Goal: Task Accomplishment & Management: Manage account settings

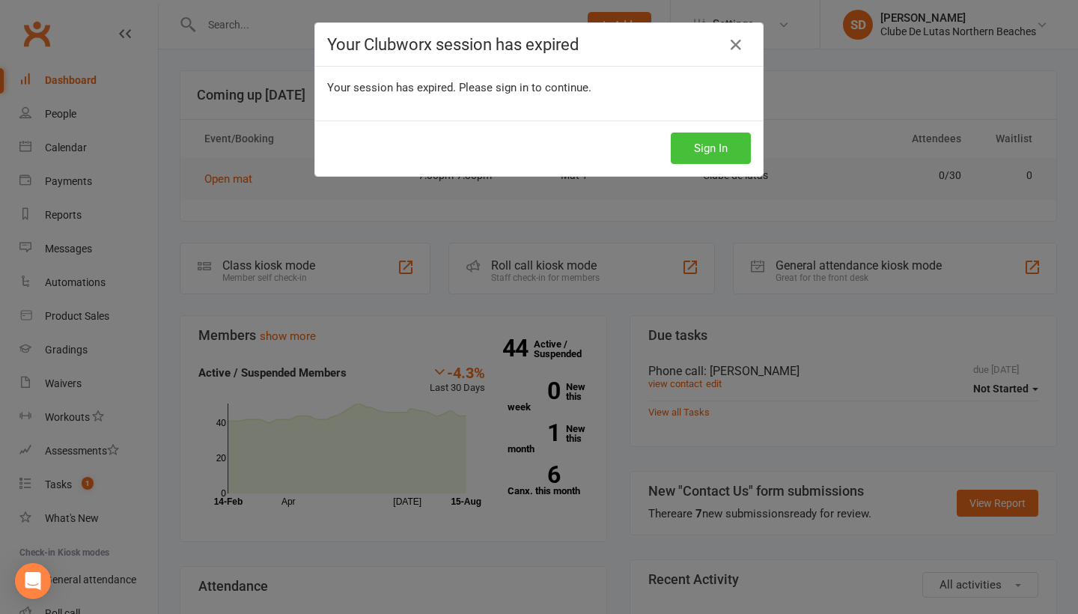
click at [703, 151] on button "Sign In" at bounding box center [711, 148] width 80 height 31
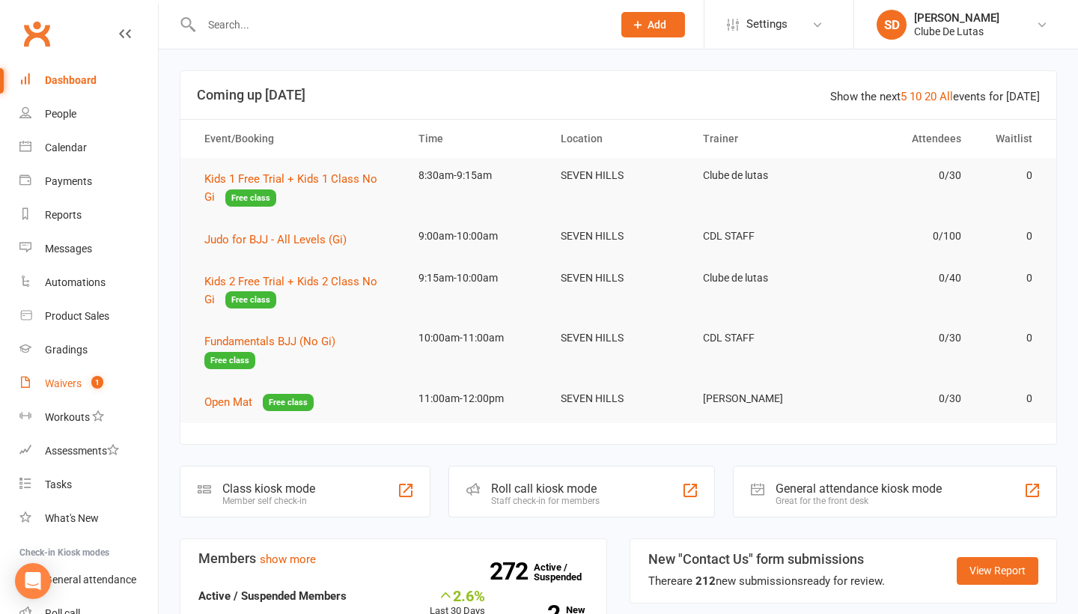
click at [62, 377] on link "Waivers 1" at bounding box center [88, 384] width 139 height 34
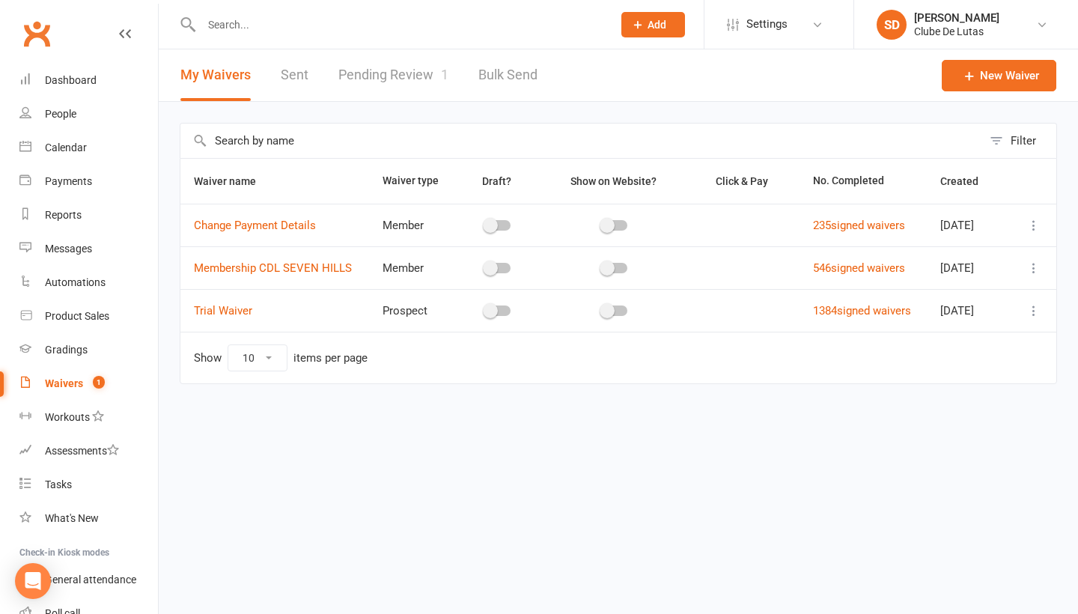
click at [374, 59] on link "Pending Review 1" at bounding box center [393, 75] width 110 height 52
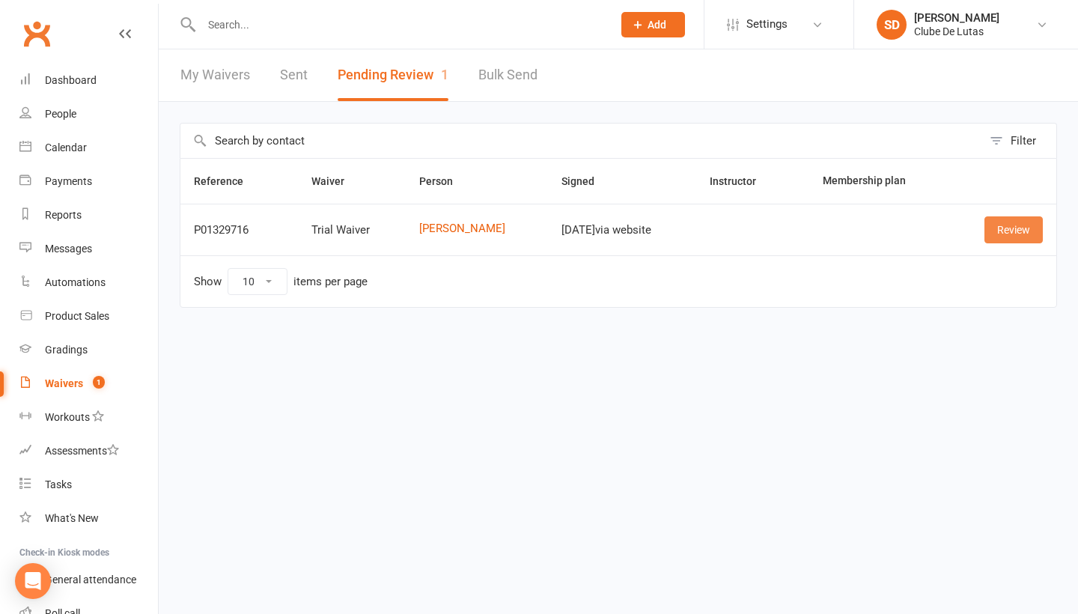
click at [1025, 227] on link "Review" at bounding box center [1013, 229] width 58 height 27
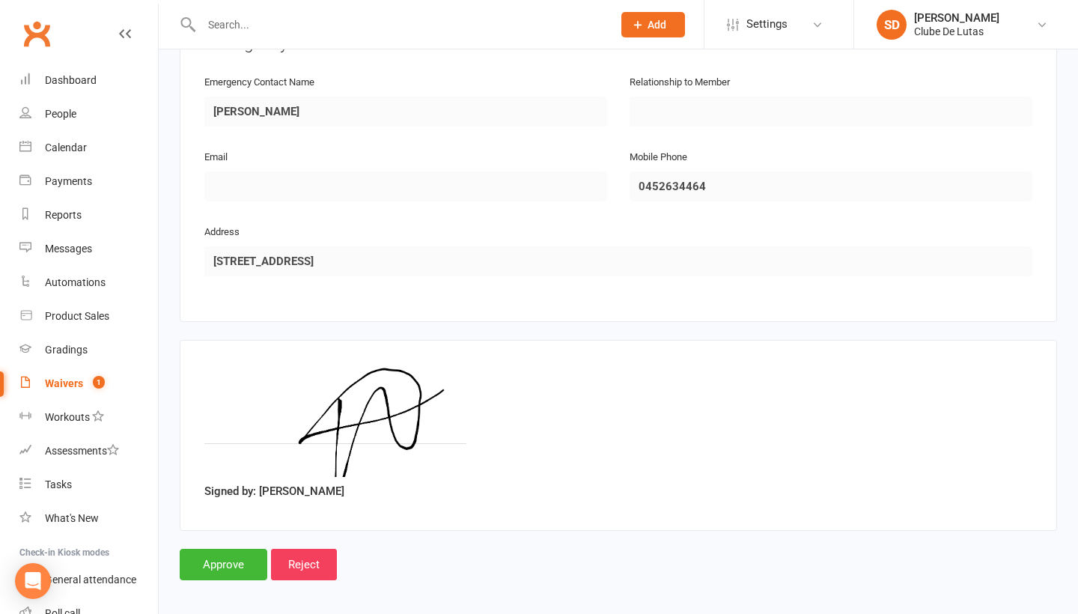
scroll to position [729, 0]
click at [221, 550] on input "Approve" at bounding box center [224, 565] width 88 height 31
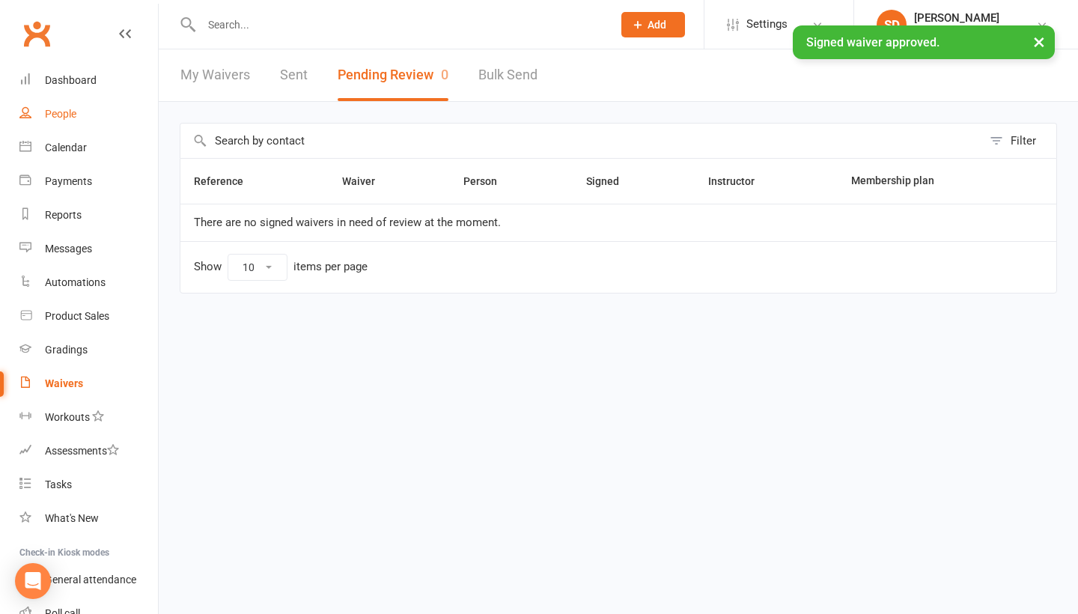
click at [77, 109] on link "People" at bounding box center [88, 114] width 139 height 34
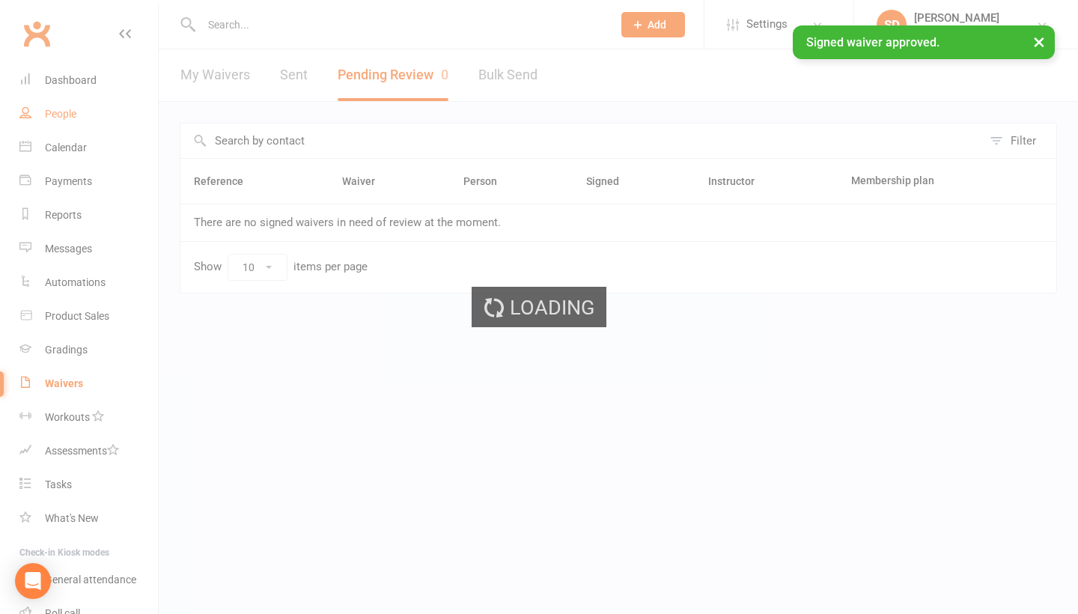
select select "100"
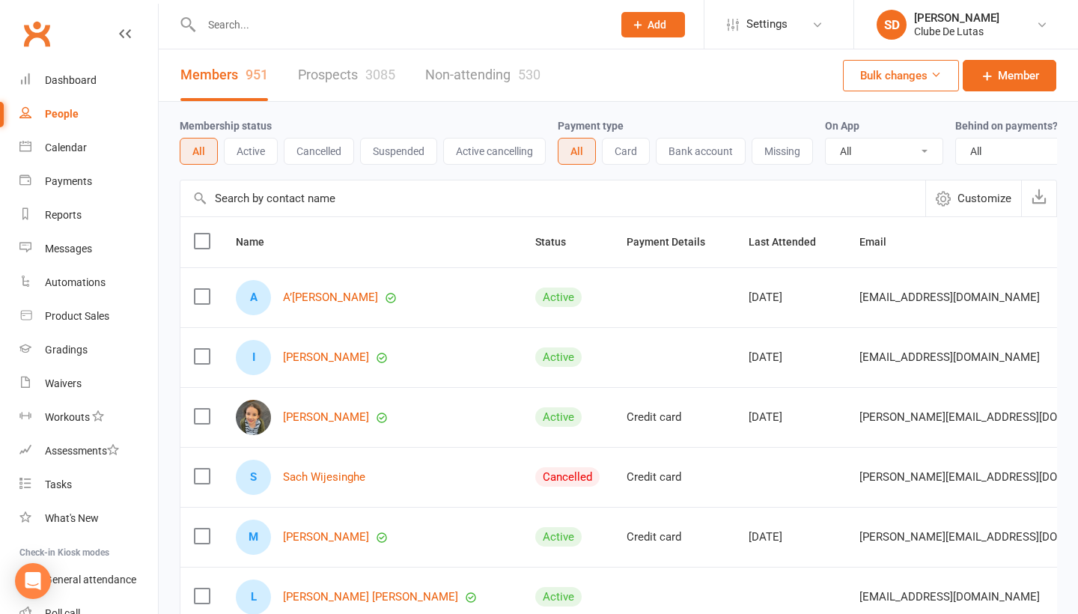
click at [367, 70] on div "3085" at bounding box center [380, 75] width 30 height 16
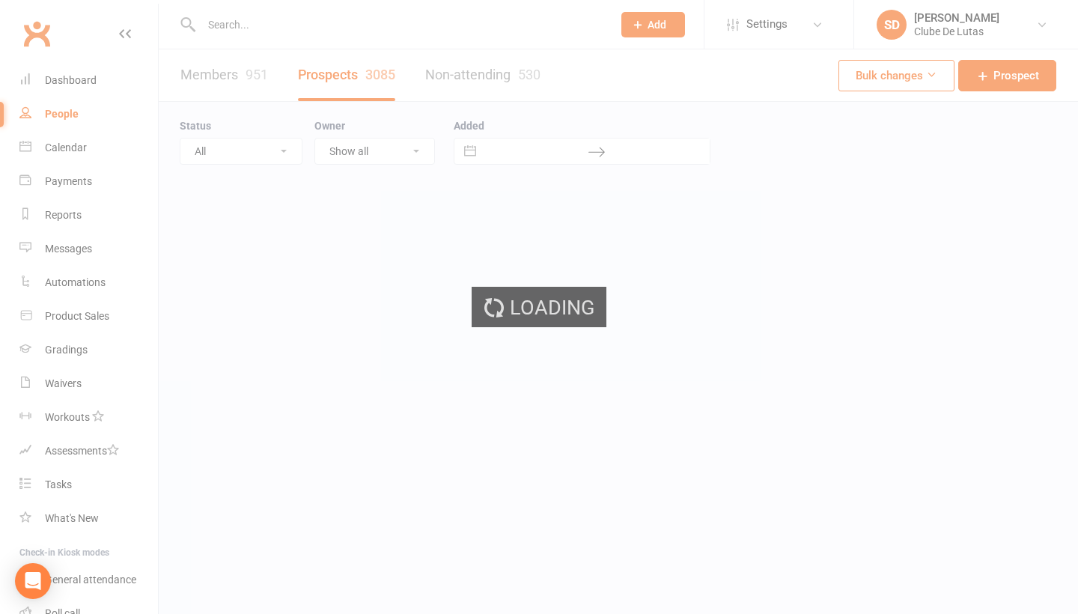
select select "100"
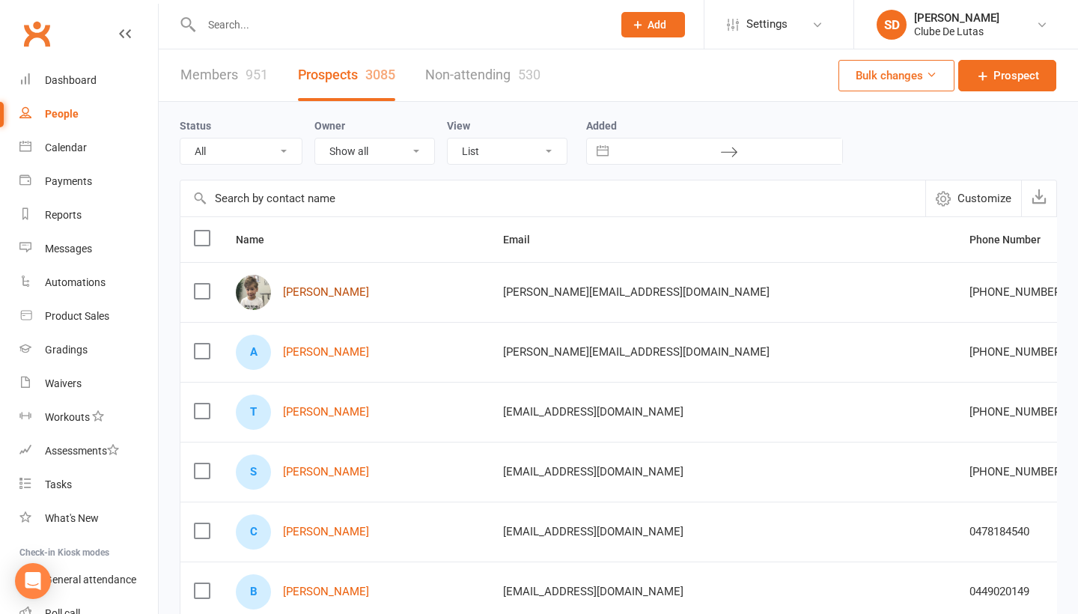
click at [320, 293] on link "noah Leclerc" at bounding box center [326, 292] width 86 height 13
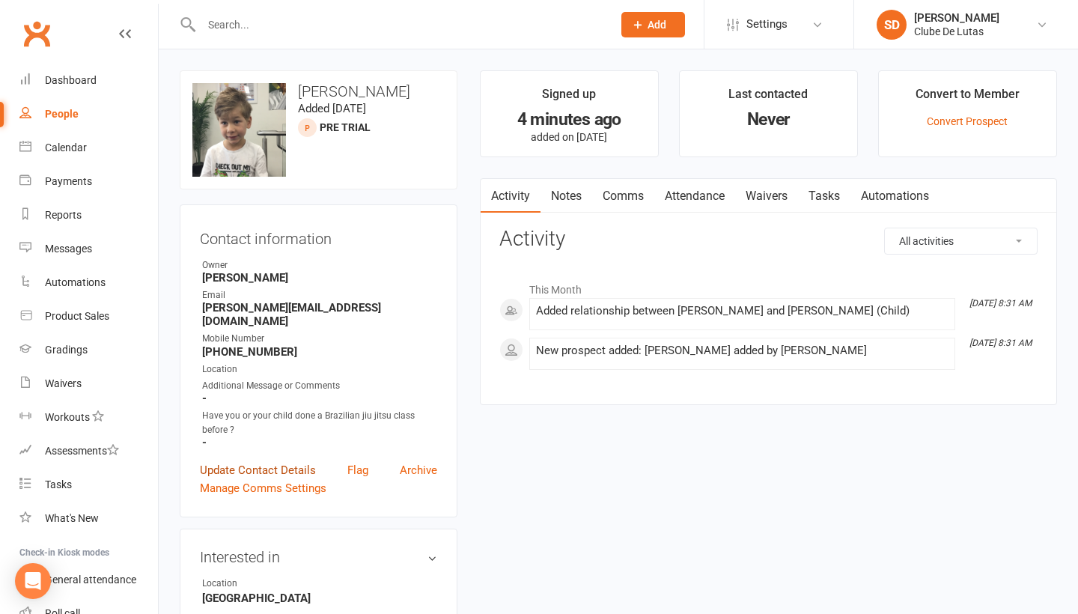
click at [243, 461] on link "Update Contact Details" at bounding box center [258, 470] width 116 height 18
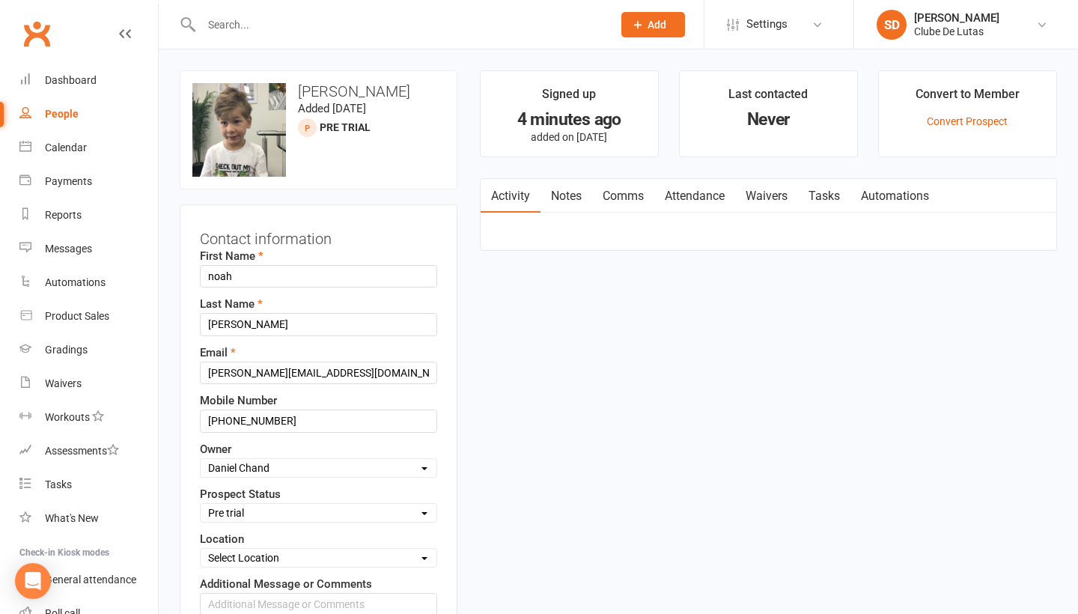
scroll to position [70, 0]
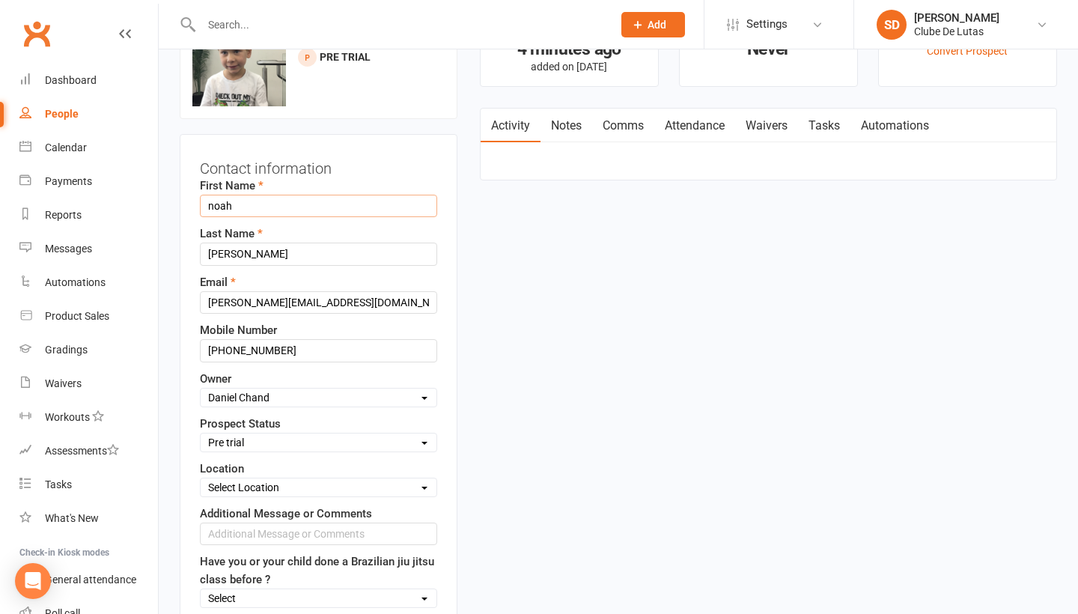
click at [214, 210] on input "noah" at bounding box center [318, 206] width 237 height 22
type input "Noah"
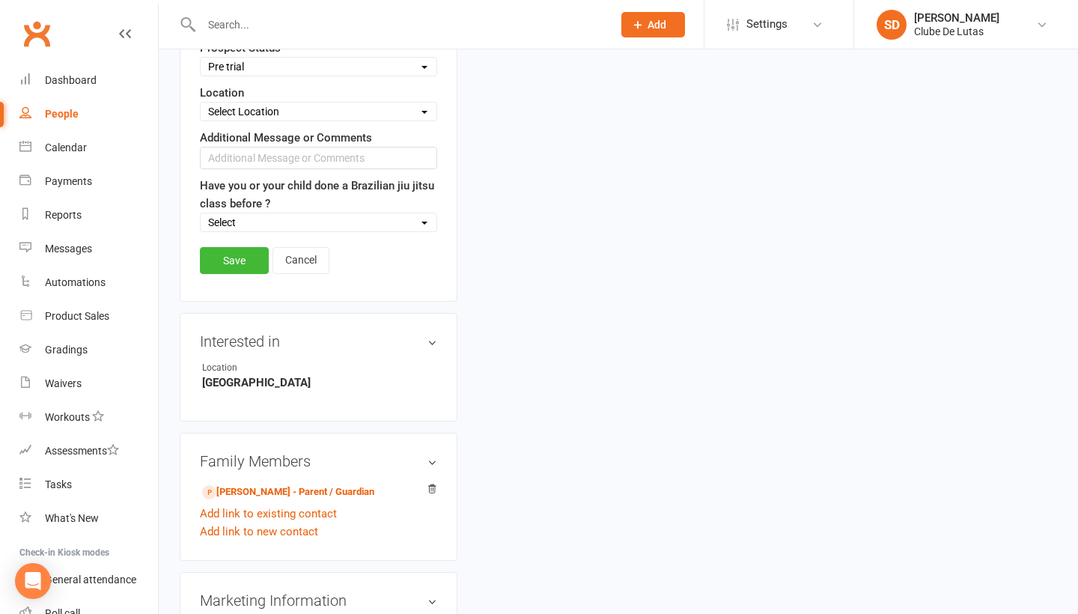
scroll to position [472, 0]
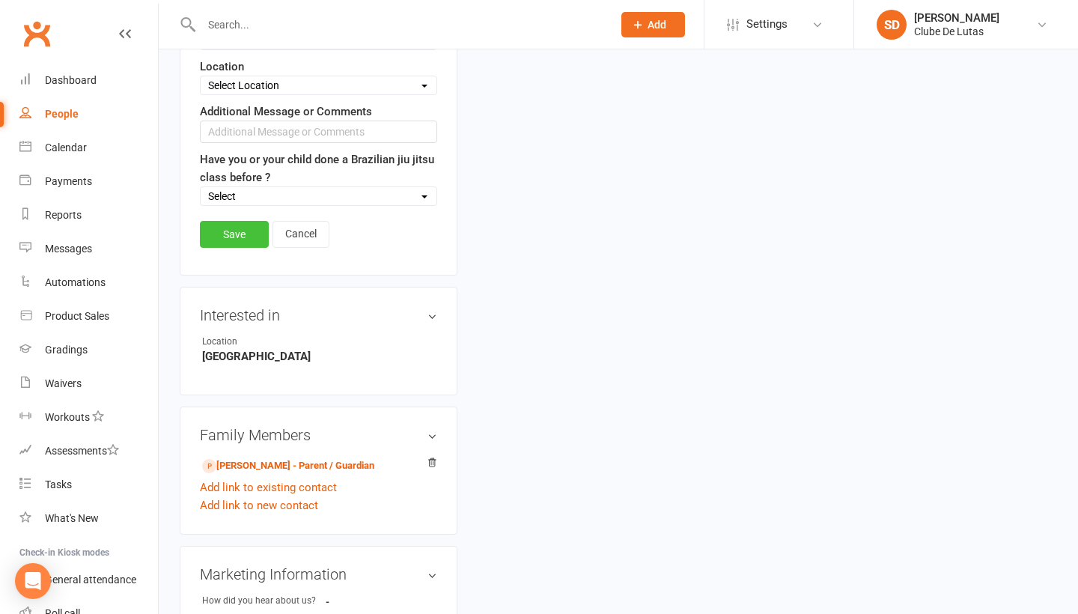
click at [250, 237] on link "Save" at bounding box center [234, 234] width 69 height 27
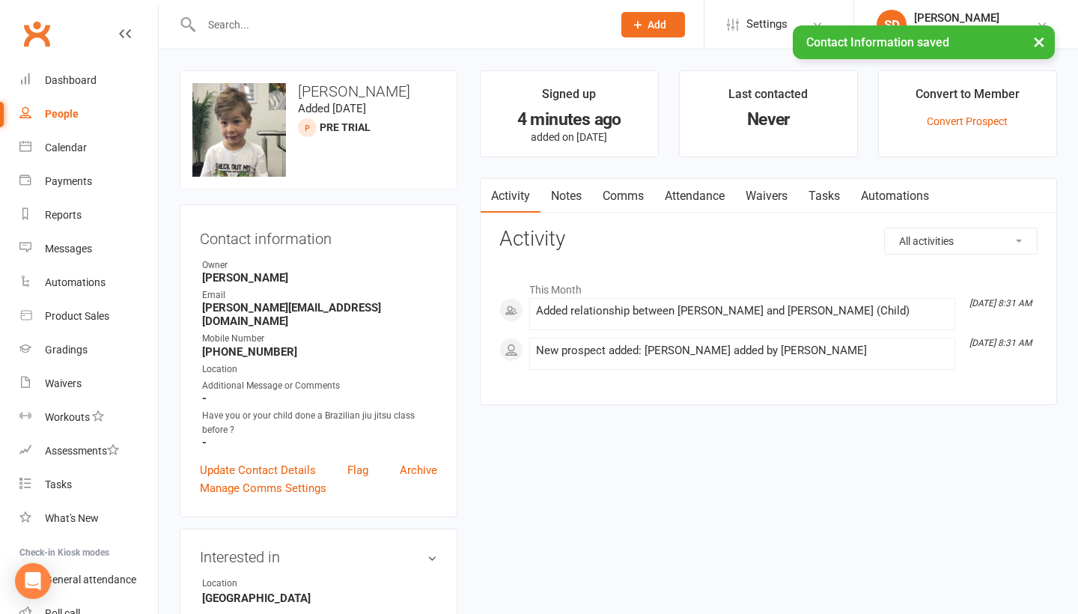
scroll to position [0, 0]
click at [685, 186] on link "Attendance" at bounding box center [694, 196] width 81 height 34
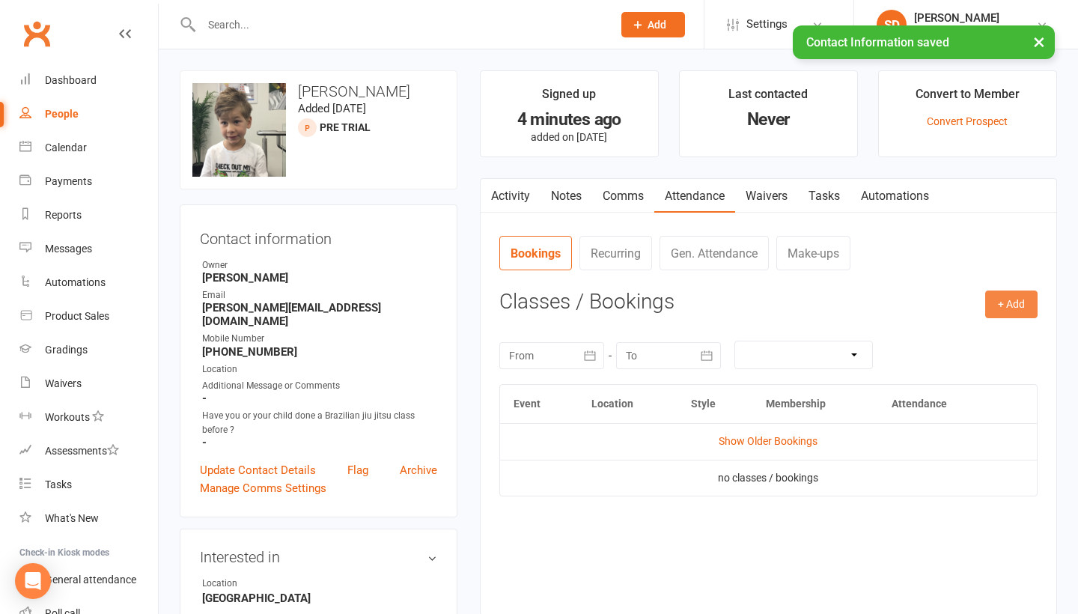
click at [1025, 304] on button "+ Add" at bounding box center [1011, 303] width 52 height 27
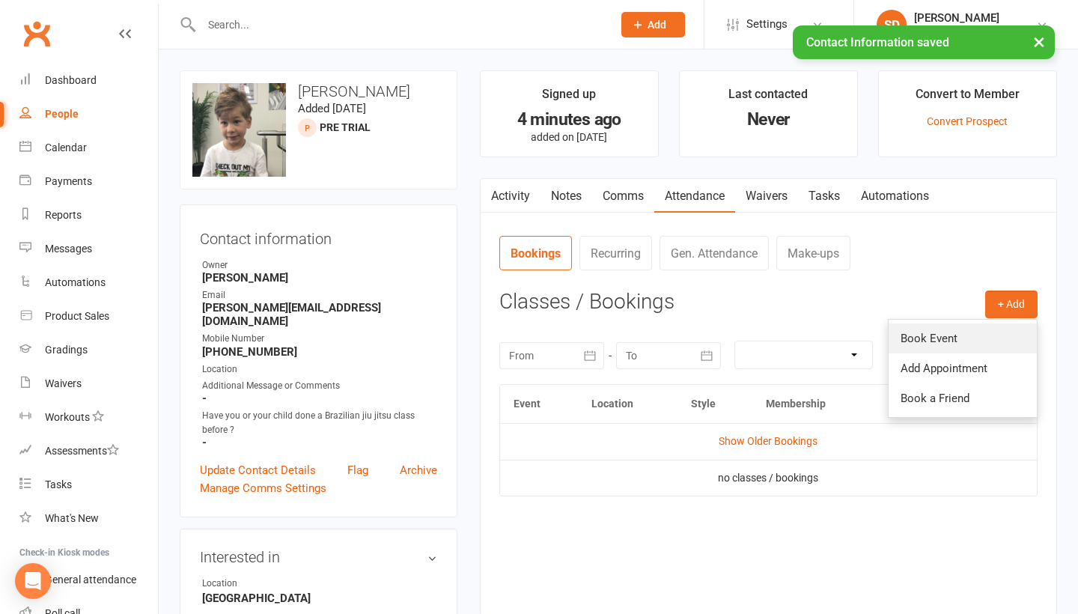
click at [925, 349] on link "Book Event" at bounding box center [963, 338] width 148 height 30
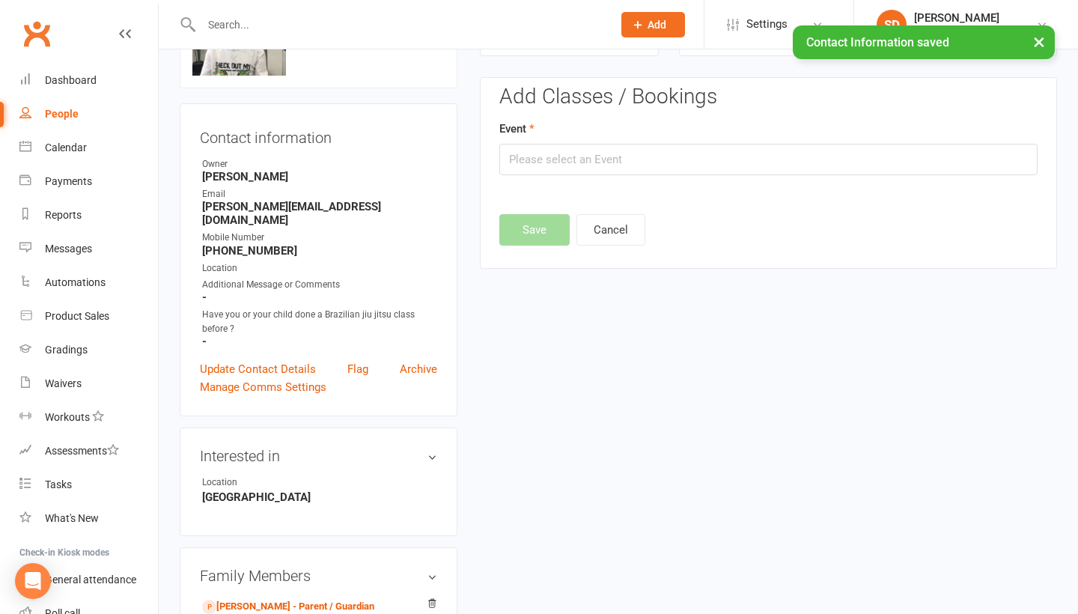
scroll to position [103, 0]
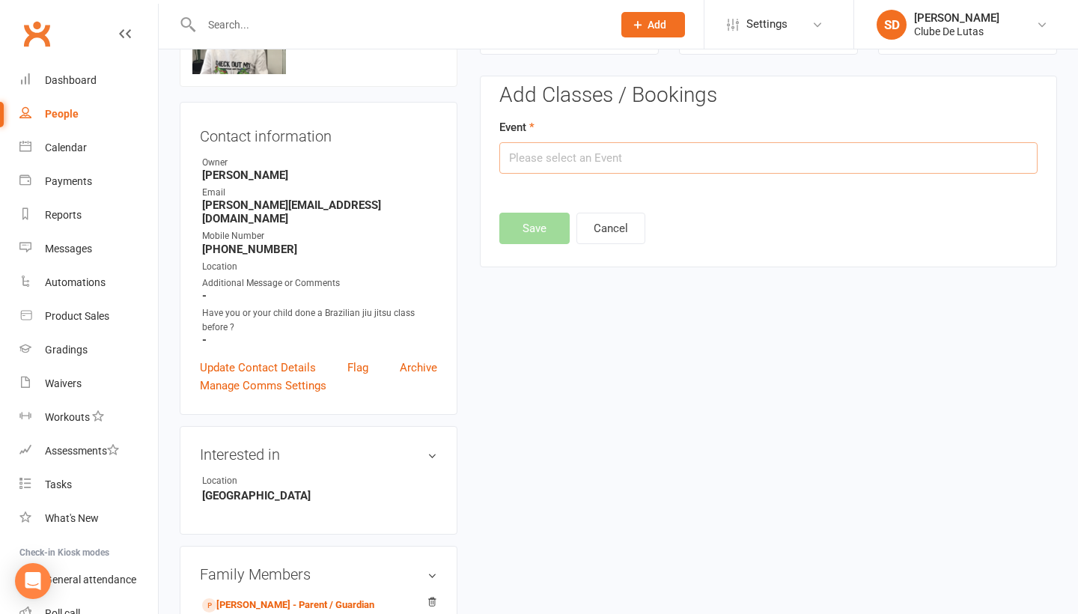
click at [789, 146] on input "text" at bounding box center [768, 157] width 538 height 31
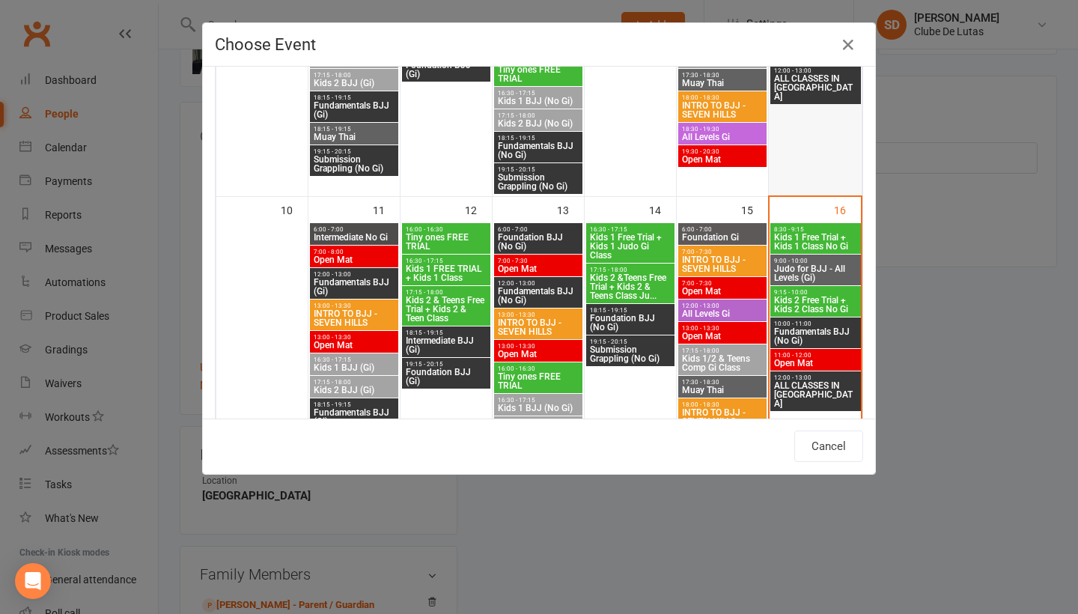
scroll to position [621, 0]
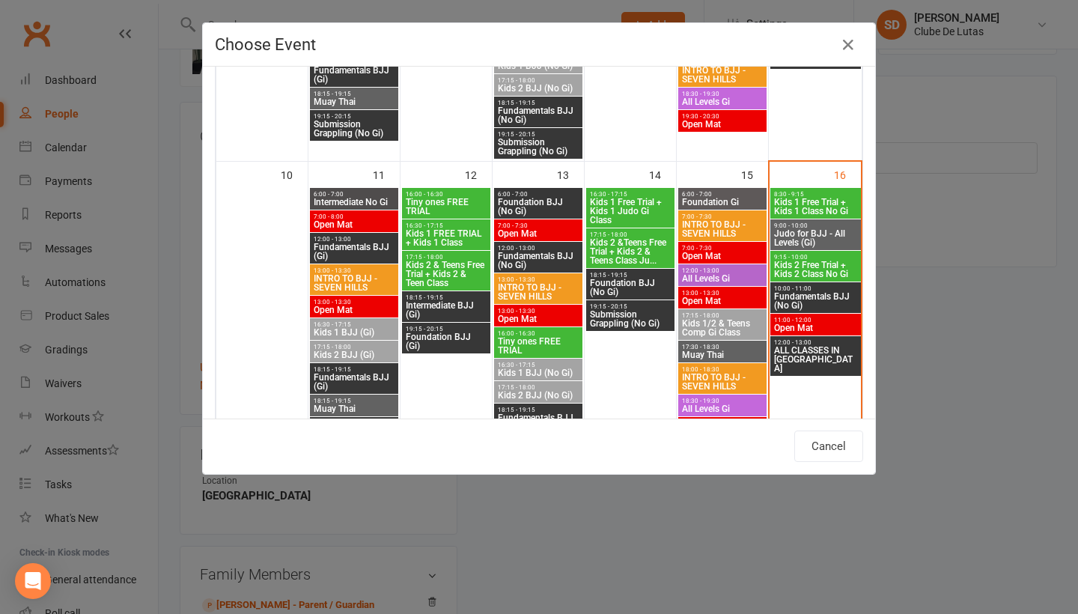
click at [803, 192] on span "8:30 - 9:15" at bounding box center [815, 194] width 85 height 7
type input "Kids 1 Free Trial + Kids 1 Class No Gi - Aug 16, 2025 8:30:00 AM"
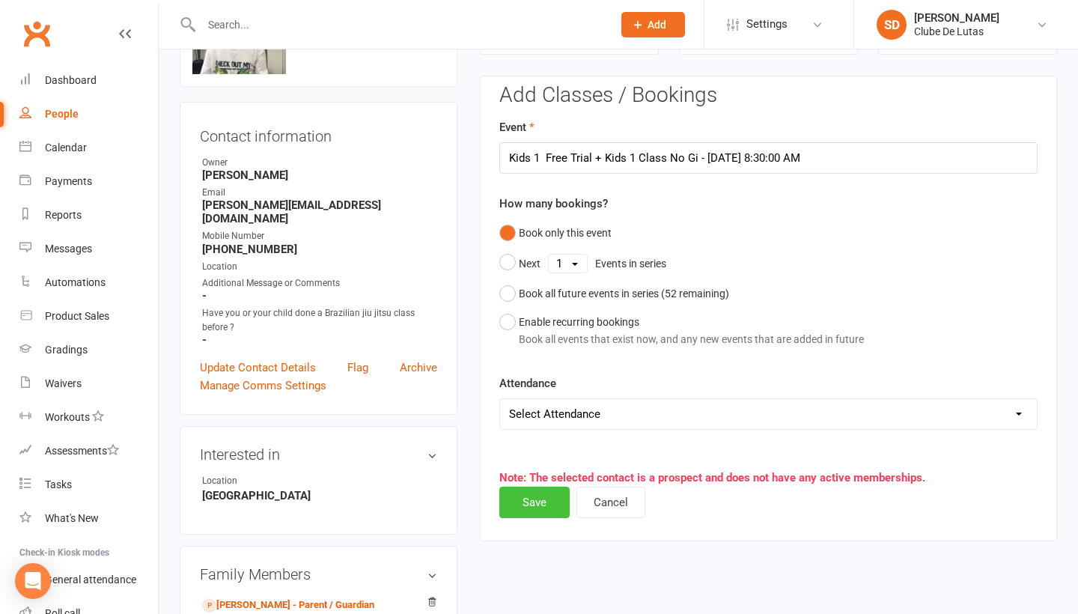
click at [534, 503] on button "Save" at bounding box center [534, 502] width 70 height 31
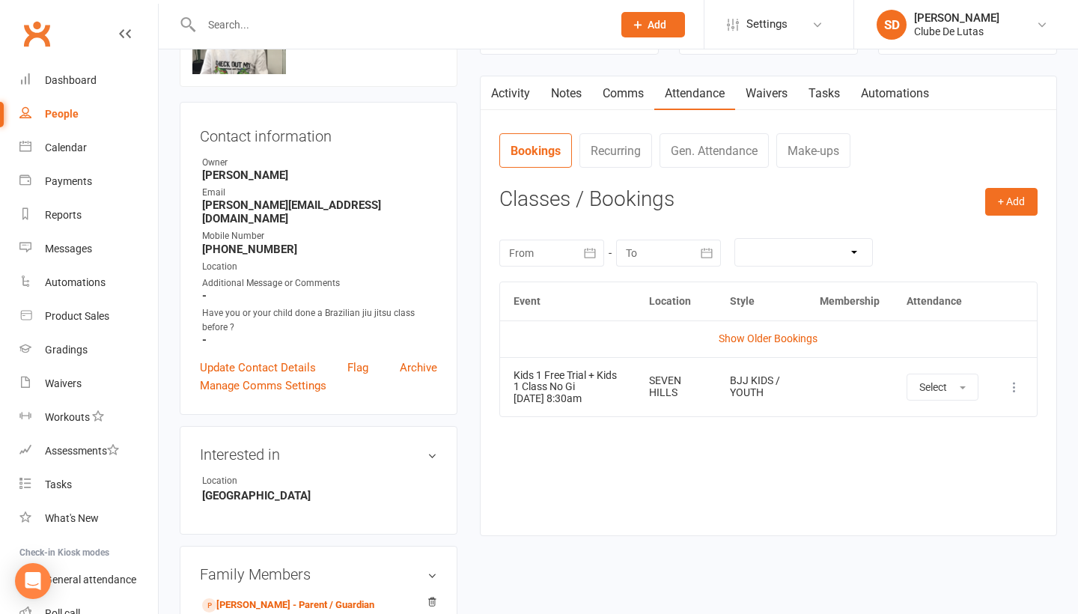
scroll to position [107, 0]
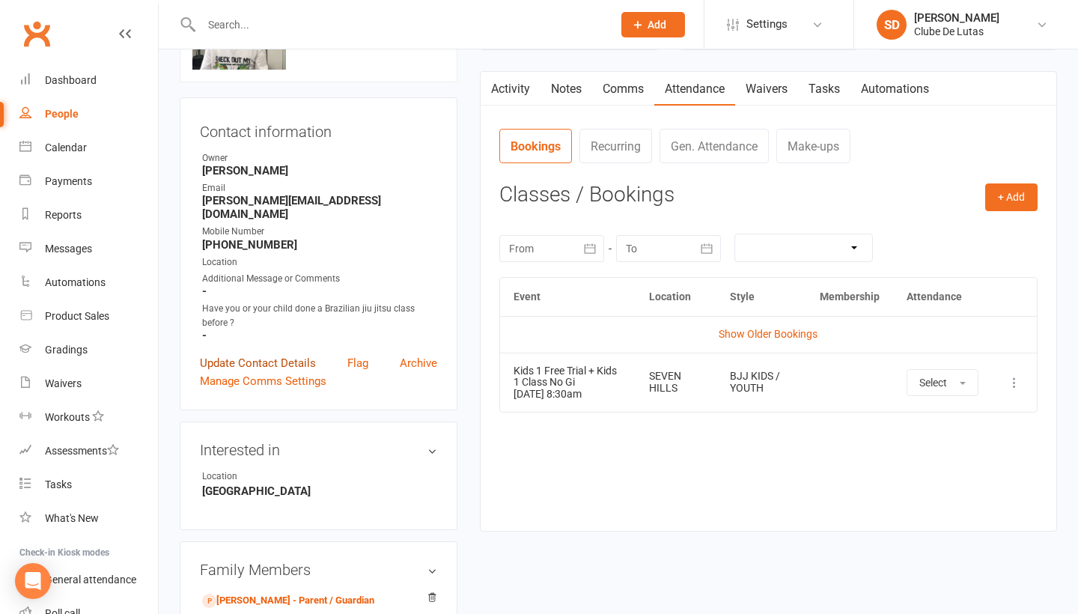
click at [280, 354] on link "Update Contact Details" at bounding box center [258, 363] width 116 height 18
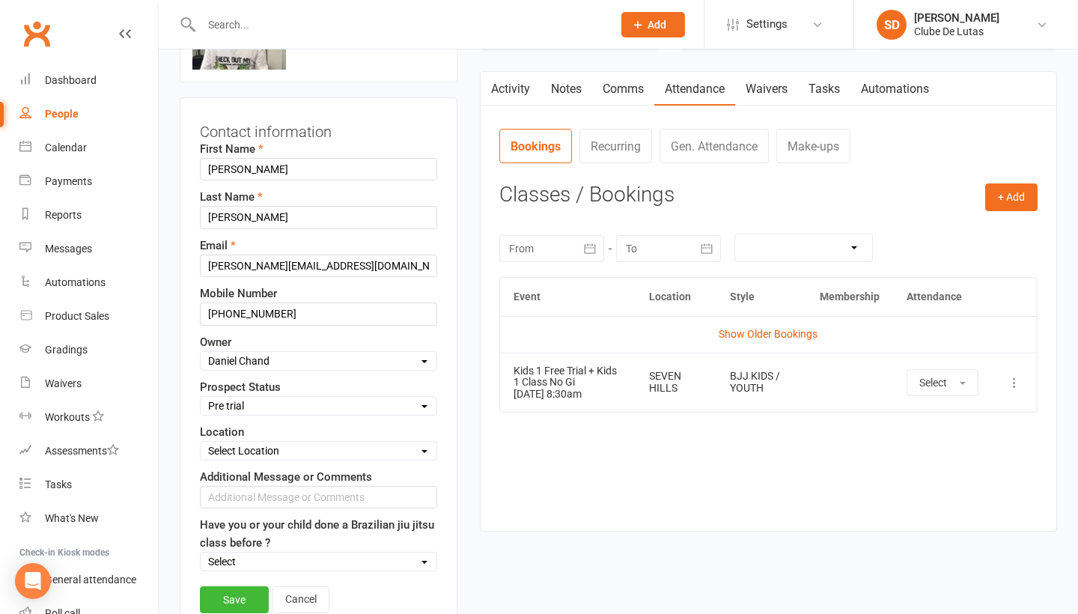
scroll to position [70, 0]
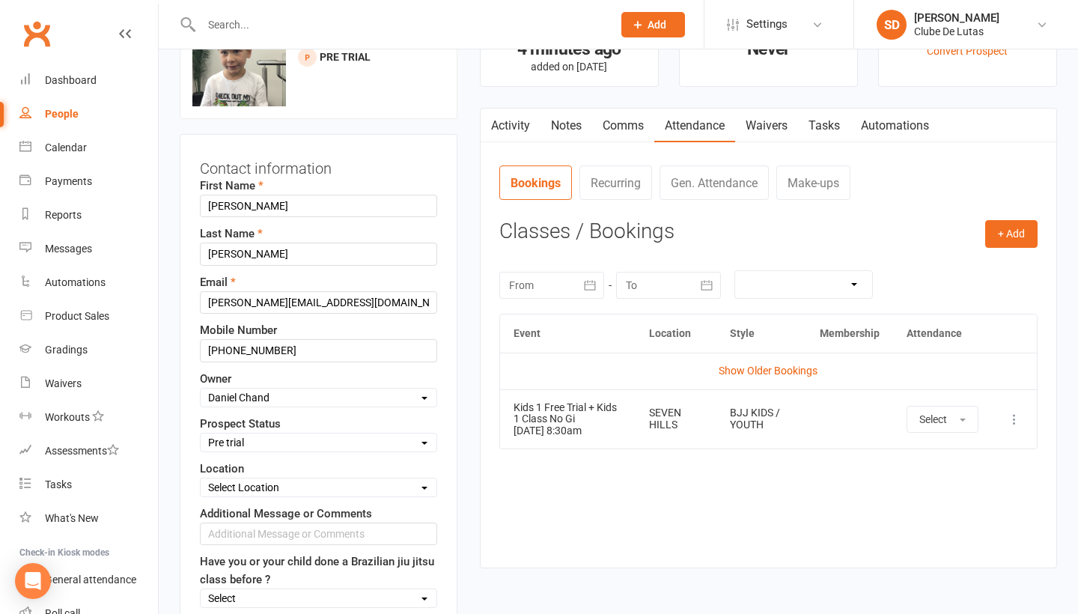
select select "IN TRIAL"
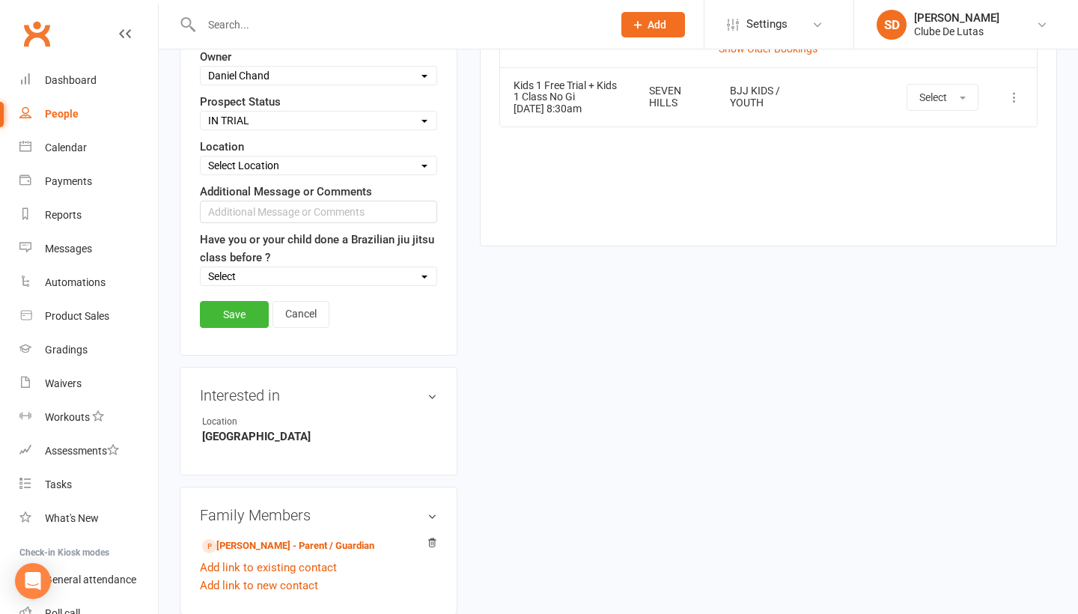
scroll to position [493, 0]
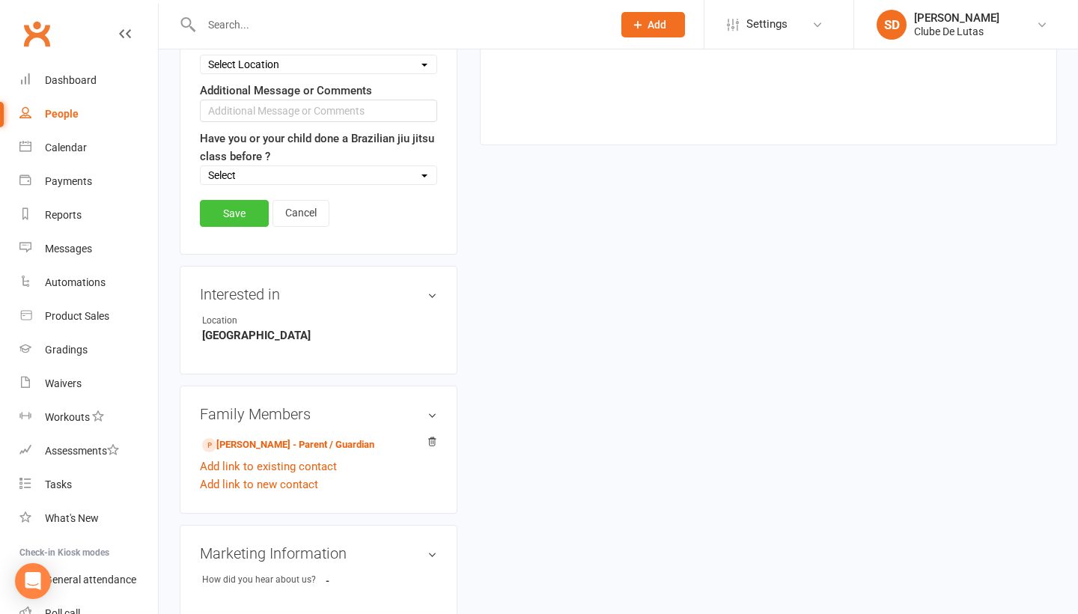
click at [240, 207] on link "Save" at bounding box center [234, 213] width 69 height 27
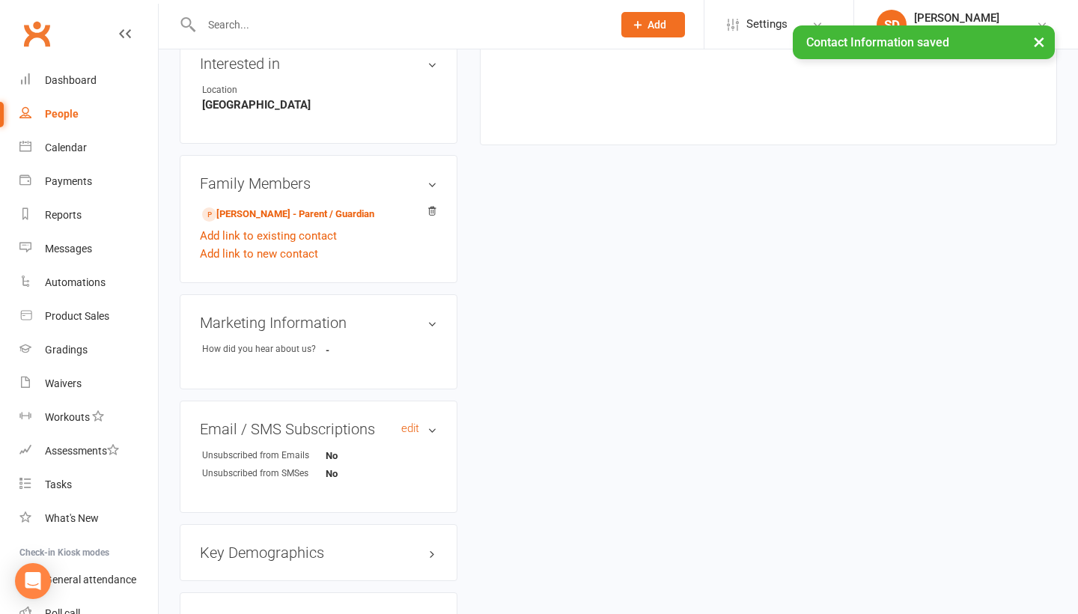
scroll to position [502, 0]
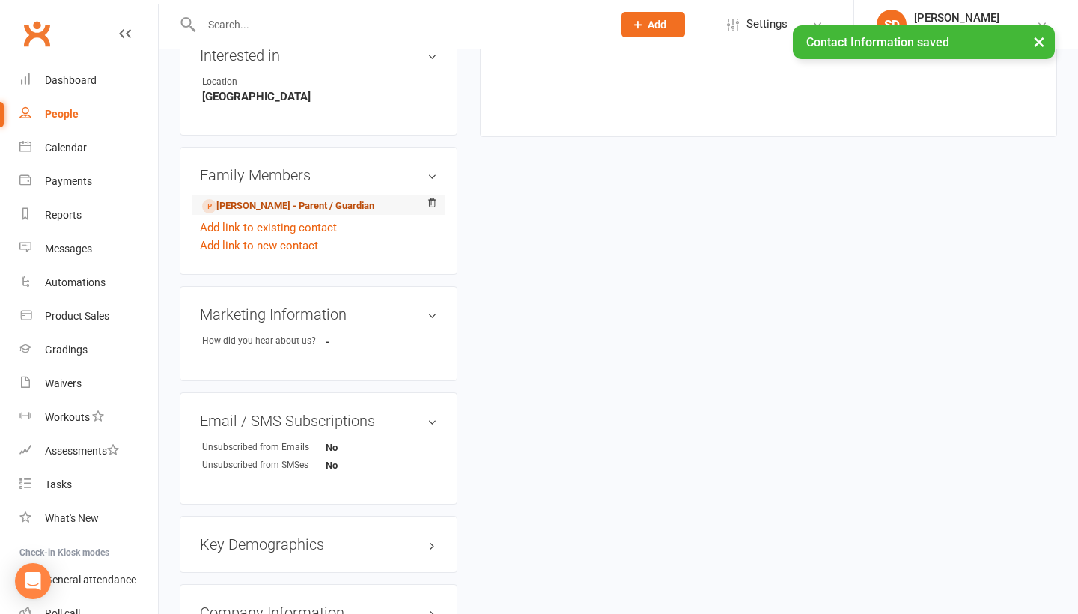
click at [262, 198] on link "Anna Leclerc - Parent / Guardian" at bounding box center [288, 206] width 172 height 16
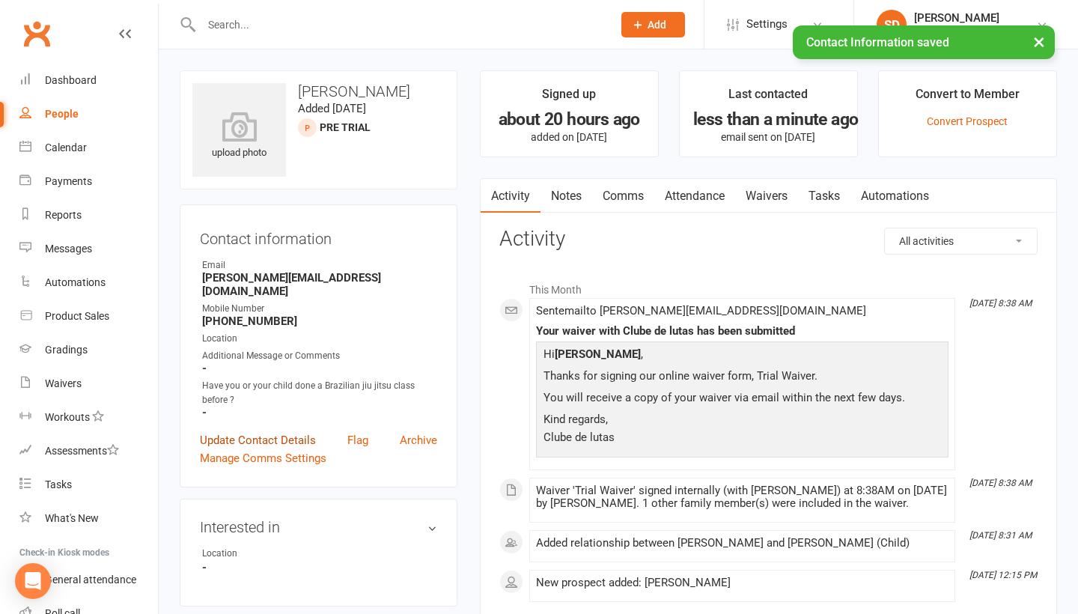
click at [265, 431] on link "Update Contact Details" at bounding box center [258, 440] width 116 height 18
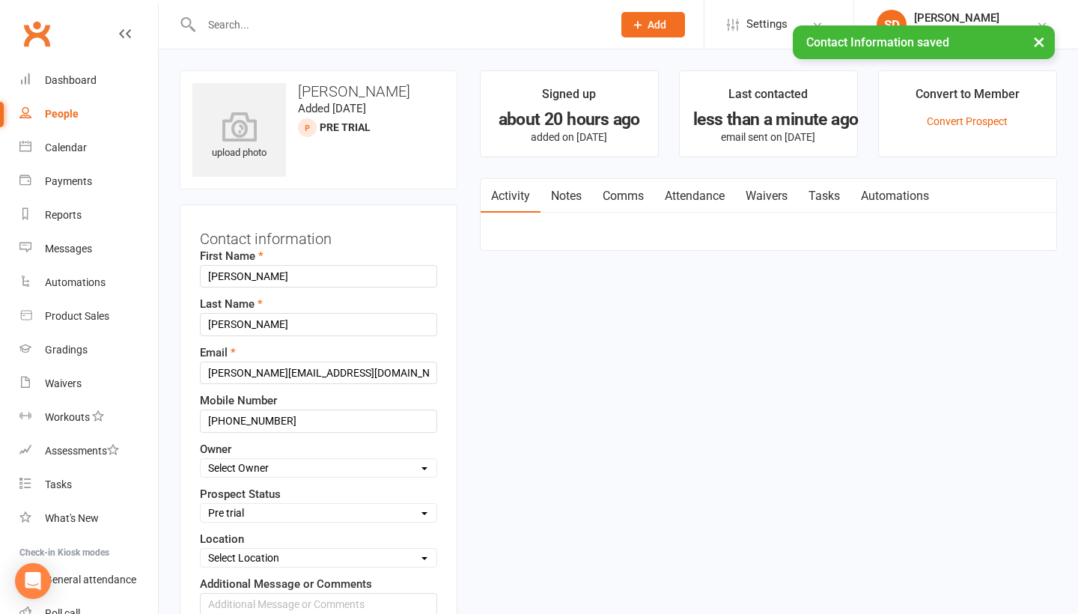
scroll to position [70, 0]
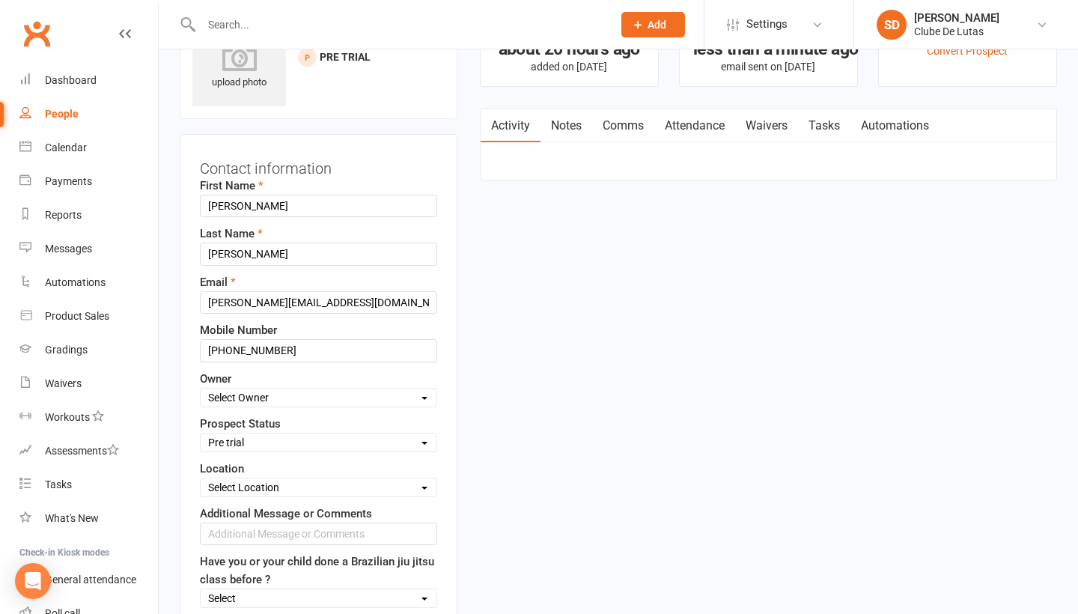
select select "Follow-up Call Trial"
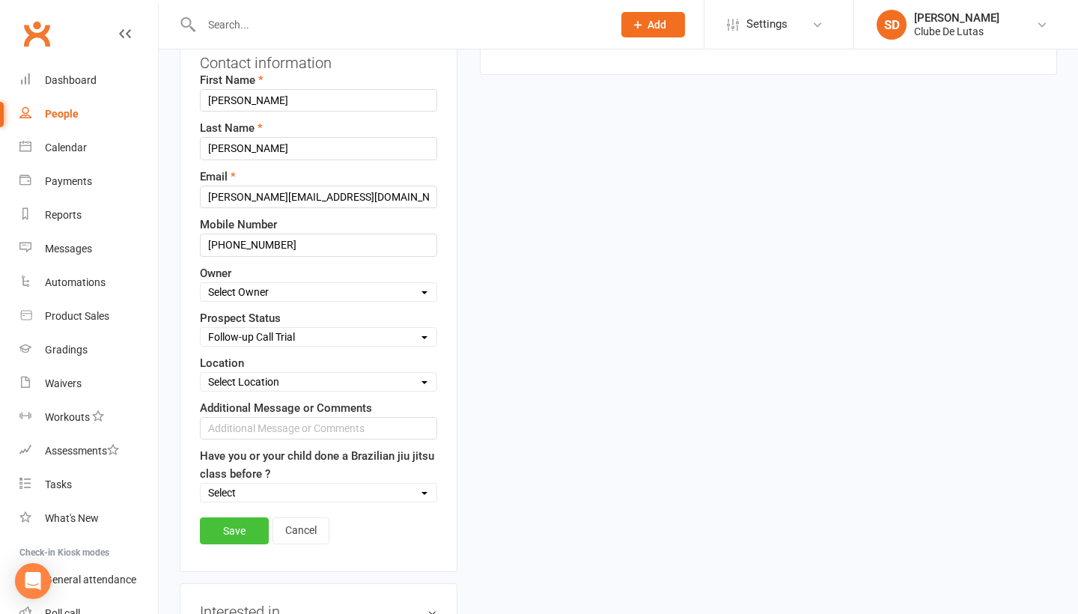
scroll to position [186, 0]
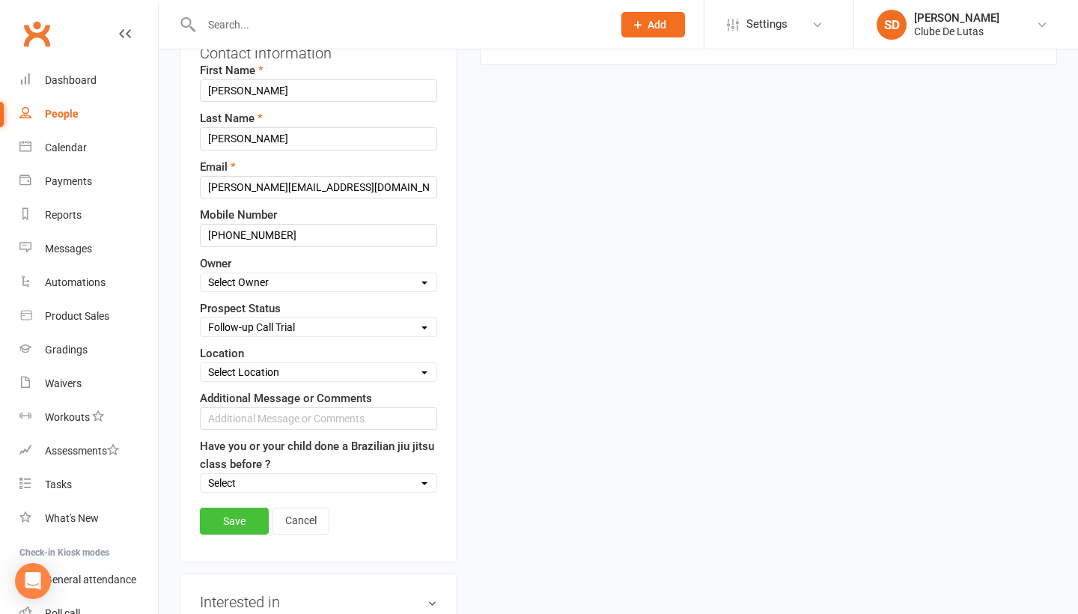
click at [249, 526] on link "Save" at bounding box center [234, 521] width 69 height 27
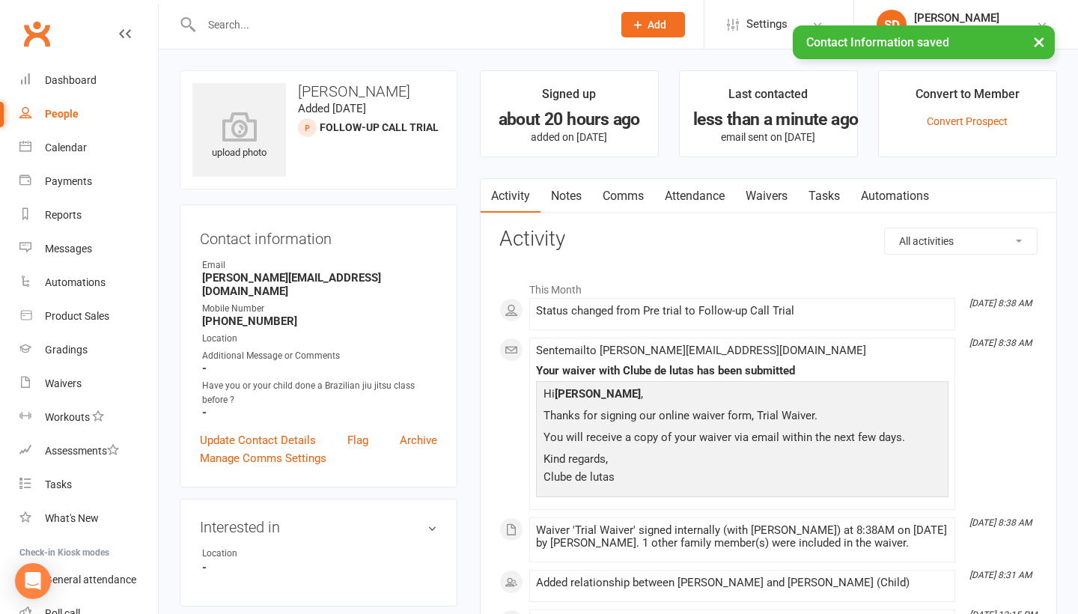
scroll to position [0, 0]
click at [570, 199] on link "Notes" at bounding box center [567, 196] width 52 height 34
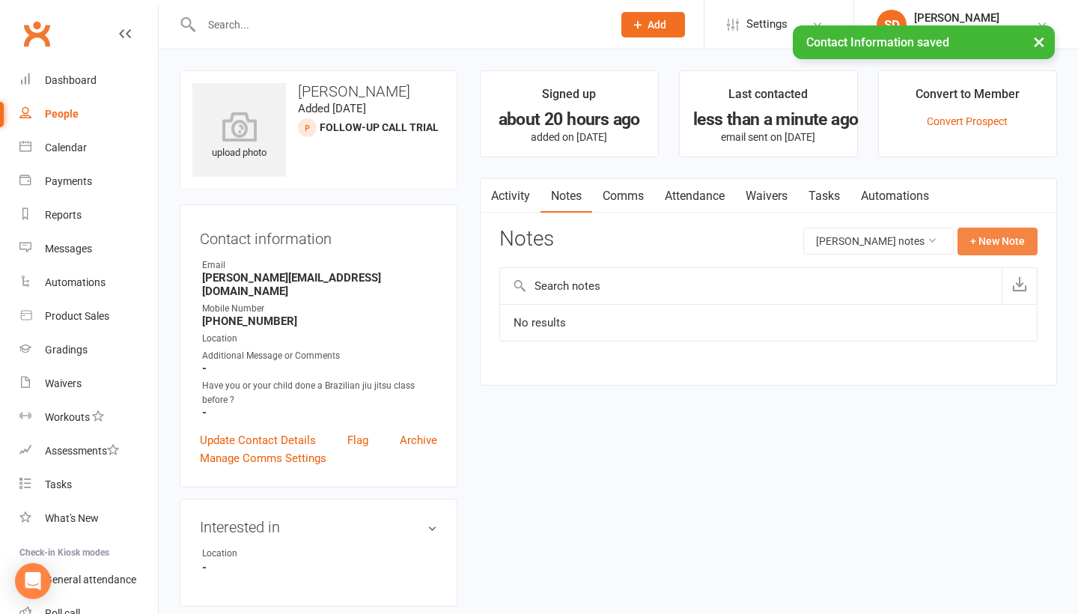
click at [991, 237] on button "+ New Note" at bounding box center [998, 241] width 80 height 27
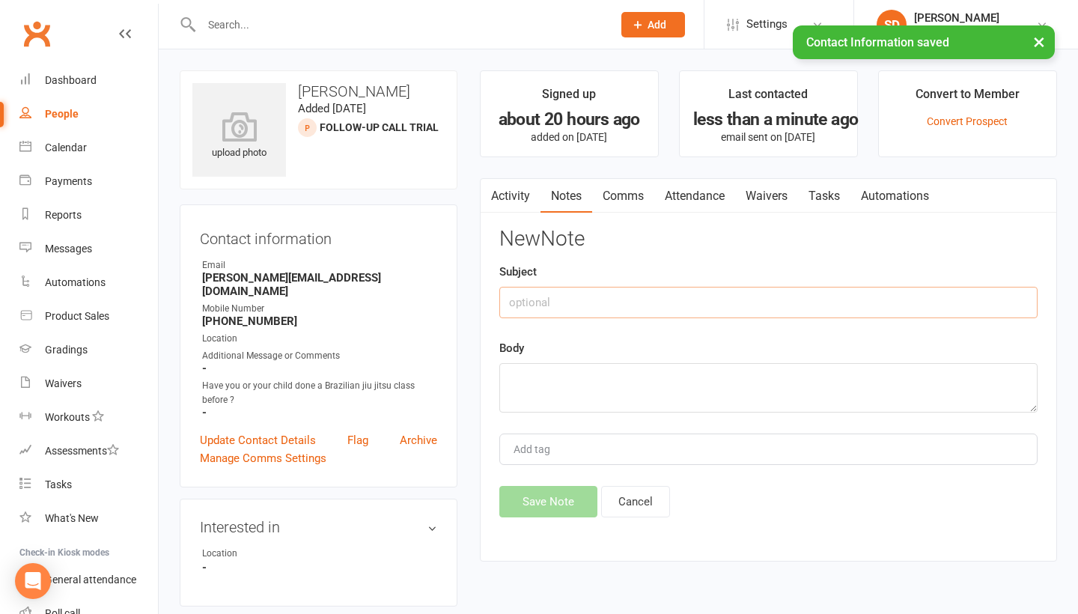
click at [647, 300] on input "text" at bounding box center [768, 302] width 538 height 31
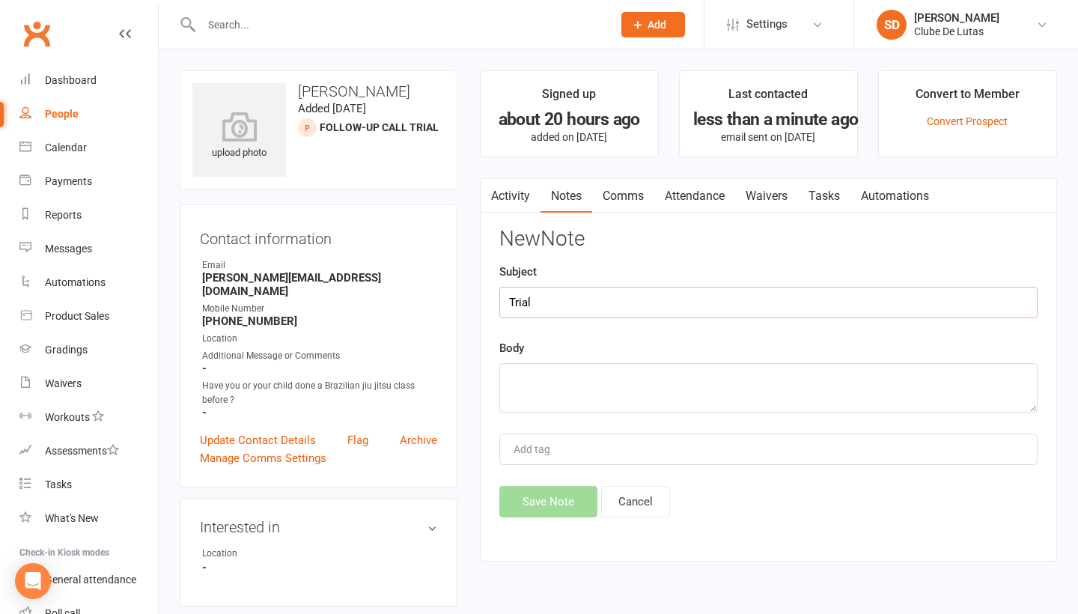
type input "Trial"
click at [550, 394] on textarea at bounding box center [768, 387] width 538 height 49
type textarea "Brought son for trial Saturday Morning"
click at [530, 509] on button "Save Note" at bounding box center [548, 501] width 98 height 31
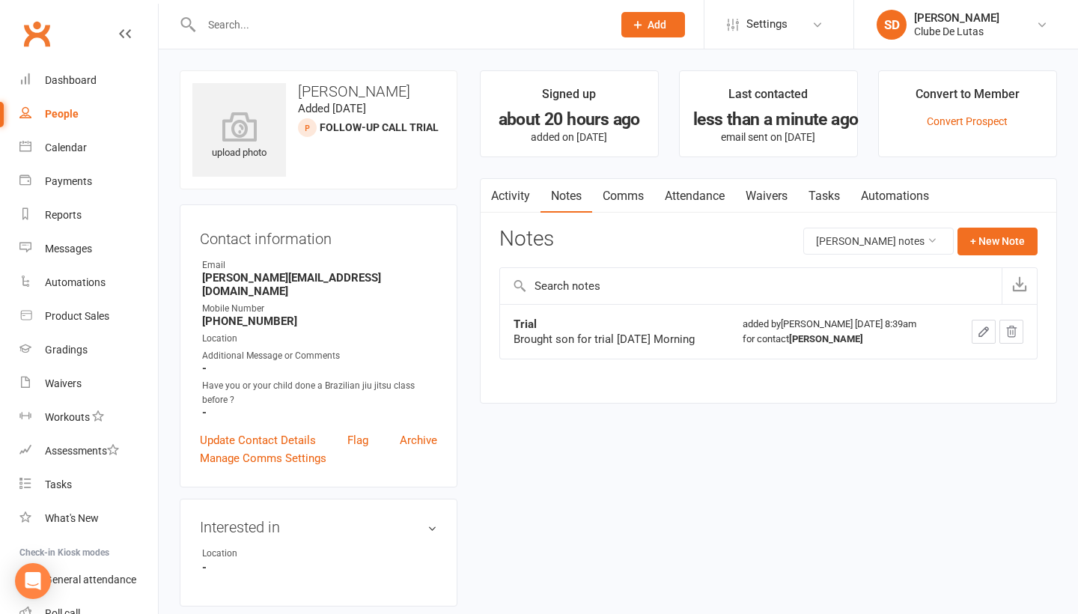
click at [277, 16] on input "text" at bounding box center [399, 24] width 405 height 21
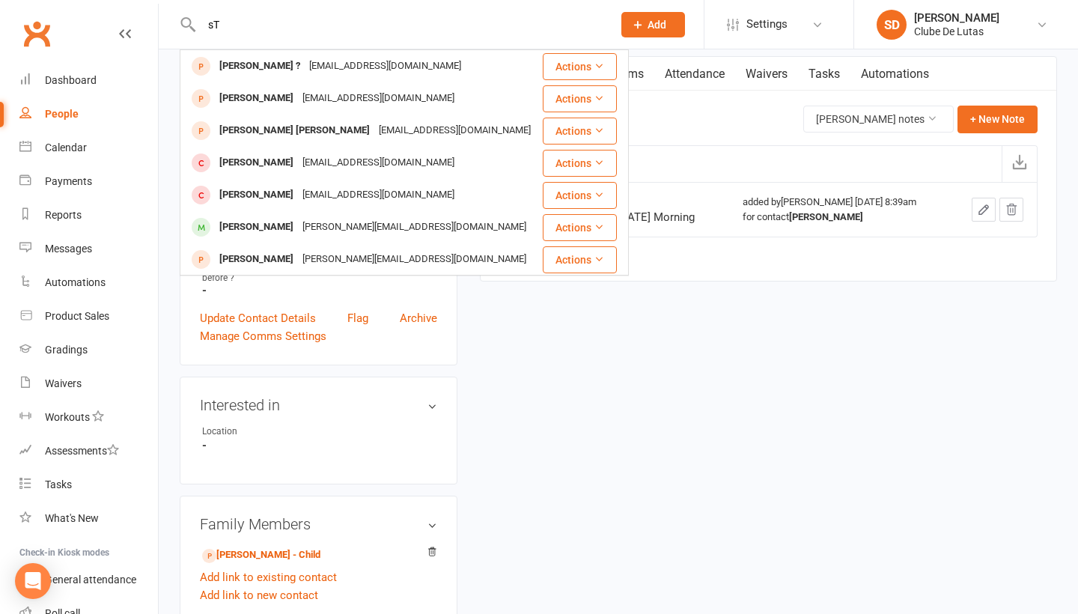
type input "s"
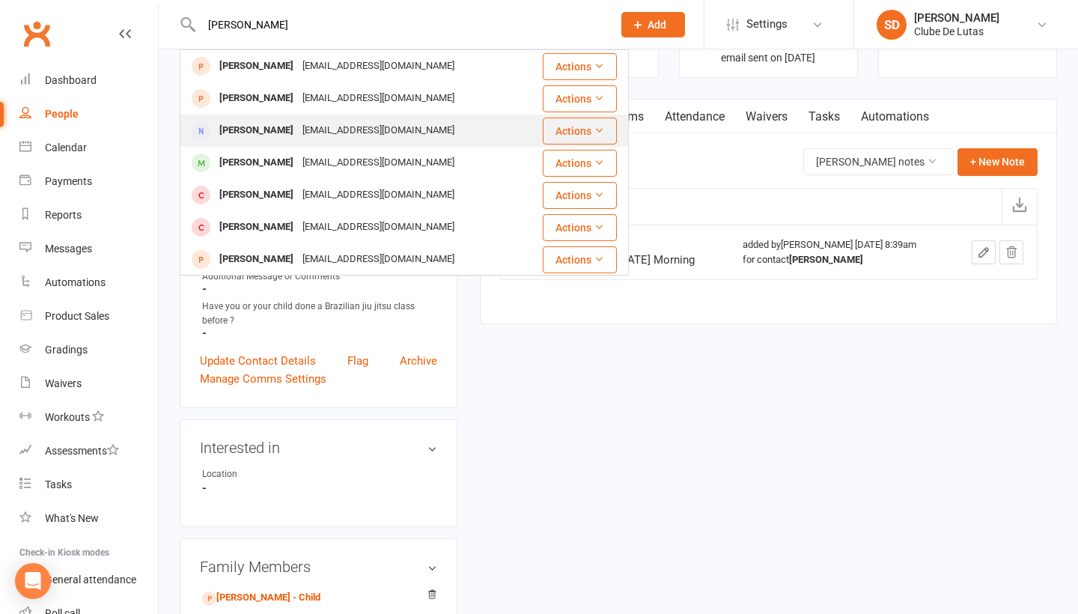
scroll to position [99, 0]
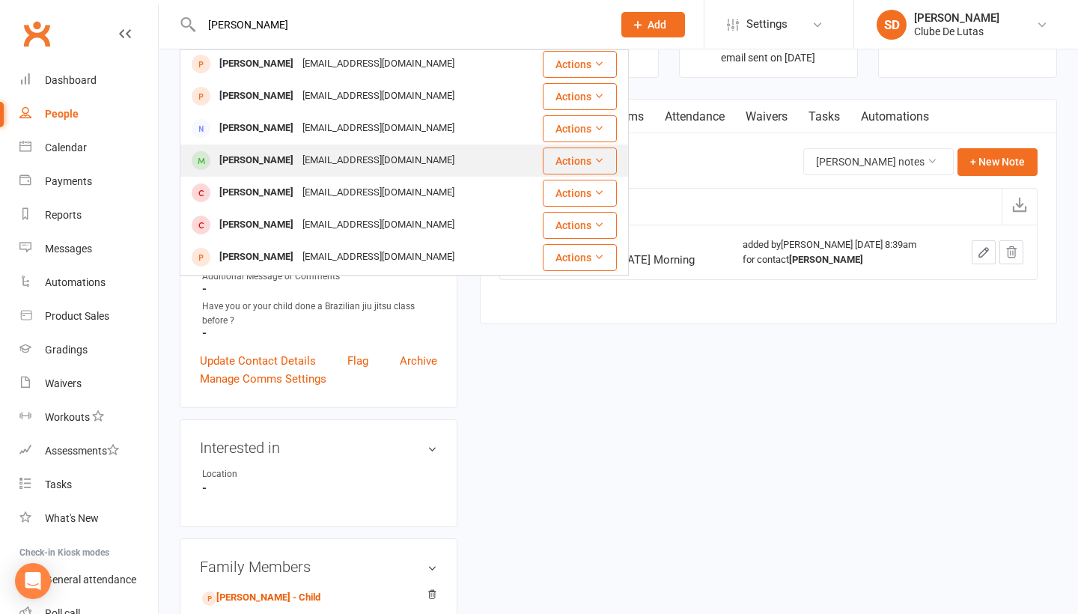
type input "Stephan"
click at [312, 167] on div "stephanieelliott19@outlook.com" at bounding box center [378, 161] width 161 height 22
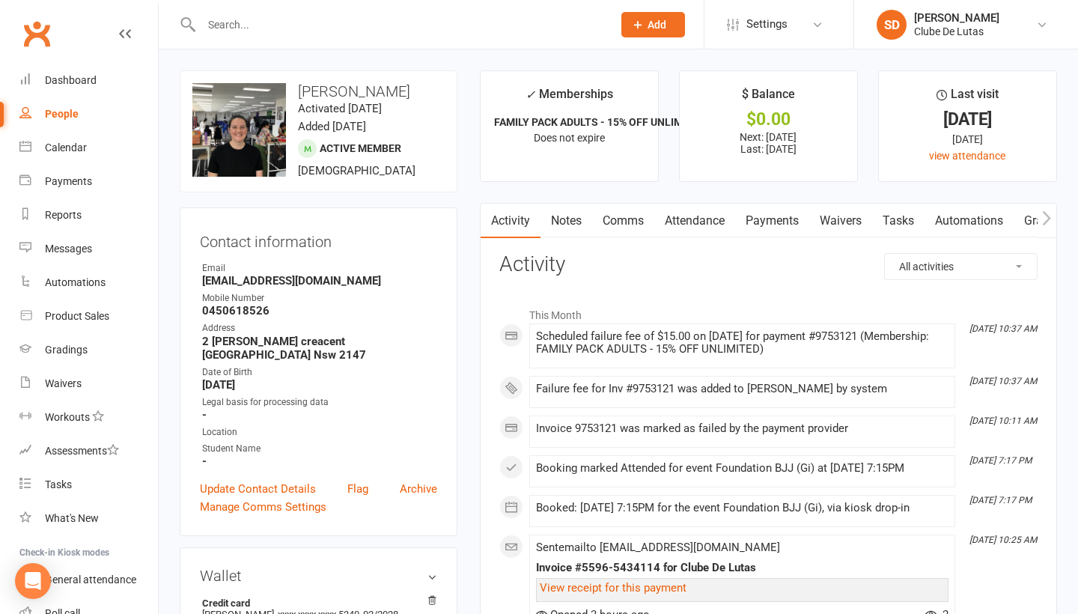
click at [764, 213] on link "Payments" at bounding box center [772, 221] width 74 height 34
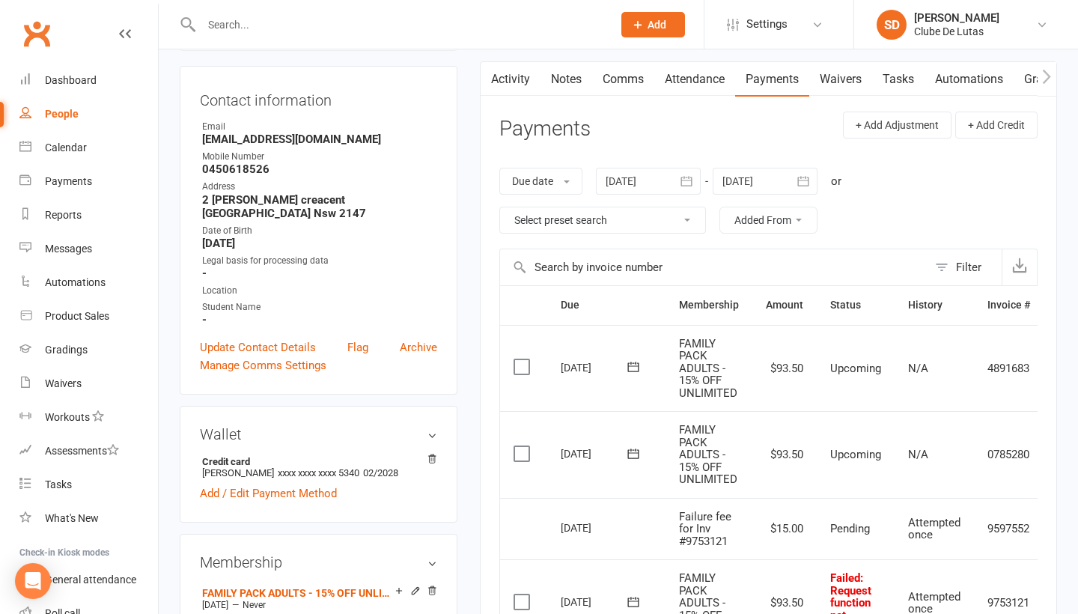
scroll to position [139, 0]
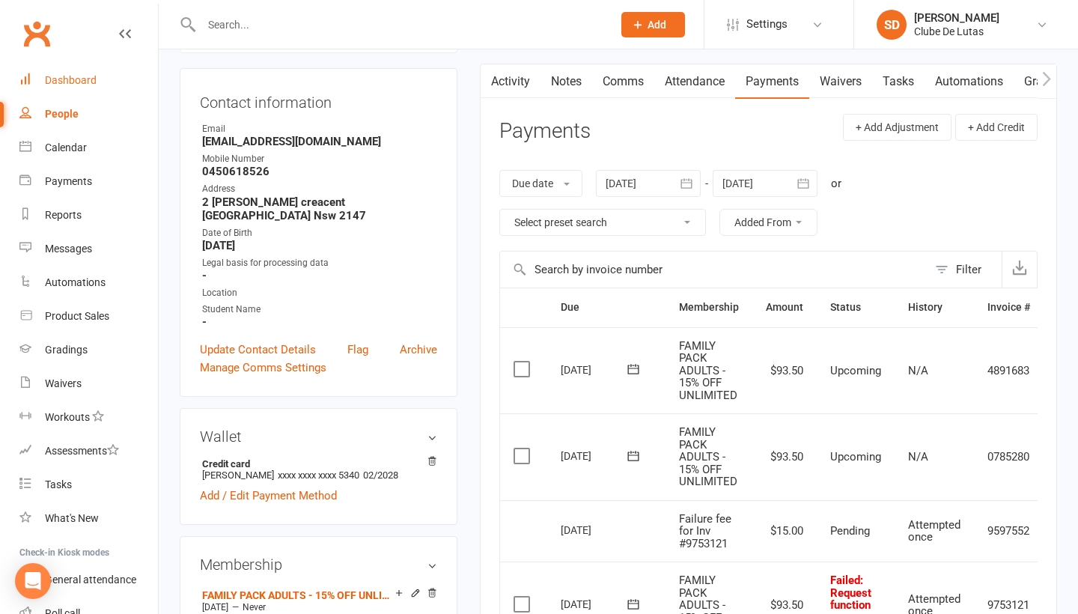
click at [78, 86] on link "Dashboard" at bounding box center [88, 81] width 139 height 34
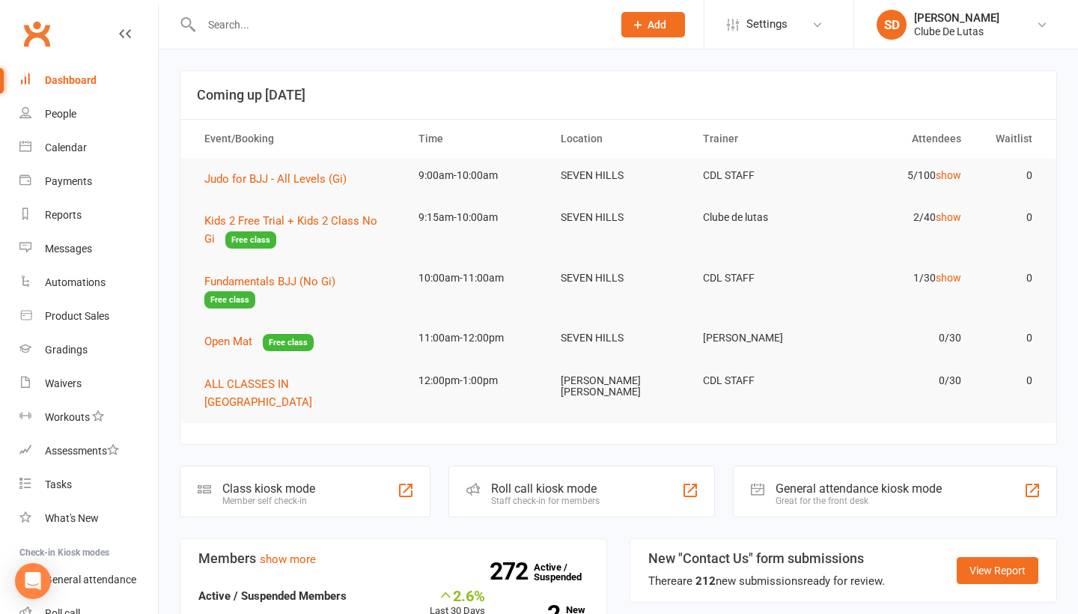
click at [240, 25] on input "text" at bounding box center [399, 24] width 405 height 21
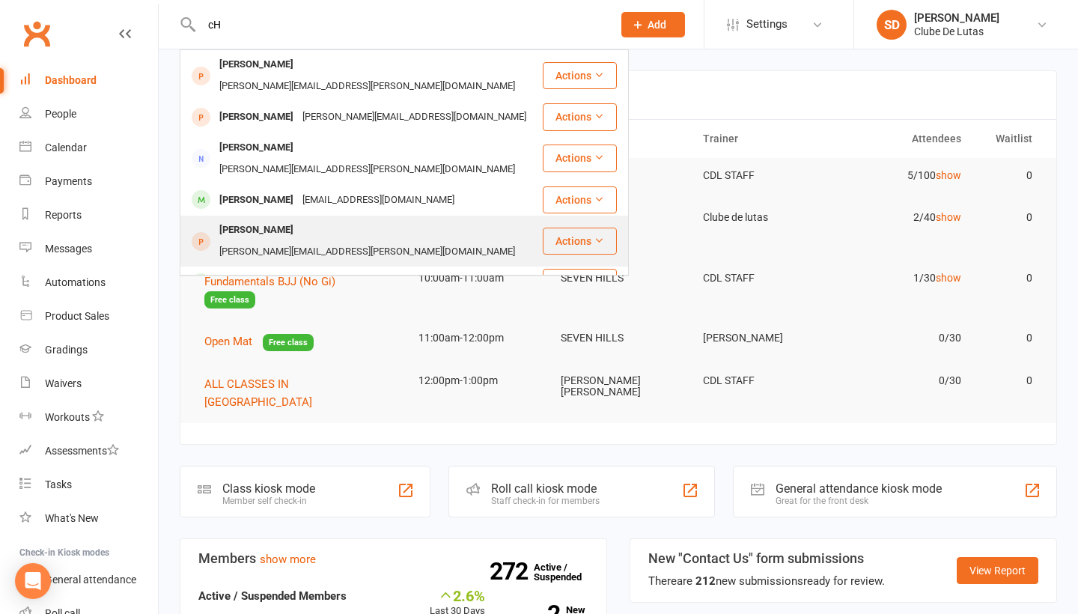
type input "c"
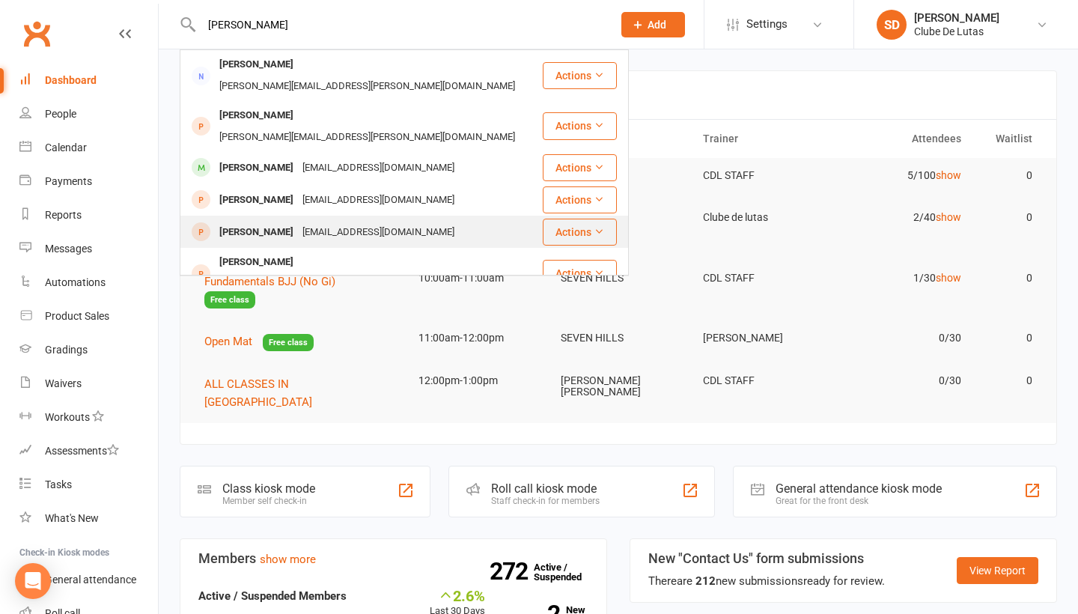
type input "Christopher sAEM"
click at [245, 222] on div "[PERSON_NAME]" at bounding box center [256, 233] width 83 height 22
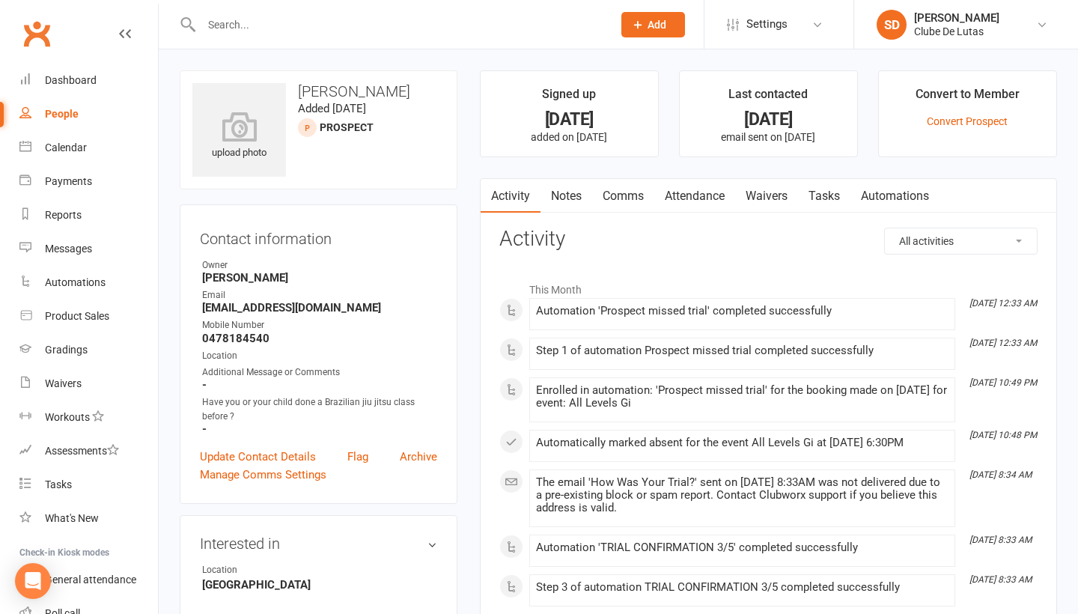
click at [696, 189] on link "Attendance" at bounding box center [694, 196] width 81 height 34
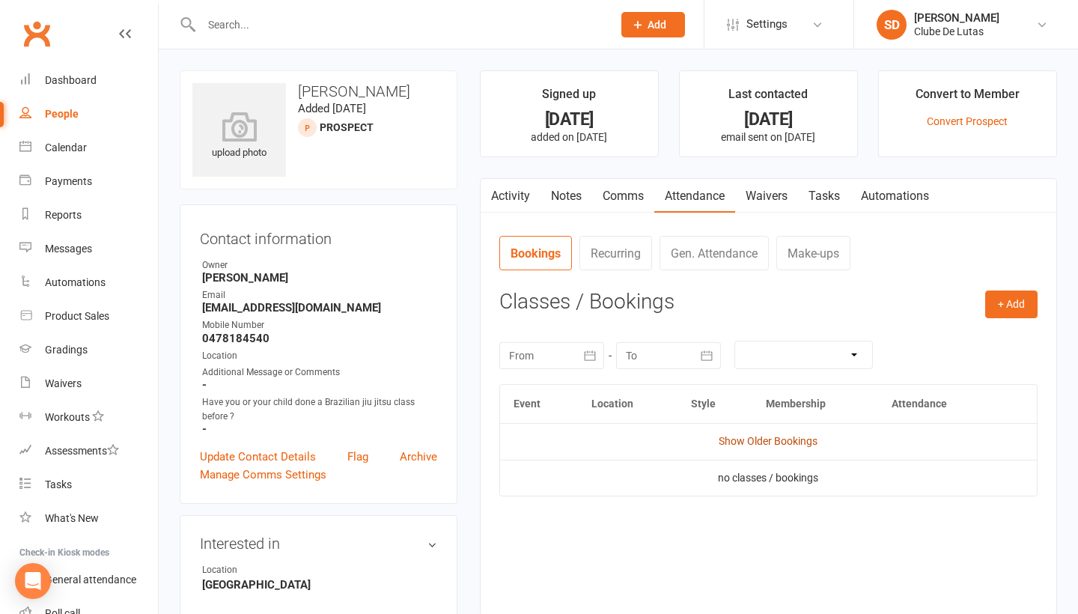
click at [773, 436] on link "Show Older Bookings" at bounding box center [768, 441] width 99 height 12
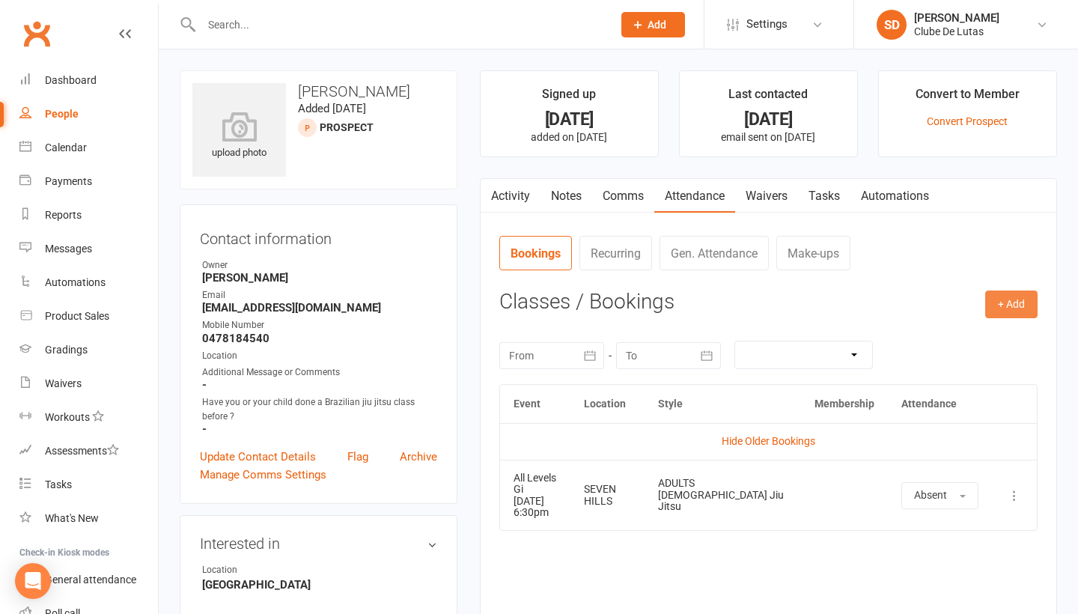
click at [1023, 294] on button "+ Add" at bounding box center [1011, 303] width 52 height 27
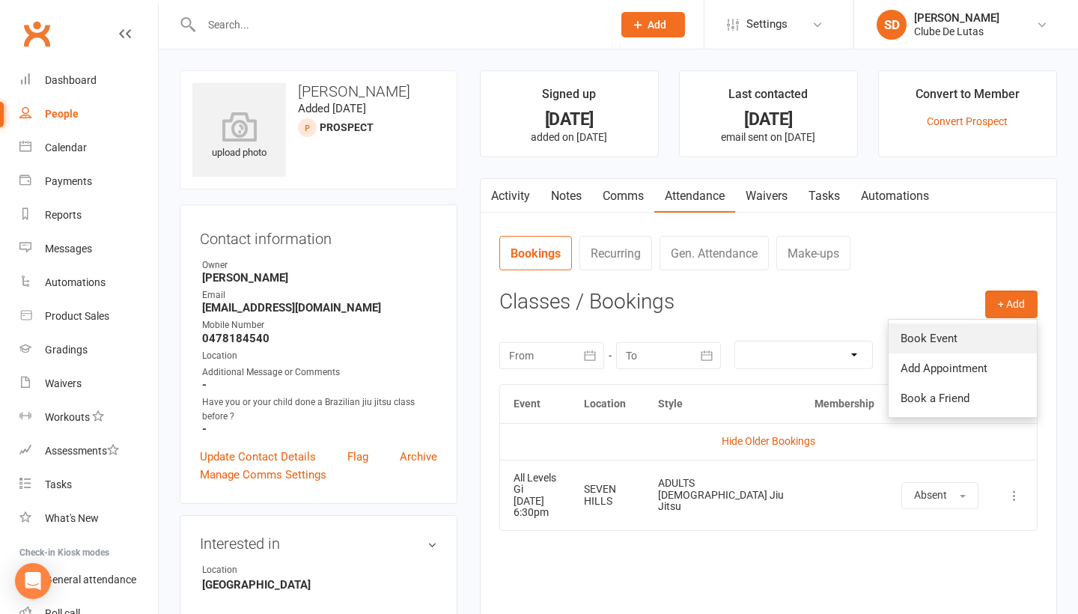
click at [955, 337] on link "Book Event" at bounding box center [963, 338] width 148 height 30
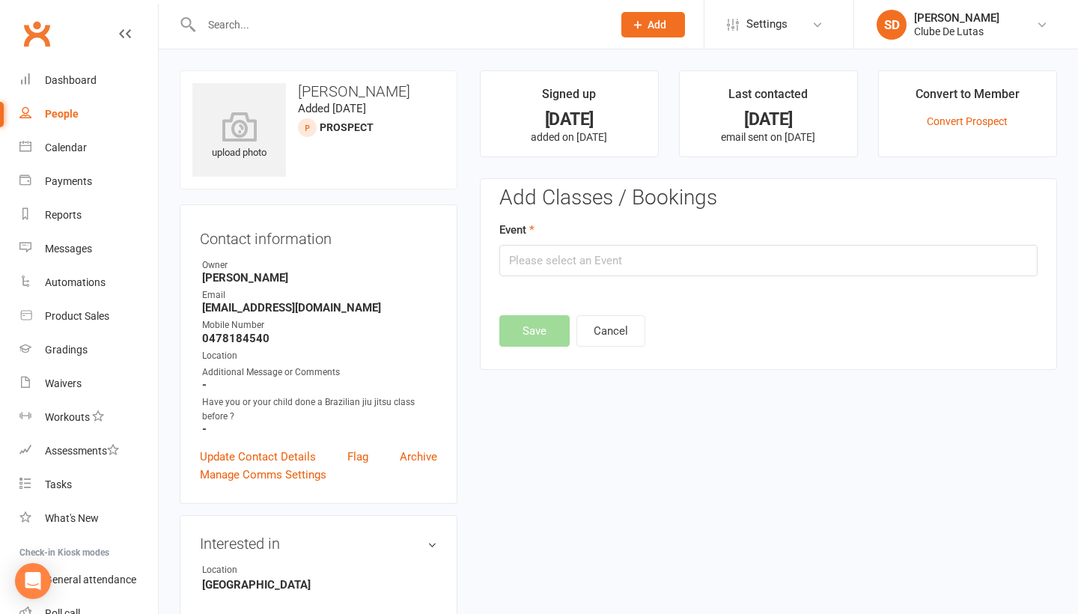
scroll to position [103, 0]
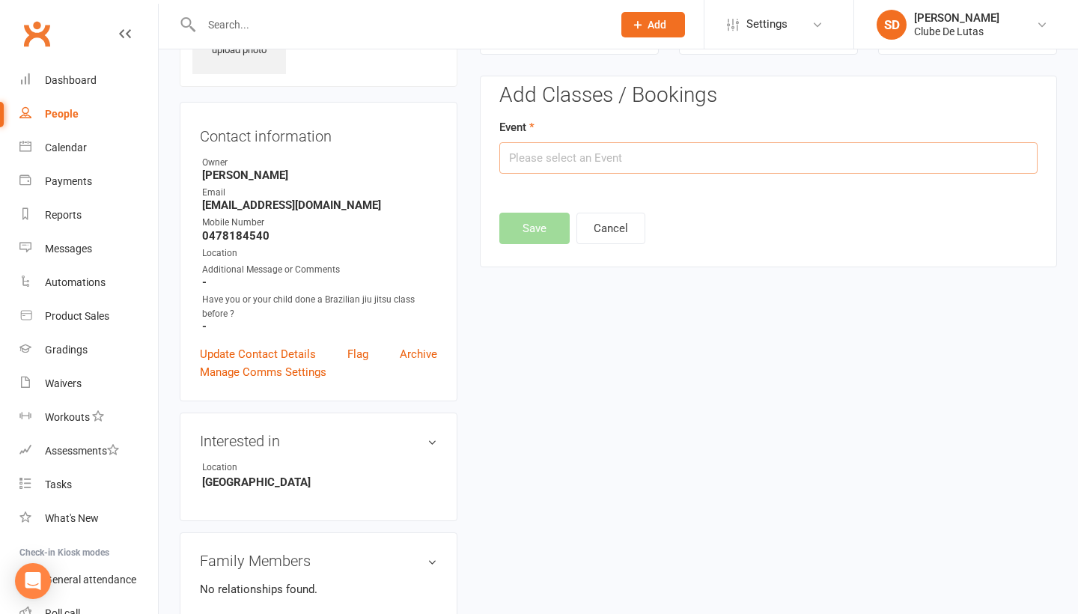
click at [728, 166] on input "text" at bounding box center [768, 157] width 538 height 31
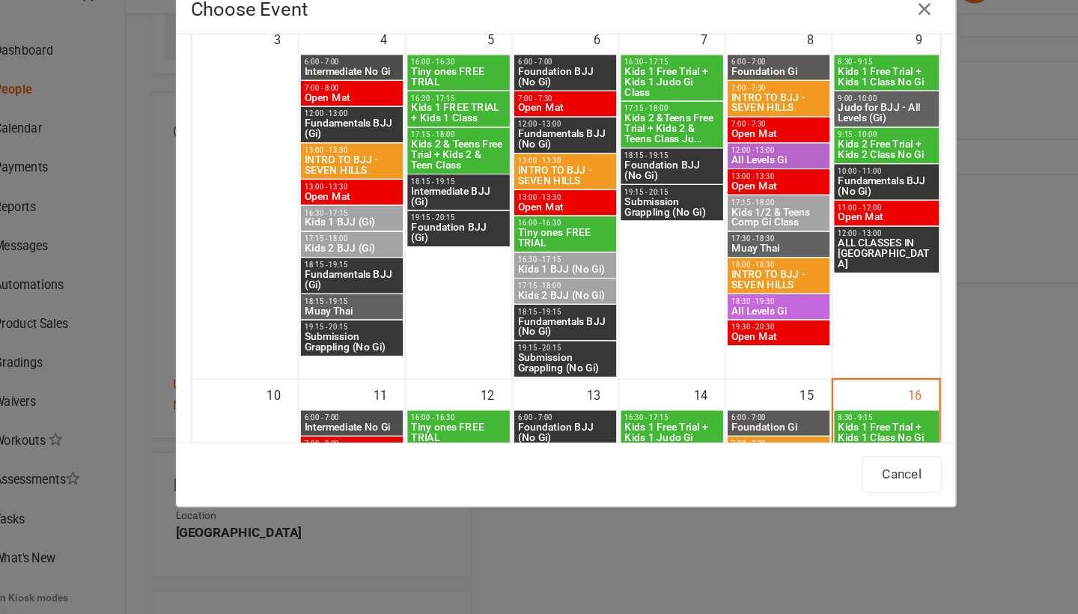
scroll to position [67, 0]
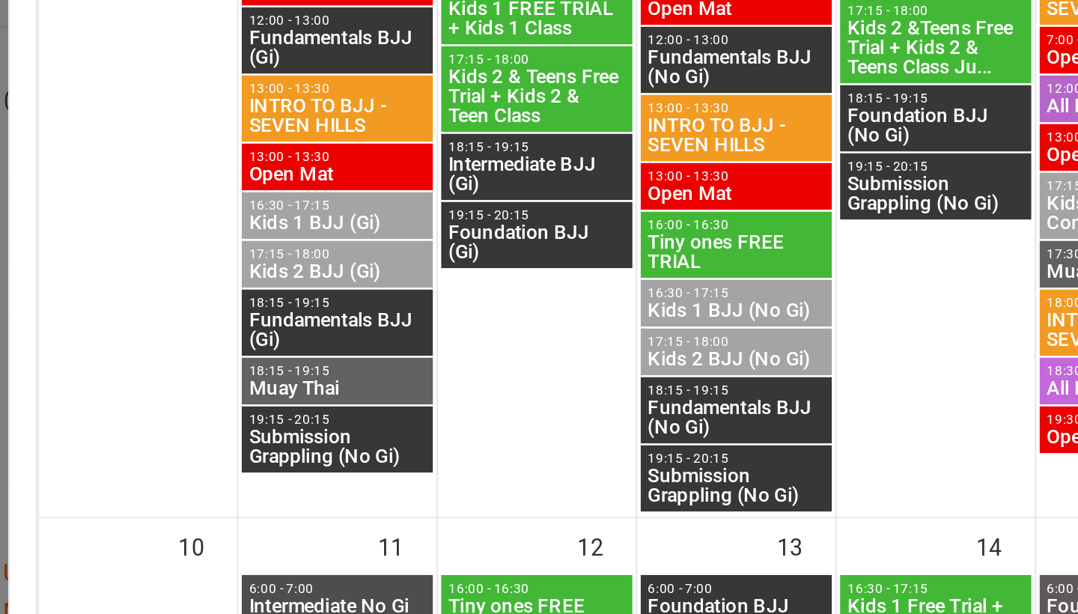
click at [497, 309] on span "Fundamentals BJJ (No Gi)" at bounding box center [538, 318] width 82 height 18
type input "Fundamentals BJJ (No Gi) - Aug 6, 2025 6:15:00 PM"
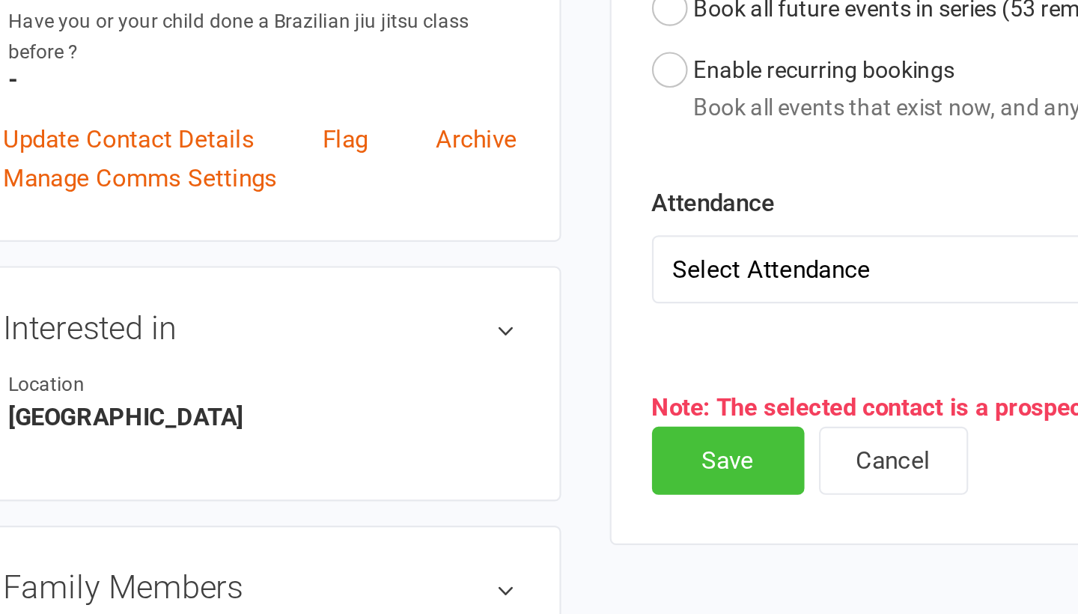
click at [499, 523] on button "Save" at bounding box center [534, 538] width 70 height 31
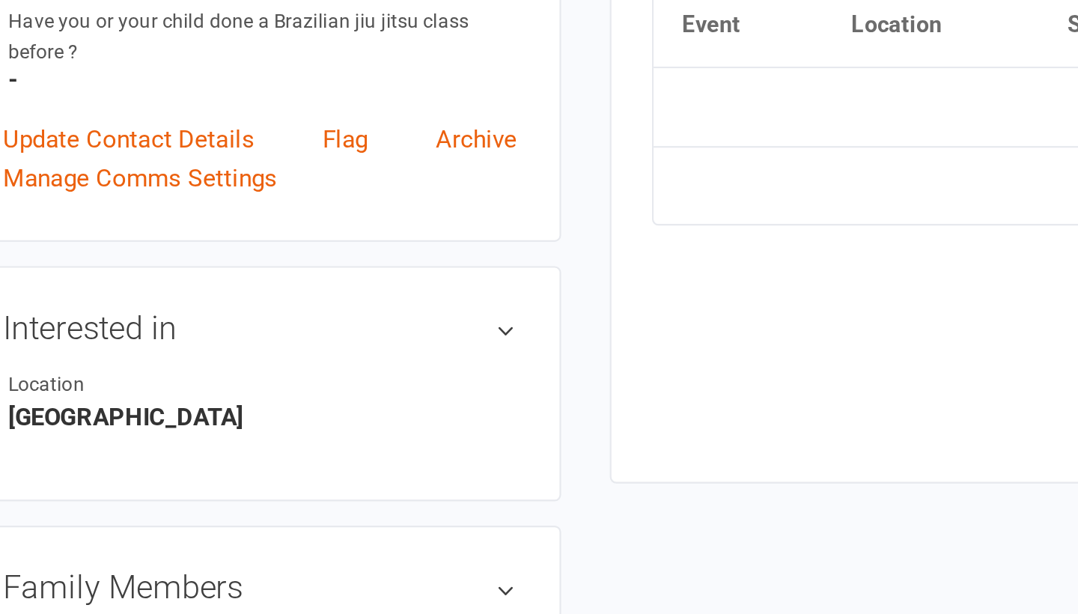
scroll to position [137, 0]
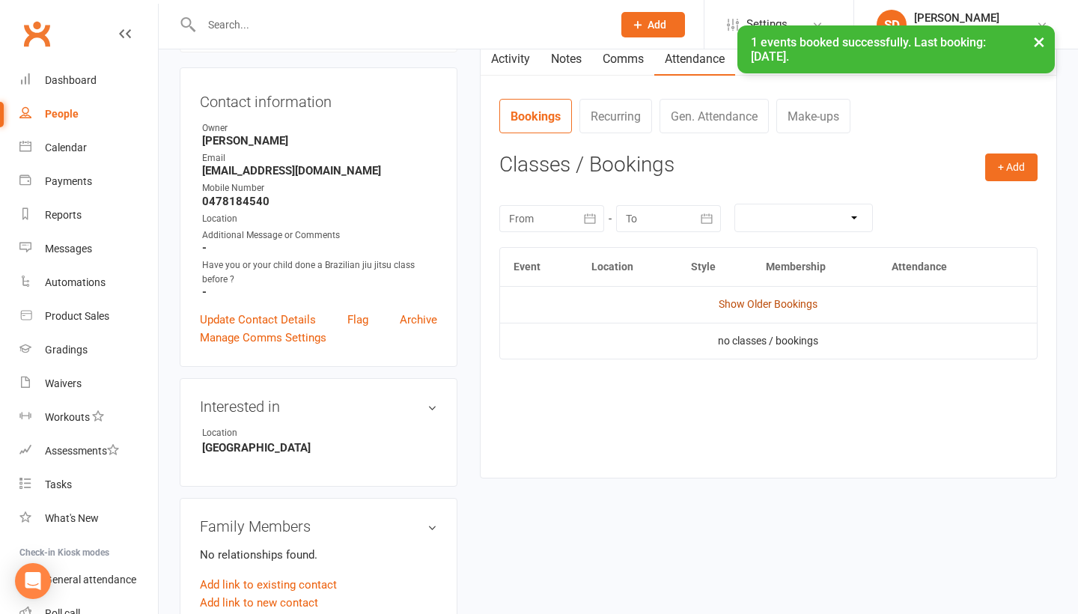
click at [742, 299] on link "Show Older Bookings" at bounding box center [768, 304] width 99 height 12
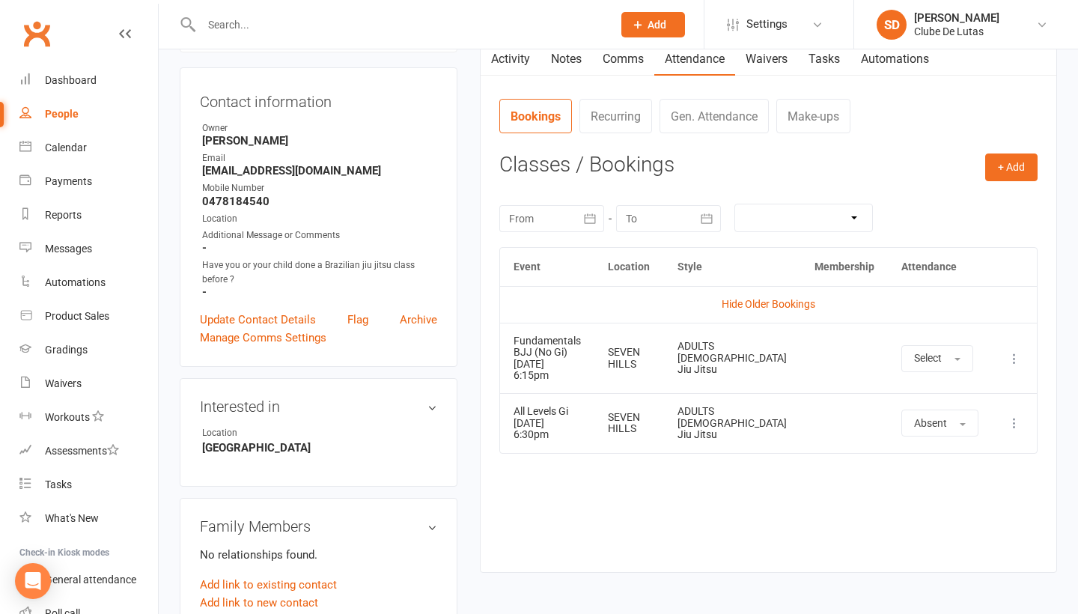
click at [1014, 424] on icon at bounding box center [1014, 423] width 15 height 15
click at [959, 509] on link "Delete booking" at bounding box center [948, 512] width 148 height 30
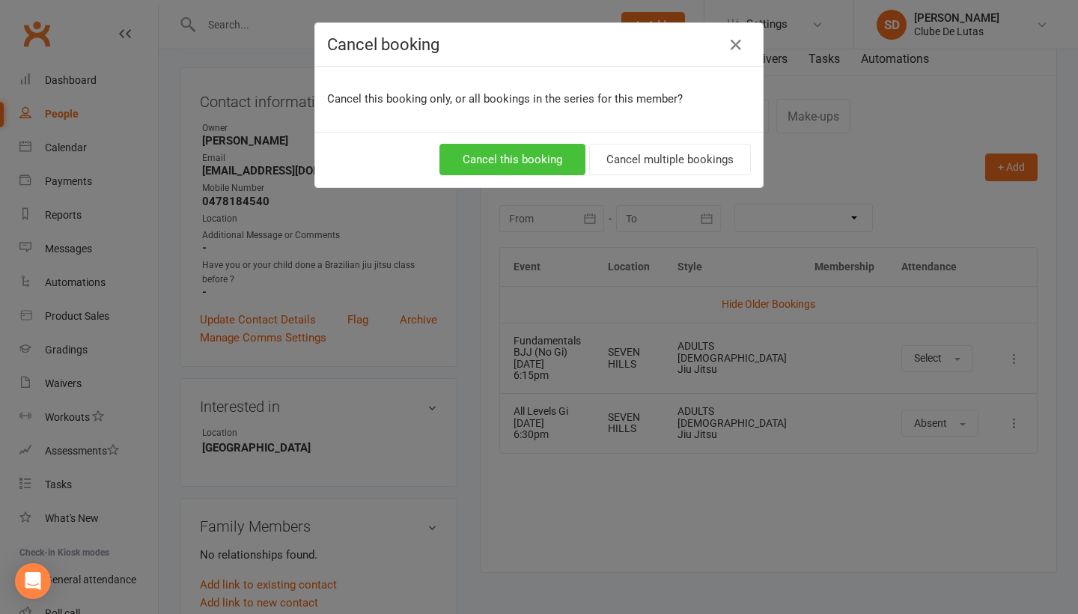
click at [557, 156] on button "Cancel this booking" at bounding box center [512, 159] width 146 height 31
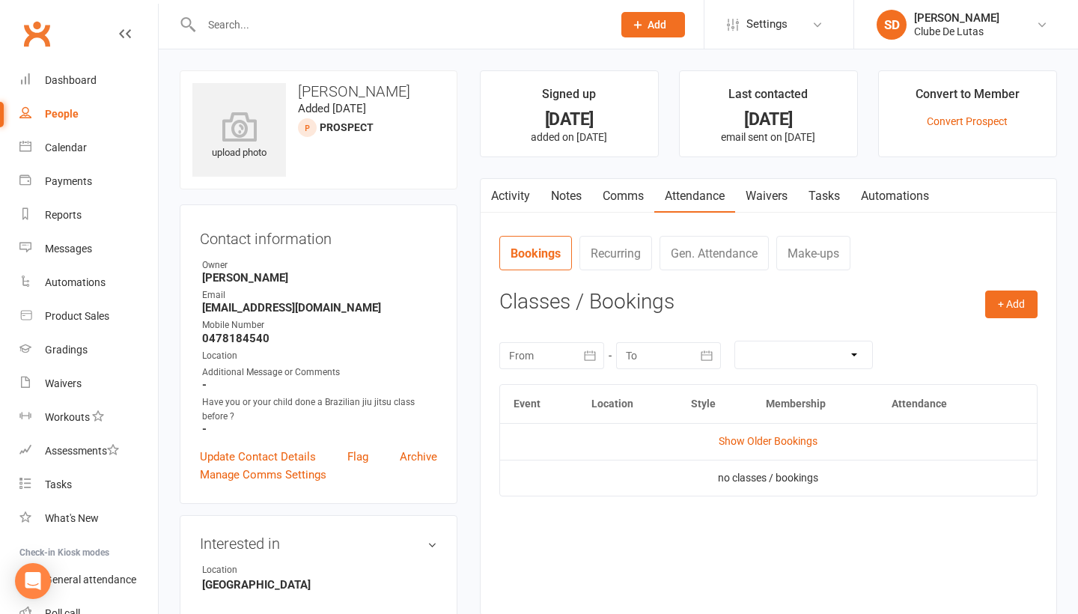
scroll to position [0, 0]
click at [560, 199] on link "Notes" at bounding box center [567, 196] width 52 height 34
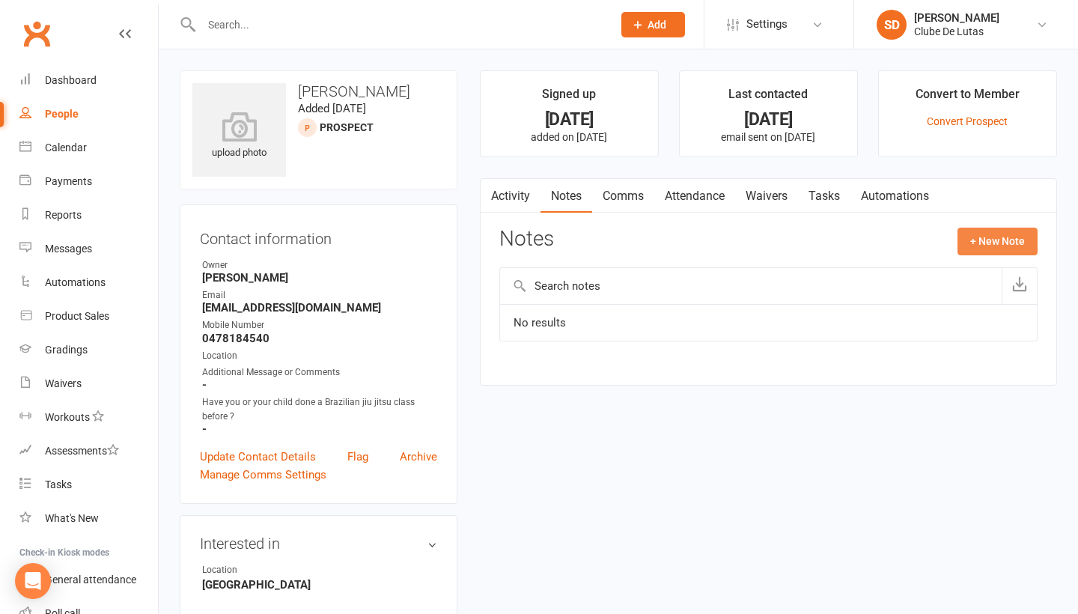
click at [977, 241] on button "+ New Note" at bounding box center [998, 241] width 80 height 27
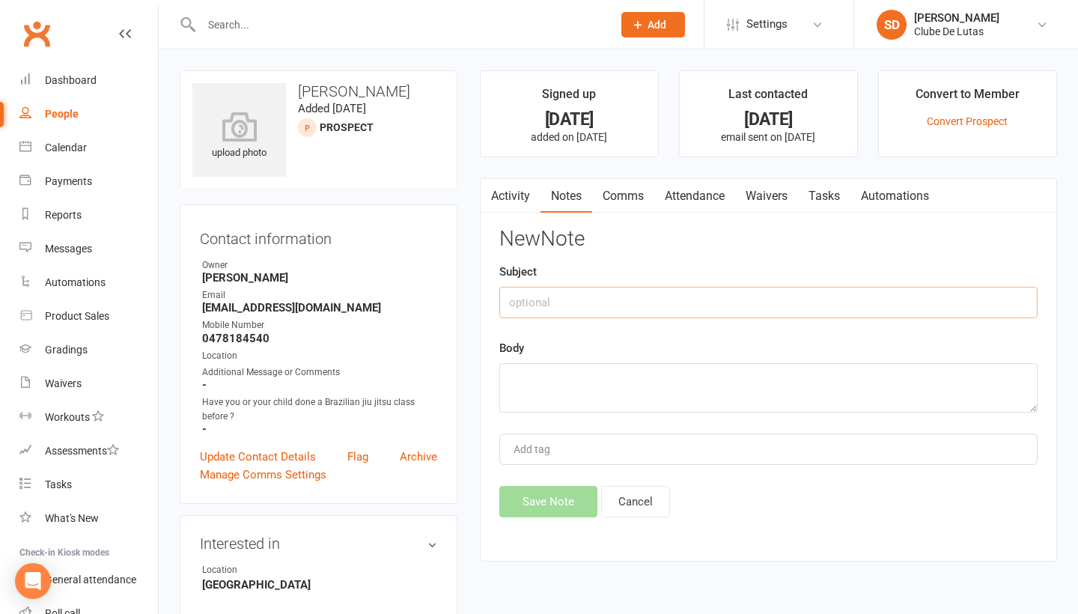
click at [596, 290] on input "text" at bounding box center [768, 302] width 538 height 31
type input "Trial"
click at [540, 367] on textarea at bounding box center [768, 387] width 538 height 49
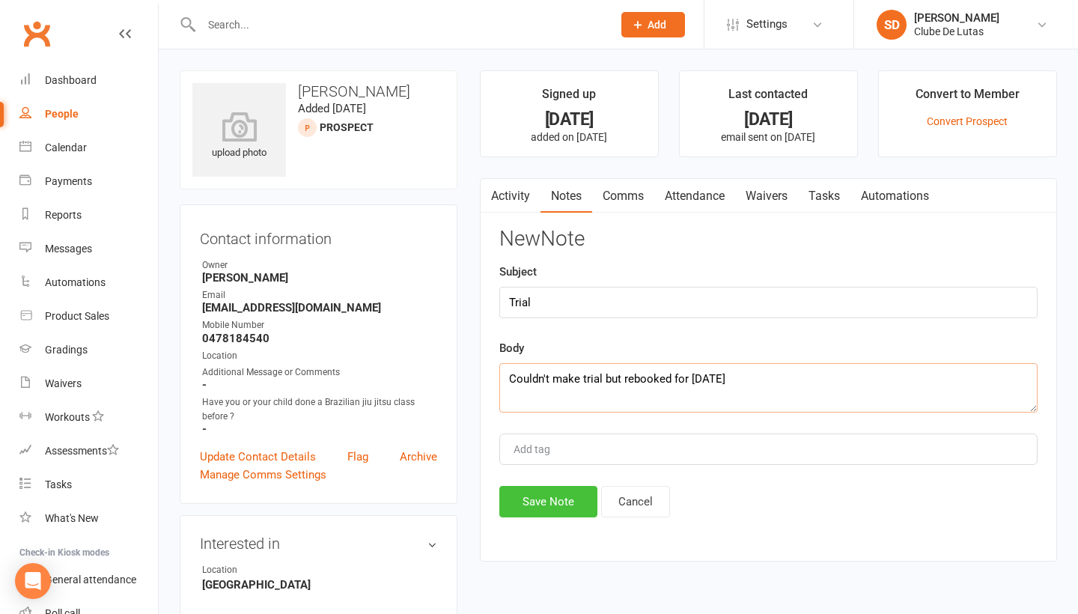
type textarea "Couldn't make trial but rebooked for next Wednesday"
click at [544, 505] on button "Save Note" at bounding box center [548, 501] width 98 height 31
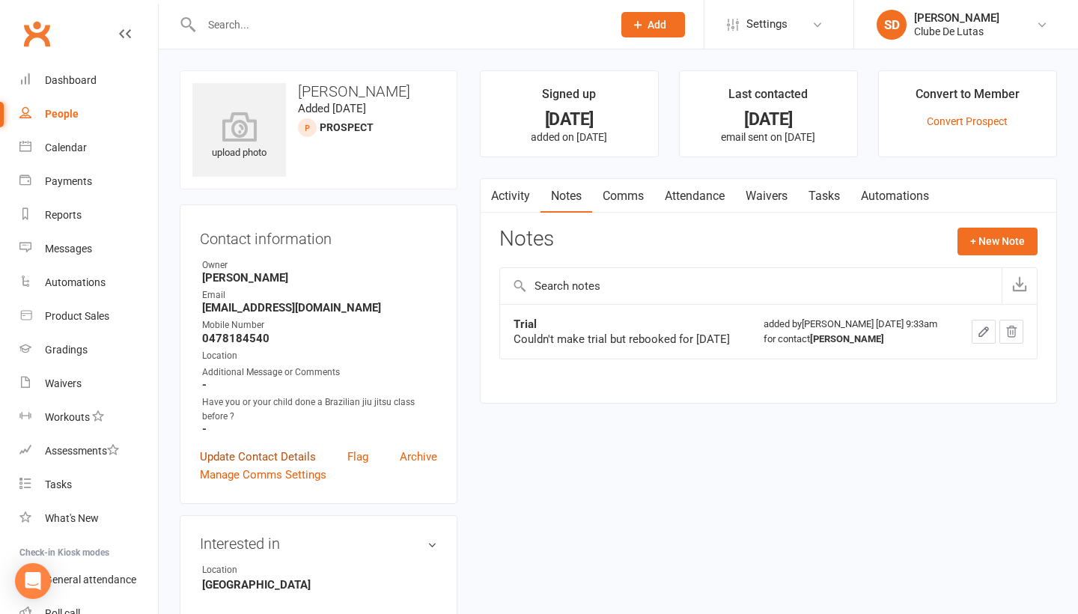
click at [207, 460] on link "Update Contact Details" at bounding box center [258, 457] width 116 height 18
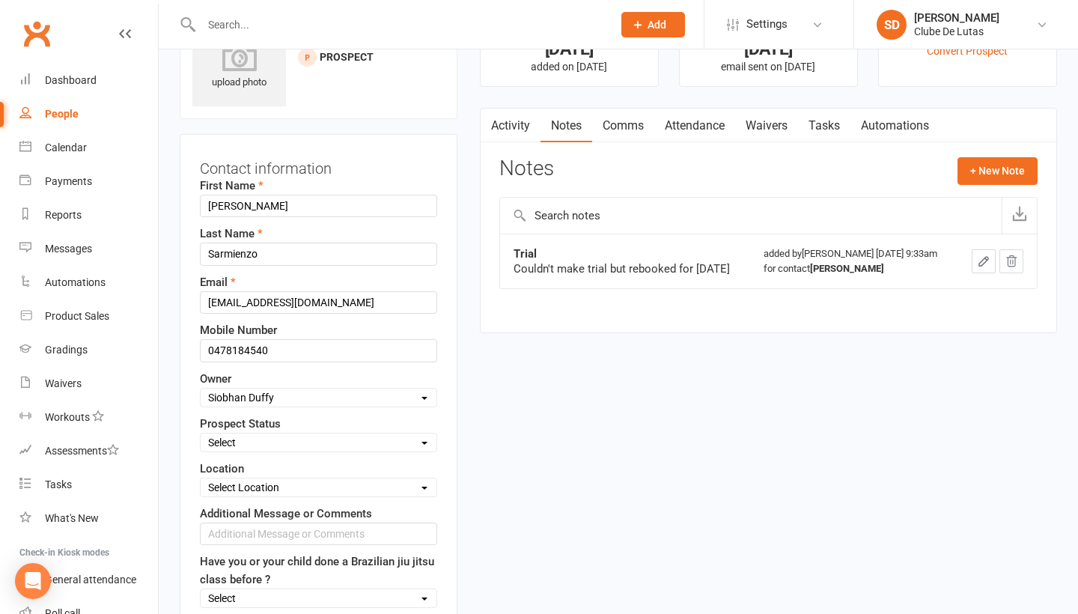
select select "Pre trial - ADULTS"
click at [573, 135] on link "Notes" at bounding box center [567, 126] width 52 height 34
click at [983, 168] on button "+ New Note" at bounding box center [998, 170] width 80 height 27
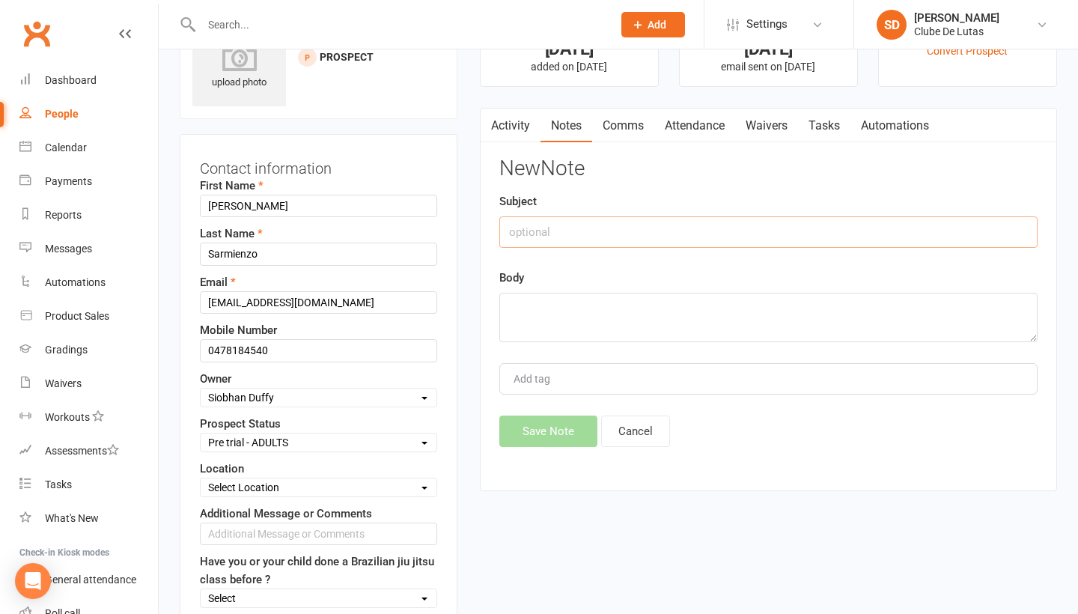
click at [686, 216] on input "text" at bounding box center [768, 231] width 538 height 31
type input "Note"
click at [618, 317] on textarea at bounding box center [768, 317] width 538 height 49
type textarea "Has bjj experience"
drag, startPoint x: 548, startPoint y: 335, endPoint x: 553, endPoint y: 464, distance: 128.9
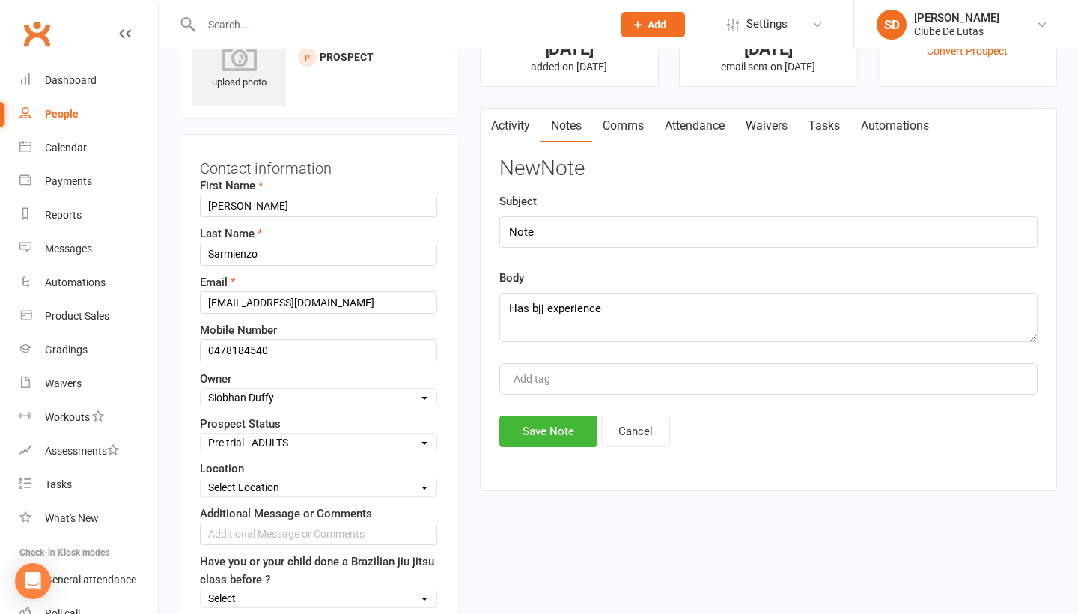
click at [553, 464] on div "Activity Notes Comms Attendance Waivers Tasks Automations Notes + New Note Tria…" at bounding box center [768, 300] width 577 height 384
click at [551, 427] on button "Save Note" at bounding box center [548, 431] width 98 height 31
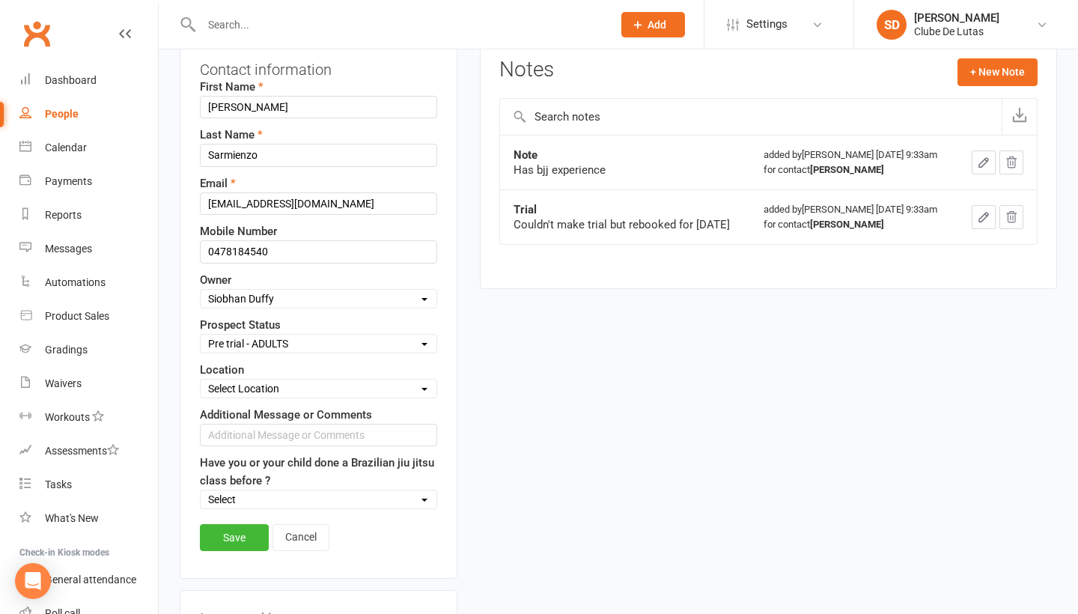
scroll to position [203, 0]
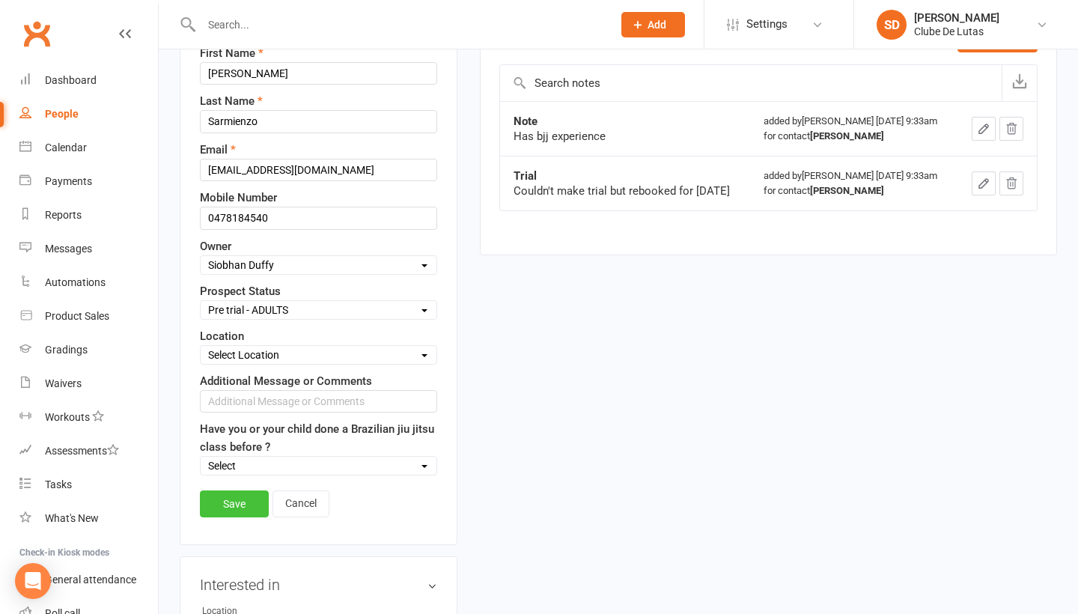
click at [241, 493] on link "Save" at bounding box center [234, 503] width 69 height 27
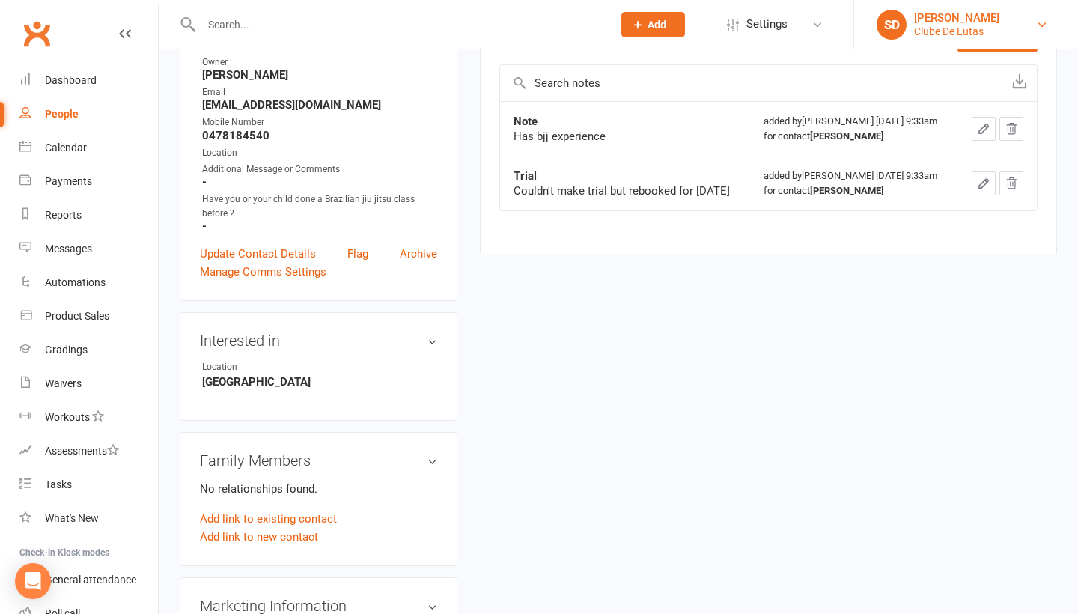
click at [996, 19] on link "SD Siobhan Duffy Clube De Lutas" at bounding box center [966, 25] width 179 height 30
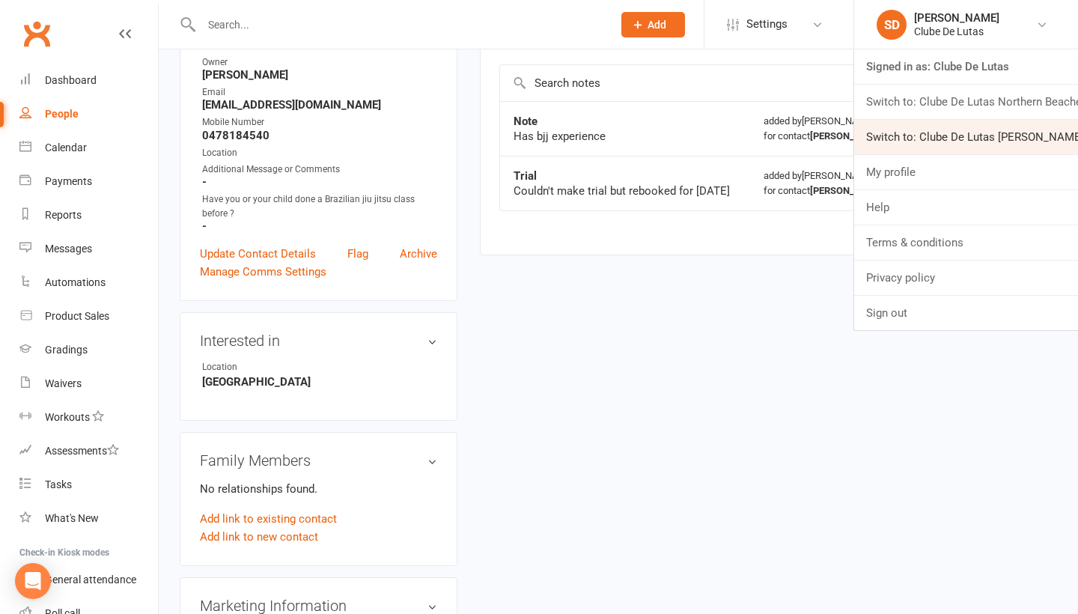
click at [967, 141] on link "Switch to: Clube De Lutas Rouse Hill" at bounding box center [966, 137] width 224 height 34
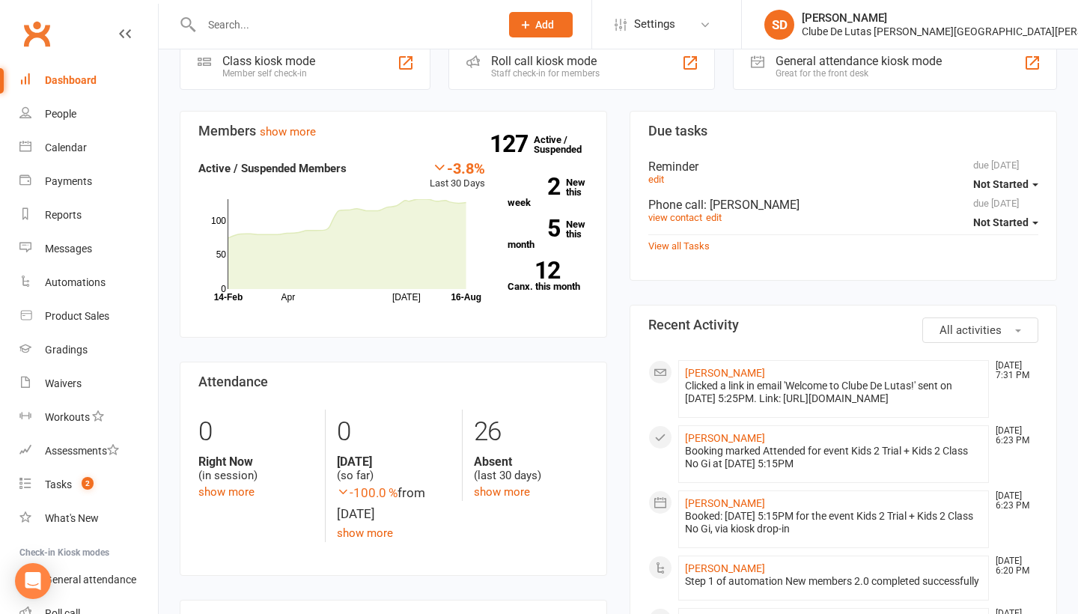
click at [554, 19] on span "Add" at bounding box center [544, 25] width 19 height 12
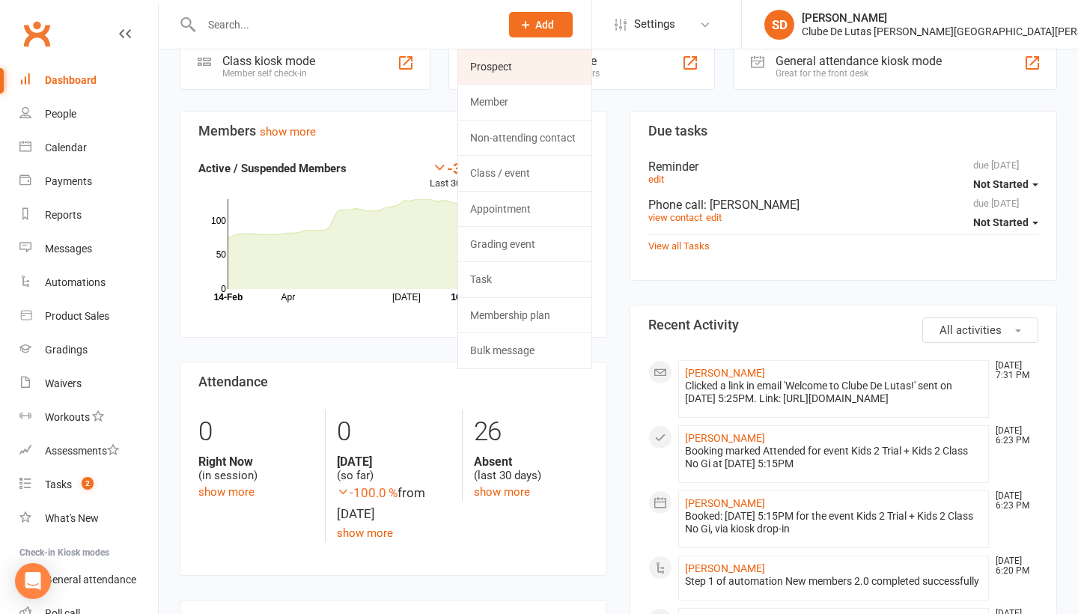
click at [591, 73] on link "Prospect" at bounding box center [524, 66] width 133 height 34
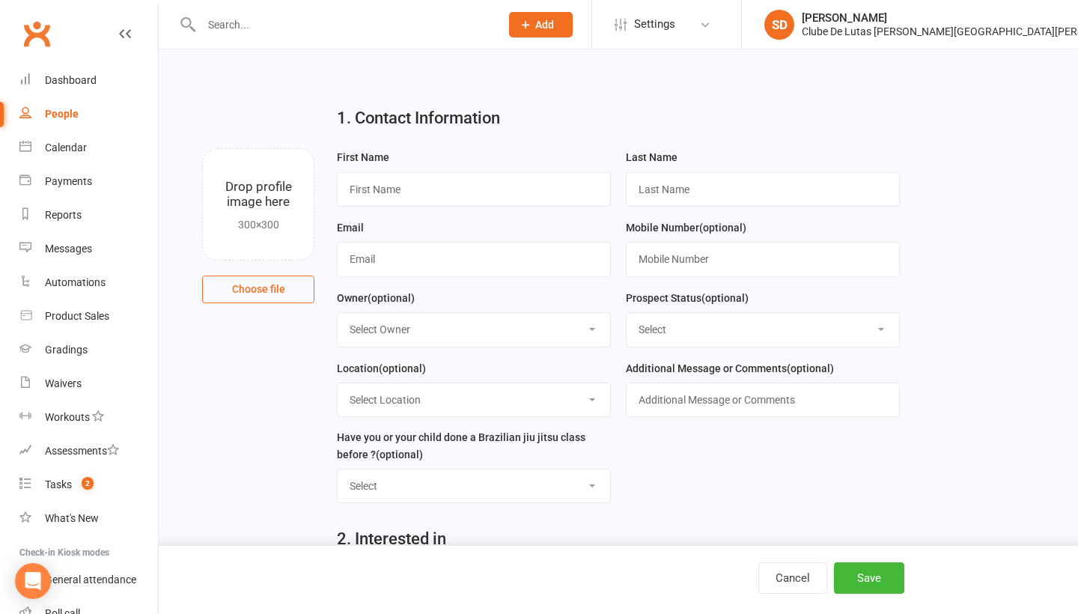
click at [79, 109] on link "People" at bounding box center [88, 114] width 139 height 34
select select "100"
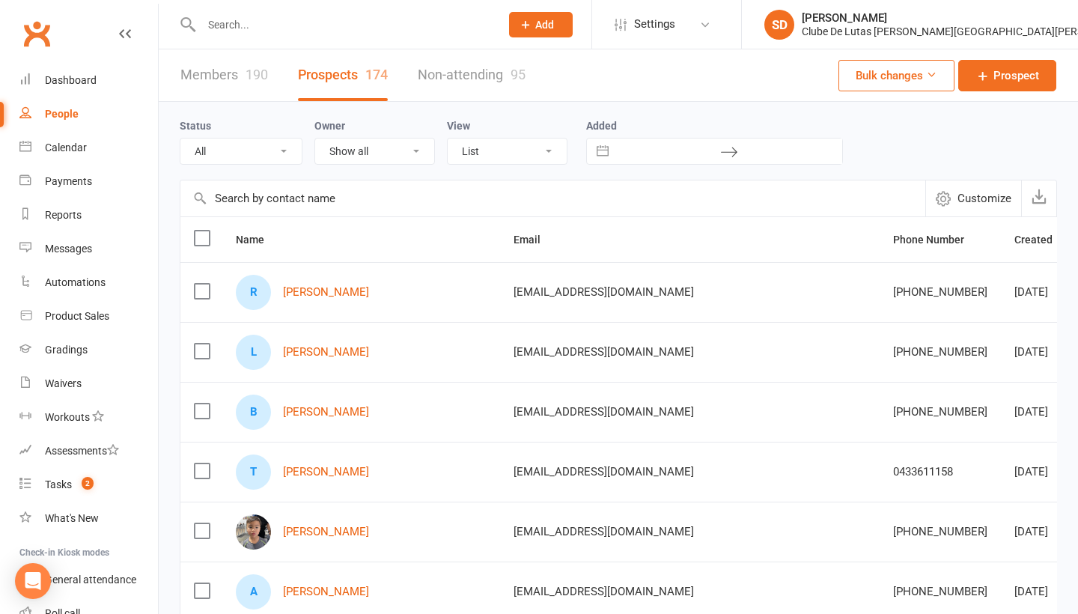
click at [554, 23] on span "Add" at bounding box center [544, 25] width 19 height 12
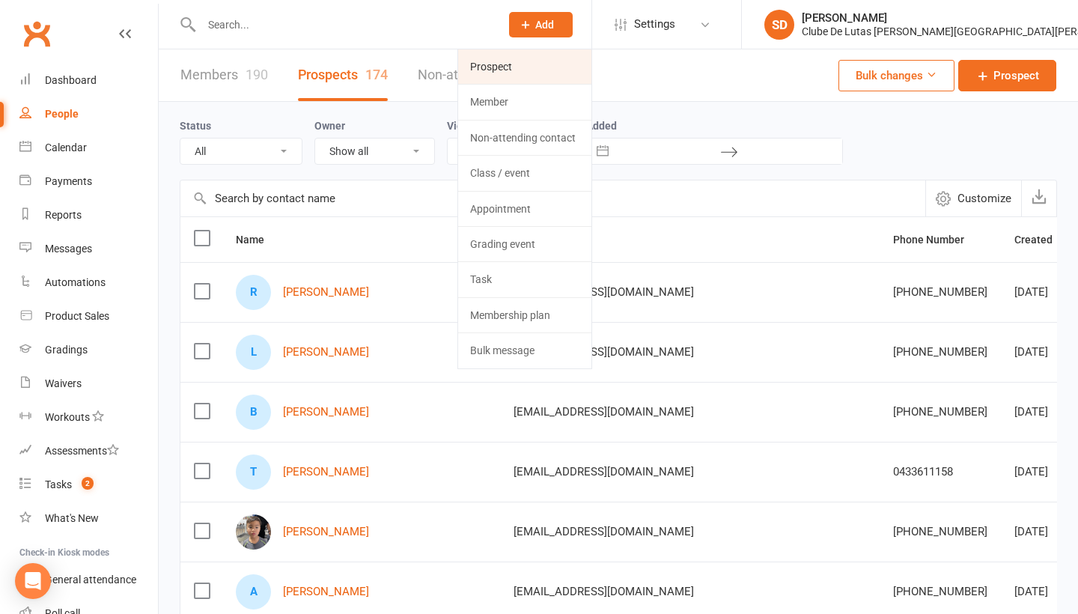
click at [591, 66] on link "Prospect" at bounding box center [524, 66] width 133 height 34
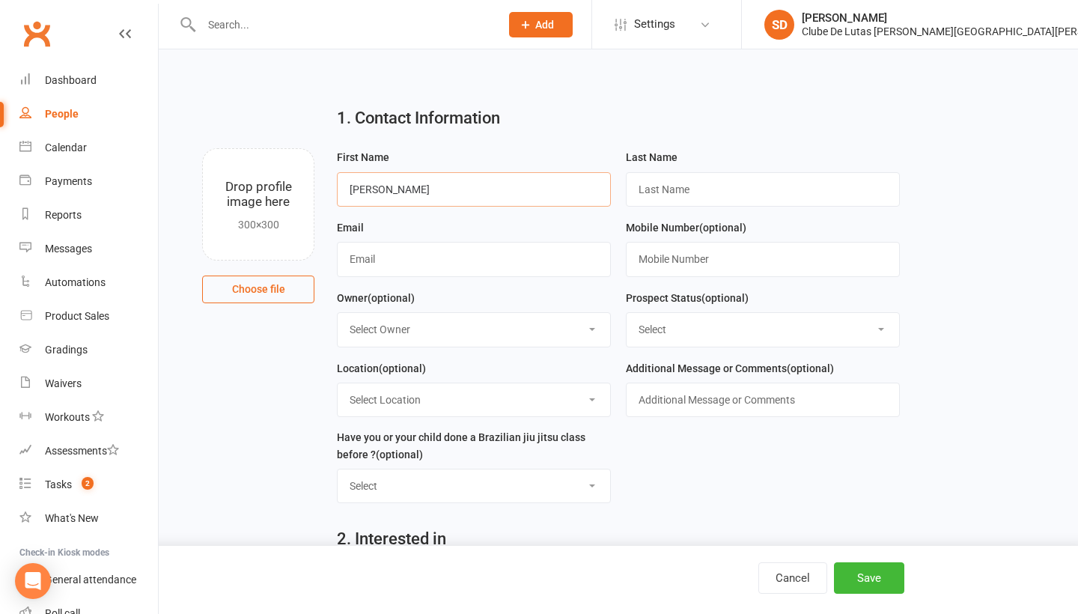
type input "Mayuri"
type input "Shah"
type input "maurishah1987@gmail.com"
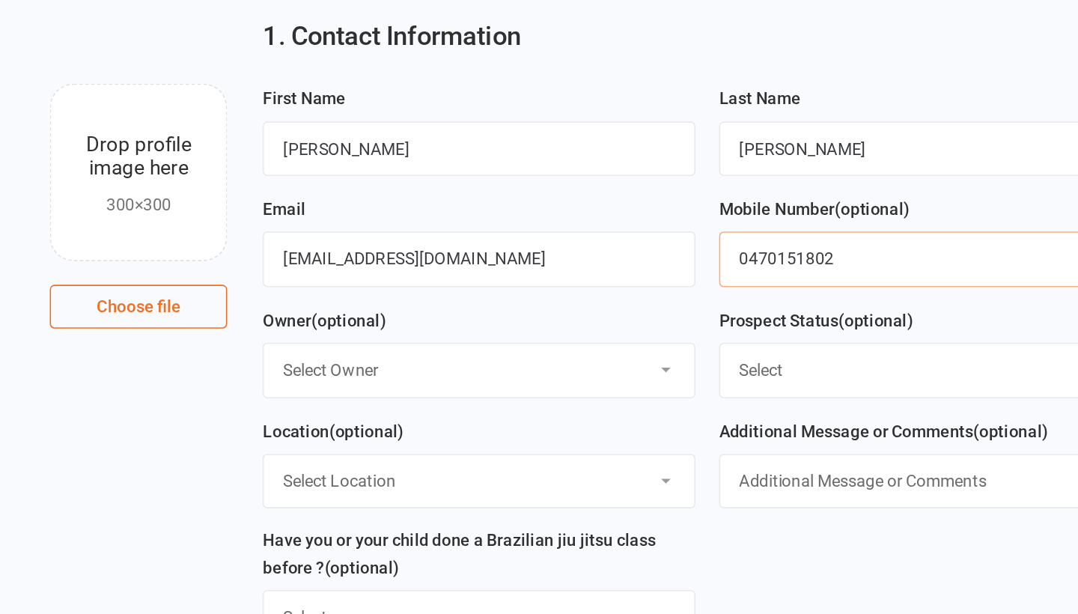
type input "0470151802"
click at [337, 242] on input "maurishah1987@gmail.com" at bounding box center [474, 259] width 274 height 34
type input "[EMAIL_ADDRESS][DOMAIN_NAME]"
click at [337, 289] on div "Owner (optional) Select Owner Clube de Lutas Siobhan Duffy Alex Paz Jeshua Mcph…" at bounding box center [474, 318] width 274 height 58
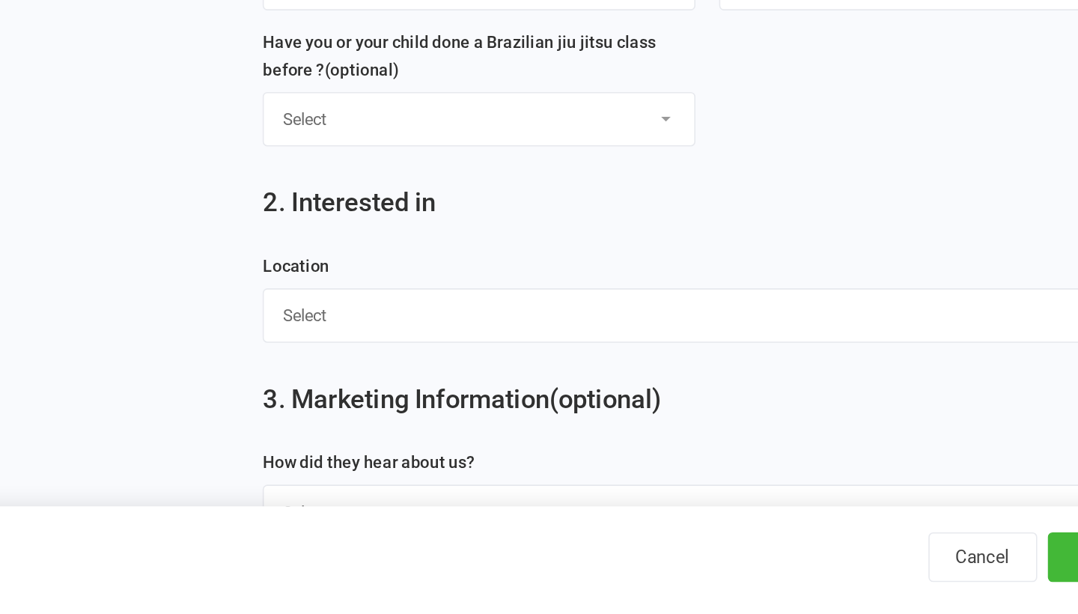
scroll to position [186, 0]
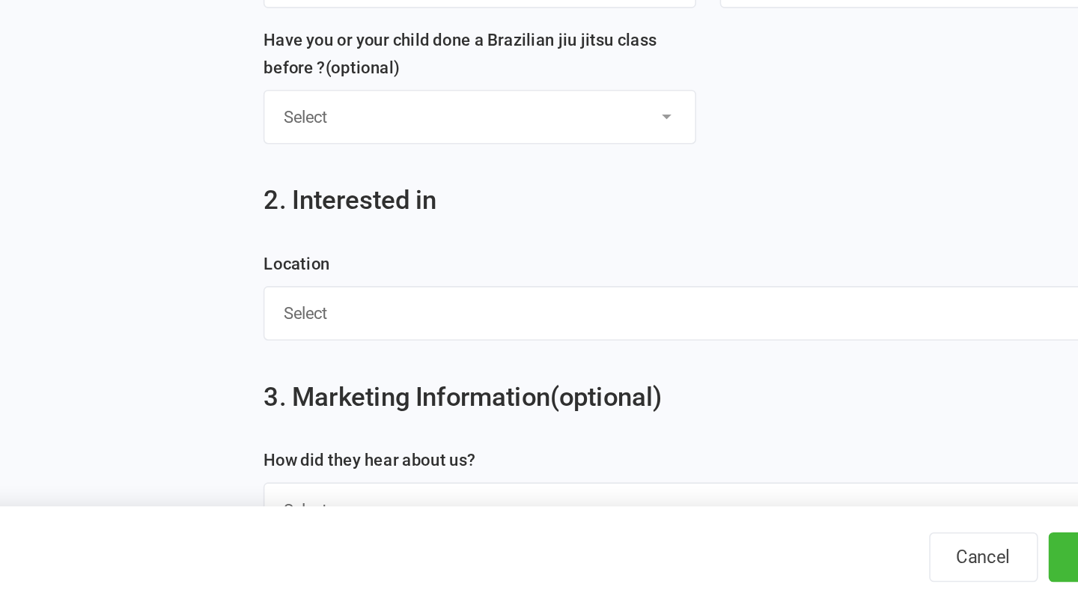
select select "[PERSON_NAME] [PERSON_NAME]"
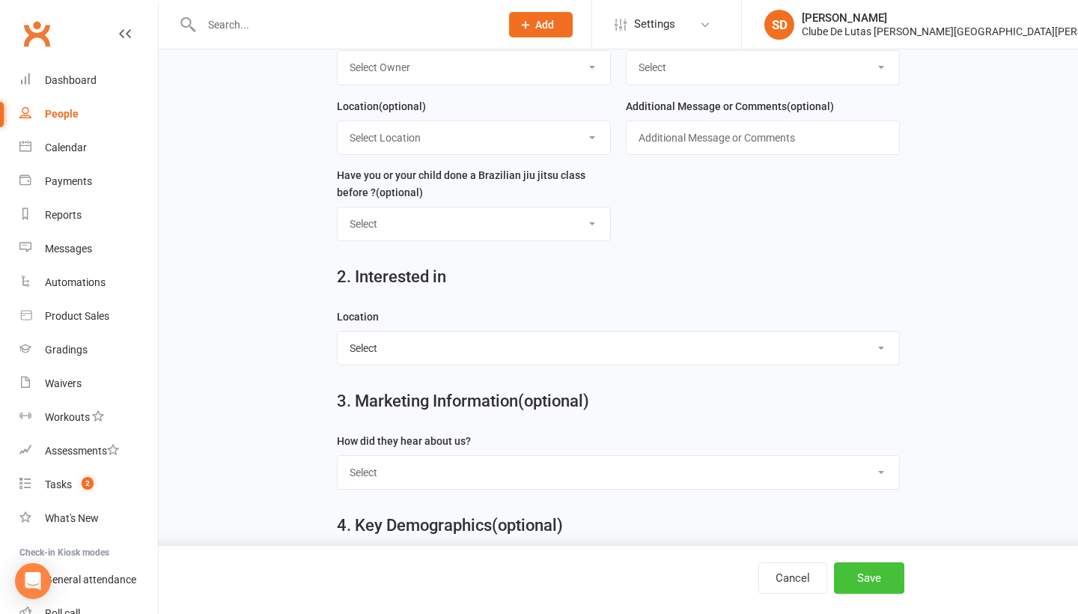
click at [858, 582] on button "Save" at bounding box center [869, 577] width 70 height 31
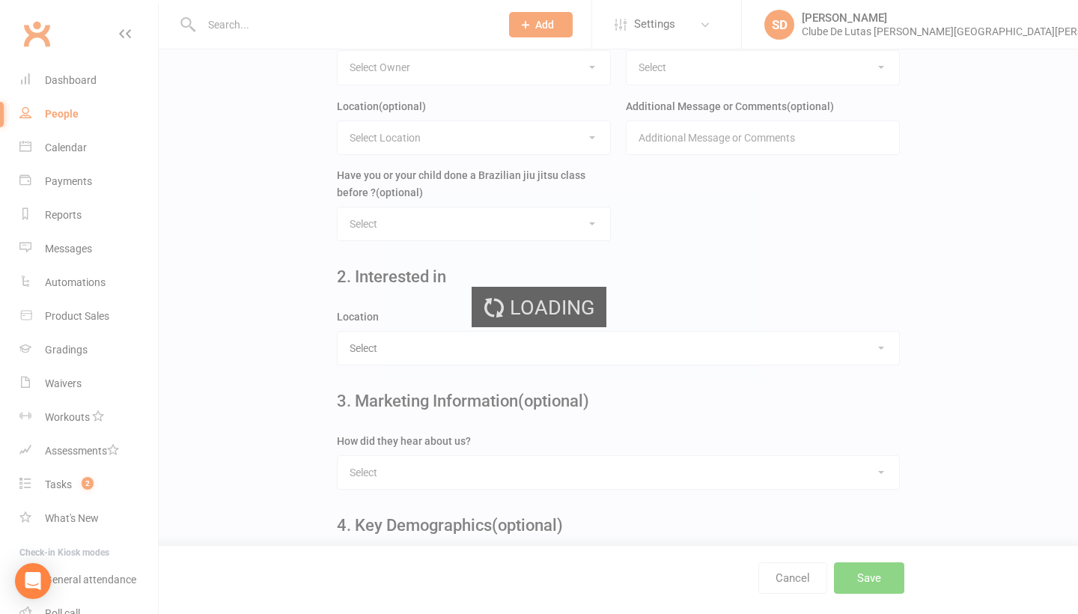
scroll to position [0, 0]
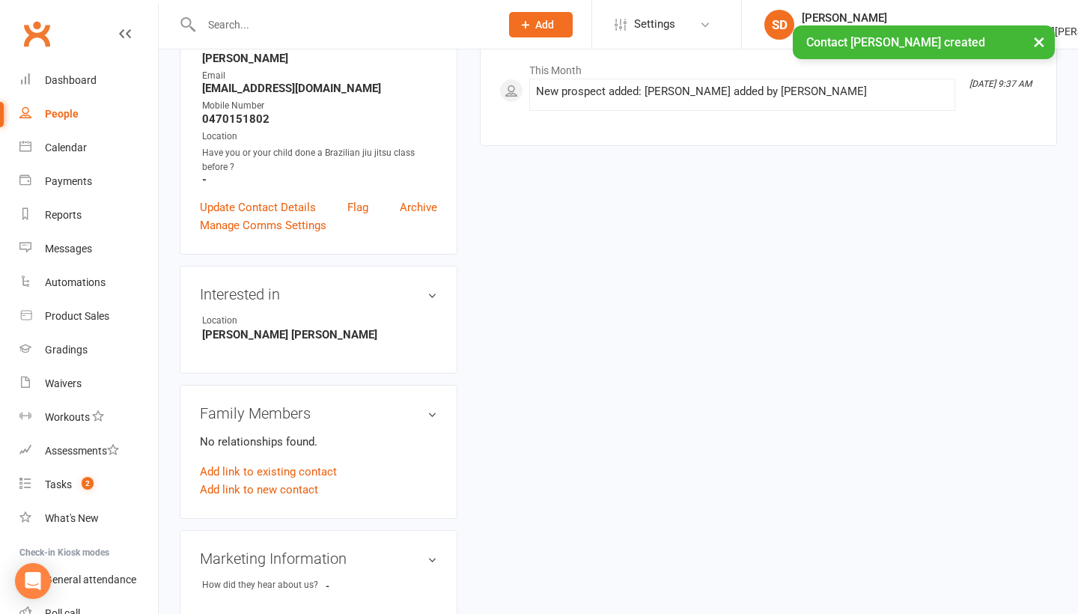
scroll to position [222, 0]
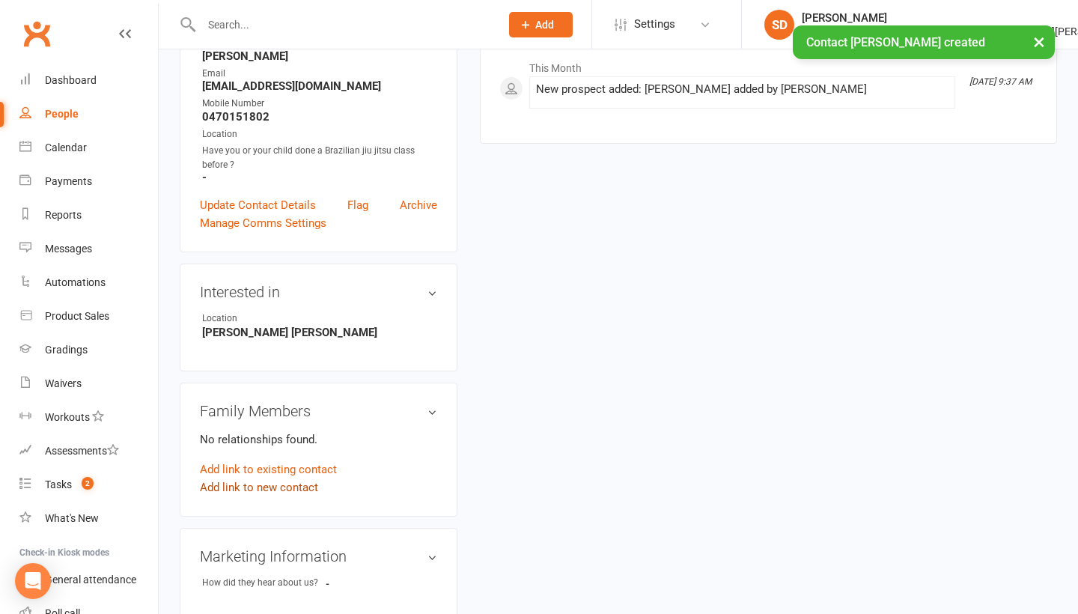
click at [255, 493] on link "Add link to new contact" at bounding box center [259, 487] width 118 height 18
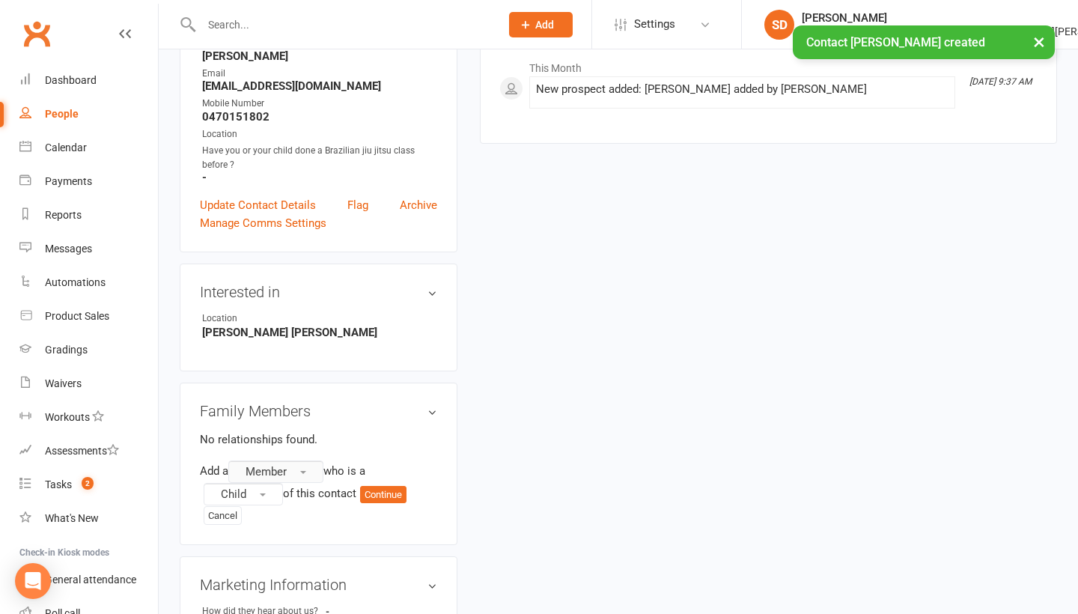
click at [290, 468] on button "Member" at bounding box center [275, 471] width 95 height 22
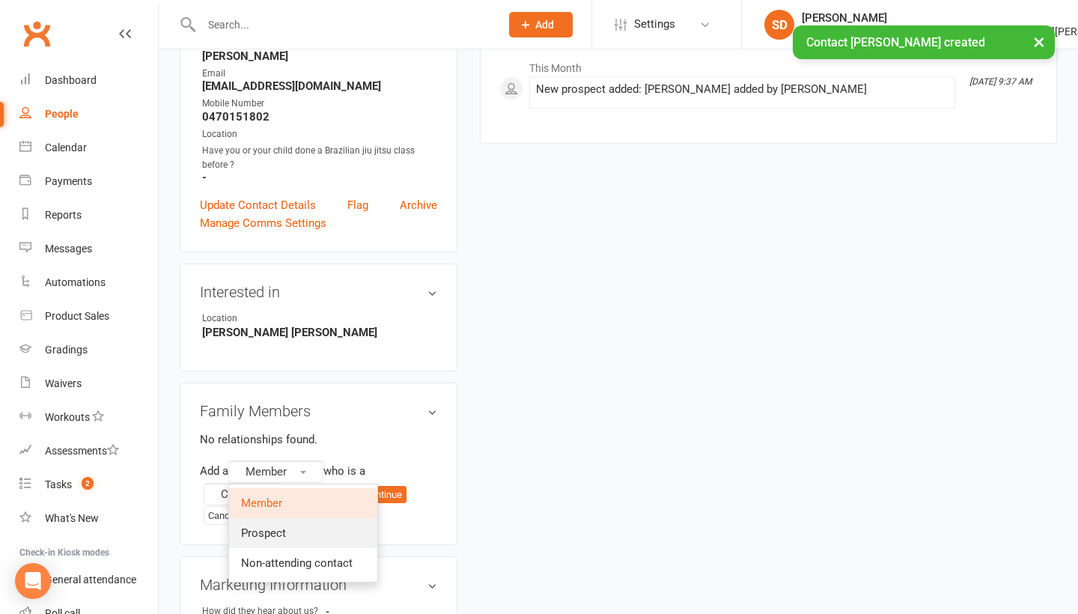
click at [286, 526] on span "Prospect" at bounding box center [263, 532] width 45 height 13
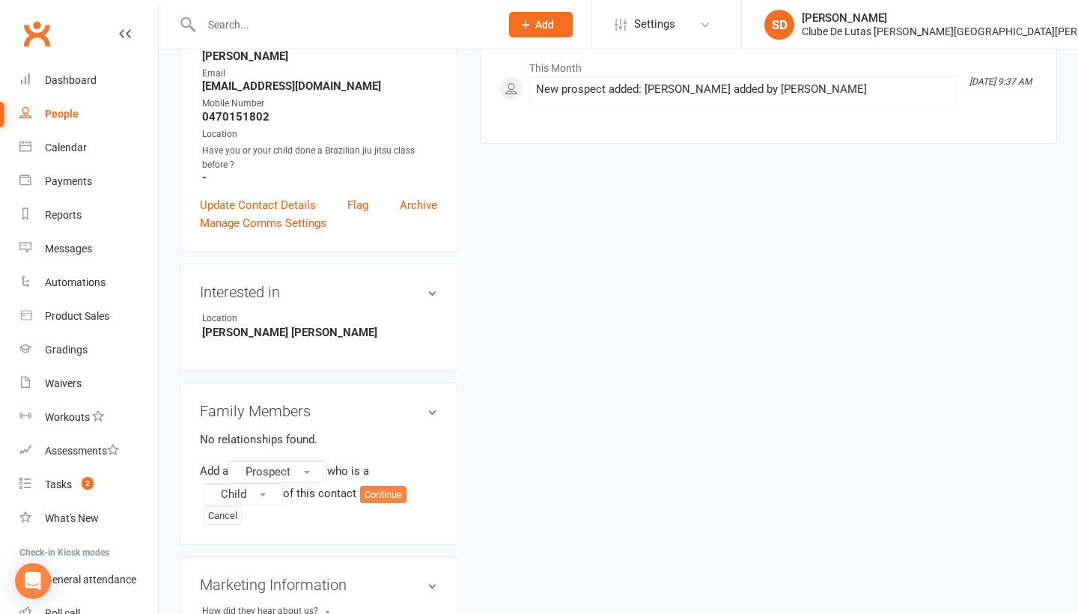
click at [386, 491] on button "Continue" at bounding box center [383, 495] width 46 height 18
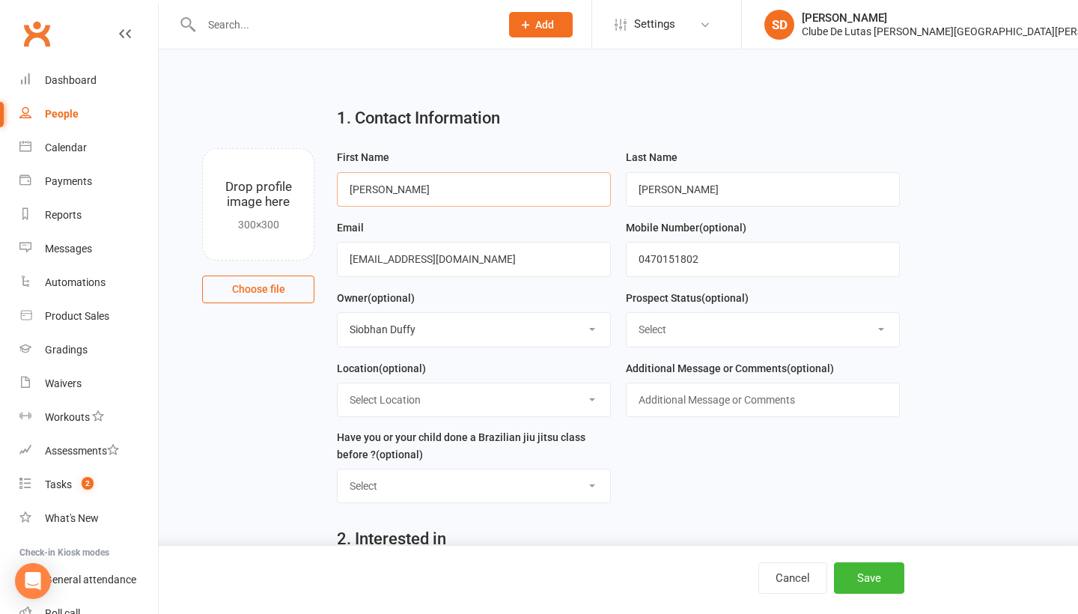
type input "Sia"
type input "Sahu"
click at [996, 227] on main "1. Contact Information Drop profile image here 300×300 Choose file First Name S…" at bounding box center [618, 518] width 877 height 848
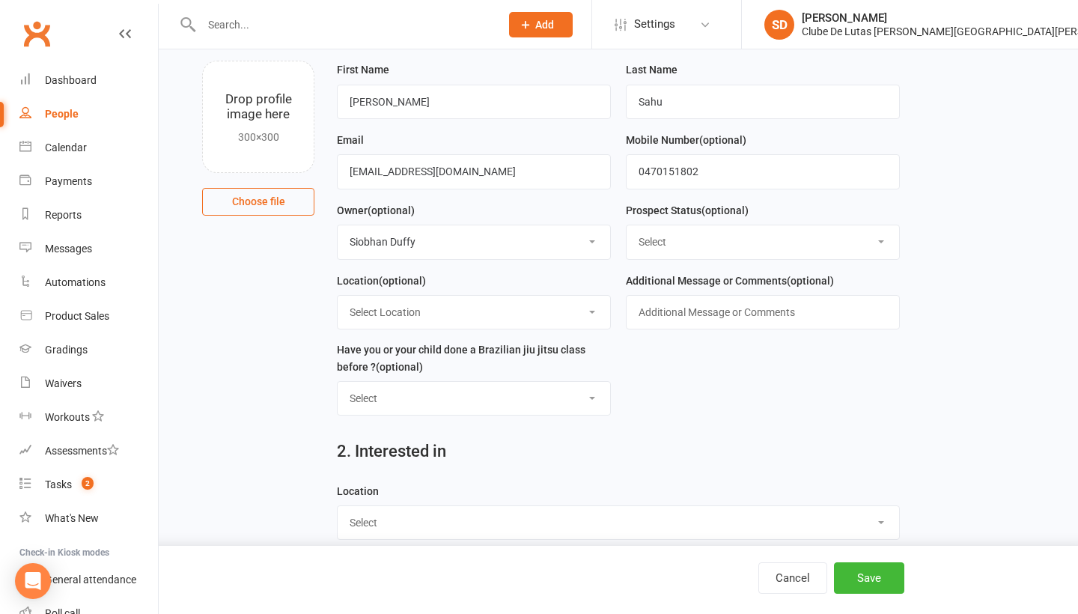
scroll to position [266, 0]
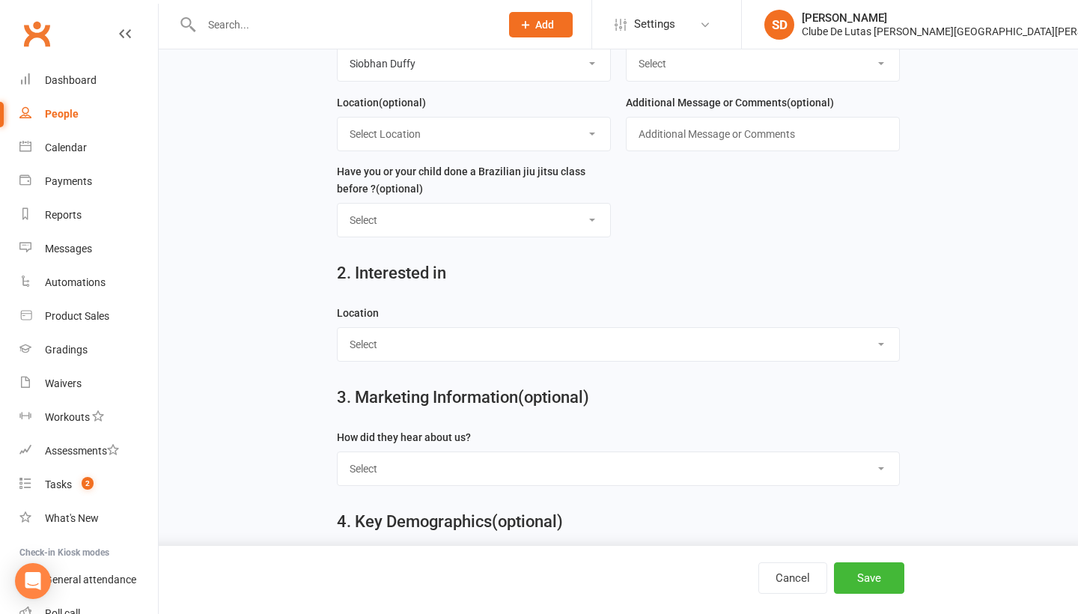
select select "Rouse Hill"
click at [879, 569] on button "Save" at bounding box center [869, 577] width 70 height 31
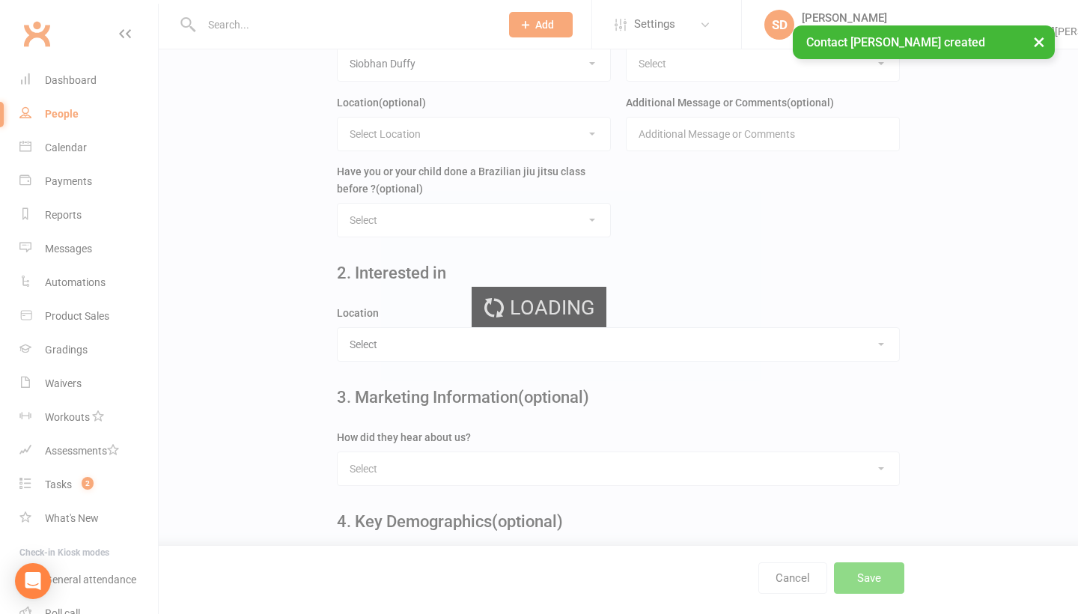
scroll to position [0, 0]
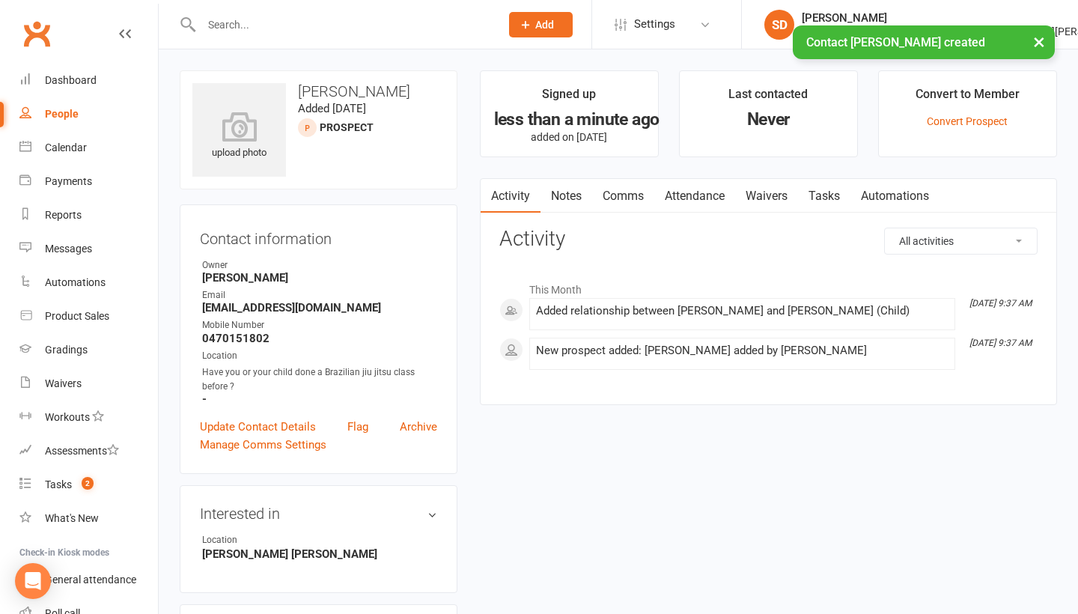
click at [627, 198] on link "Comms" at bounding box center [623, 196] width 62 height 34
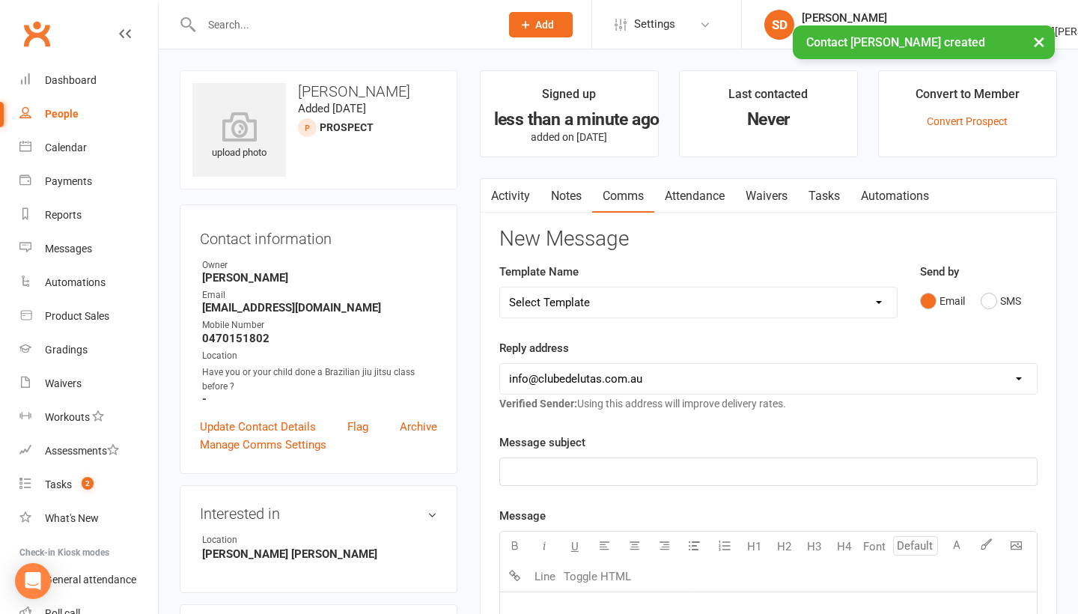
click at [677, 197] on link "Attendance" at bounding box center [694, 196] width 81 height 34
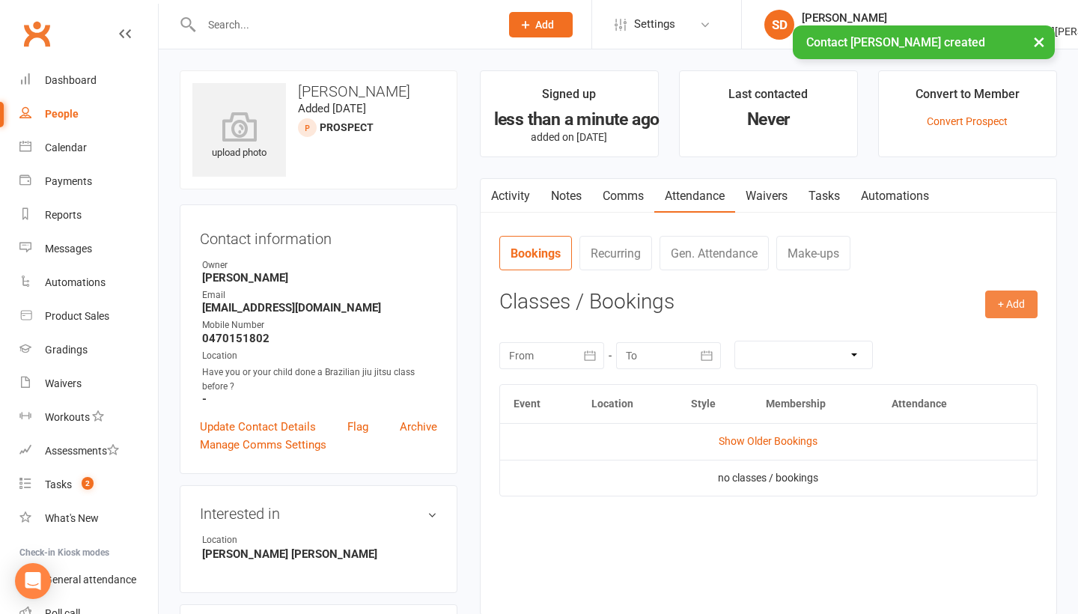
click at [1019, 307] on button "+ Add" at bounding box center [1011, 303] width 52 height 27
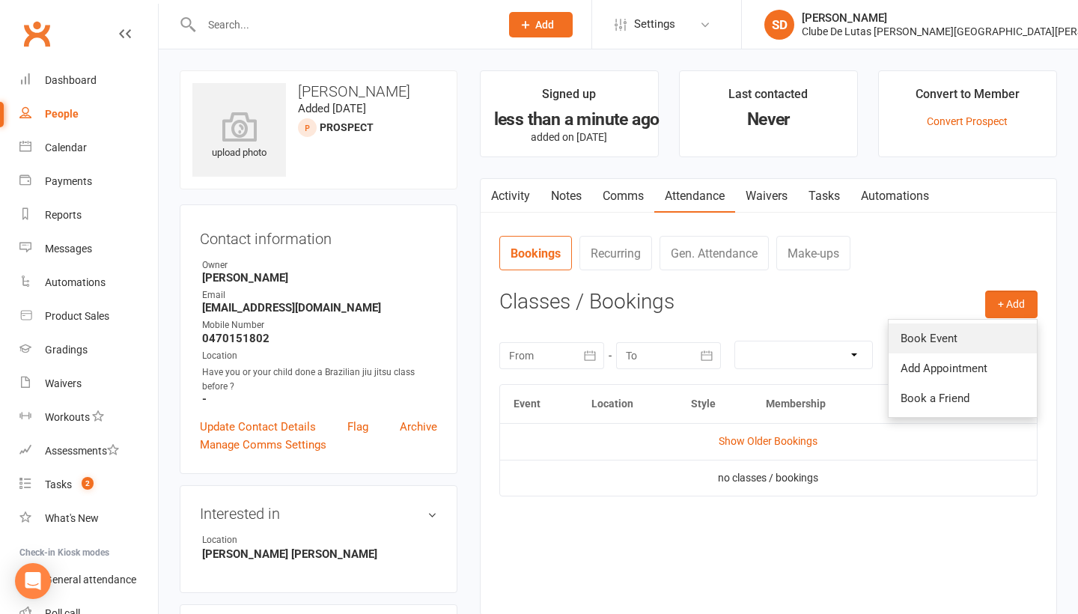
click at [949, 332] on link "Book Event" at bounding box center [963, 338] width 148 height 30
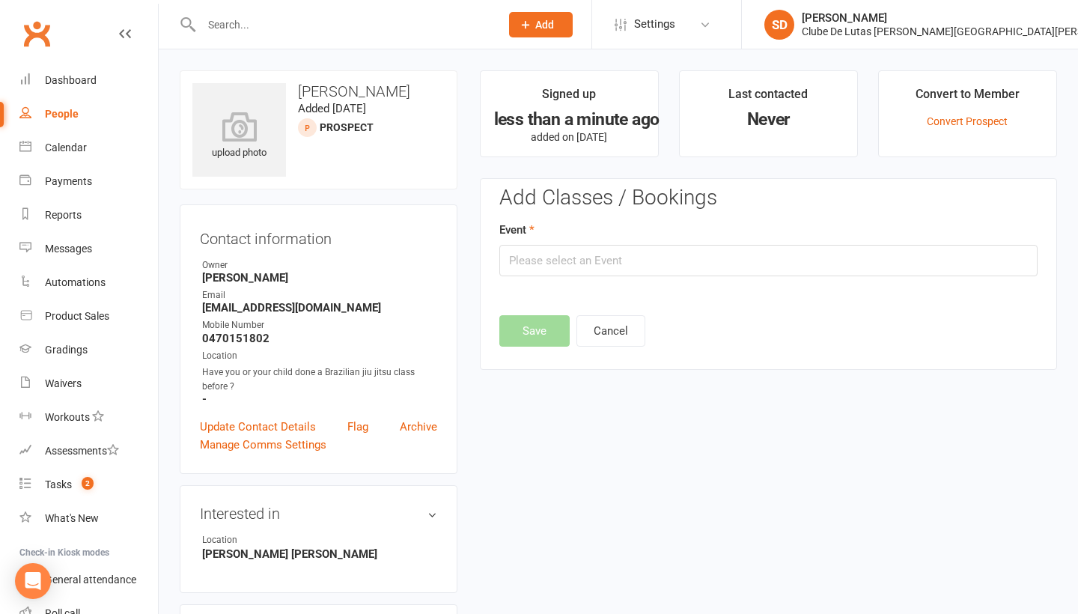
scroll to position [103, 0]
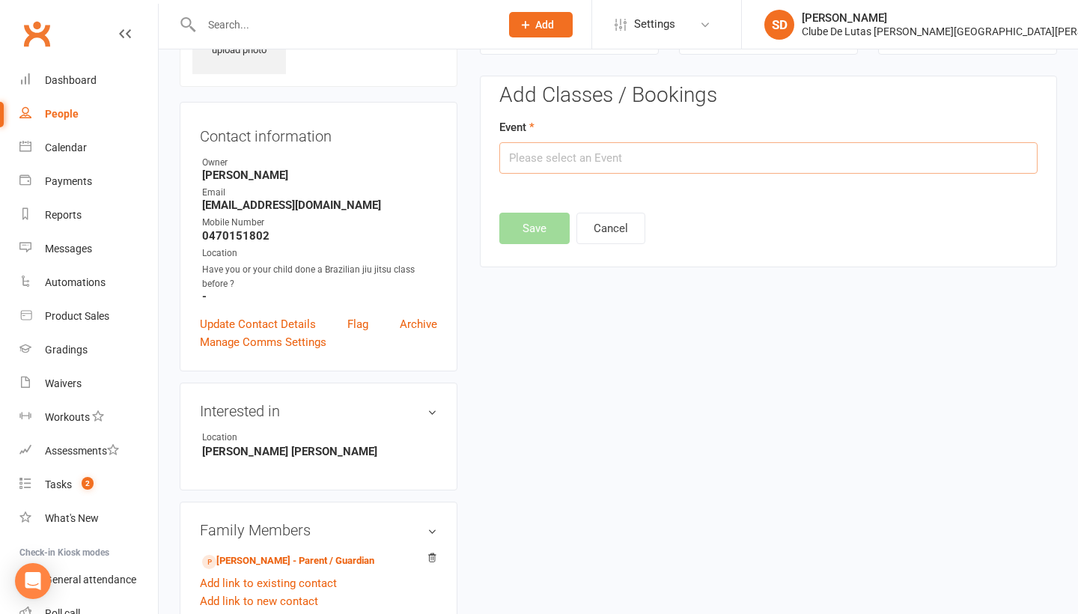
click at [663, 155] on input "text" at bounding box center [768, 157] width 538 height 31
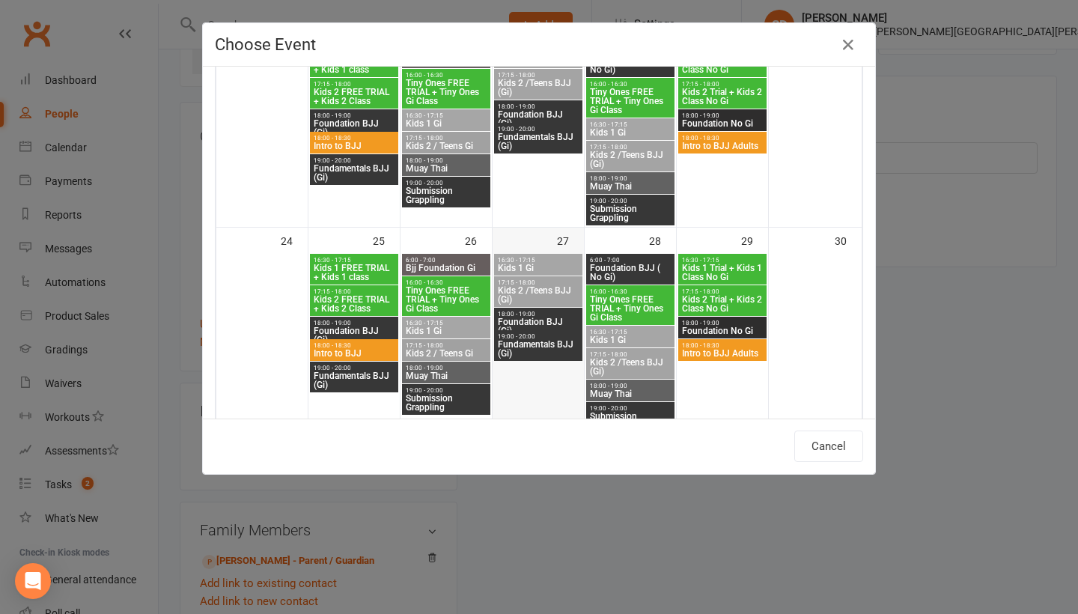
scroll to position [773, 0]
click at [438, 299] on span "Tiny Ones FREE TRIAL + Tiny Ones Gi Class" at bounding box center [446, 298] width 82 height 27
type input "Tiny Ones FREE TRIAL + Tiny Ones Gi Class - Aug 26, 2025 4:00:00 PM"
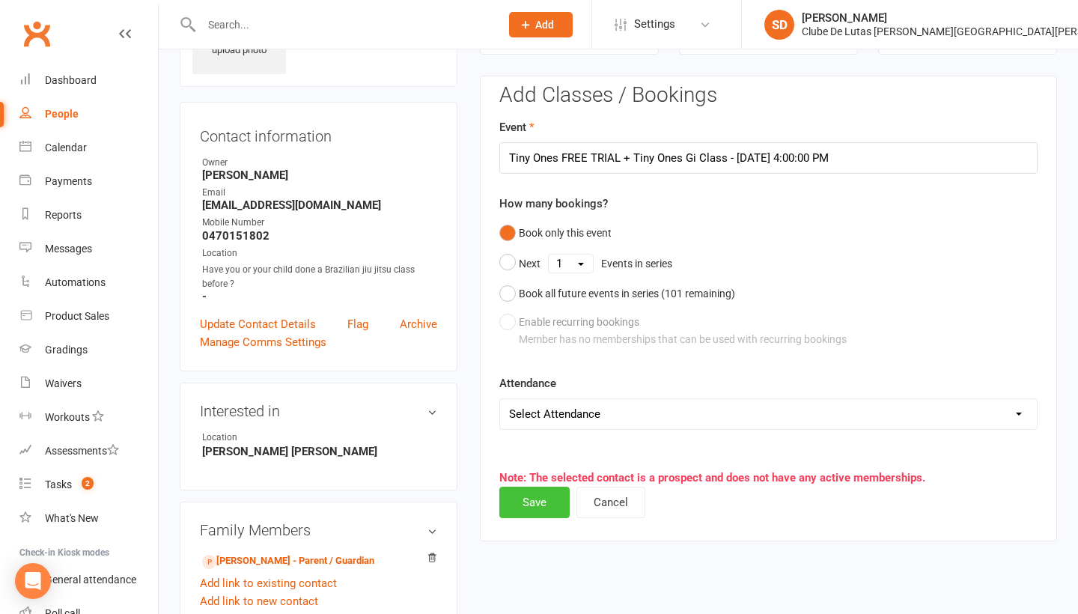
click at [553, 498] on button "Save" at bounding box center [534, 502] width 70 height 31
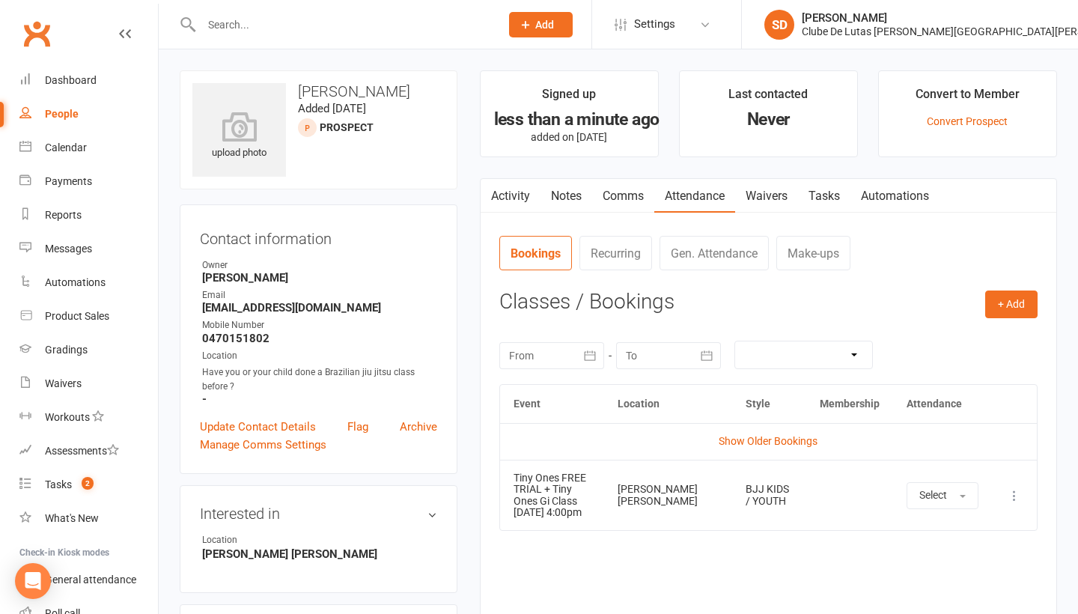
scroll to position [0, 0]
click at [262, 418] on link "Update Contact Details" at bounding box center [258, 427] width 116 height 18
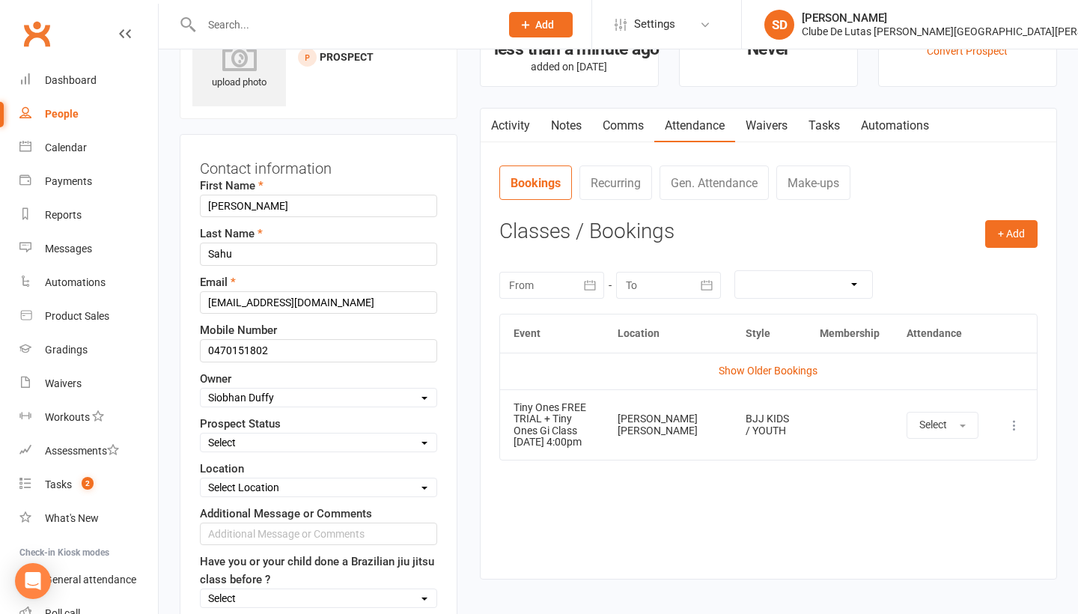
select select "Pre trial - KIDS"
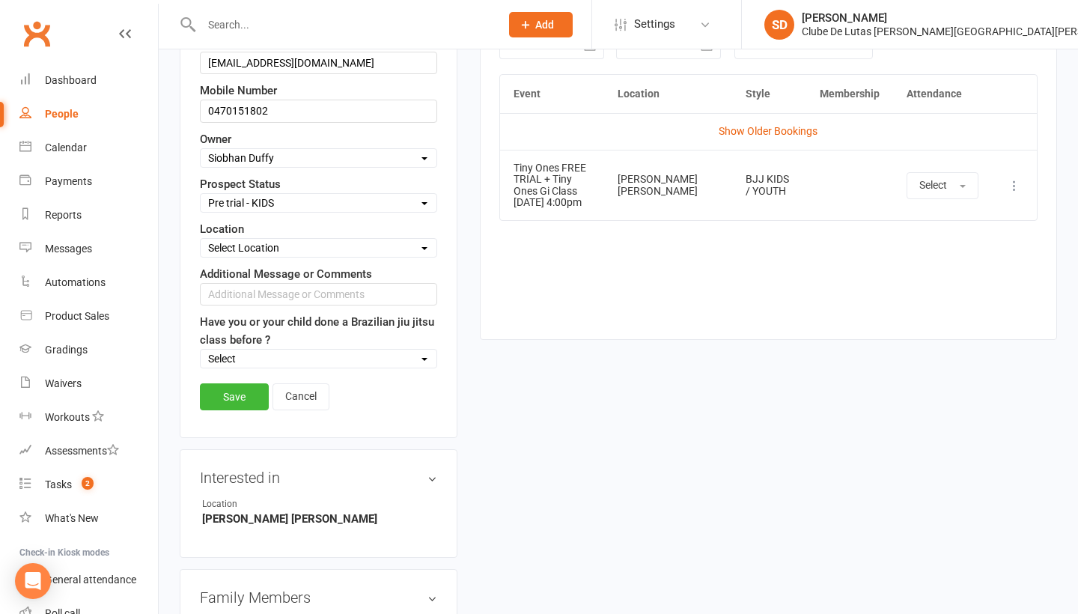
scroll to position [374, 0]
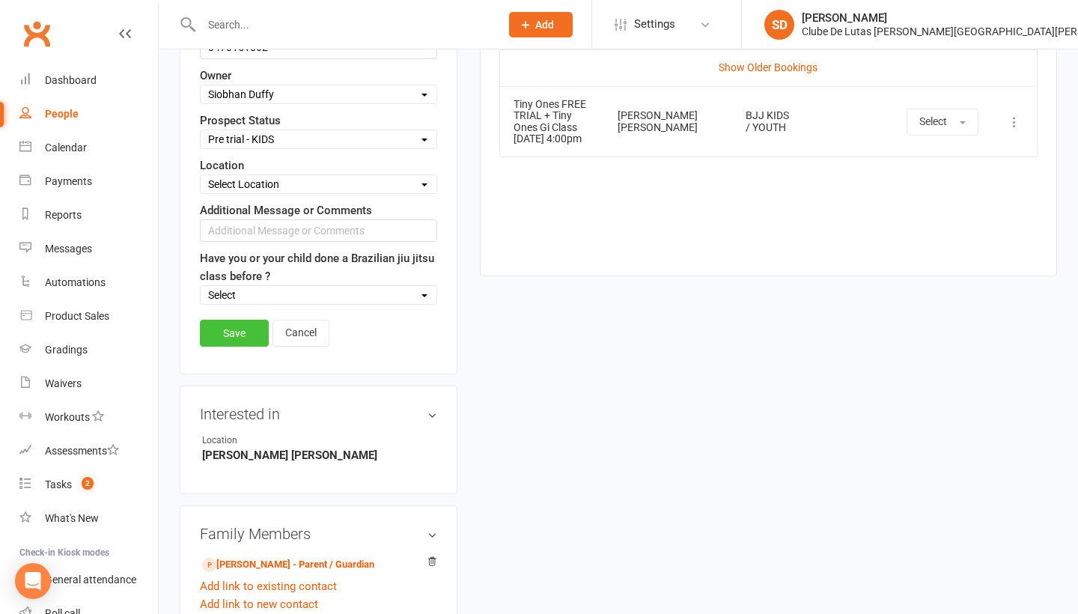
click at [223, 323] on link "Save" at bounding box center [234, 333] width 69 height 27
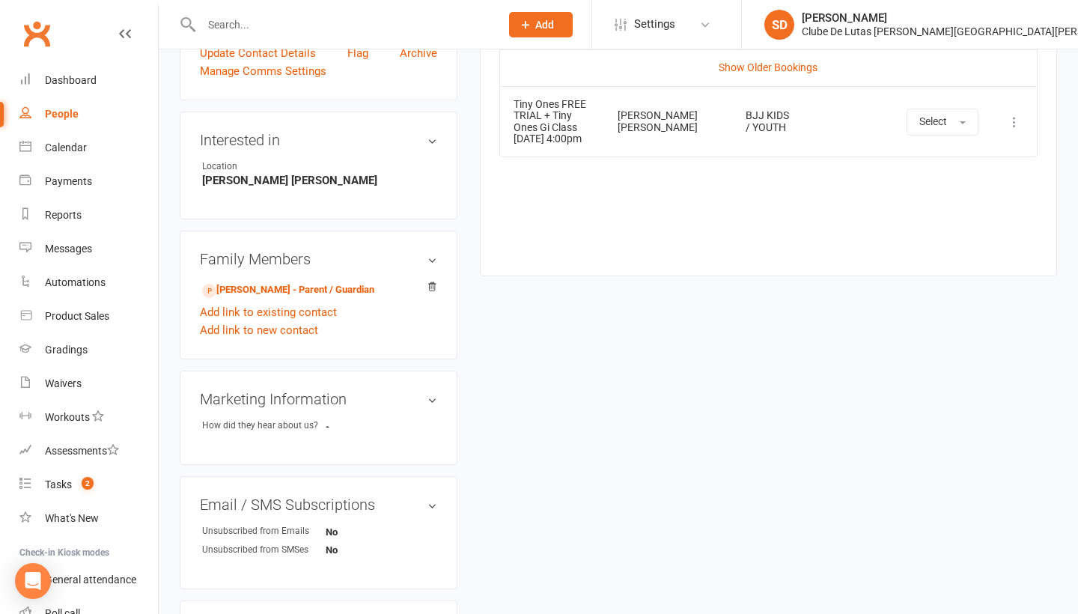
click at [324, 299] on relationship-list "Mayuri Shah - Parent / Guardian Add link to existing contact Add link to new co…" at bounding box center [318, 309] width 237 height 61
click at [324, 291] on link "Mayuri Shah - Parent / Guardian" at bounding box center [288, 290] width 172 height 16
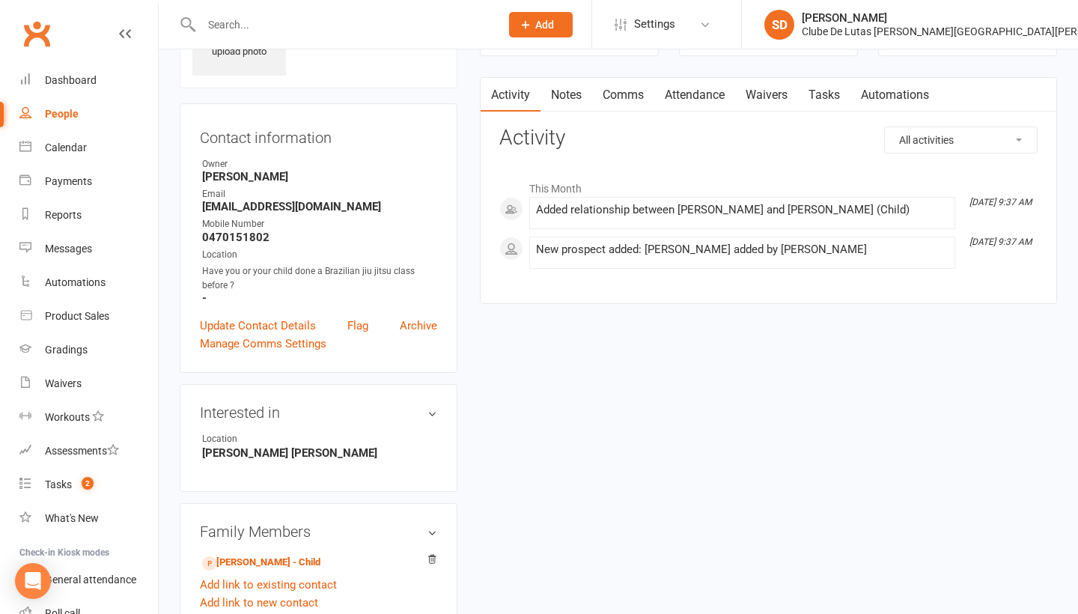
scroll to position [165, 0]
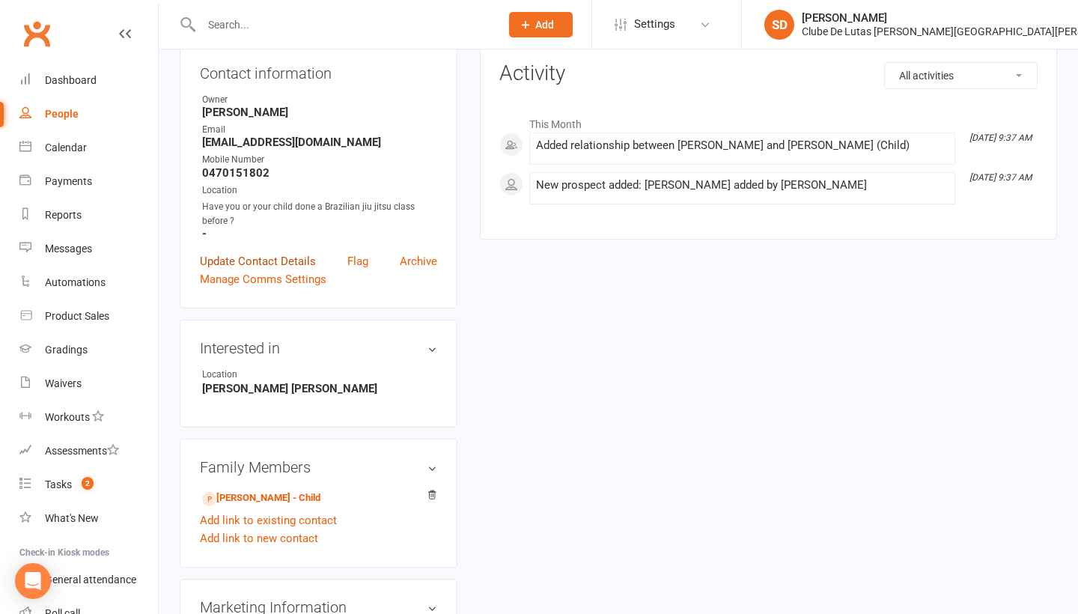
click at [281, 252] on link "Update Contact Details" at bounding box center [258, 261] width 116 height 18
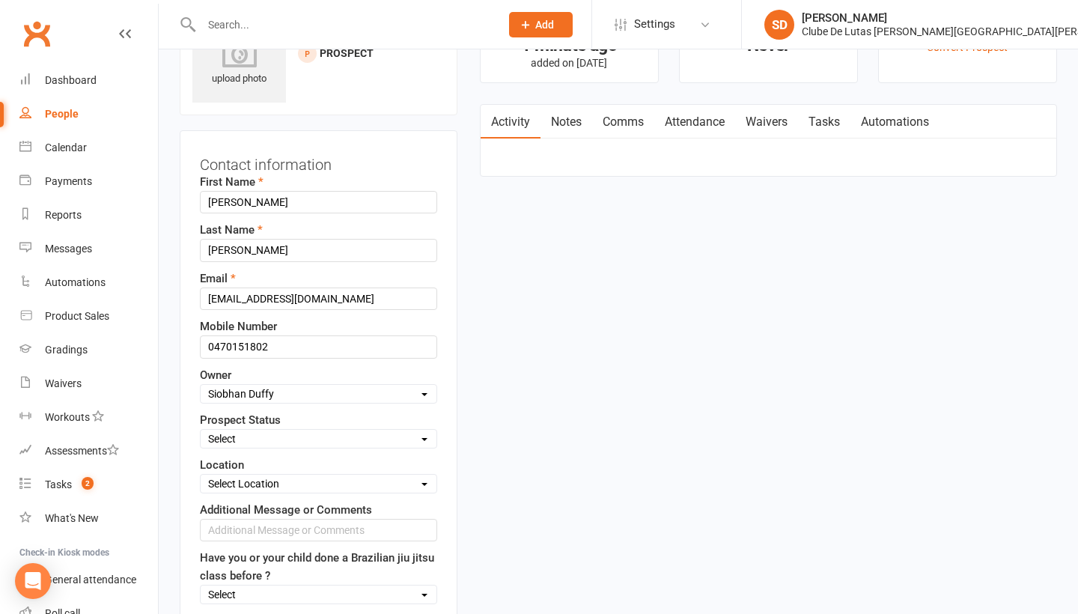
scroll to position [70, 0]
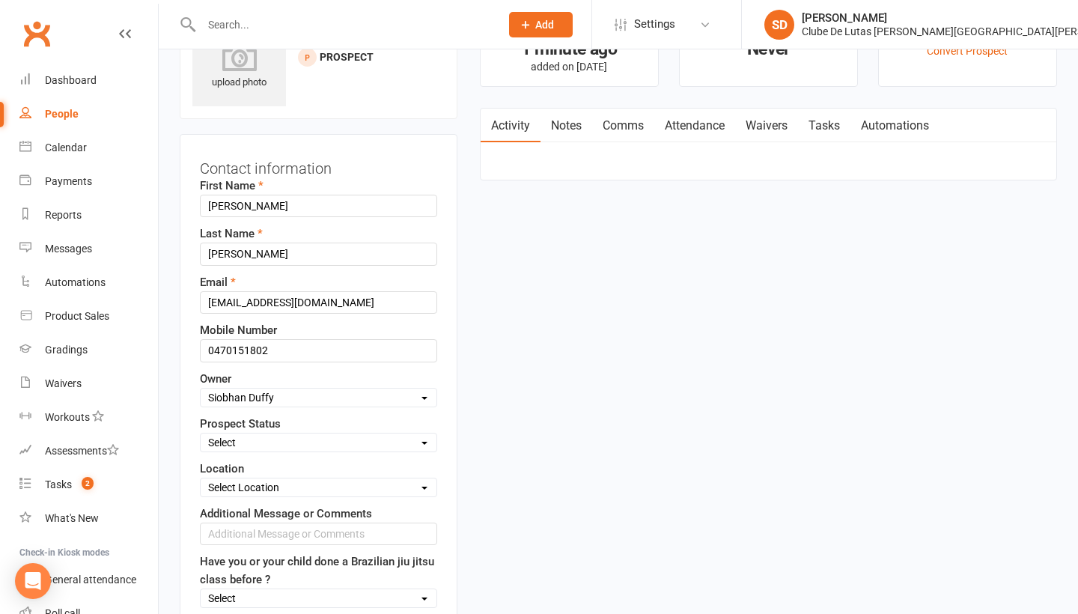
select select "Pre trial - KIDS"
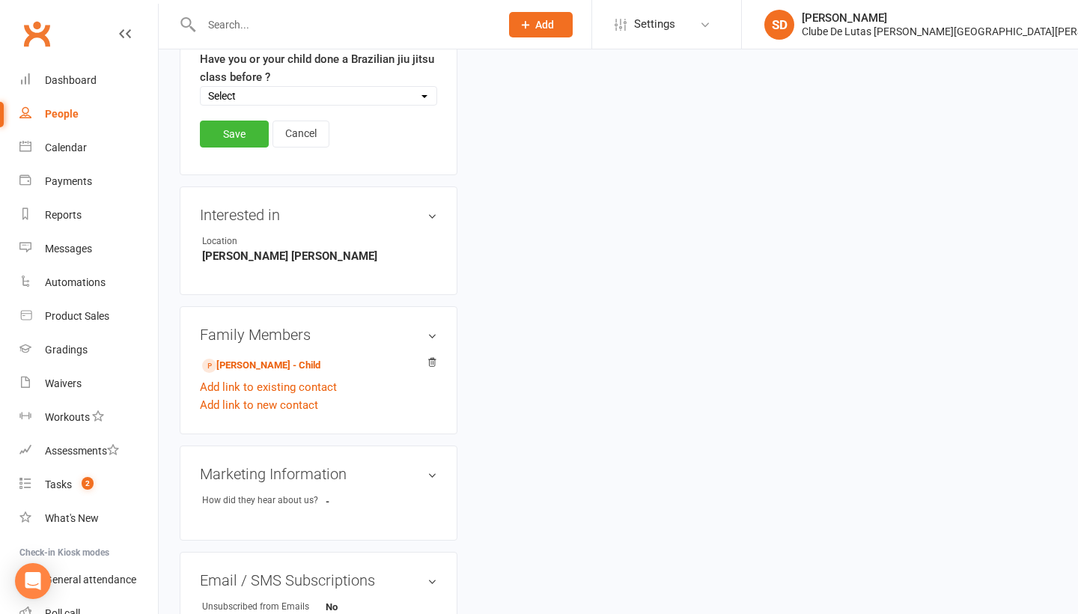
scroll to position [586, 0]
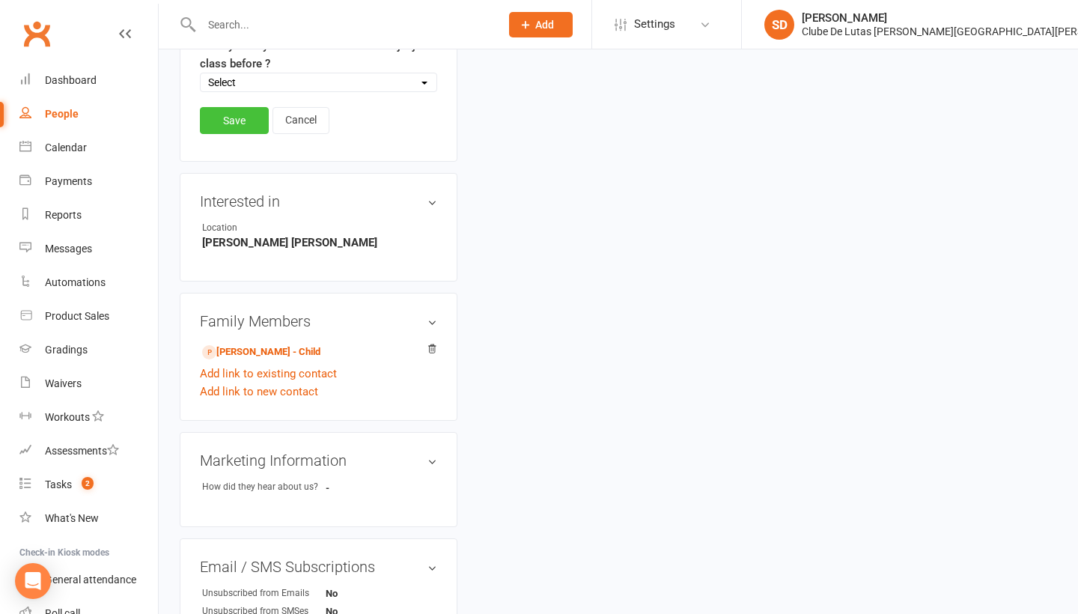
click at [245, 114] on link "Save" at bounding box center [234, 120] width 69 height 27
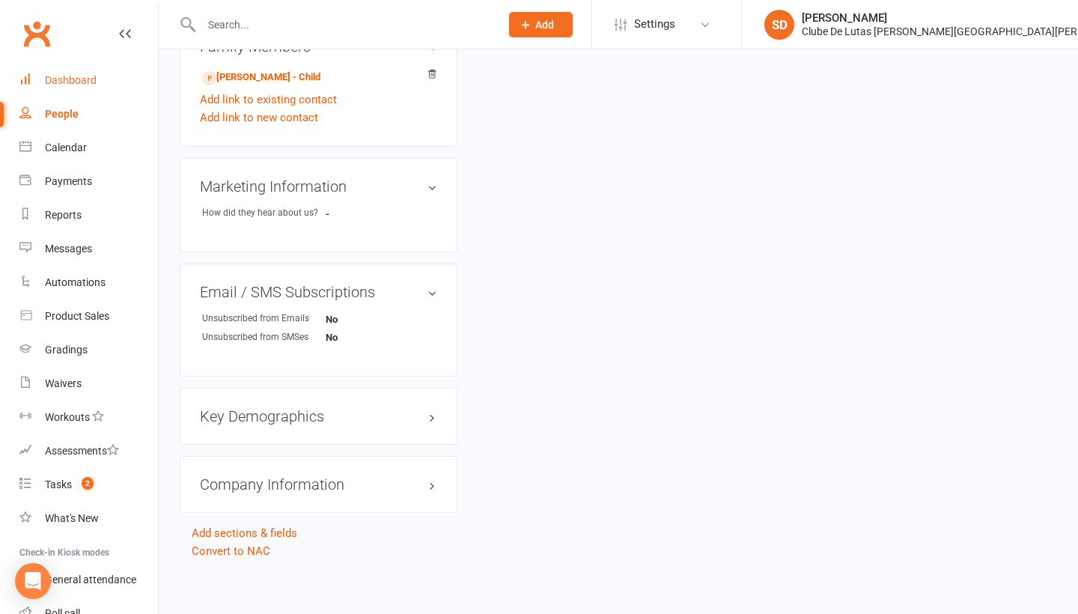
click at [87, 77] on div "Dashboard" at bounding box center [71, 80] width 52 height 12
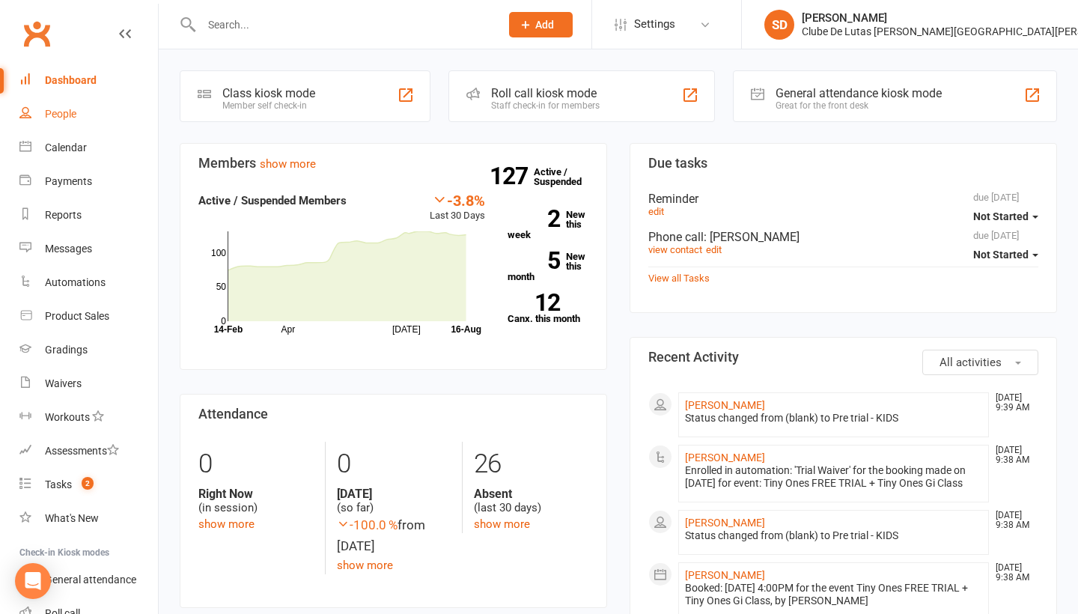
click at [75, 109] on div "People" at bounding box center [60, 114] width 31 height 12
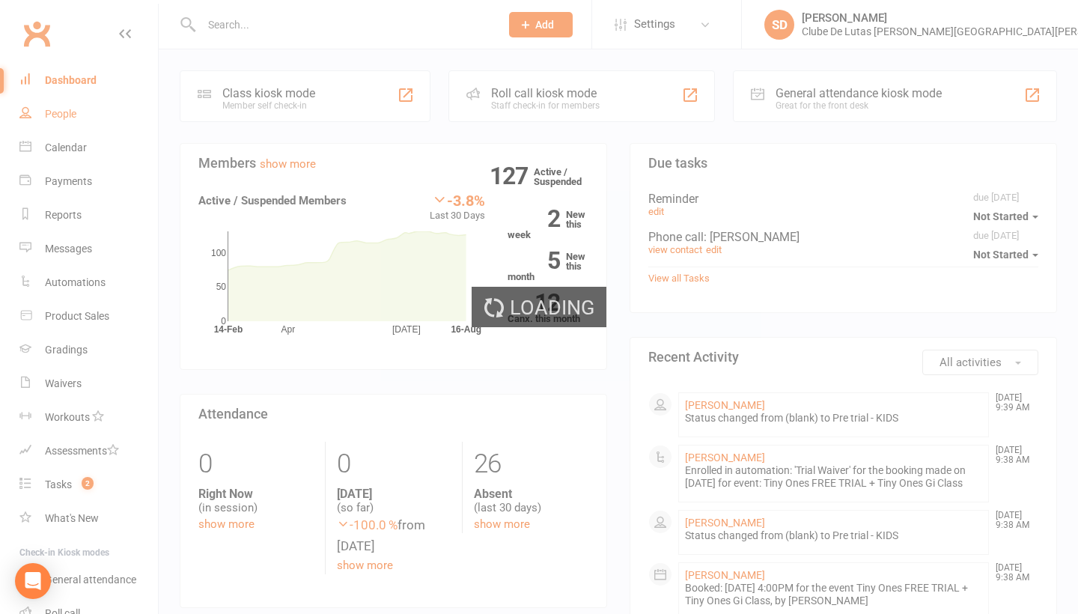
select select "100"
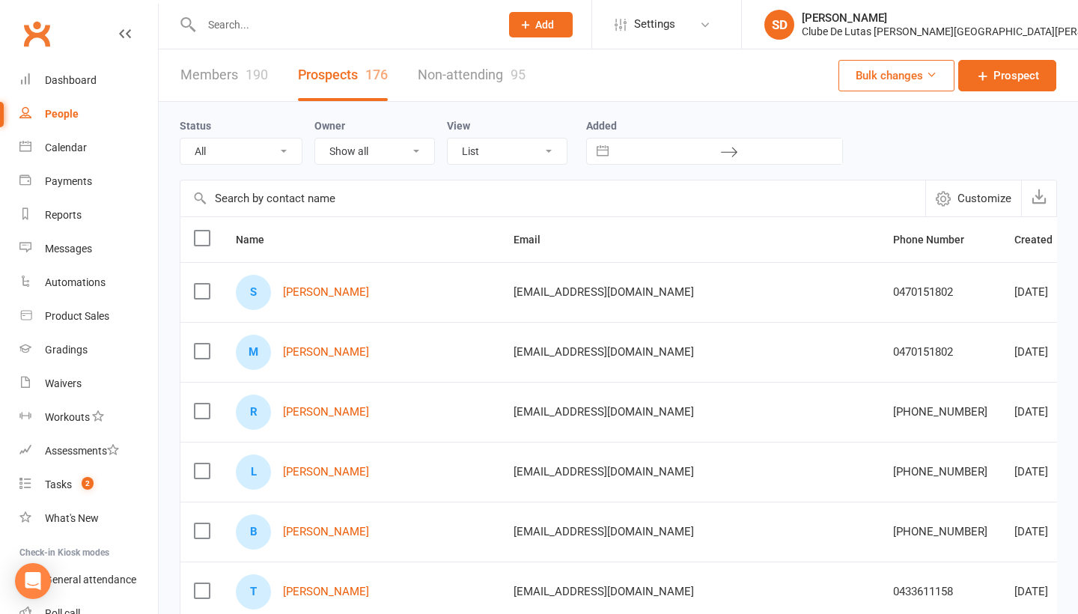
click at [360, 29] on input "text" at bounding box center [343, 24] width 293 height 21
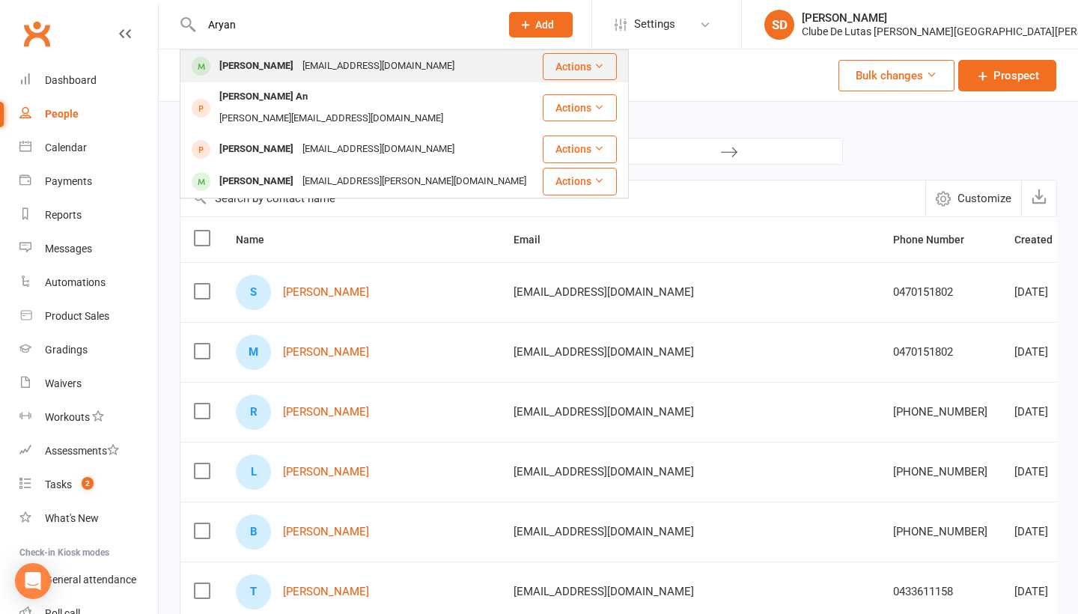
type input "Aryan"
click at [279, 62] on div "Aryan Chinnanelli" at bounding box center [256, 66] width 83 height 22
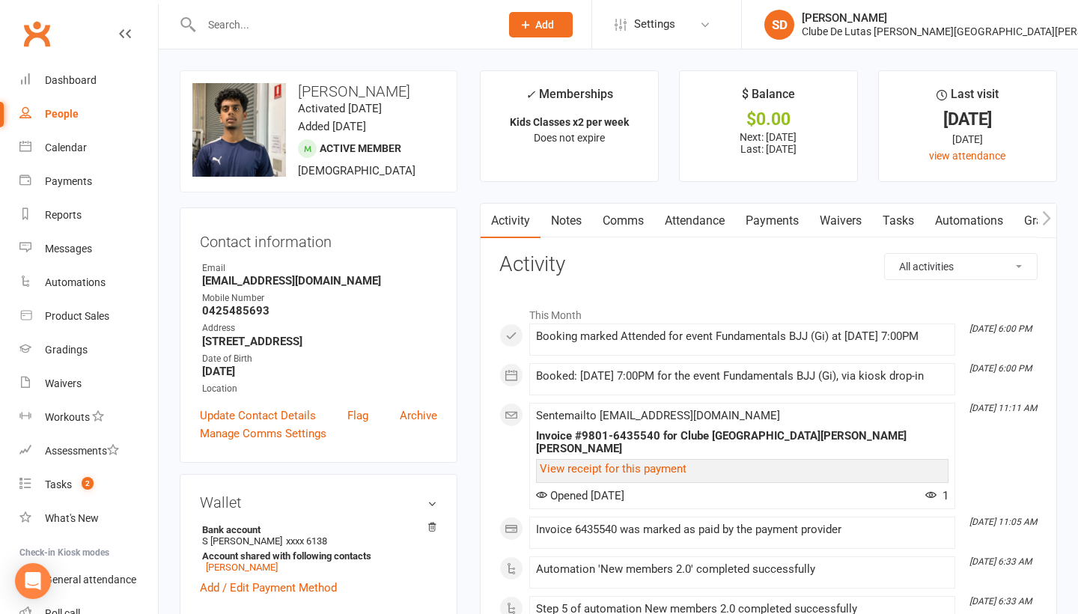
click at [711, 221] on link "Attendance" at bounding box center [694, 221] width 81 height 34
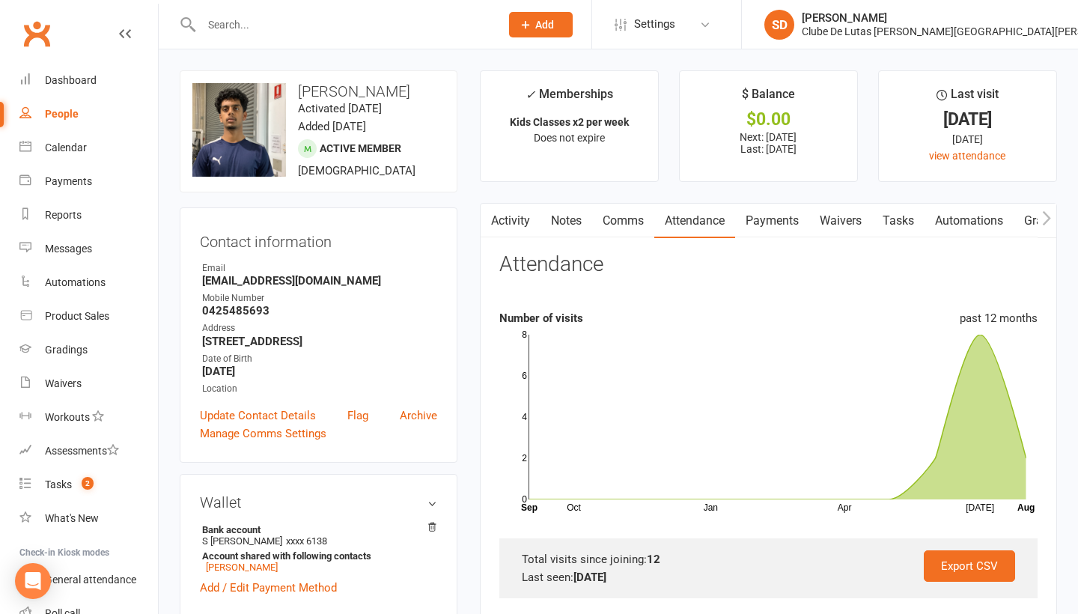
click at [770, 216] on link "Payments" at bounding box center [772, 221] width 74 height 34
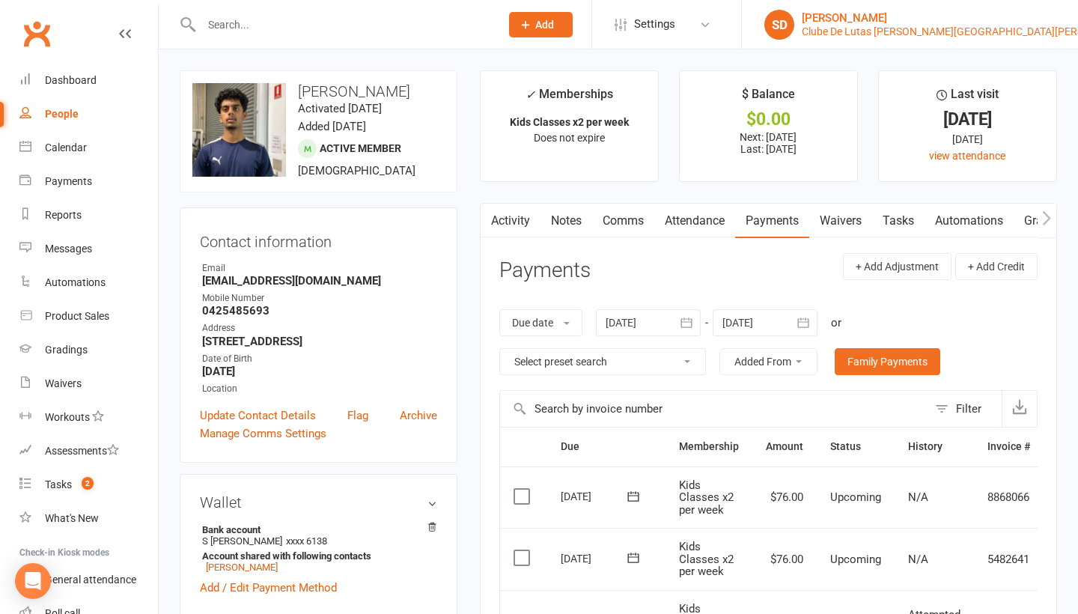
click at [997, 22] on div "[PERSON_NAME]" at bounding box center [968, 17] width 333 height 13
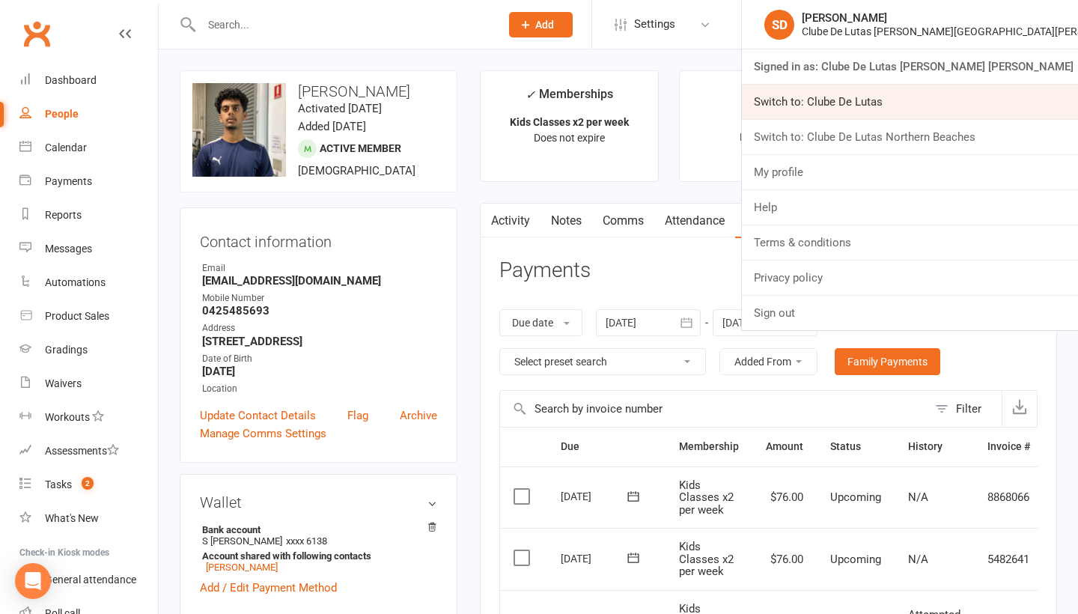
click at [973, 106] on link "Switch to: Clube De Lutas" at bounding box center [910, 102] width 336 height 34
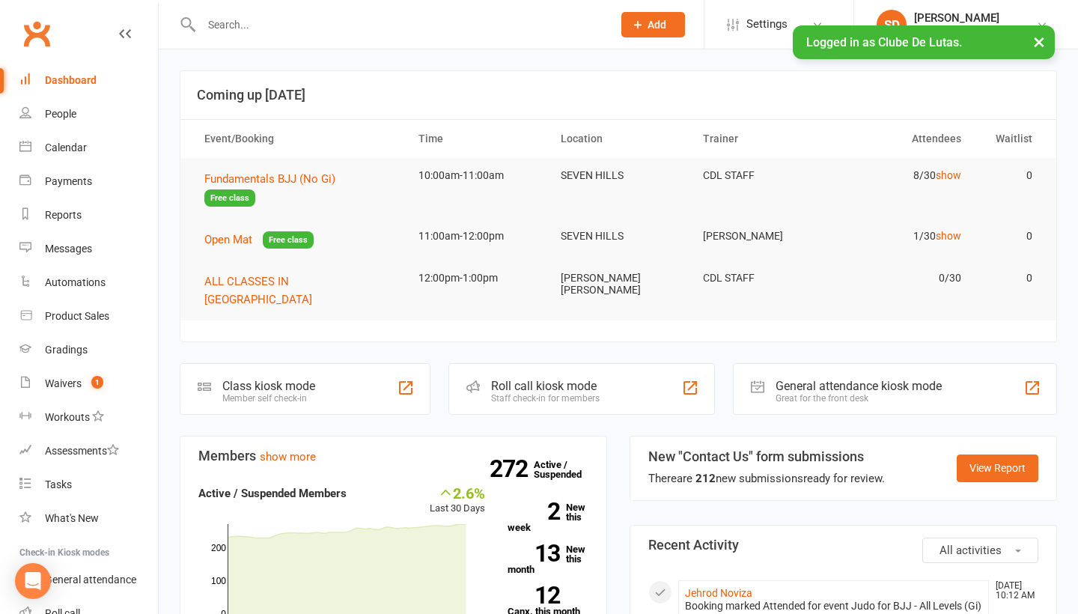
click at [334, 27] on input "text" at bounding box center [399, 24] width 405 height 21
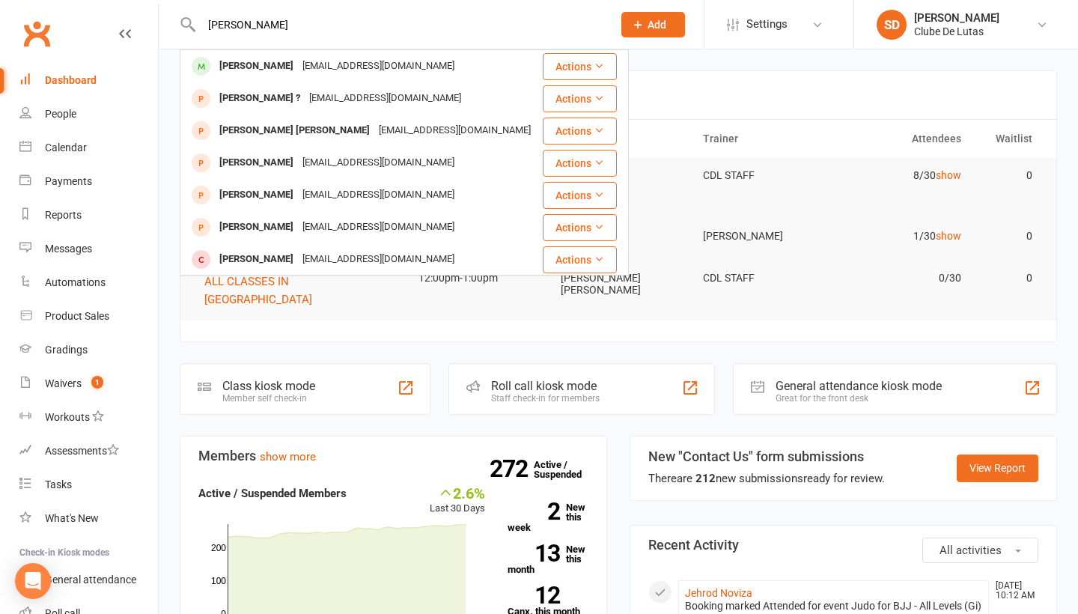
type input "Stephanie Elliot"
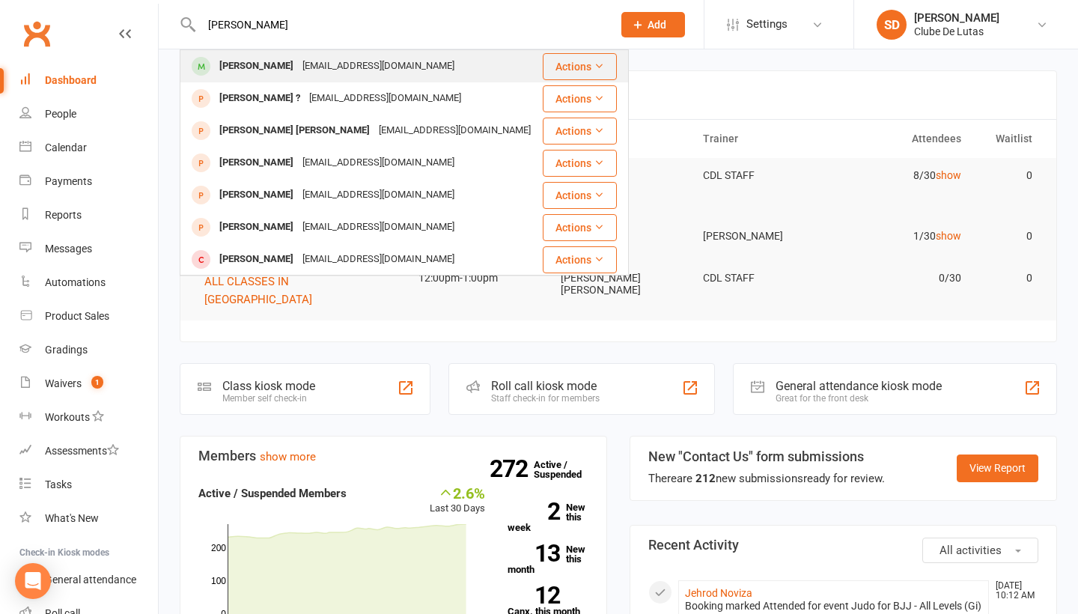
drag, startPoint x: 0, startPoint y: 0, endPoint x: 324, endPoint y: 64, distance: 330.4
click at [324, 64] on div "stephanieelliott19@outlook.com" at bounding box center [378, 66] width 161 height 22
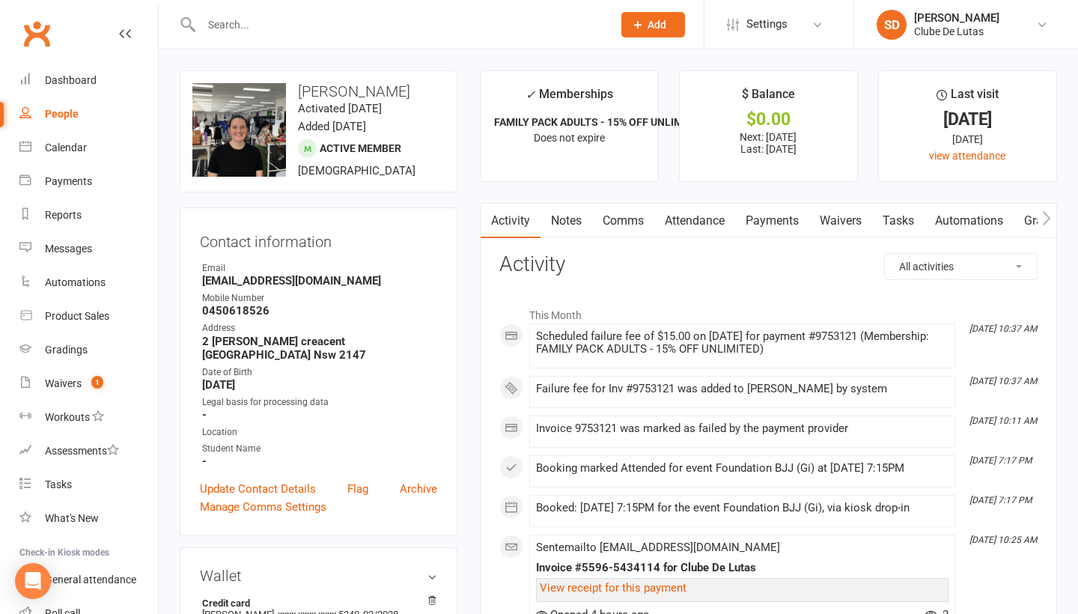
click at [764, 225] on link "Payments" at bounding box center [772, 221] width 74 height 34
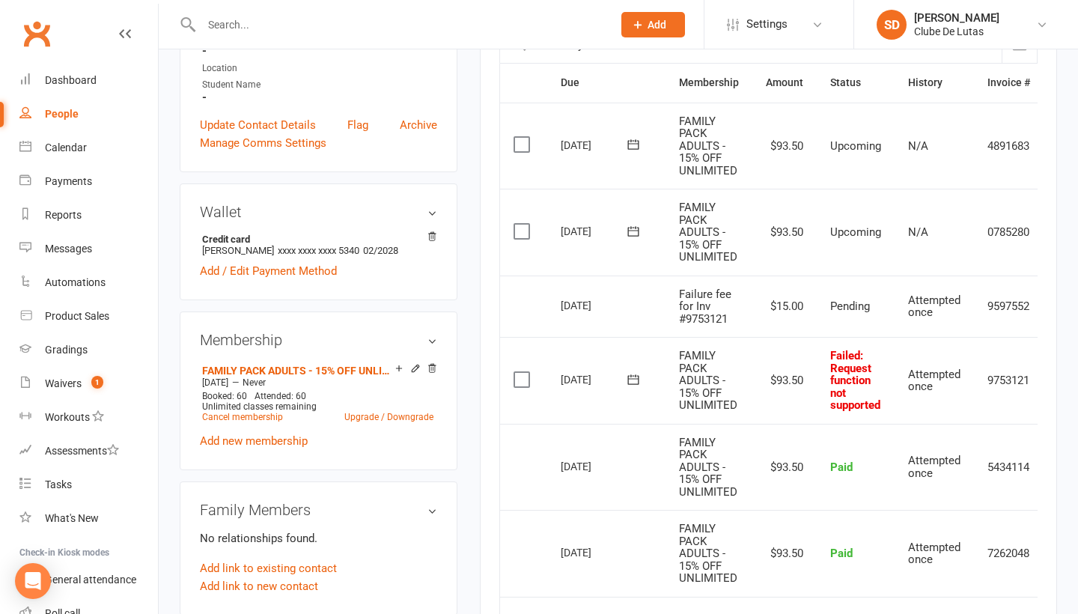
scroll to position [361, 0]
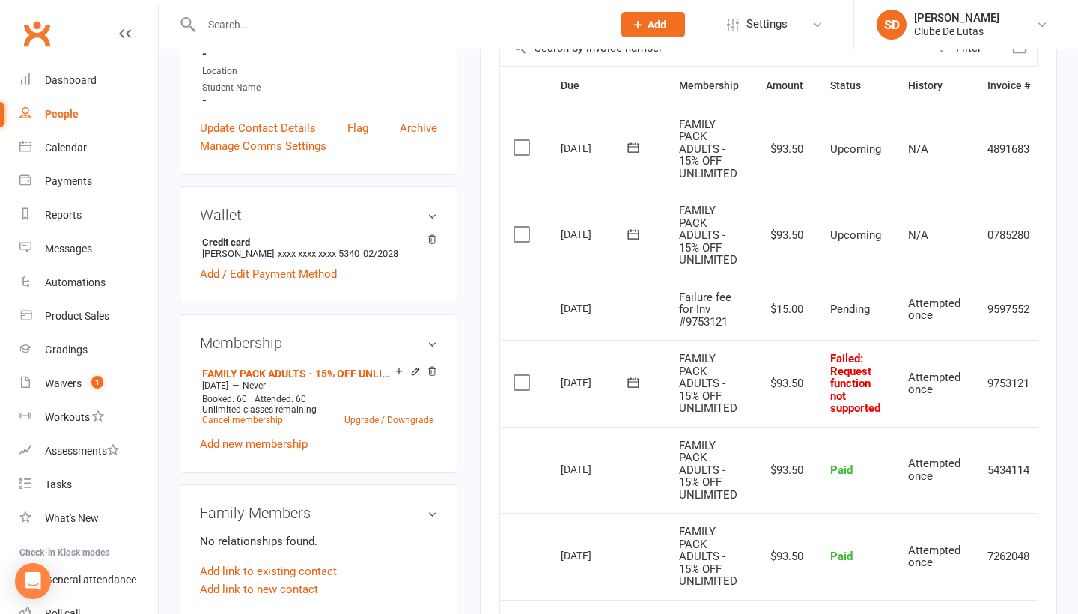
click at [417, 34] on input "text" at bounding box center [399, 24] width 405 height 21
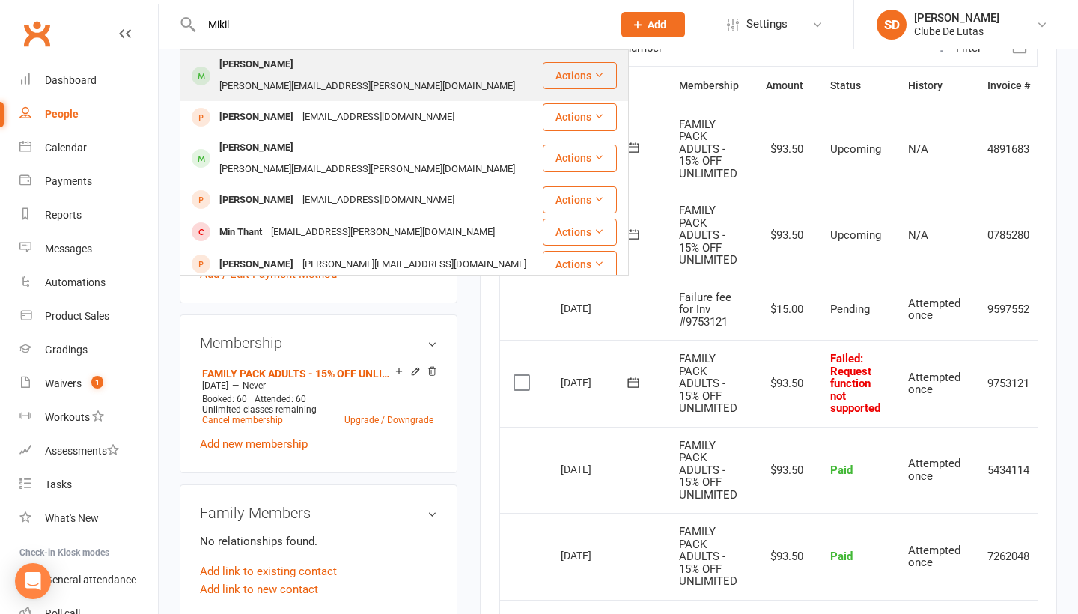
type input "Mikil"
click at [401, 76] on div "mikhail.lacsina@gmail.com" at bounding box center [367, 87] width 305 height 22
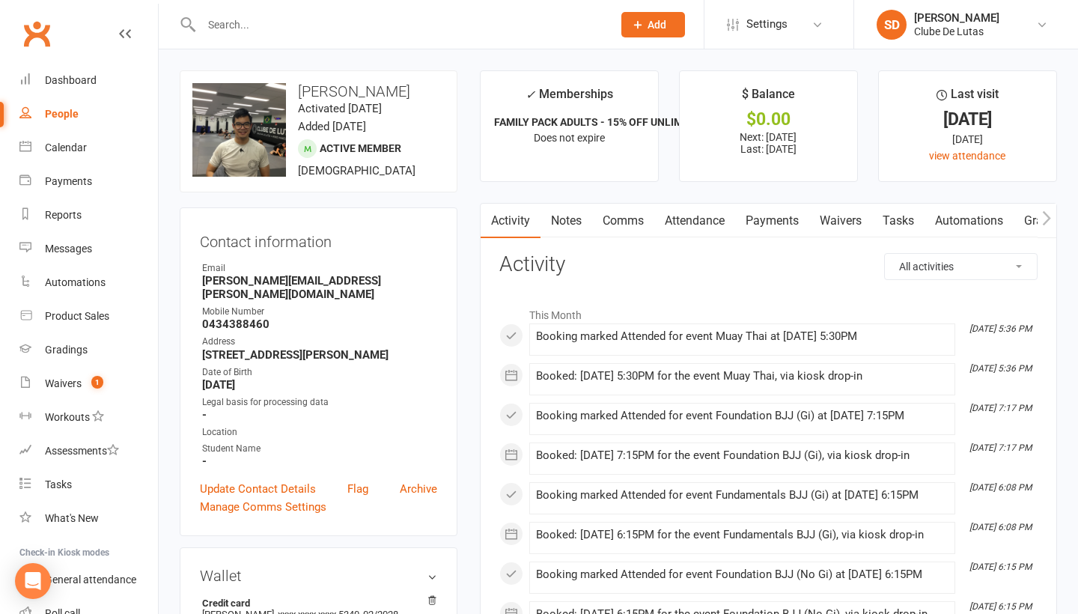
click at [768, 215] on link "Payments" at bounding box center [772, 221] width 74 height 34
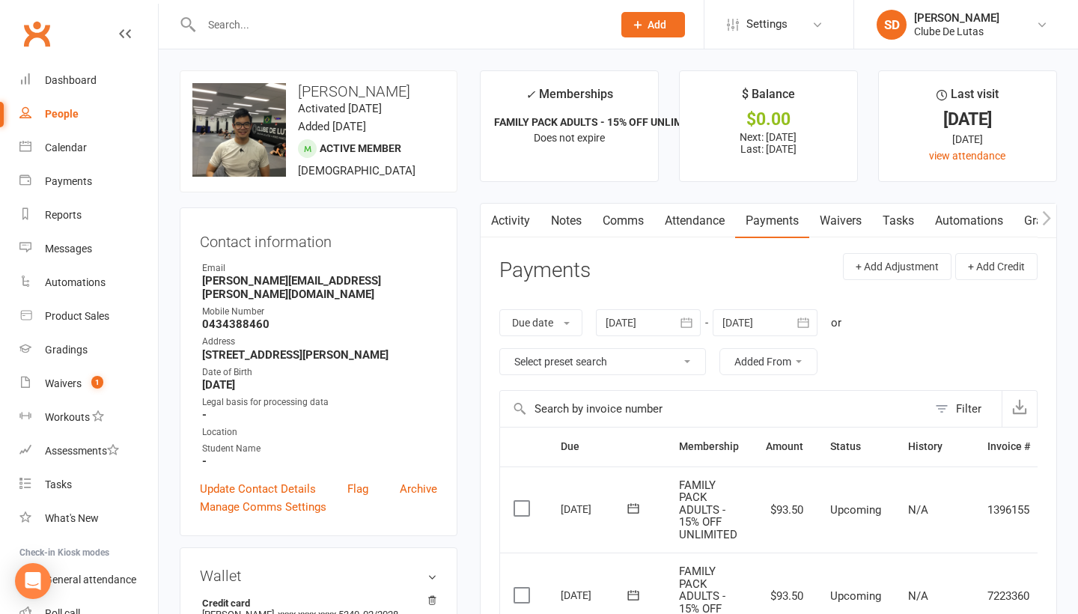
click at [358, 25] on input "text" at bounding box center [399, 24] width 405 height 21
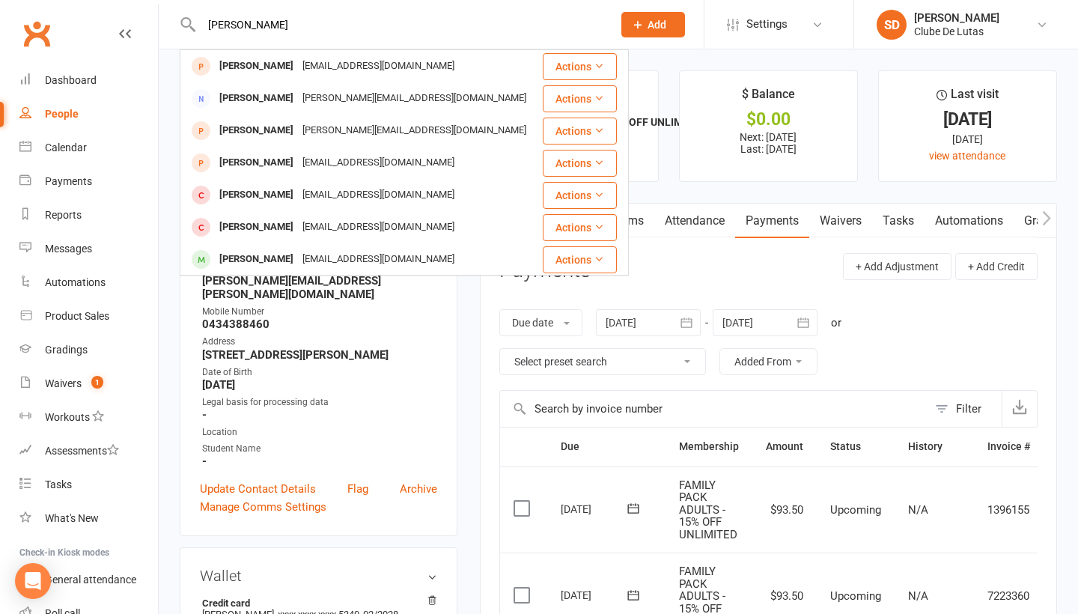
type input "Elliot"
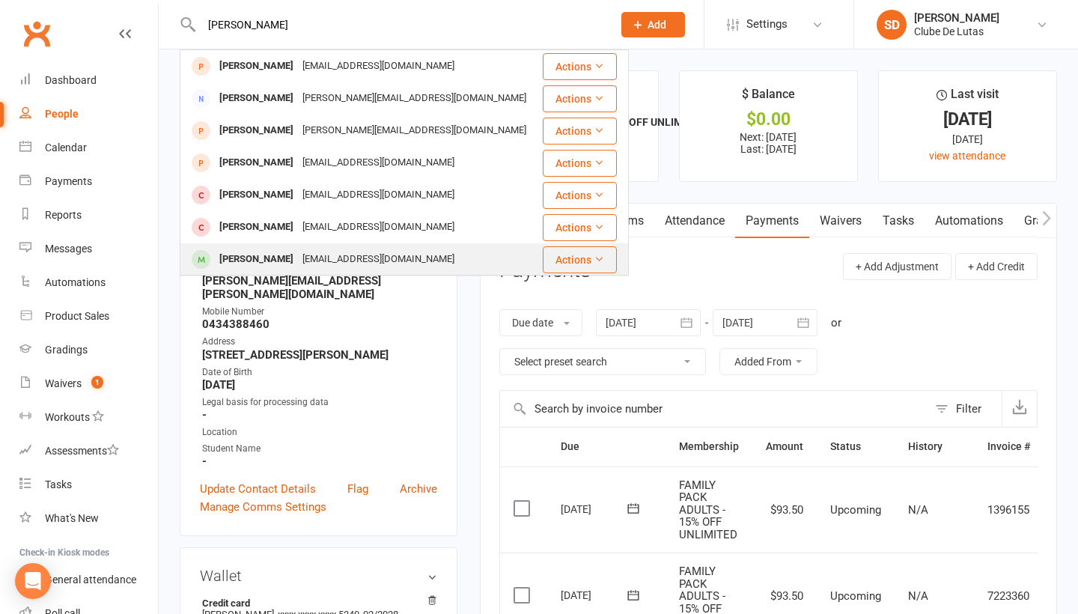
drag, startPoint x: 358, startPoint y: 25, endPoint x: 281, endPoint y: 261, distance: 247.4
click at [281, 261] on div "Stephanie Elliott" at bounding box center [256, 260] width 83 height 22
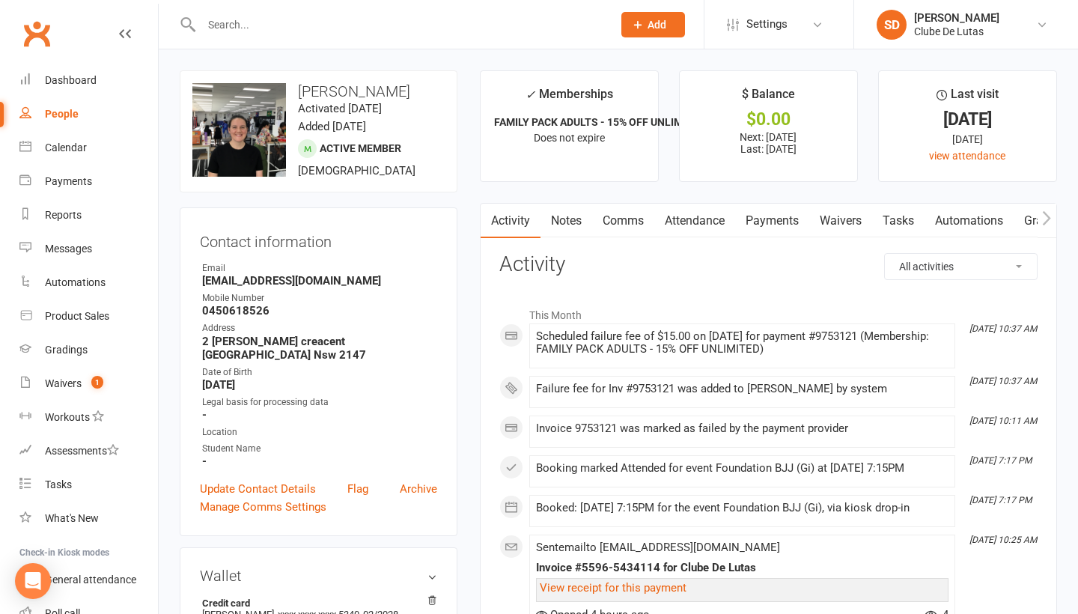
click at [354, 24] on input "text" at bounding box center [399, 24] width 405 height 21
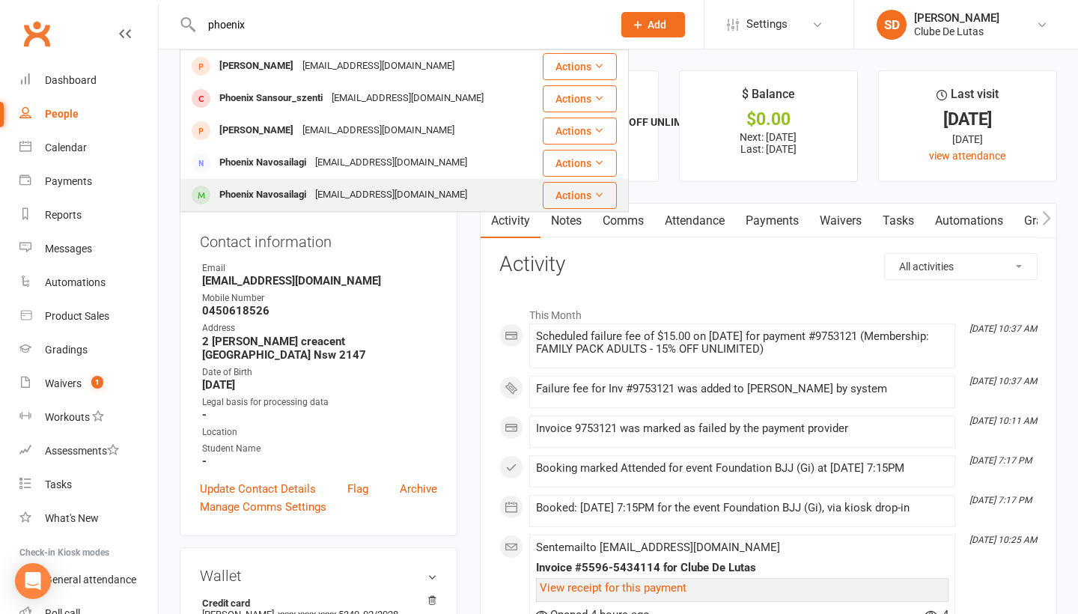
type input "phoenix"
click at [264, 189] on div "Phoenix Navosailagi" at bounding box center [263, 195] width 96 height 22
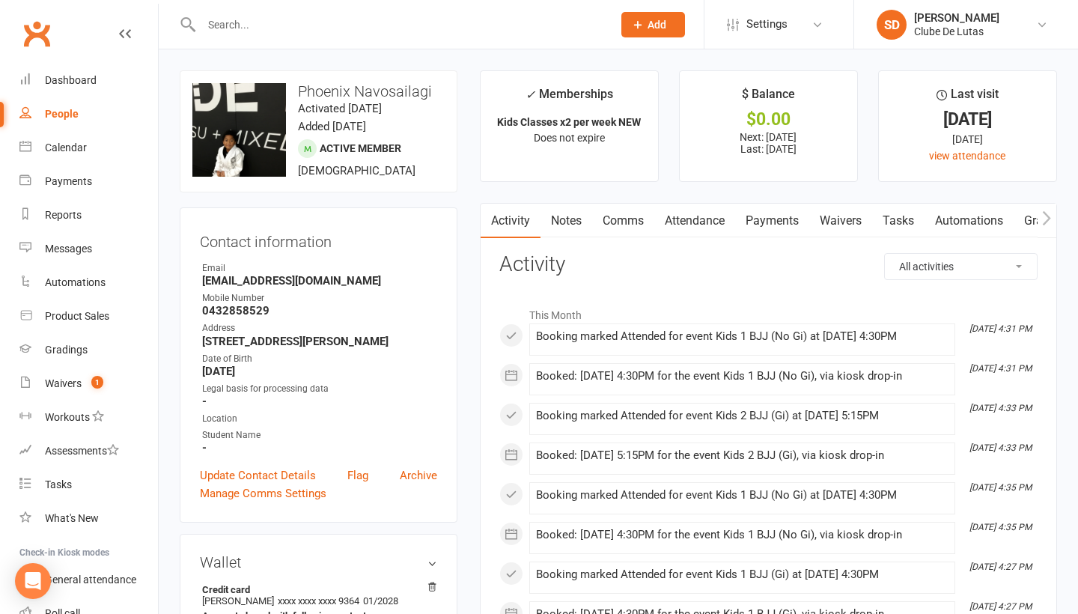
click at [773, 227] on link "Payments" at bounding box center [772, 221] width 74 height 34
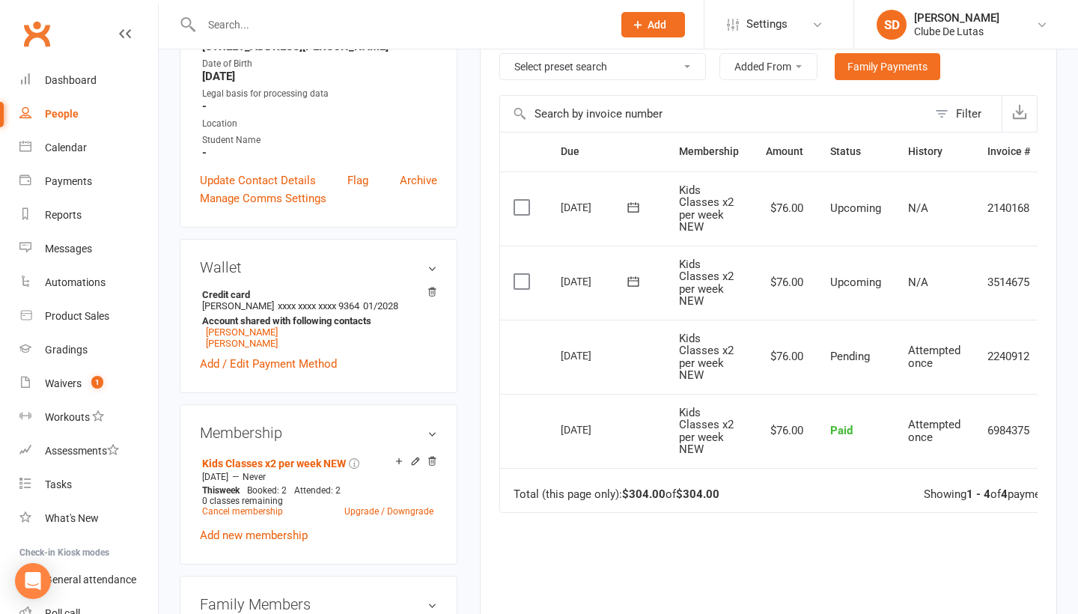
scroll to position [296, 0]
click at [359, 25] on input "text" at bounding box center [399, 24] width 405 height 21
click at [243, 43] on div at bounding box center [391, 24] width 422 height 49
click at [244, 37] on div at bounding box center [391, 24] width 422 height 49
click at [255, 29] on input "text" at bounding box center [399, 24] width 405 height 21
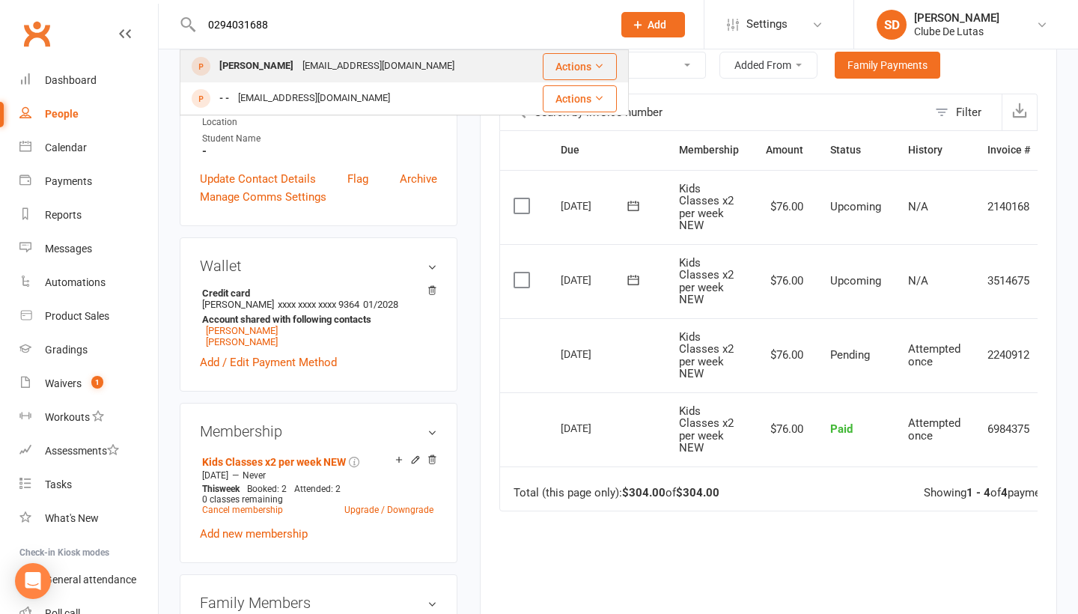
type input "0294031688"
click at [298, 58] on div "Geoffrey_mok2004@hotmail.com" at bounding box center [378, 66] width 161 height 22
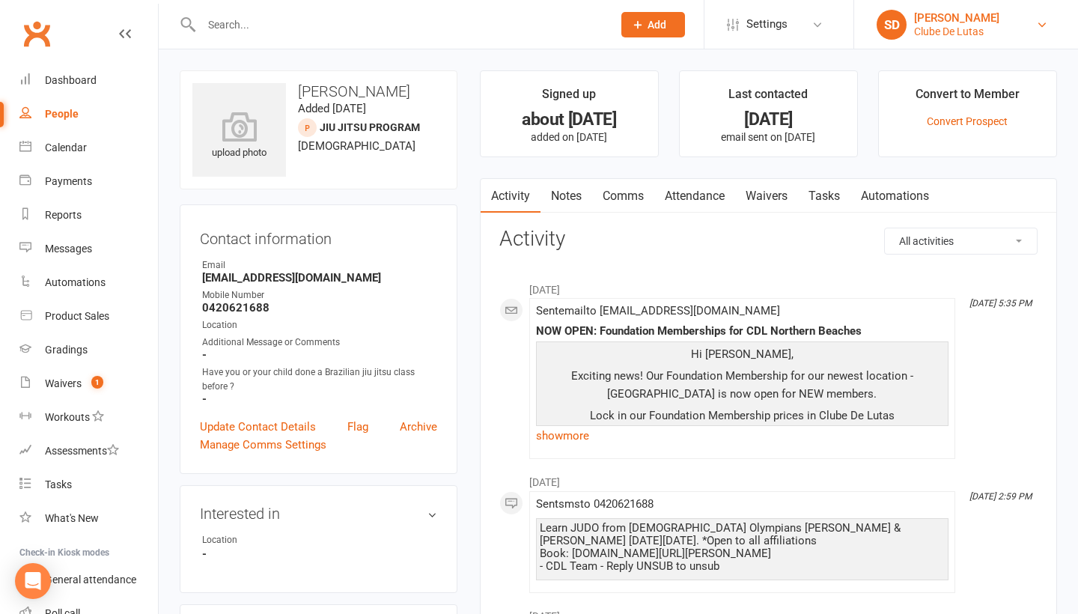
click at [1005, 33] on link "SD Siobhan Duffy Clube De Lutas" at bounding box center [966, 25] width 179 height 30
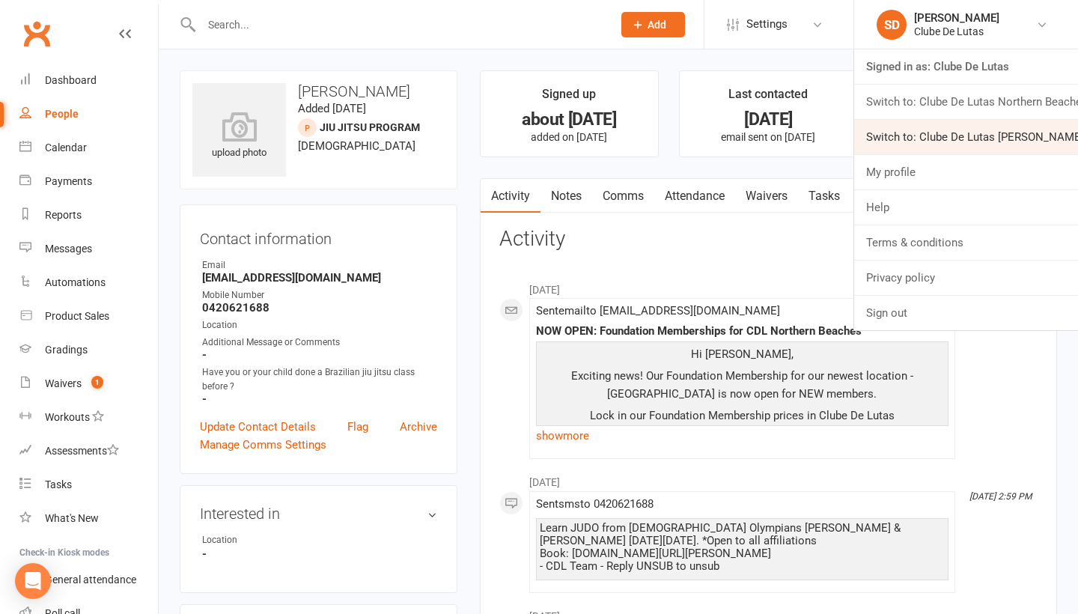
click at [1003, 139] on link "Switch to: Clube De Lutas Rouse Hill" at bounding box center [966, 137] width 224 height 34
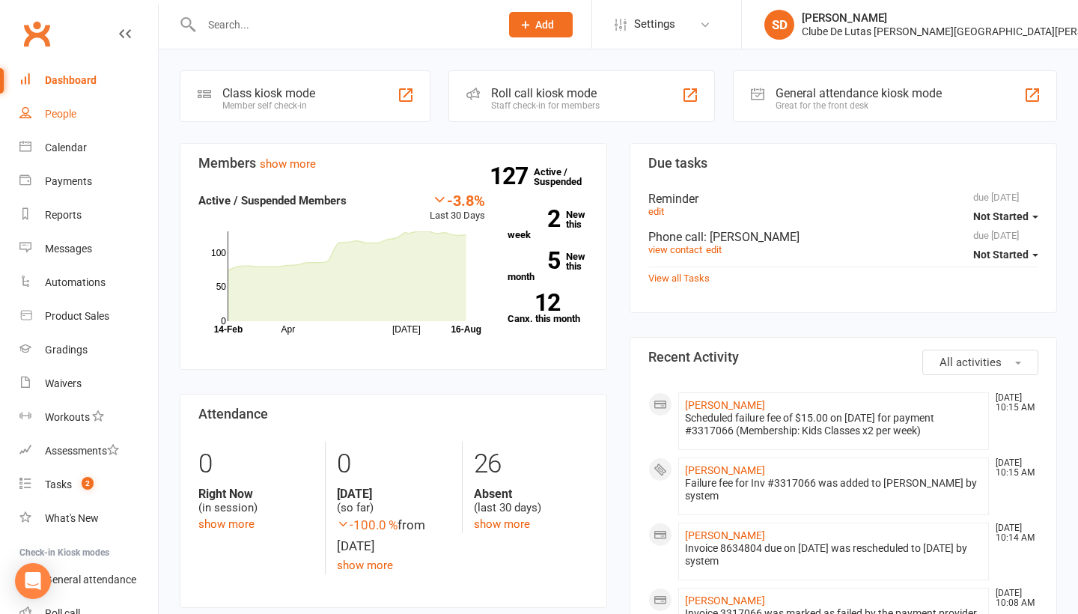
click at [45, 124] on link "People" at bounding box center [88, 114] width 139 height 34
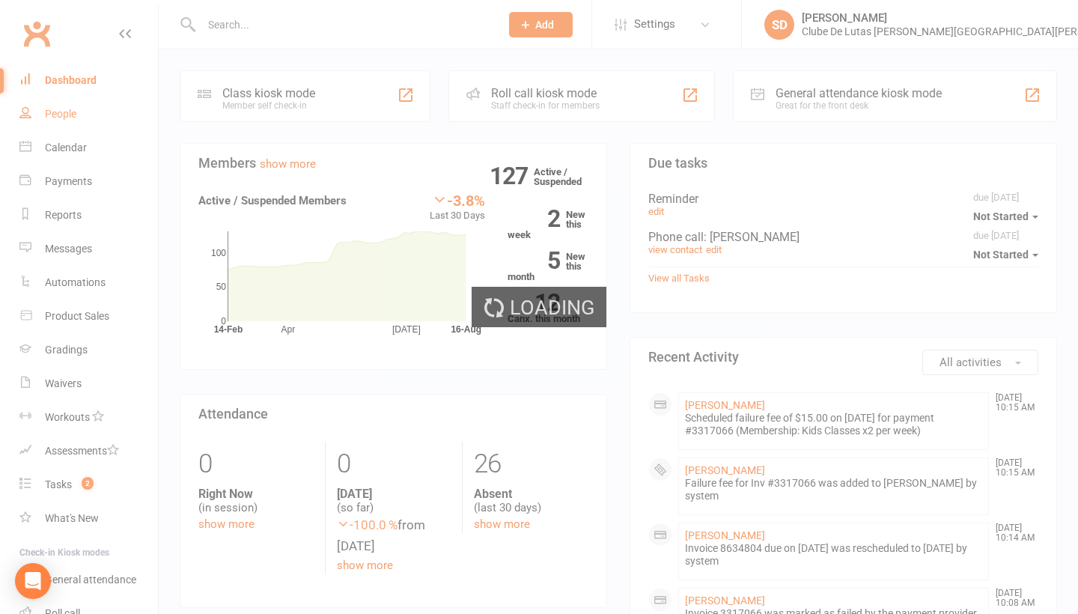
select select "100"
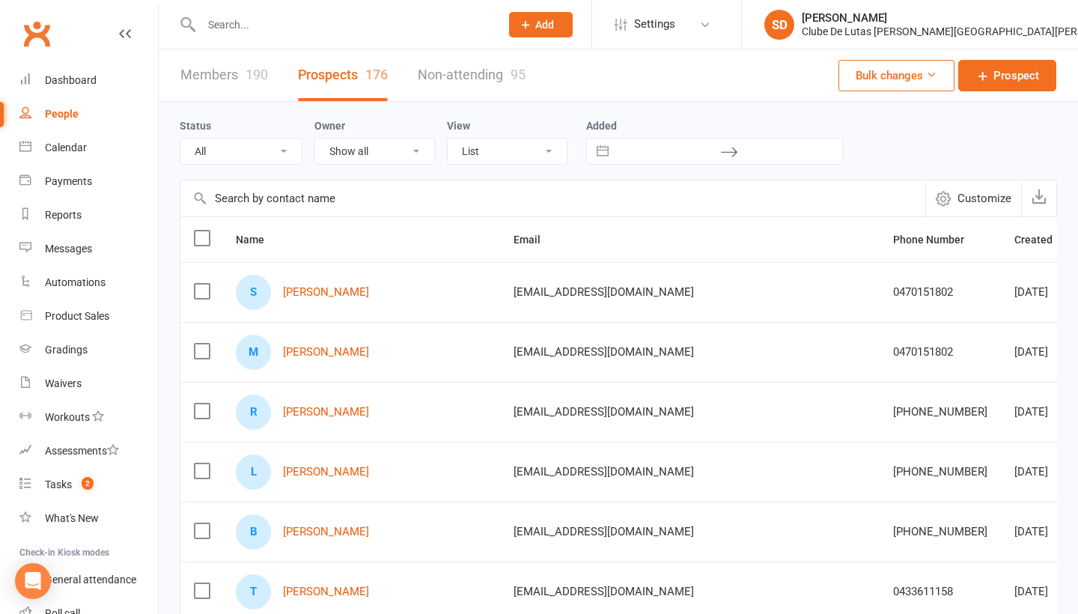
scroll to position [56, 0]
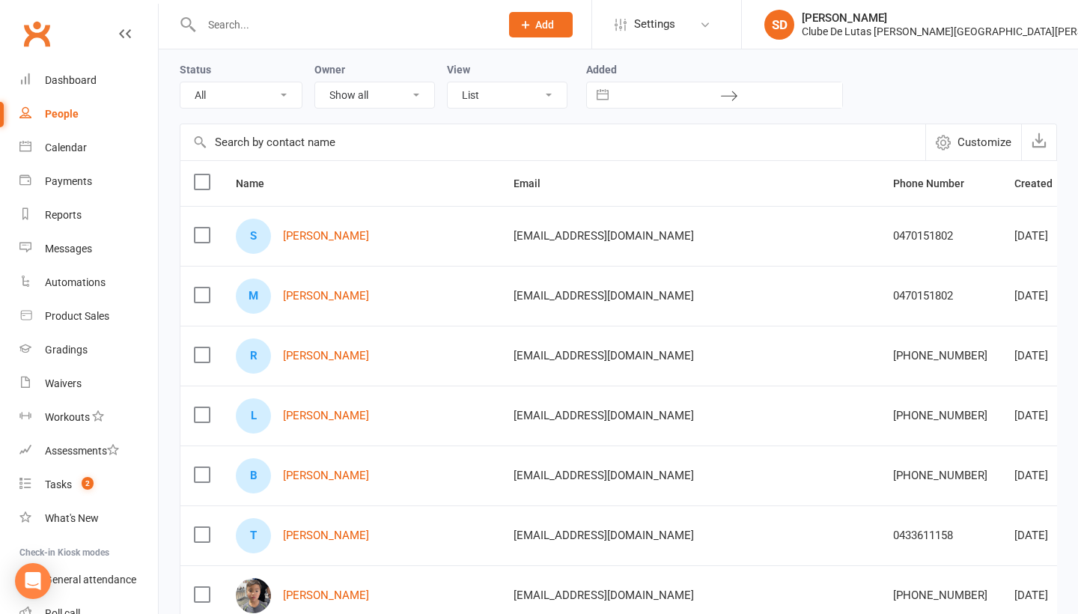
click at [306, 423] on div "L Luke Hazell" at bounding box center [361, 415] width 251 height 35
click at [329, 416] on link "Luke Hazell" at bounding box center [326, 416] width 86 height 13
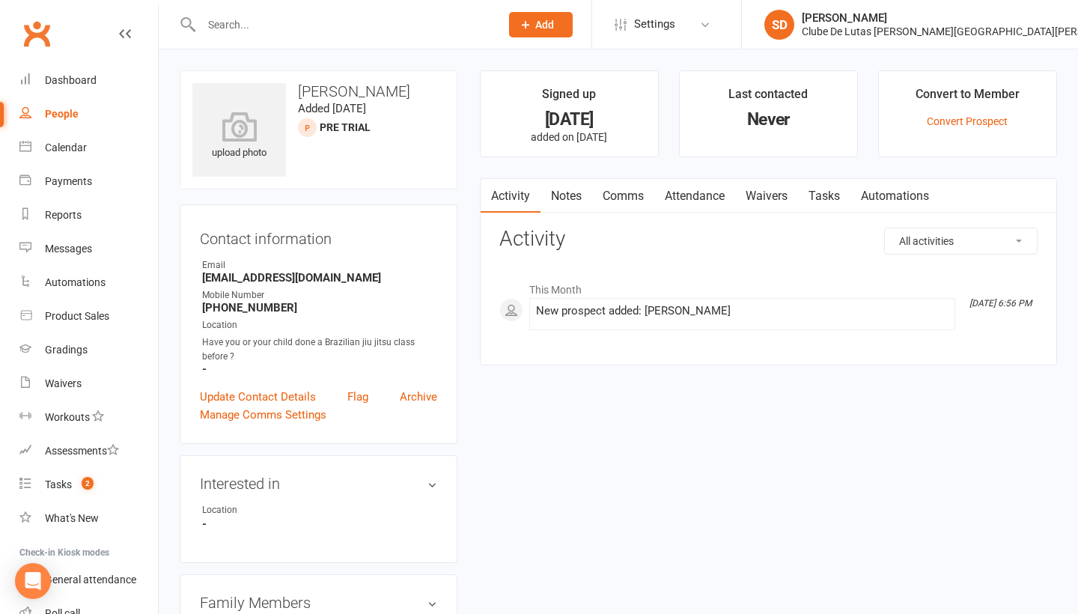
click at [713, 195] on link "Attendance" at bounding box center [694, 196] width 81 height 34
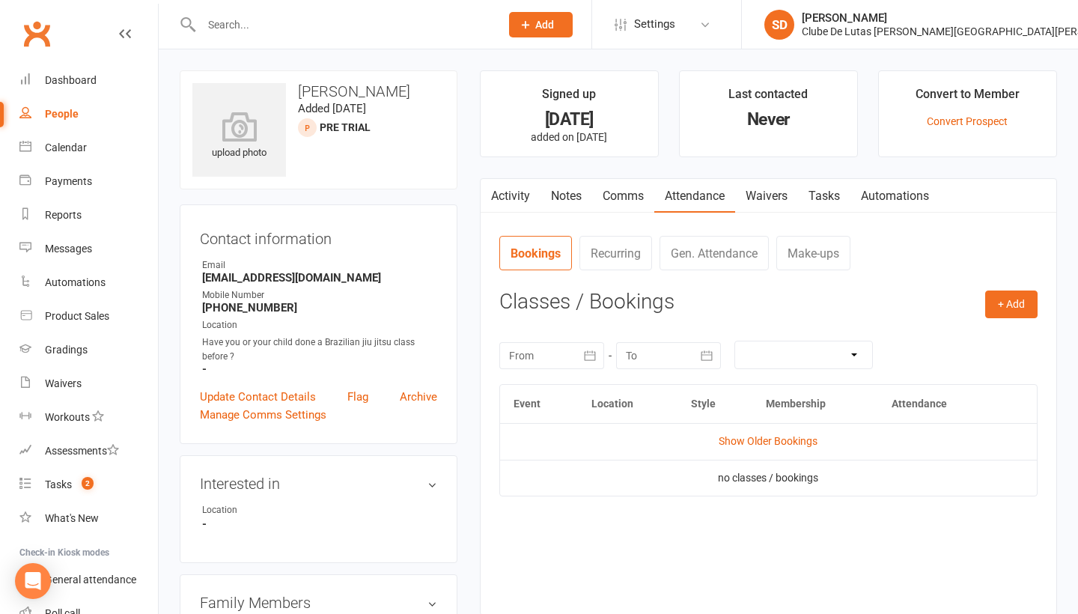
click at [639, 198] on link "Comms" at bounding box center [623, 196] width 62 height 34
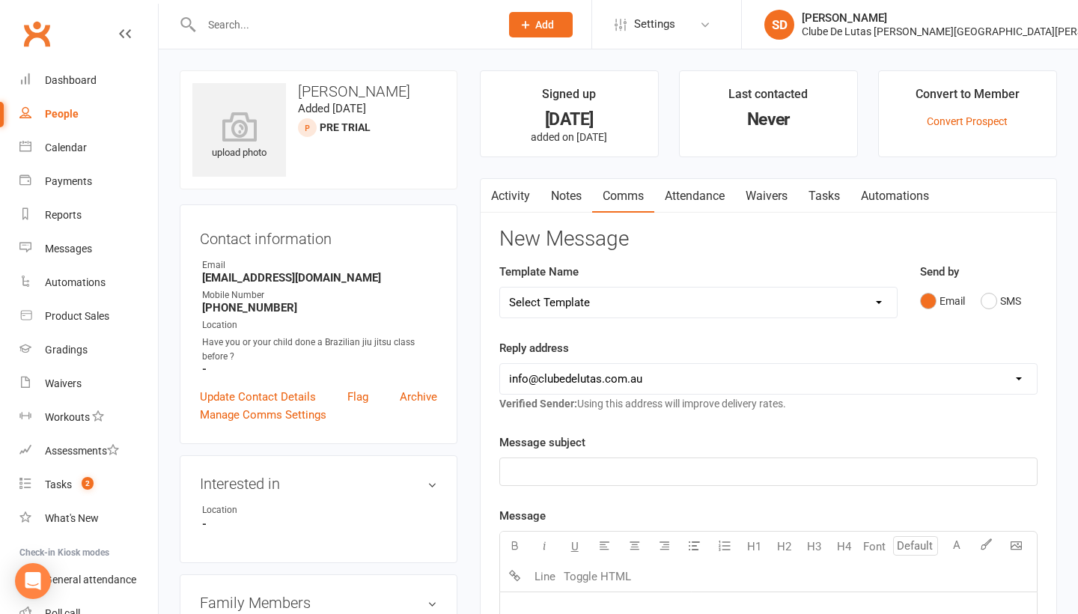
select select "118"
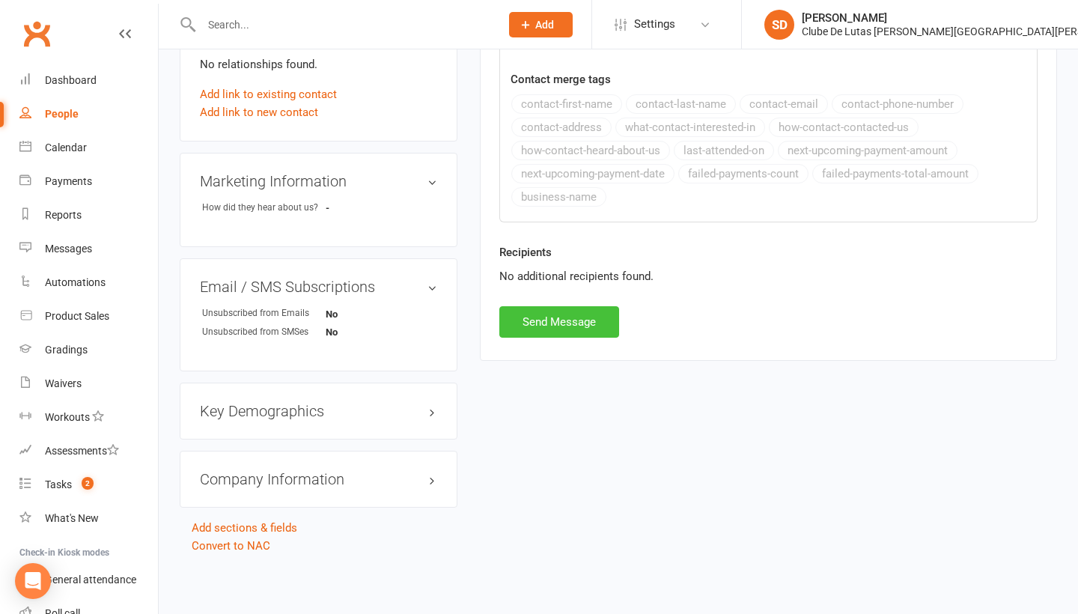
scroll to position [578, 0]
click at [582, 314] on button "Send Message" at bounding box center [559, 321] width 120 height 31
select select
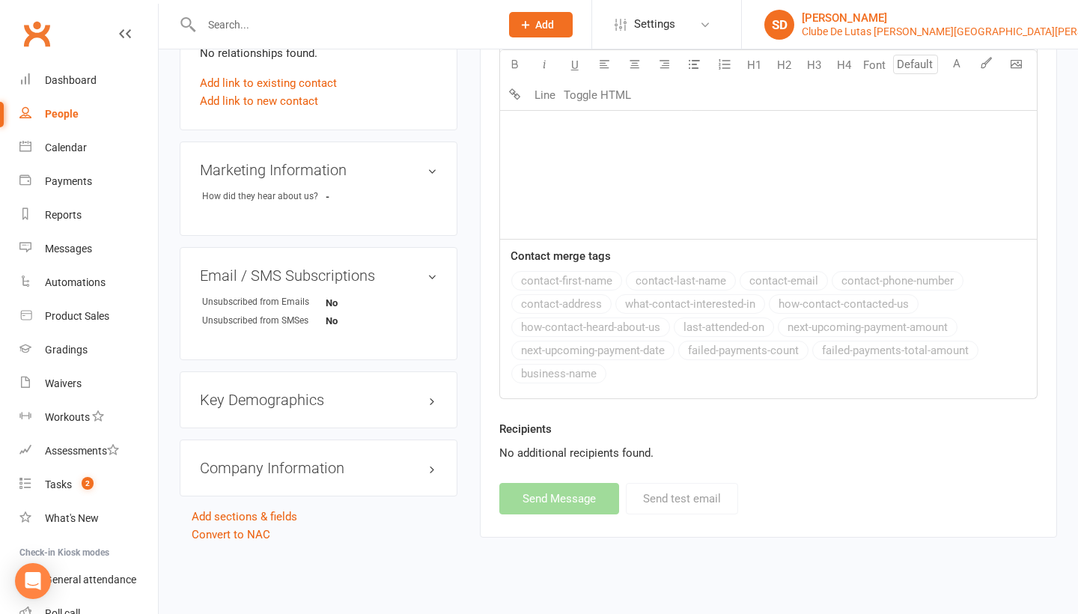
click at [979, 13] on div "[PERSON_NAME]" at bounding box center [968, 17] width 333 height 13
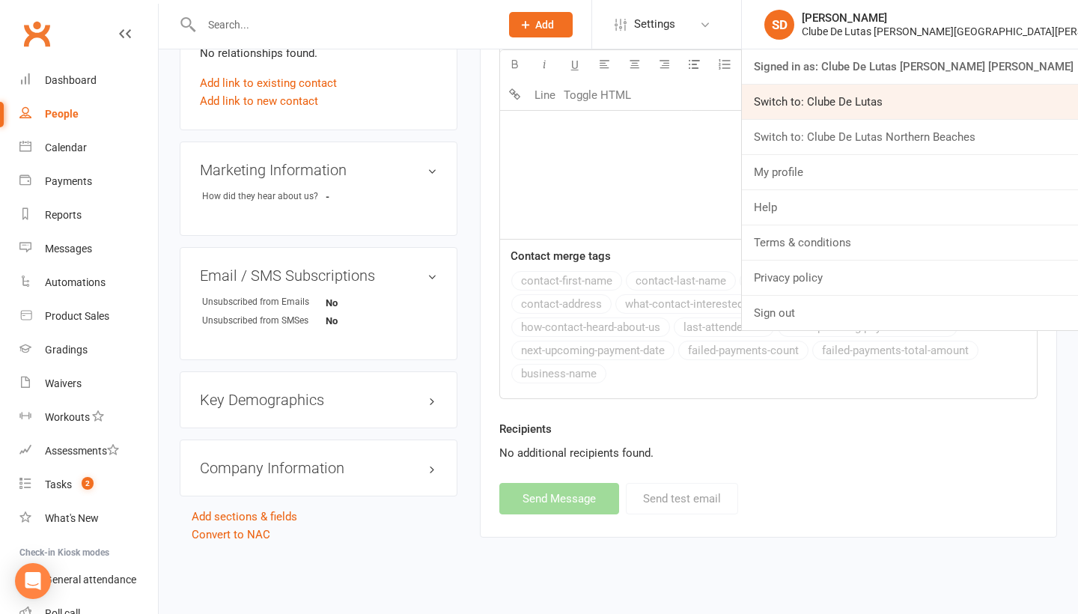
click at [961, 117] on link "Switch to: Clube De Lutas" at bounding box center [910, 102] width 336 height 34
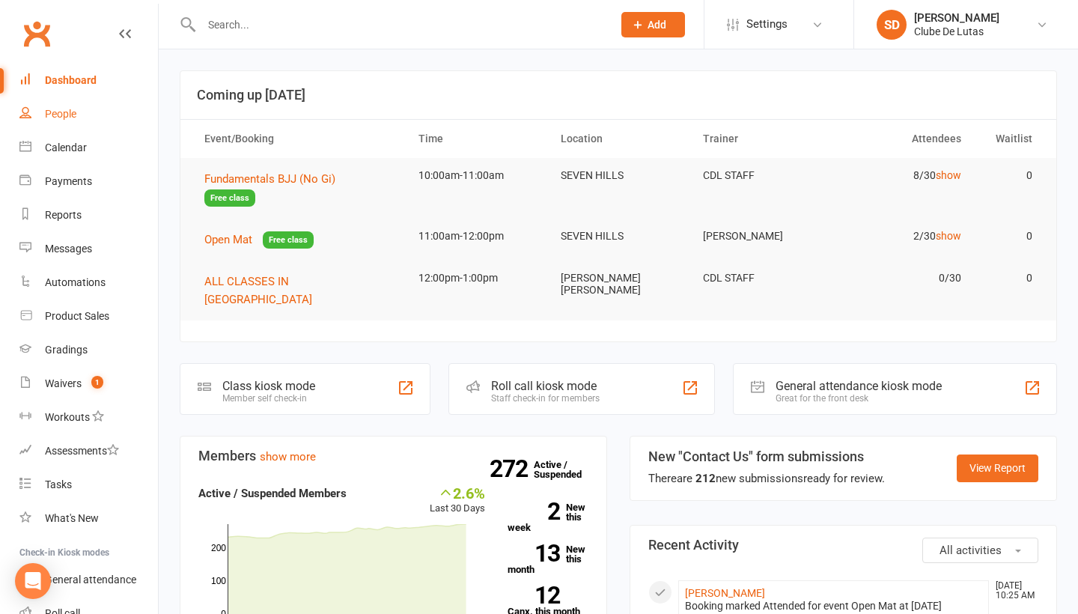
click at [63, 114] on div "People" at bounding box center [60, 114] width 31 height 12
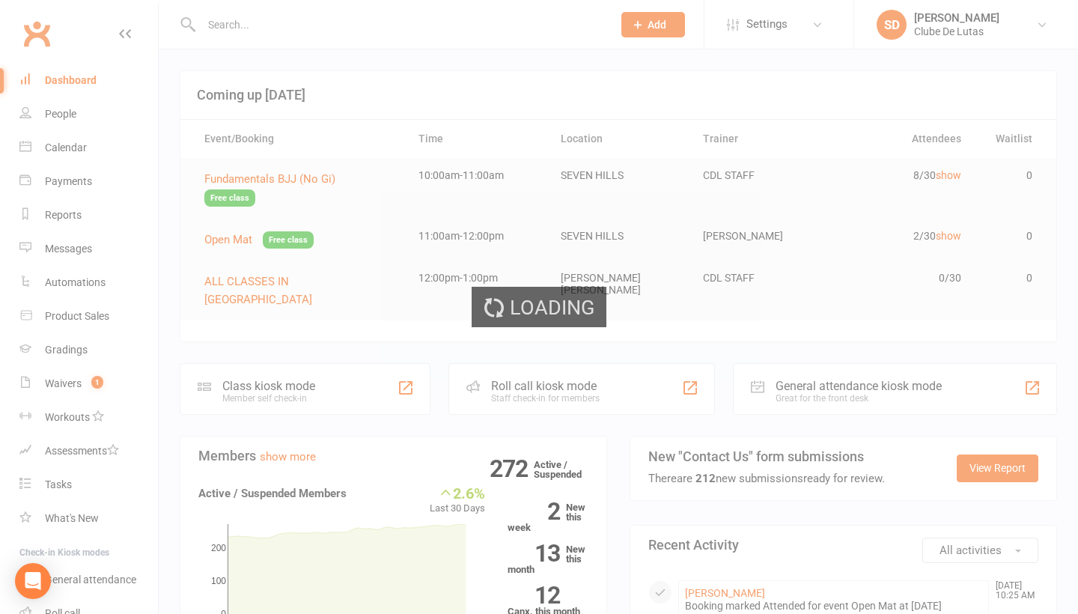
select select "100"
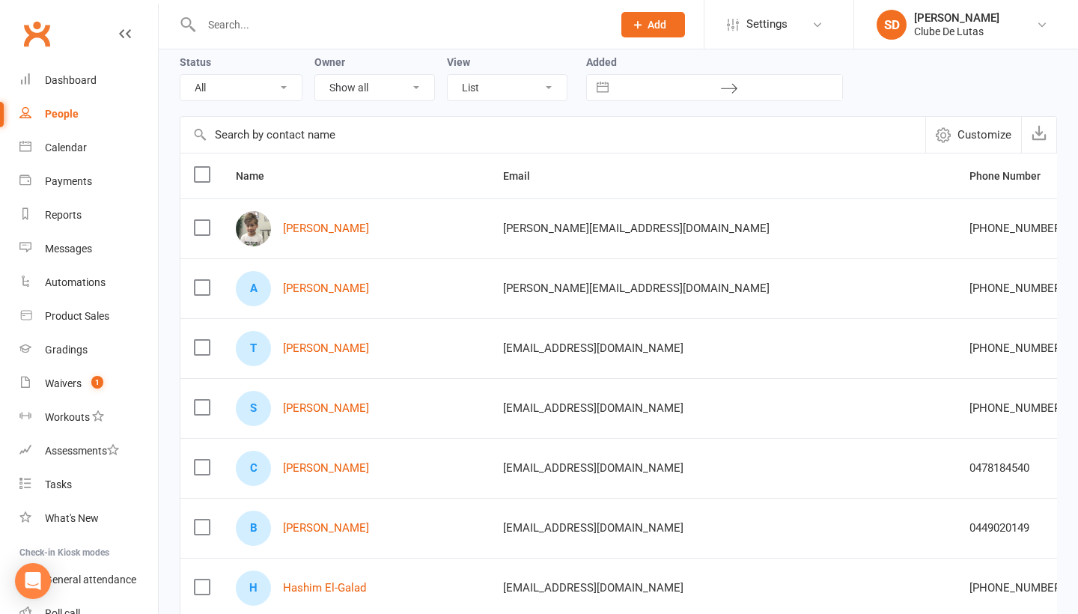
scroll to position [76, 0]
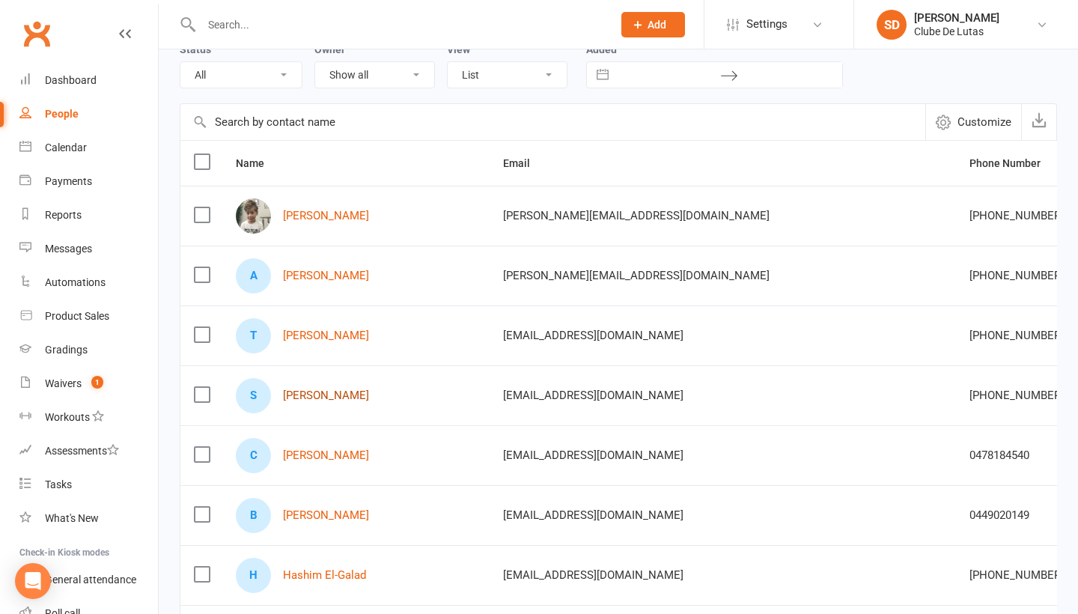
click at [356, 396] on link "[PERSON_NAME]" at bounding box center [326, 395] width 86 height 13
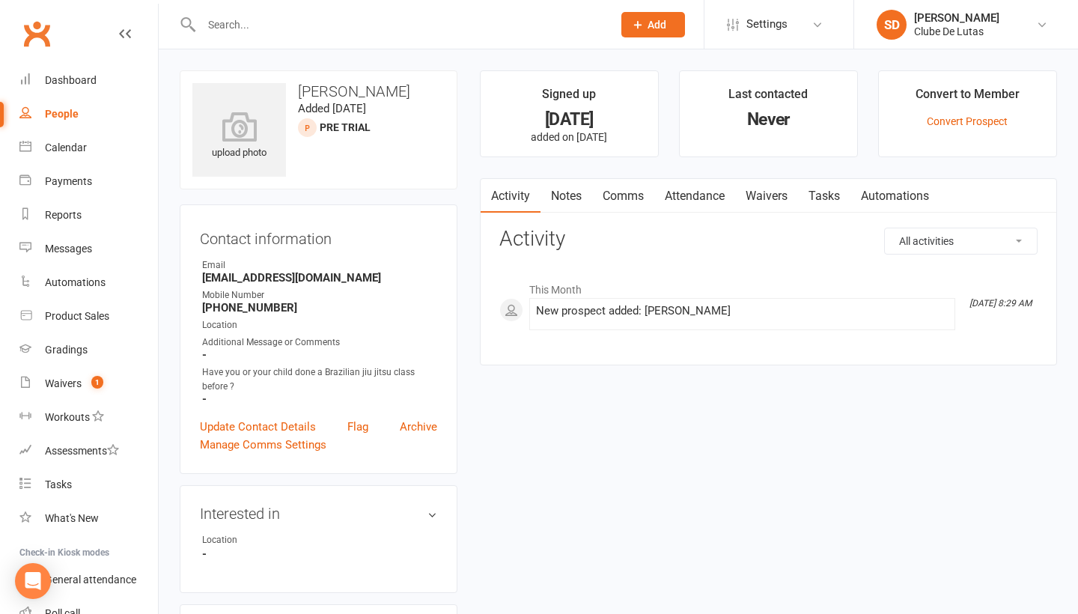
click at [639, 196] on link "Comms" at bounding box center [623, 196] width 62 height 34
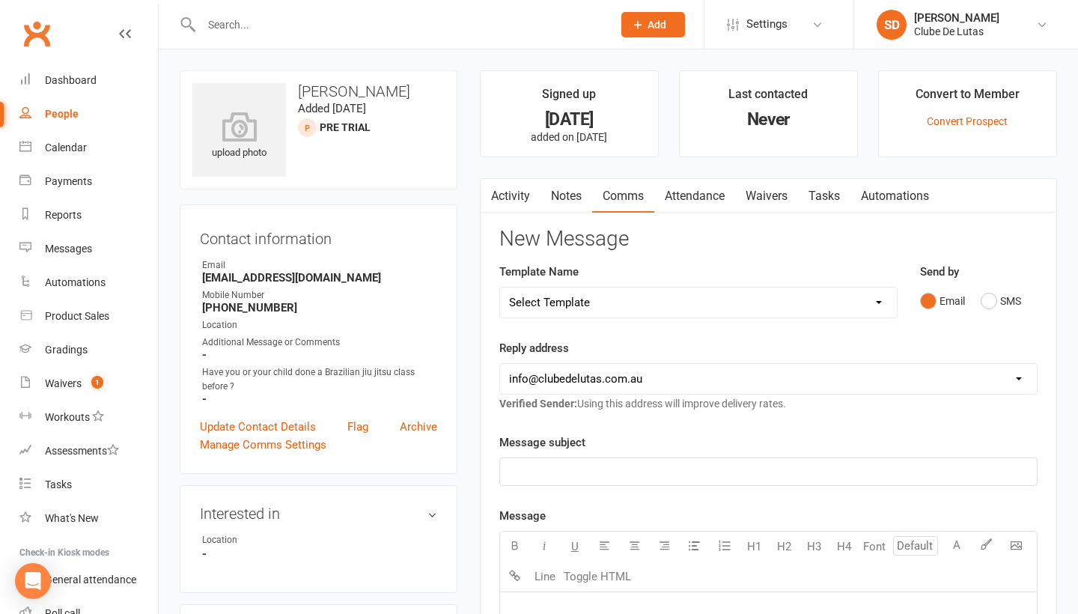
select select "140"
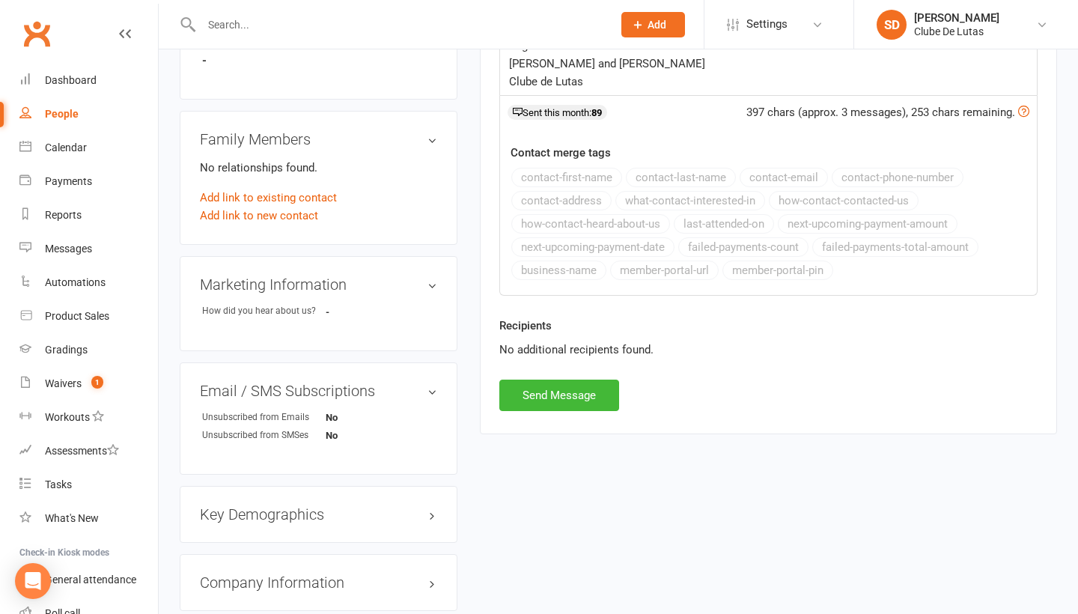
scroll to position [508, 0]
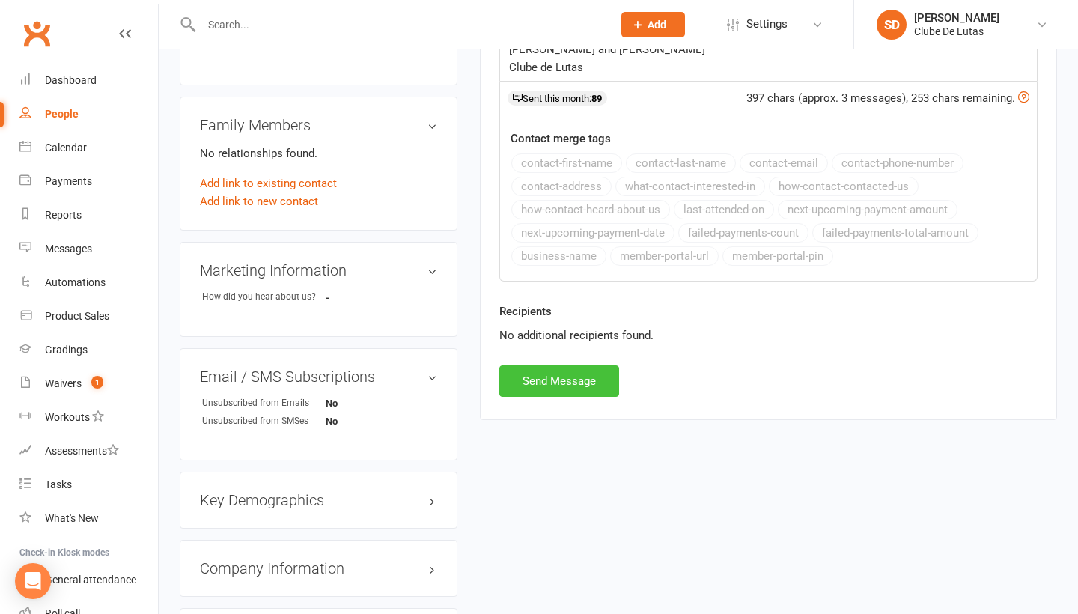
click at [558, 389] on button "Send Message" at bounding box center [559, 380] width 120 height 31
select select
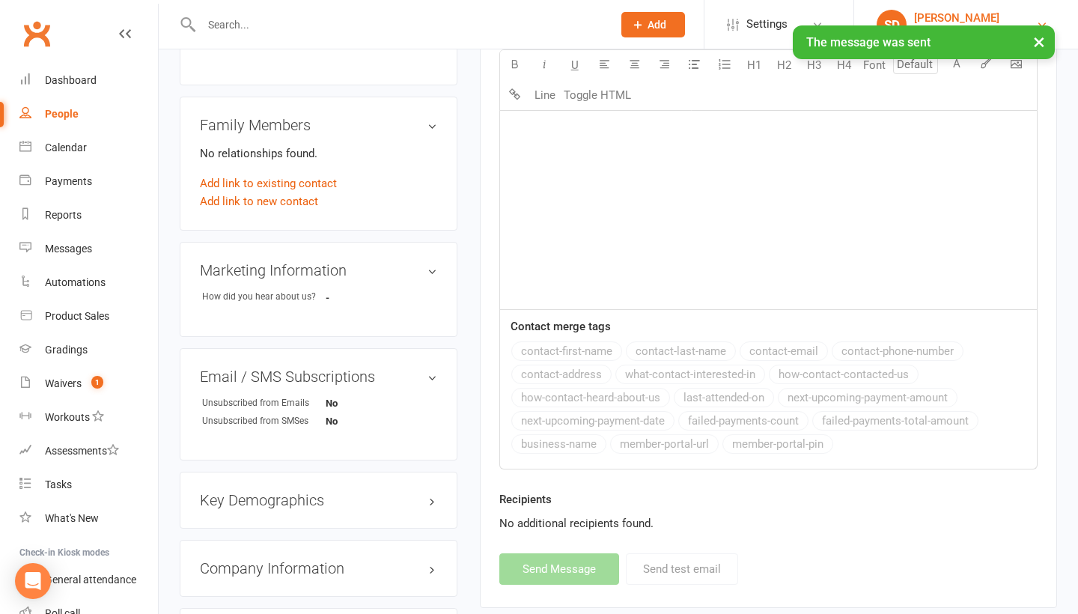
click at [976, 10] on link "SD [PERSON_NAME] Clube [PERSON_NAME]" at bounding box center [966, 25] width 179 height 30
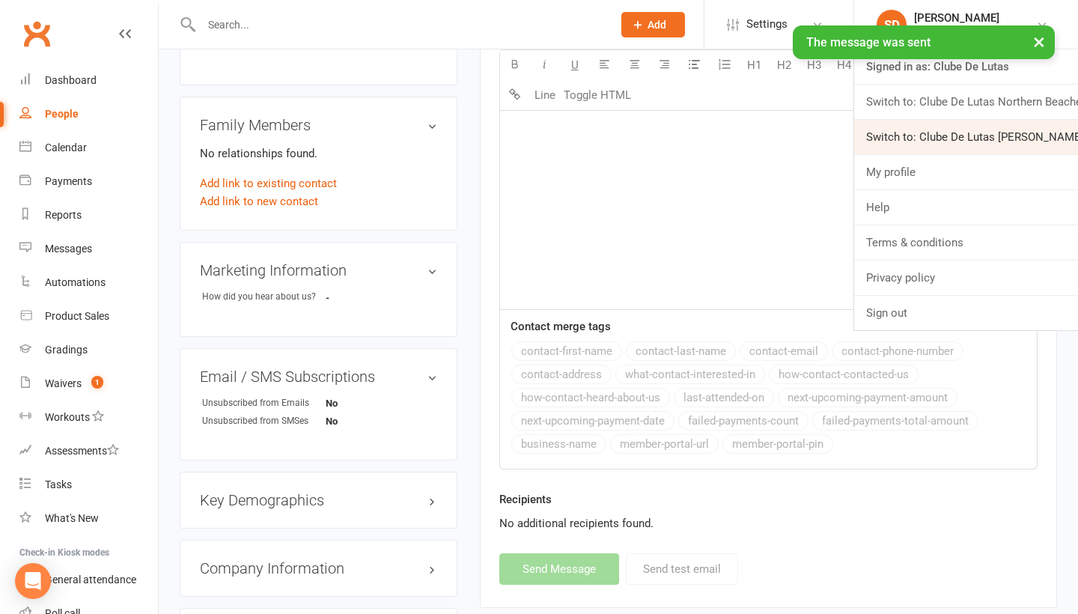
click at [951, 130] on link "Switch to: Clube De Lutas [PERSON_NAME] [PERSON_NAME]" at bounding box center [966, 137] width 224 height 34
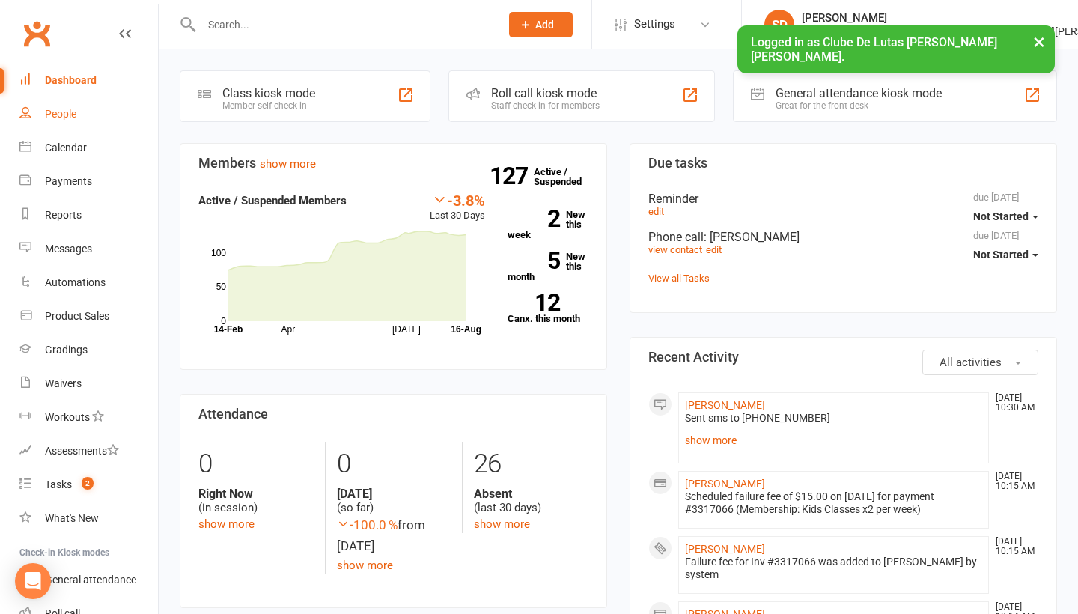
click at [55, 118] on div "People" at bounding box center [60, 114] width 31 height 12
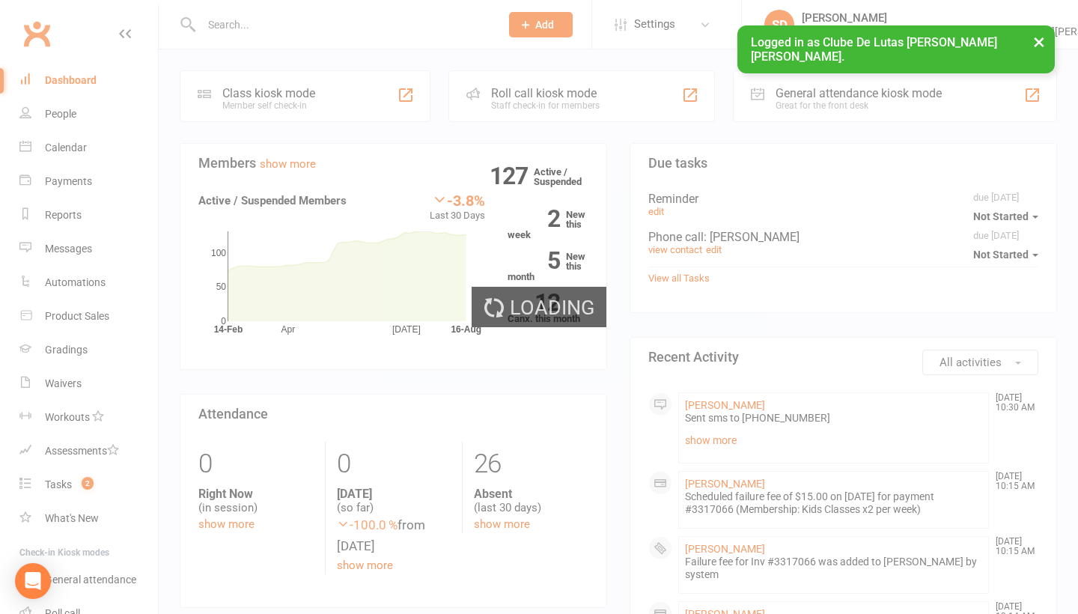
select select "100"
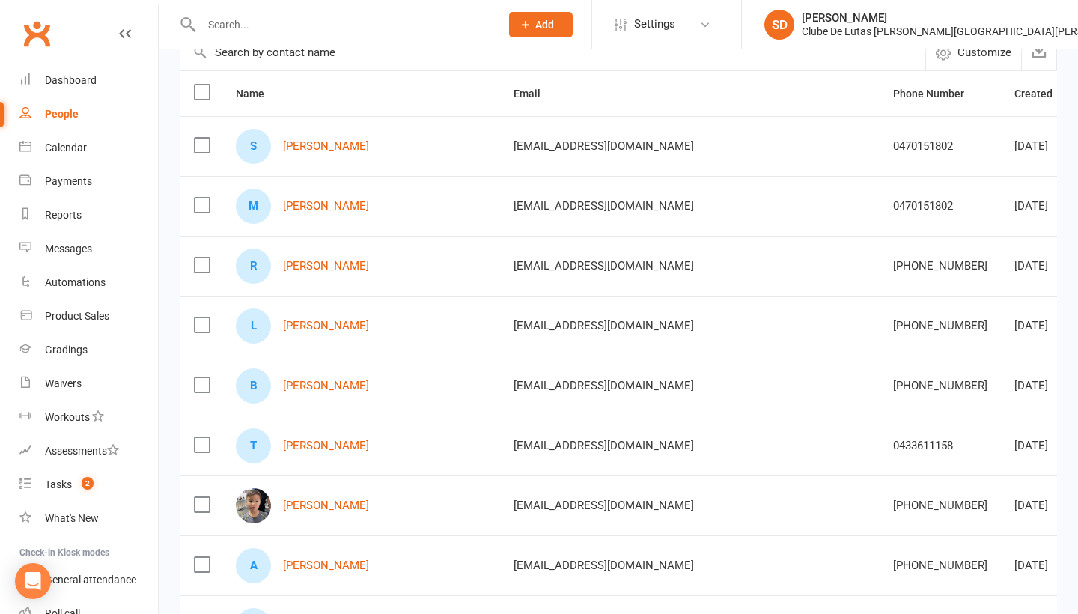
scroll to position [188, 0]
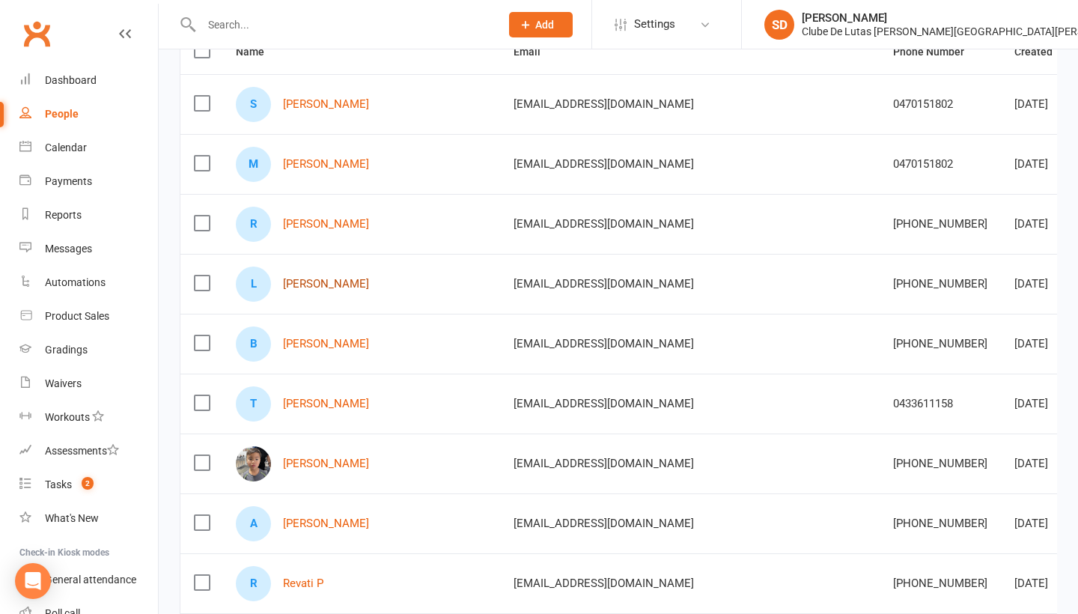
click at [295, 278] on link "[PERSON_NAME]" at bounding box center [326, 284] width 86 height 13
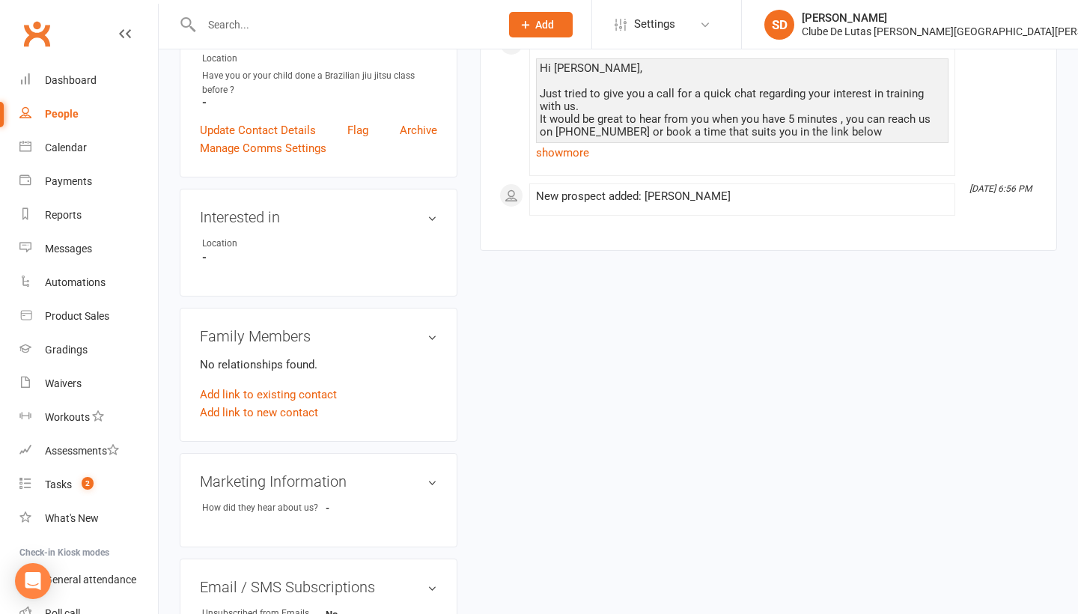
scroll to position [273, 0]
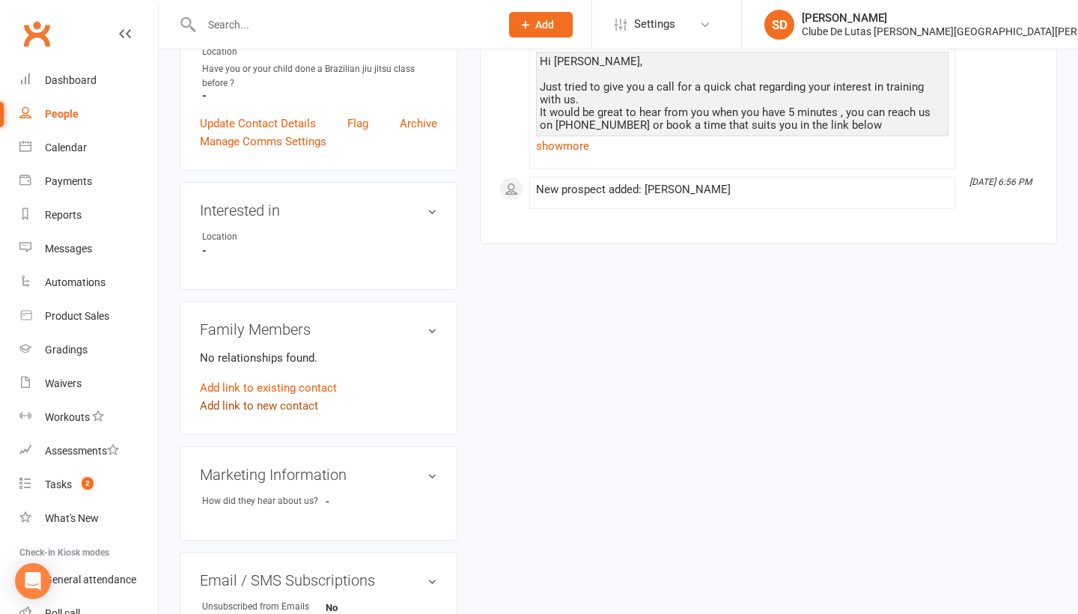
click at [295, 400] on link "Add link to new contact" at bounding box center [259, 406] width 118 height 18
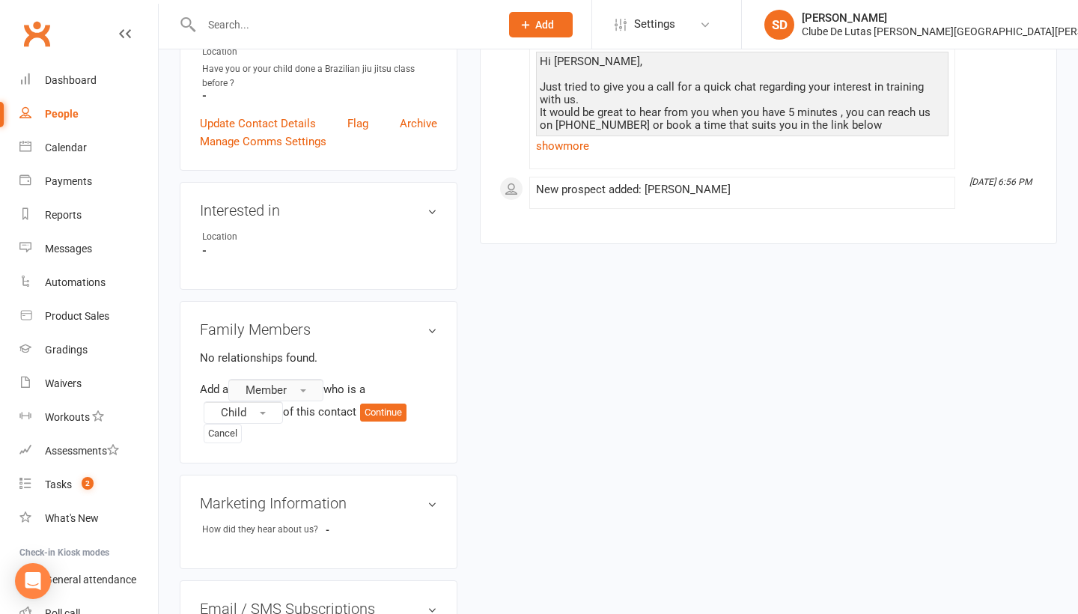
click at [312, 390] on button "Member" at bounding box center [275, 390] width 95 height 22
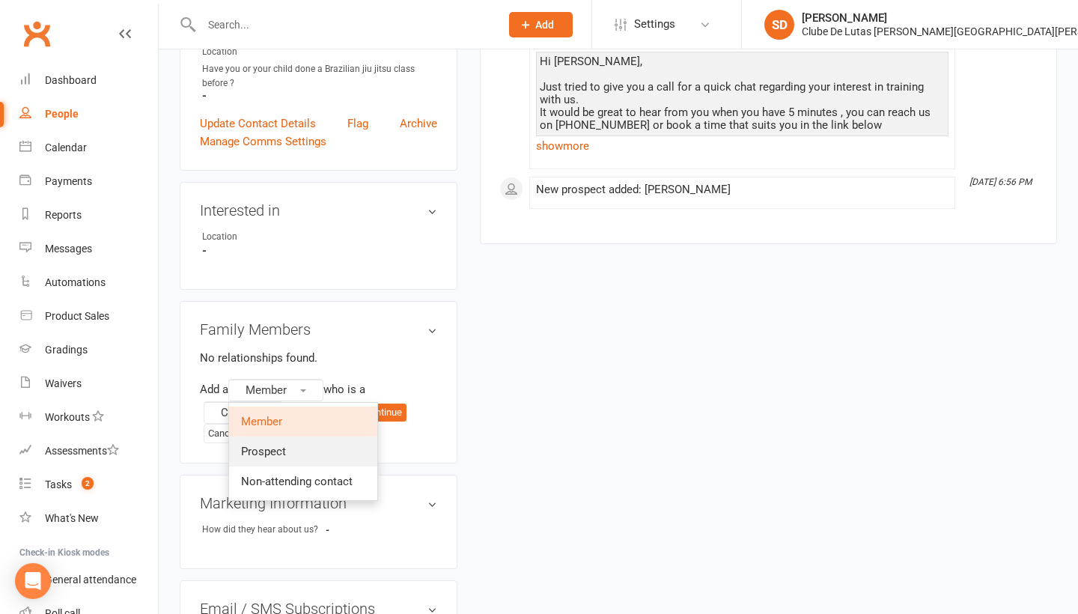
click at [308, 445] on link "Prospect" at bounding box center [303, 451] width 148 height 30
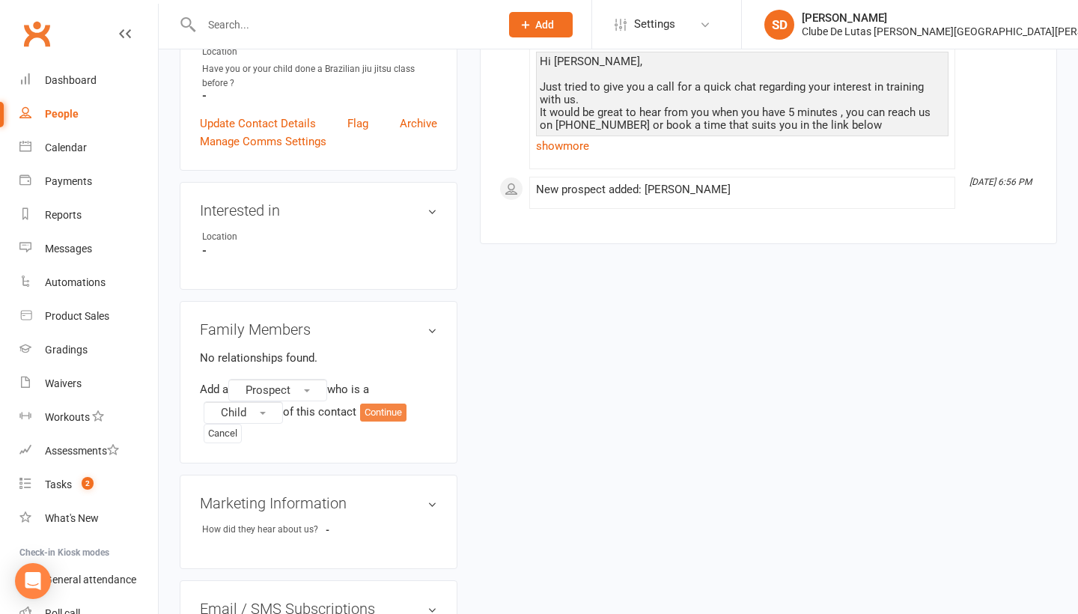
click at [399, 409] on button "Continue" at bounding box center [383, 413] width 46 height 18
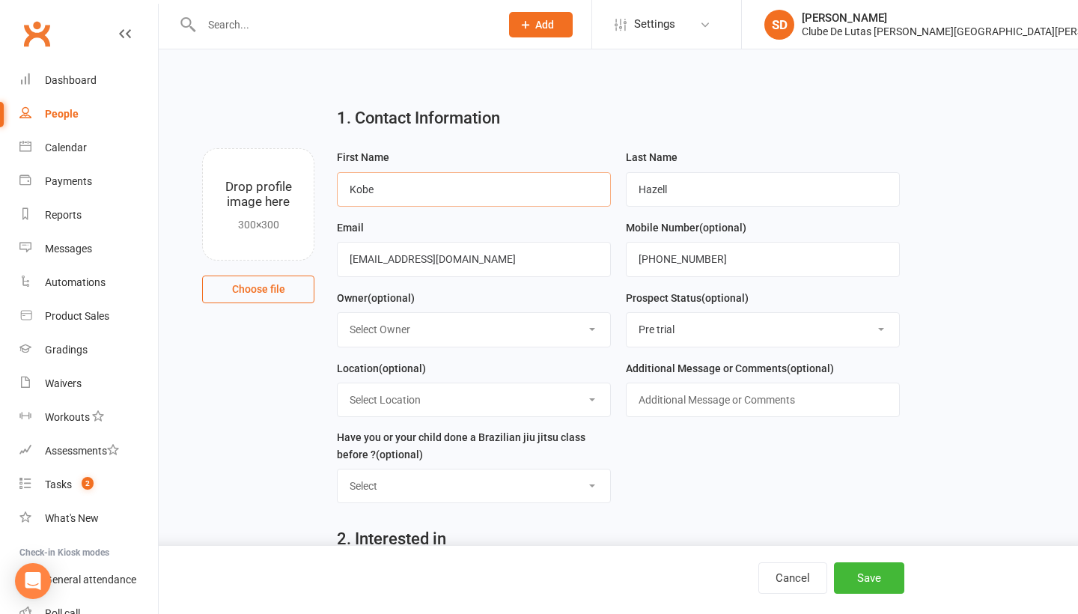
type input "Kobe"
click at [877, 567] on button "Save" at bounding box center [869, 577] width 70 height 31
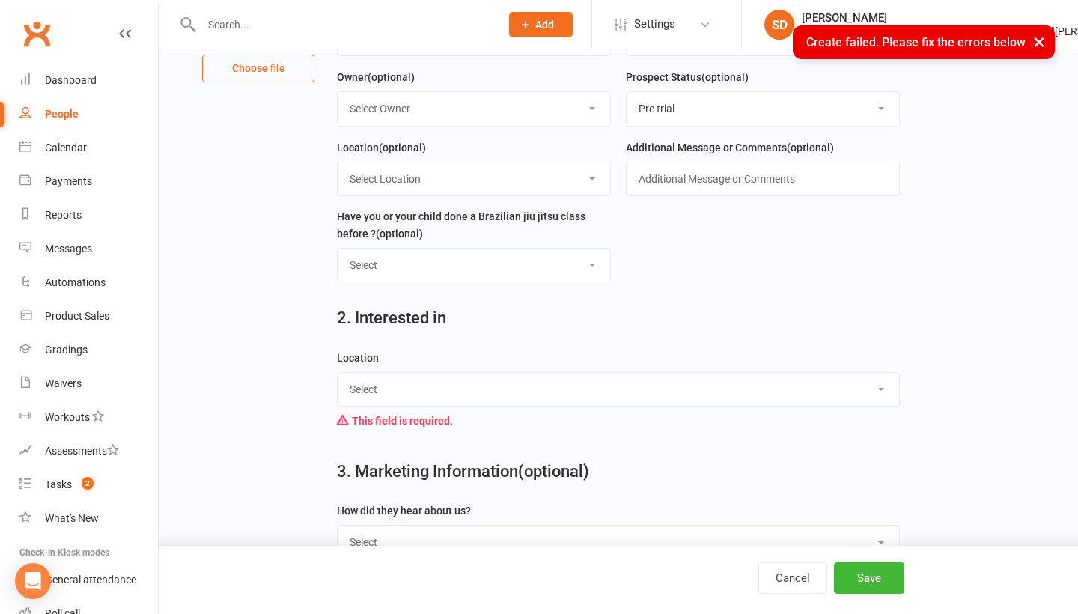
scroll to position [241, 0]
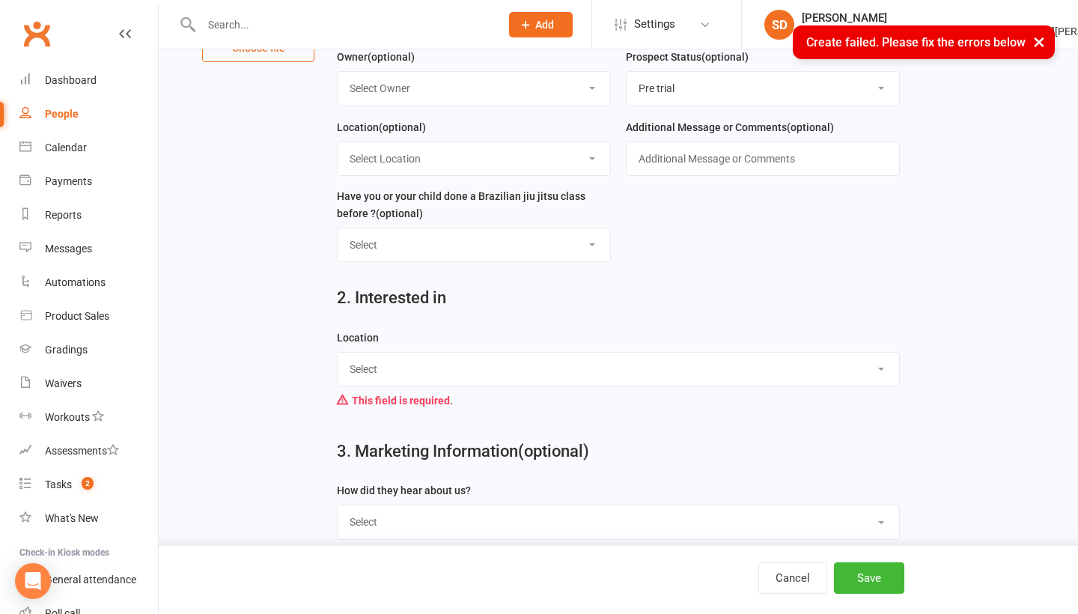
select select "[PERSON_NAME] [PERSON_NAME]"
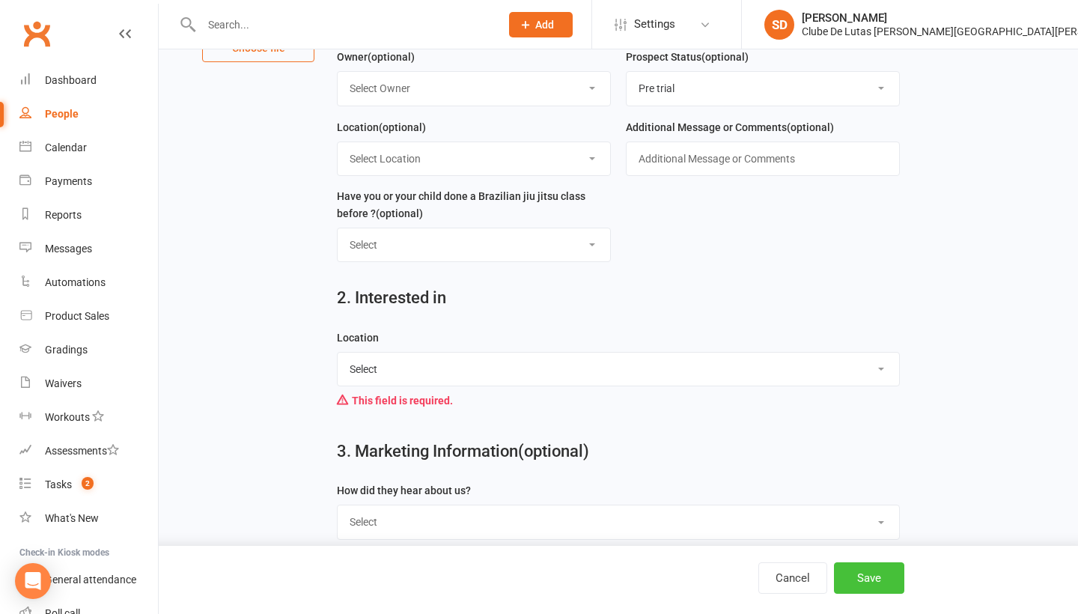
click at [876, 572] on button "Save" at bounding box center [869, 577] width 70 height 31
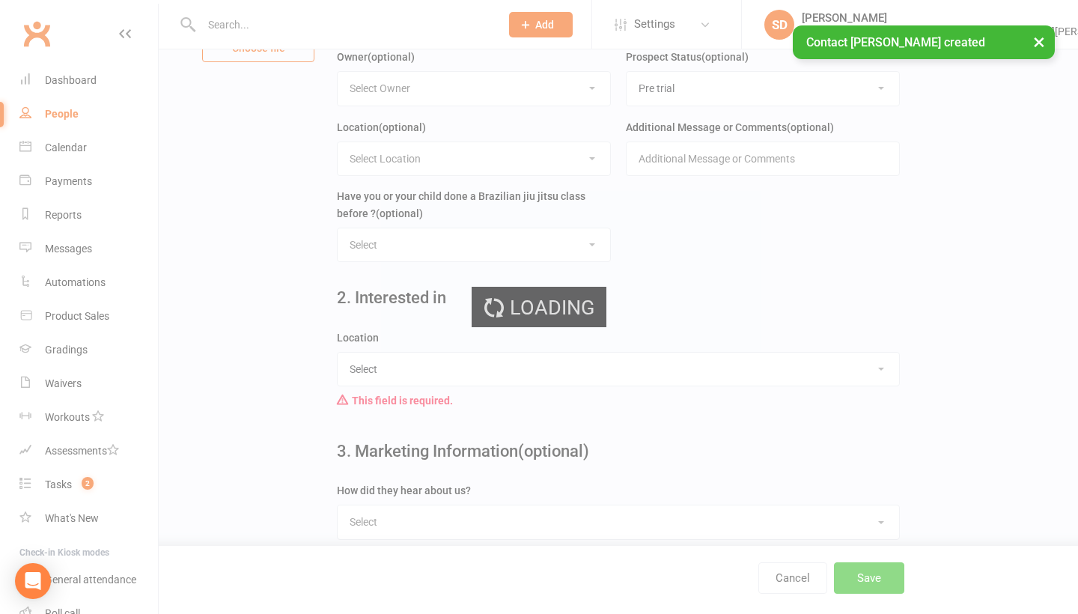
scroll to position [0, 0]
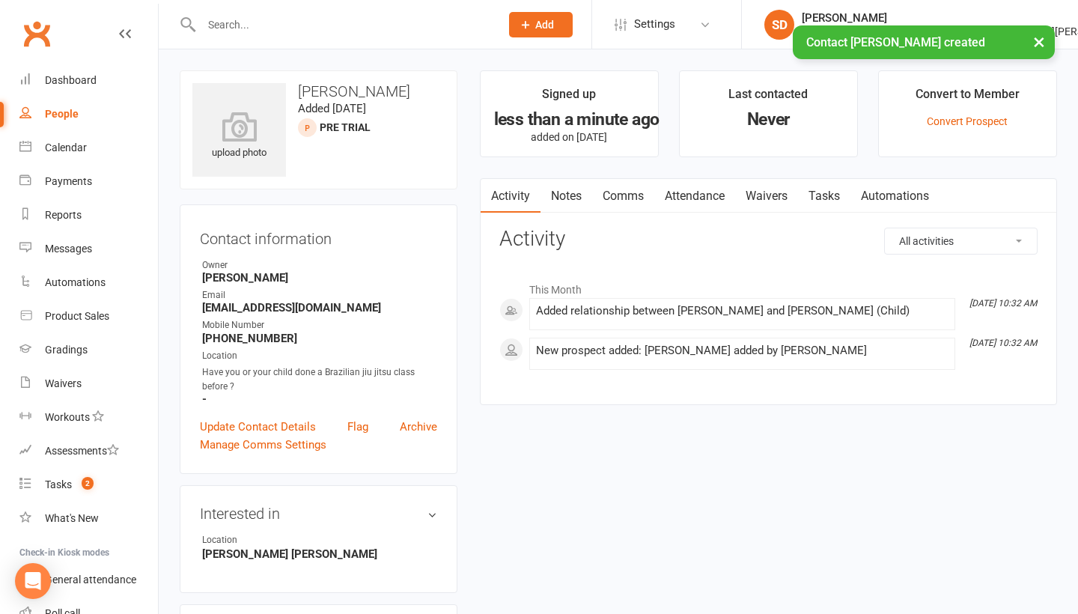
click at [686, 195] on link "Attendance" at bounding box center [694, 196] width 81 height 34
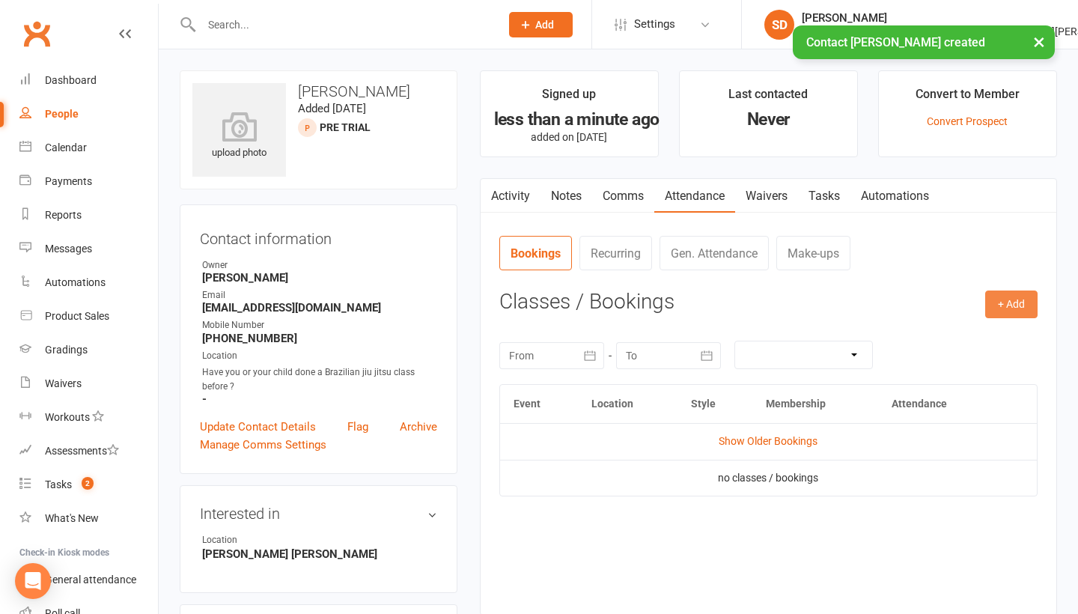
click at [989, 299] on button "+ Add" at bounding box center [1011, 303] width 52 height 27
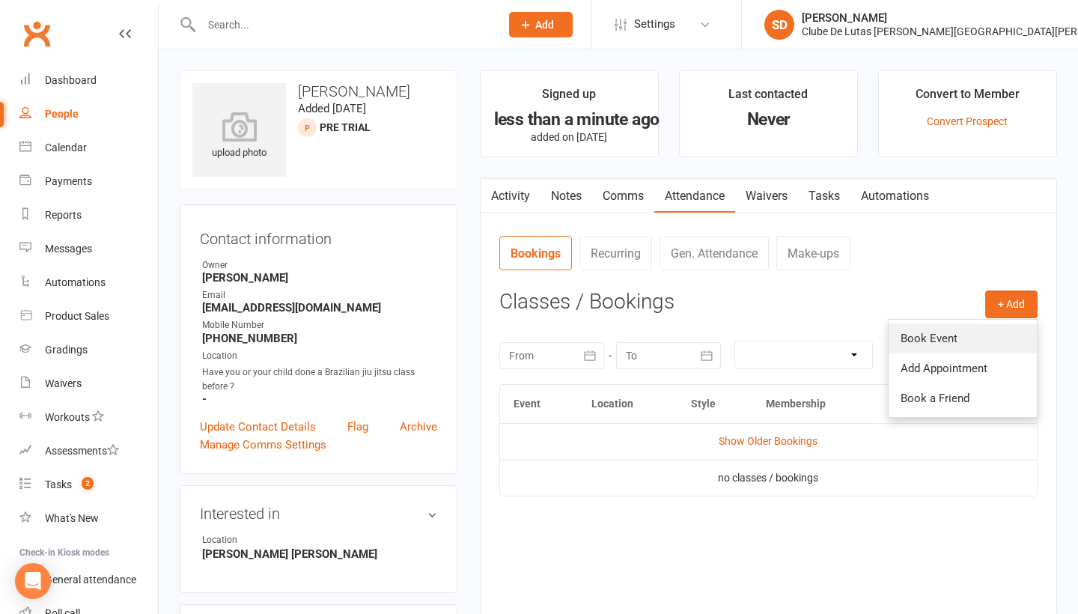
click at [921, 342] on link "Book Event" at bounding box center [963, 338] width 148 height 30
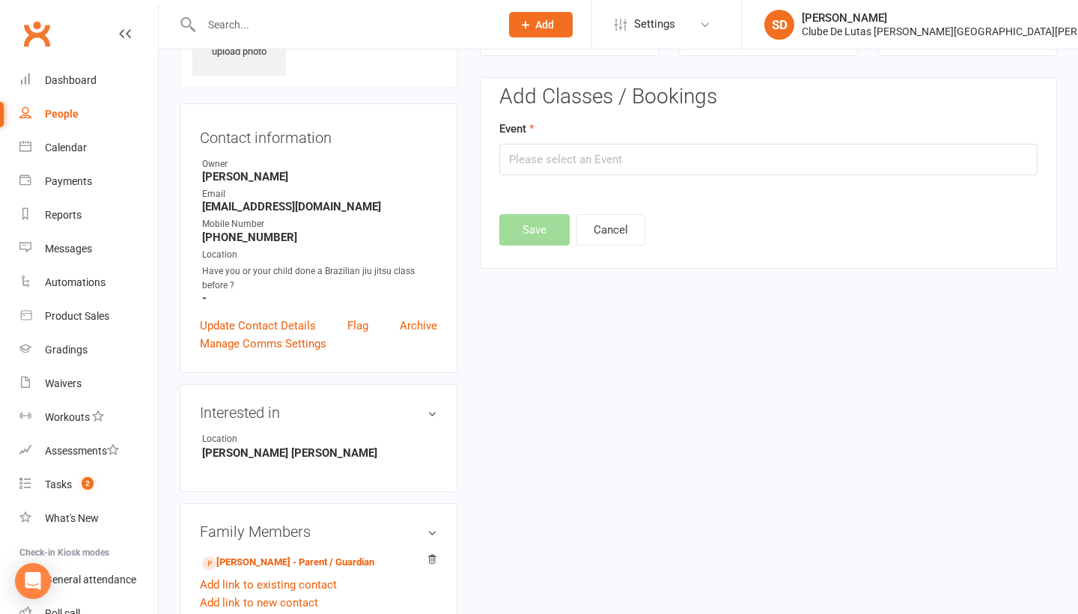
scroll to position [103, 0]
click at [741, 150] on input "text" at bounding box center [768, 157] width 538 height 31
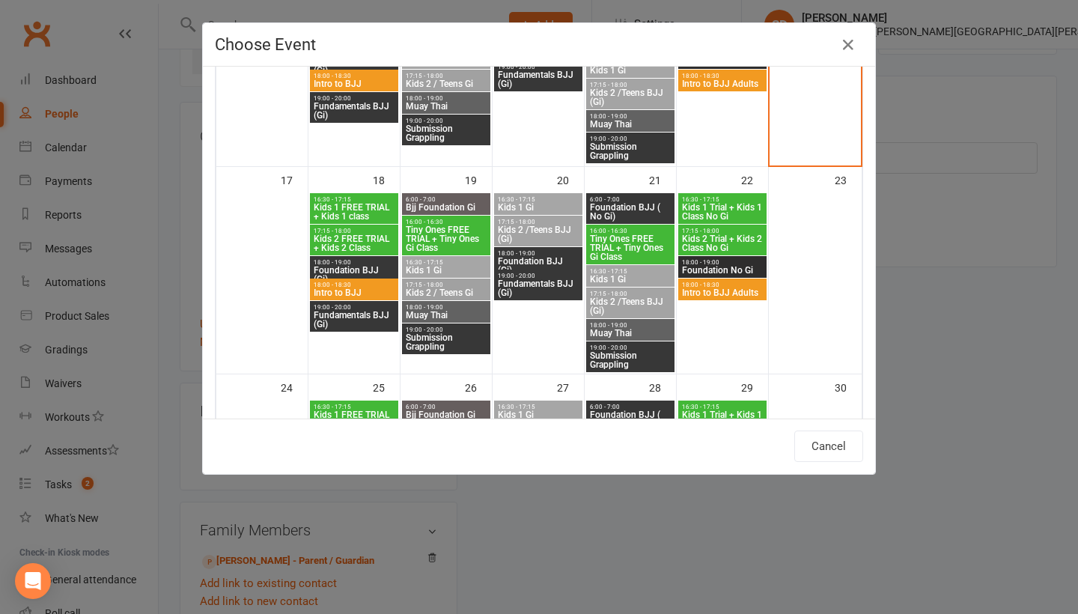
scroll to position [642, 0]
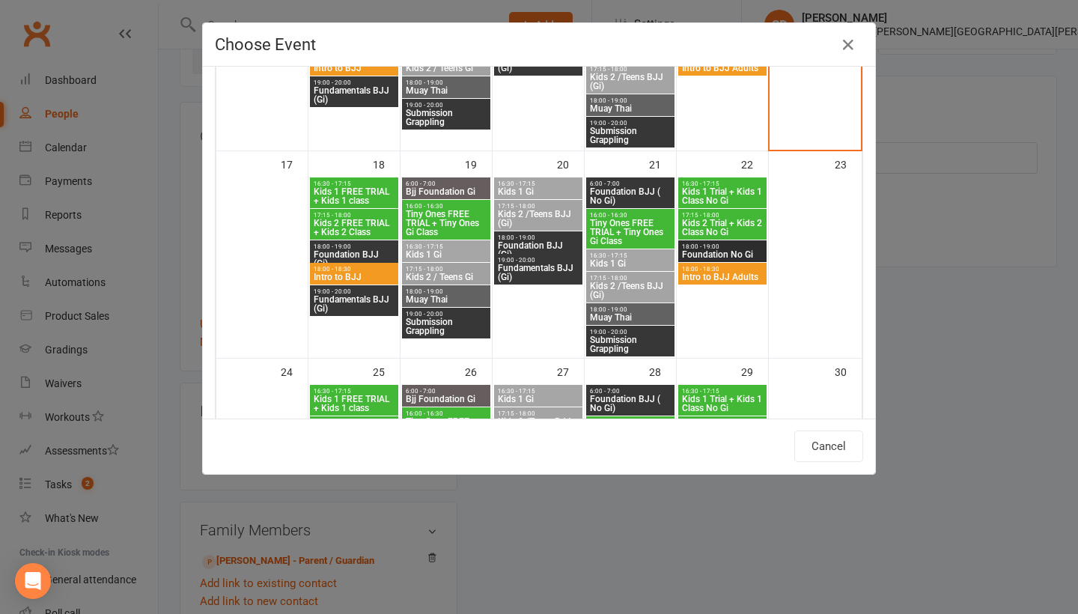
click at [336, 188] on span "Kids 1 FREE TRIAL + Kids 1 class" at bounding box center [354, 196] width 82 height 18
type input "Kids 1 FREE TRIAL + Kids 1 class - Aug 18, 2025 4:30:00 PM"
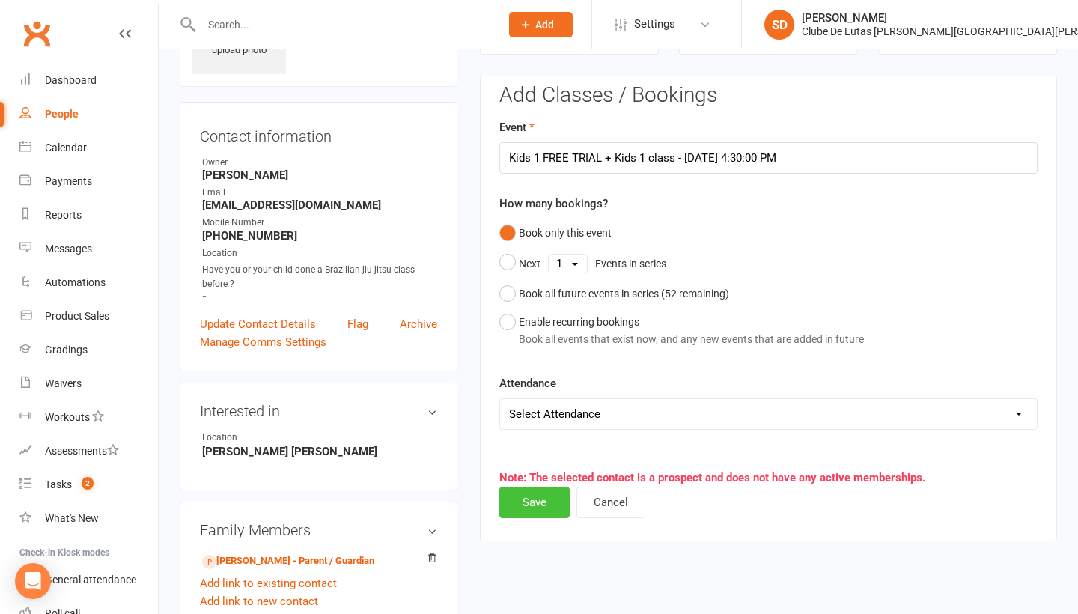
click at [524, 504] on button "Save" at bounding box center [534, 502] width 70 height 31
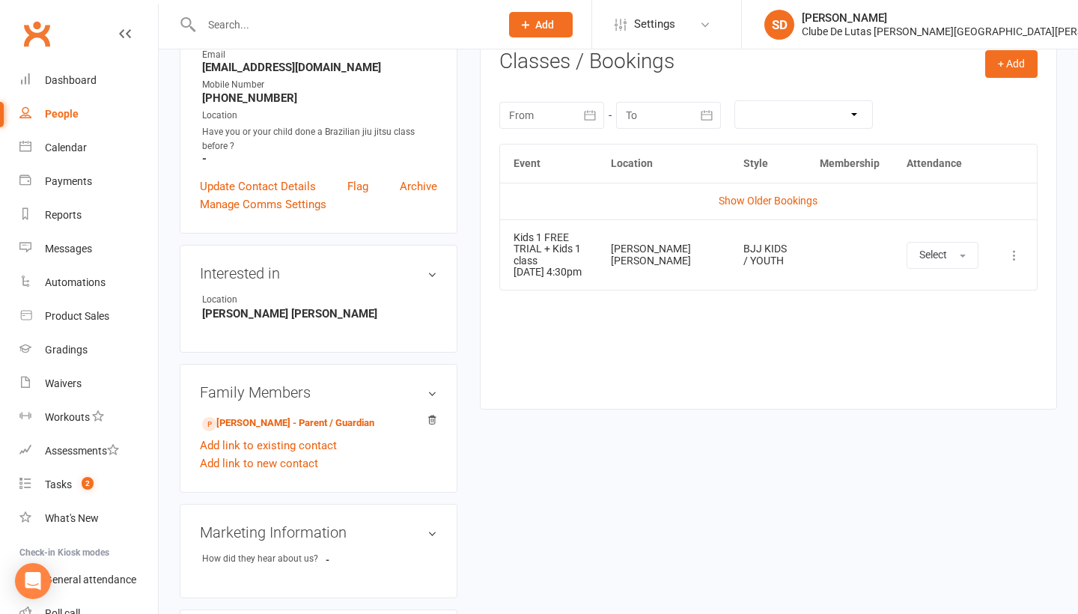
scroll to position [416, 0]
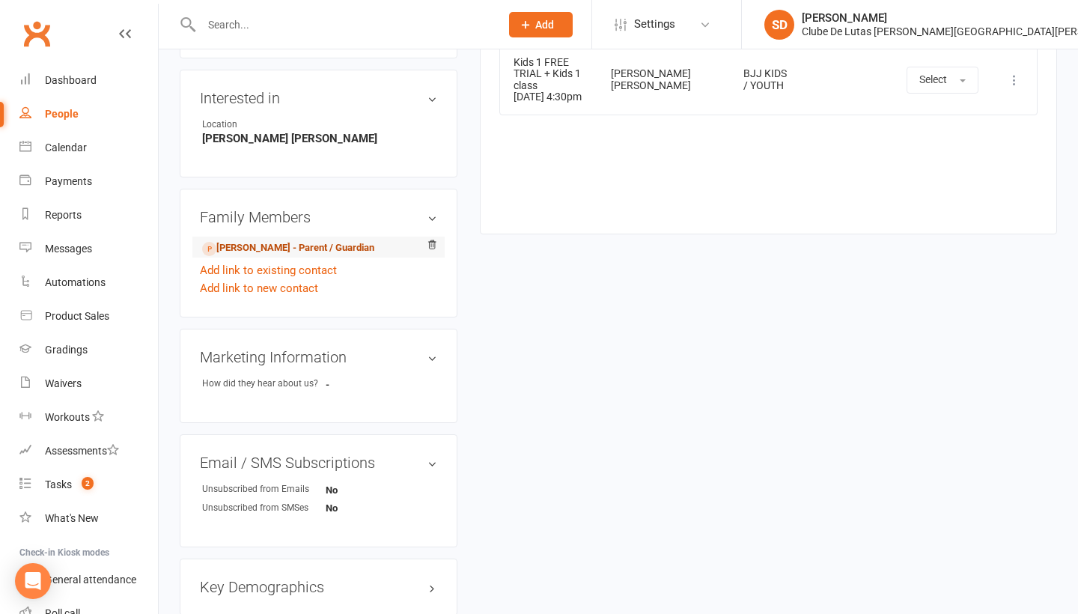
click at [306, 241] on link "Luke Hazell - Parent / Guardian" at bounding box center [288, 248] width 172 height 16
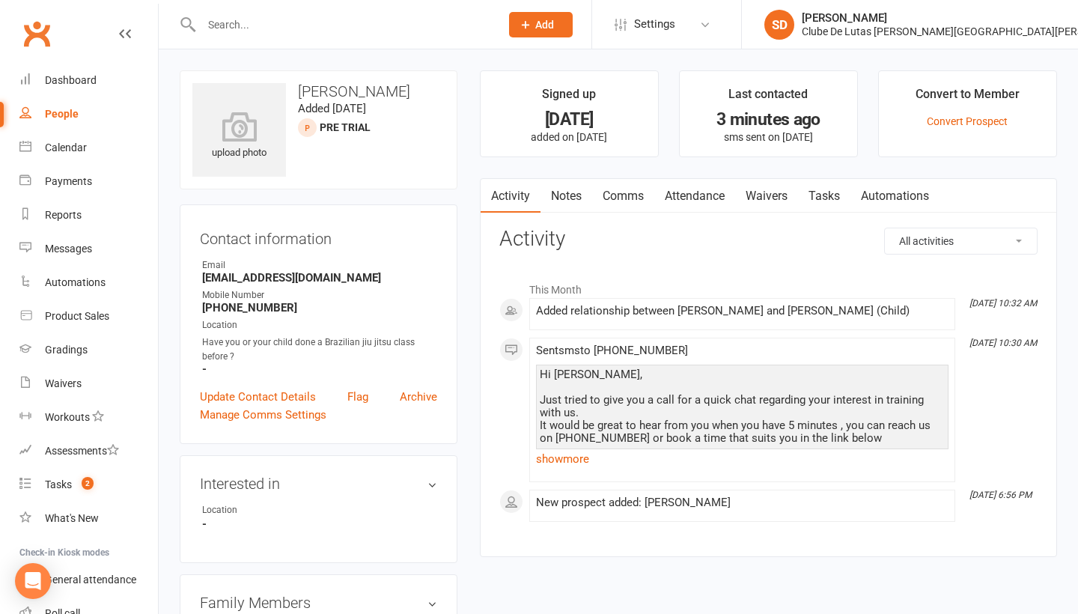
click at [578, 192] on link "Notes" at bounding box center [567, 196] width 52 height 34
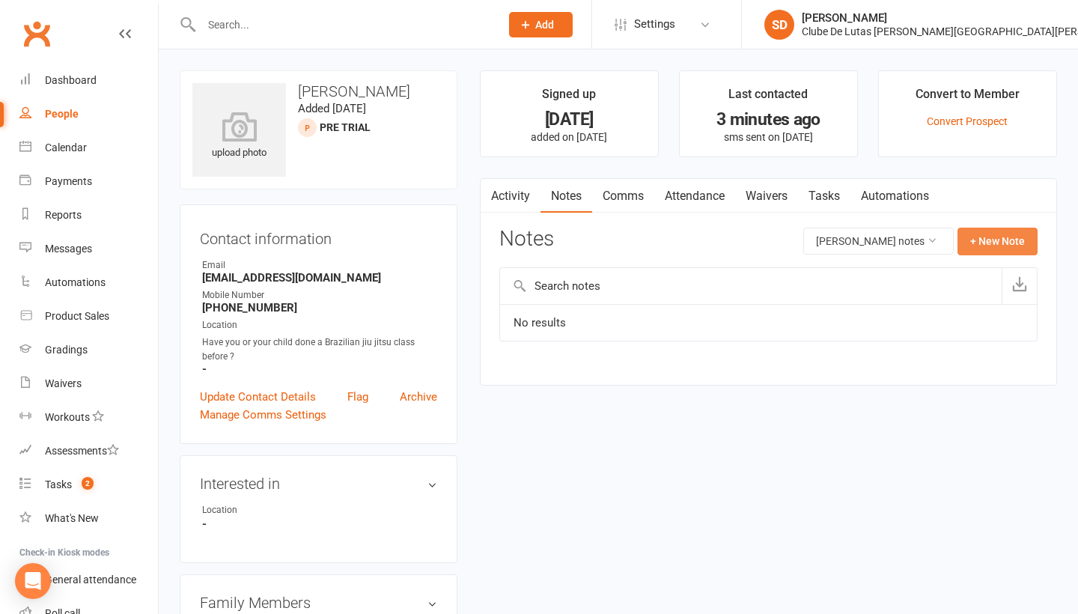
click at [969, 249] on button "+ New Note" at bounding box center [998, 241] width 80 height 27
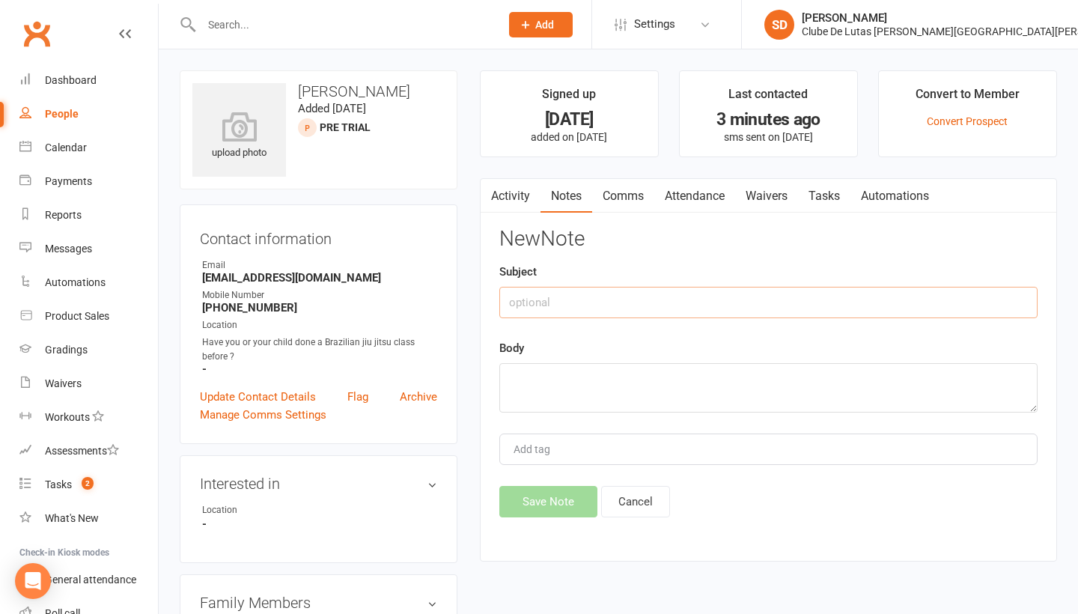
click at [566, 313] on input "text" at bounding box center [768, 302] width 538 height 31
type input "Trial"
click at [533, 389] on textarea at bounding box center [768, 387] width 538 height 49
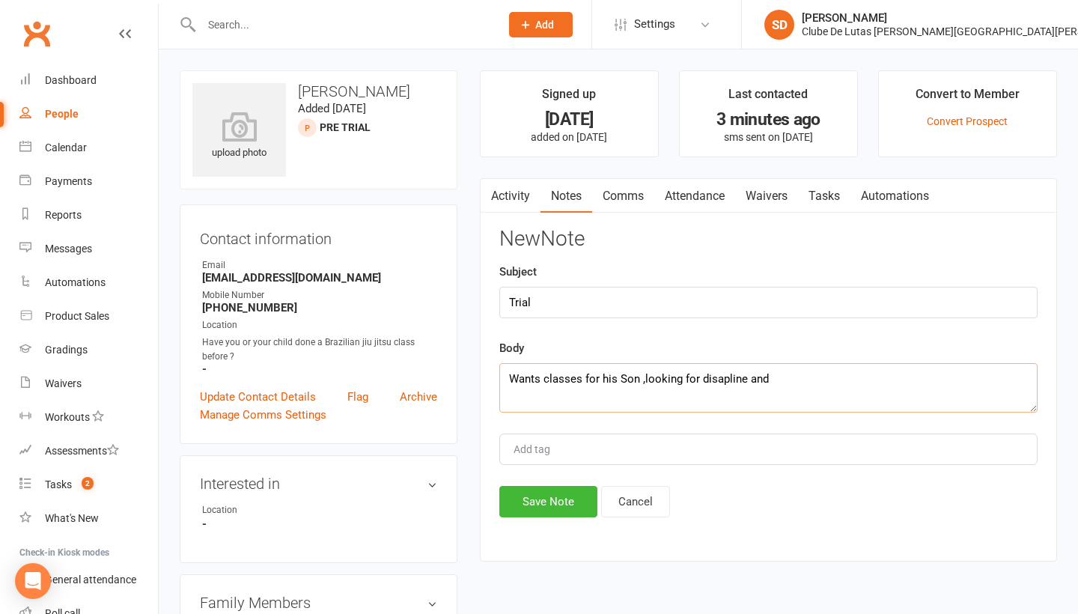
click at [736, 377] on textarea "Wants classes for his Son ,looking for disapline and" at bounding box center [768, 387] width 538 height 49
click at [734, 377] on textarea "Wants classes for his Son ,looking for disapline and" at bounding box center [768, 387] width 538 height 49
click at [744, 379] on textarea "Wants classes for his Son ,looking for disapline and" at bounding box center [768, 387] width 538 height 49
click at [779, 382] on textarea "Wants classes for his Son ,looking for discipline and" at bounding box center [768, 387] width 538 height 49
click at [868, 380] on textarea "Wants classes for his Son ,looking for discipline and to be able to event himse…" at bounding box center [768, 387] width 538 height 49
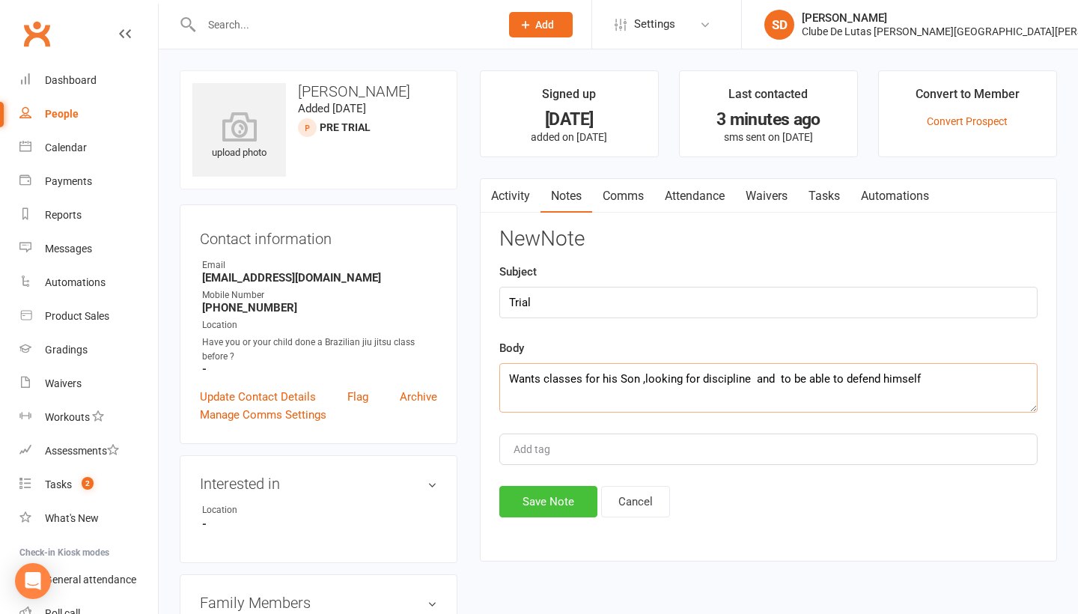
type textarea "Wants classes for his Son ,looking for discipline and to be able to defend hims…"
click at [565, 508] on button "Save Note" at bounding box center [548, 501] width 98 height 31
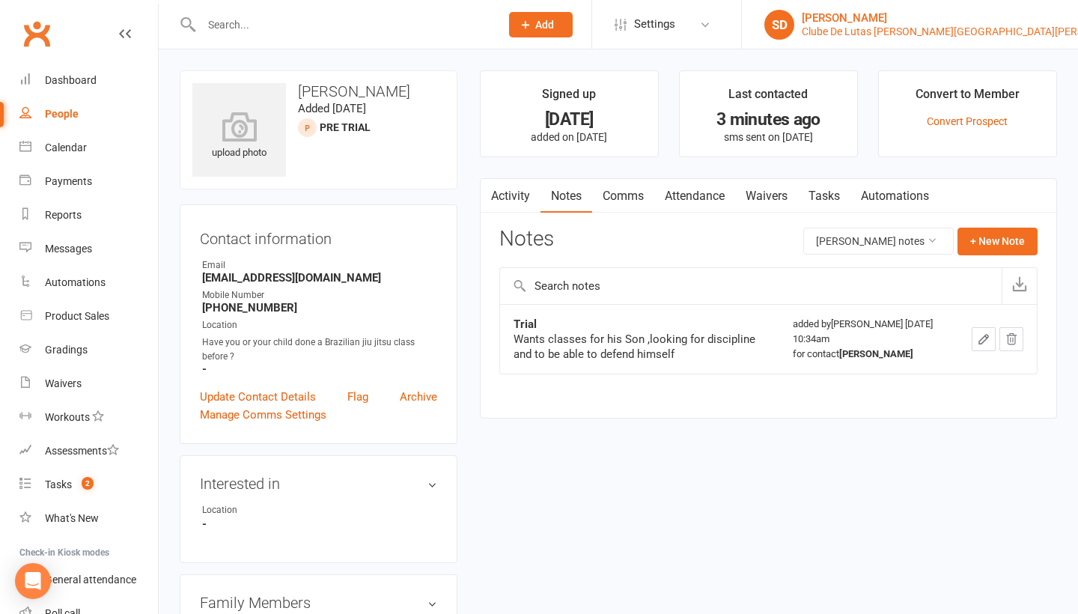
click at [1020, 27] on div "Clube De Lutas Rouse Hill" at bounding box center [968, 31] width 333 height 13
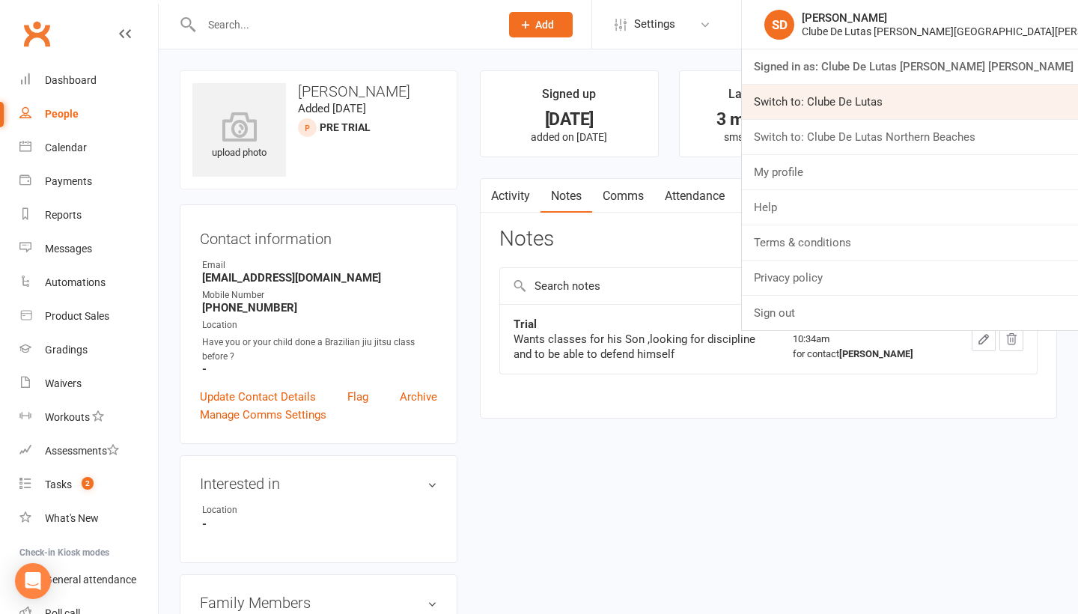
click at [982, 107] on link "Switch to: Clube De Lutas" at bounding box center [910, 102] width 336 height 34
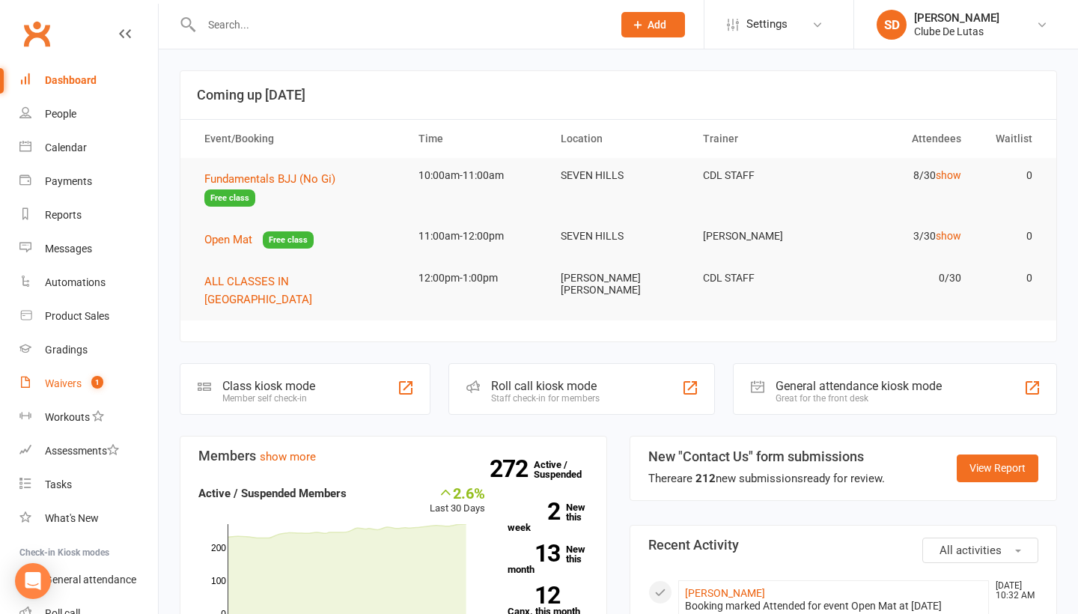
click at [82, 379] on link "Waivers 1" at bounding box center [88, 384] width 139 height 34
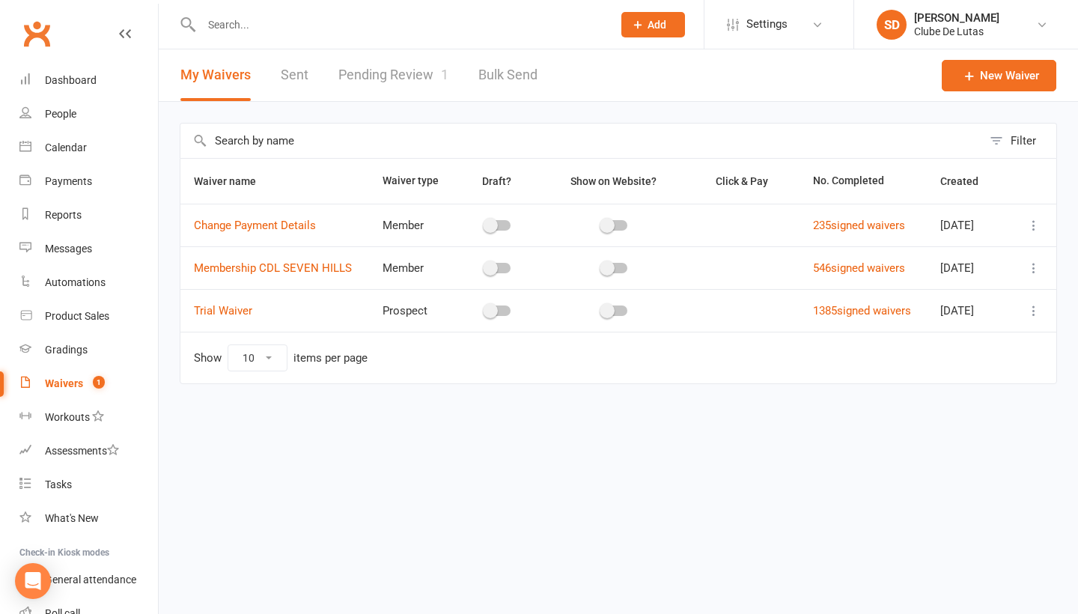
click at [398, 83] on link "Pending Review 1" at bounding box center [393, 75] width 110 height 52
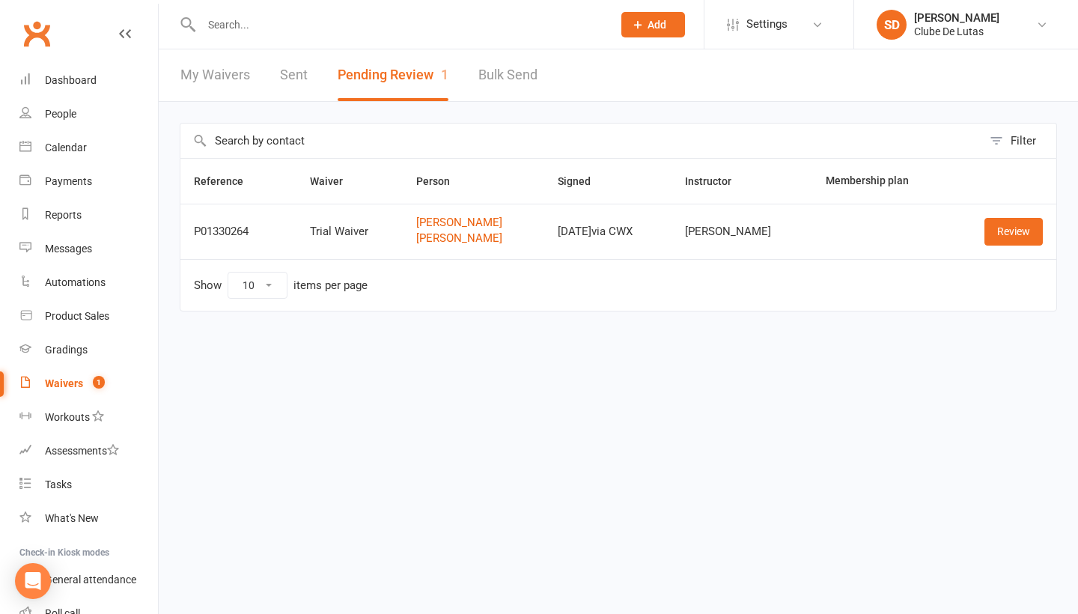
click at [981, 217] on td "Review" at bounding box center [1003, 231] width 106 height 55
click at [1014, 234] on link "Review" at bounding box center [1013, 231] width 58 height 27
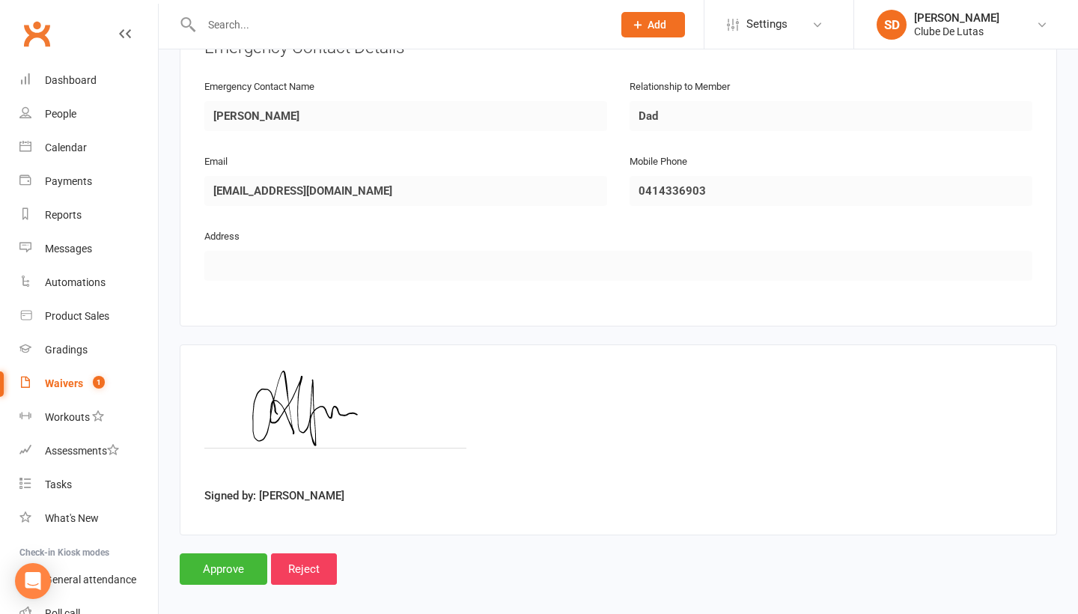
scroll to position [1294, 0]
click at [216, 554] on input "Approve" at bounding box center [224, 569] width 88 height 31
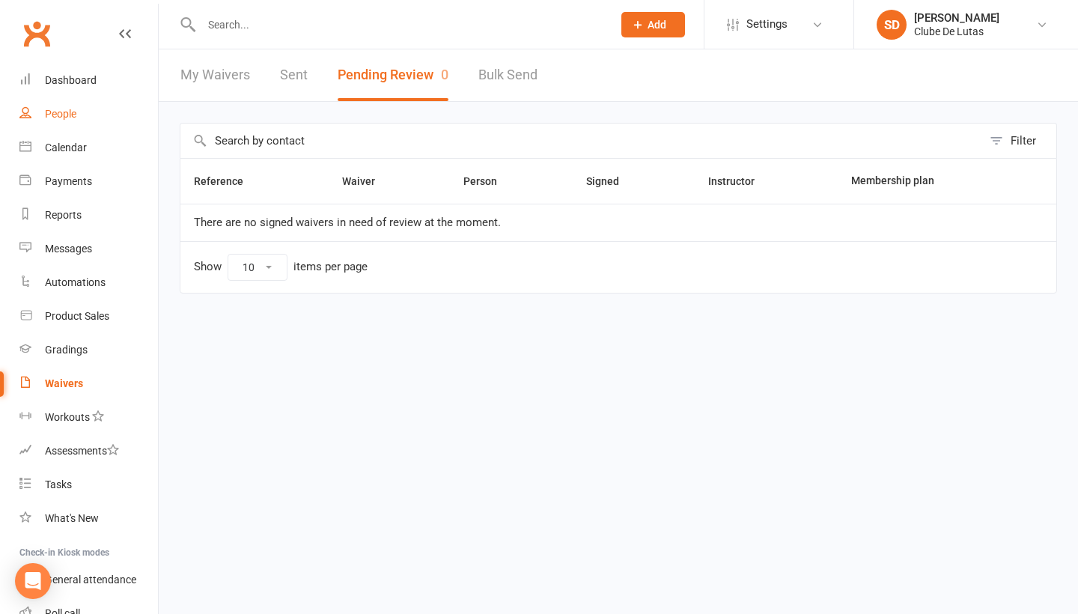
click at [52, 119] on div "People" at bounding box center [60, 114] width 31 height 12
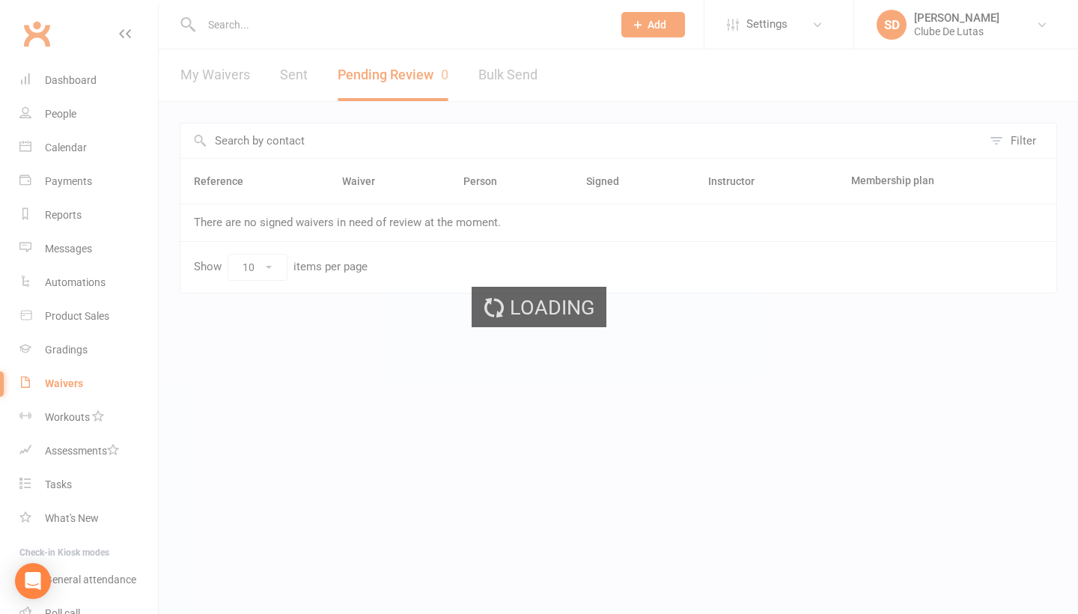
select select "100"
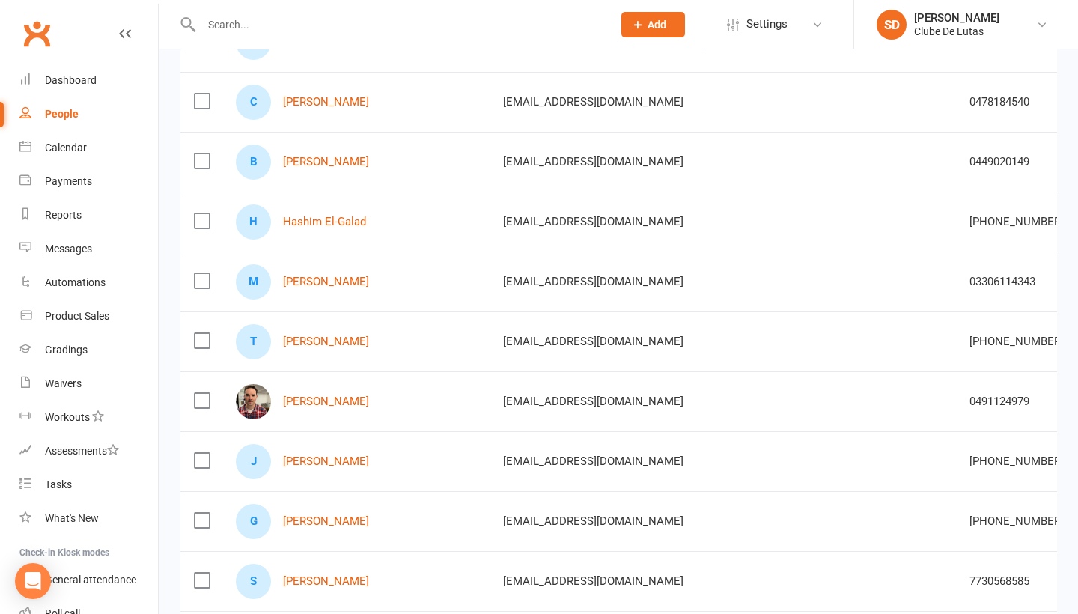
scroll to position [428, 0]
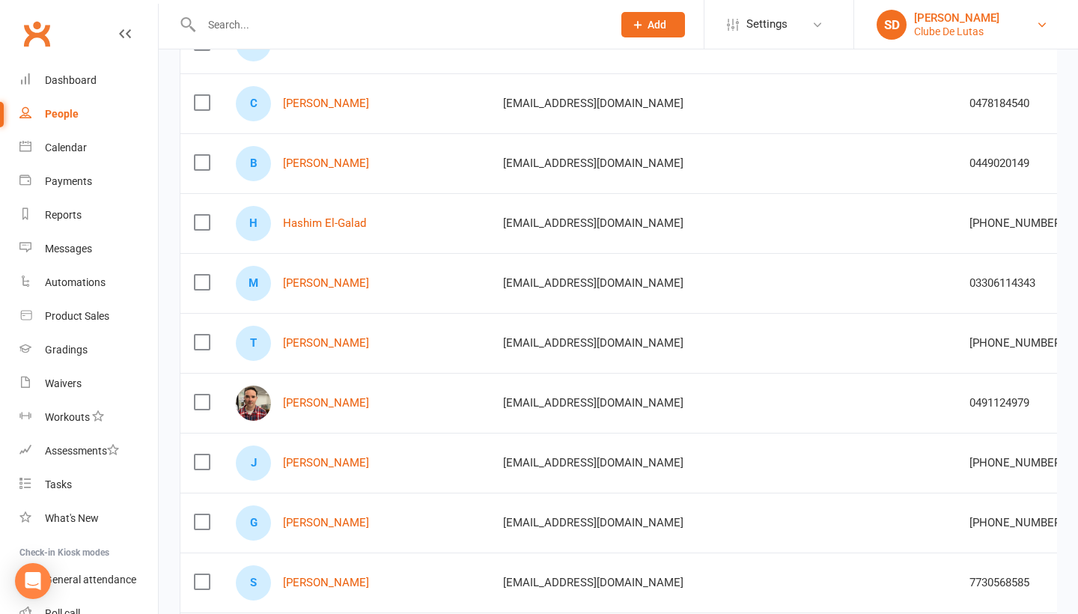
click at [1012, 19] on link "SD Siobhan Duffy Clube De Lutas" at bounding box center [966, 25] width 179 height 30
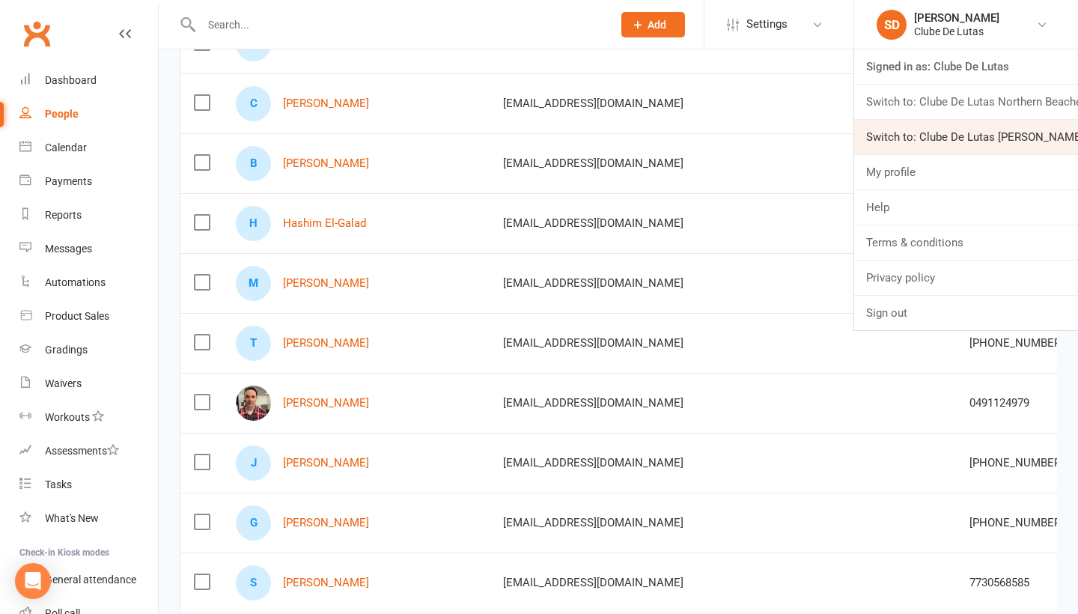
click at [961, 133] on link "Switch to: Clube De Lutas Rouse Hill" at bounding box center [966, 137] width 224 height 34
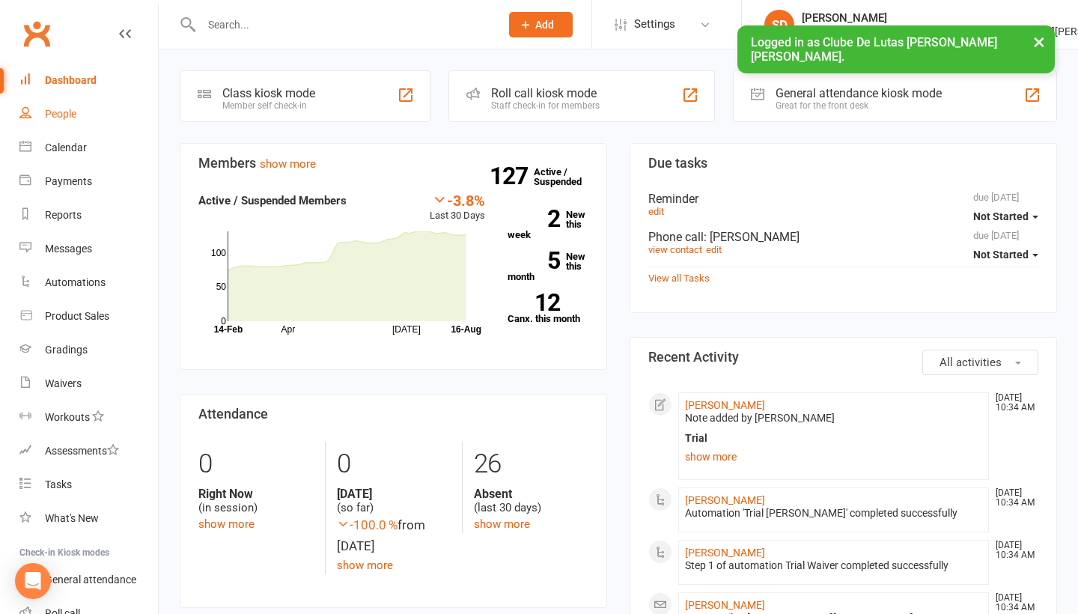
click at [63, 126] on link "People" at bounding box center [88, 114] width 139 height 34
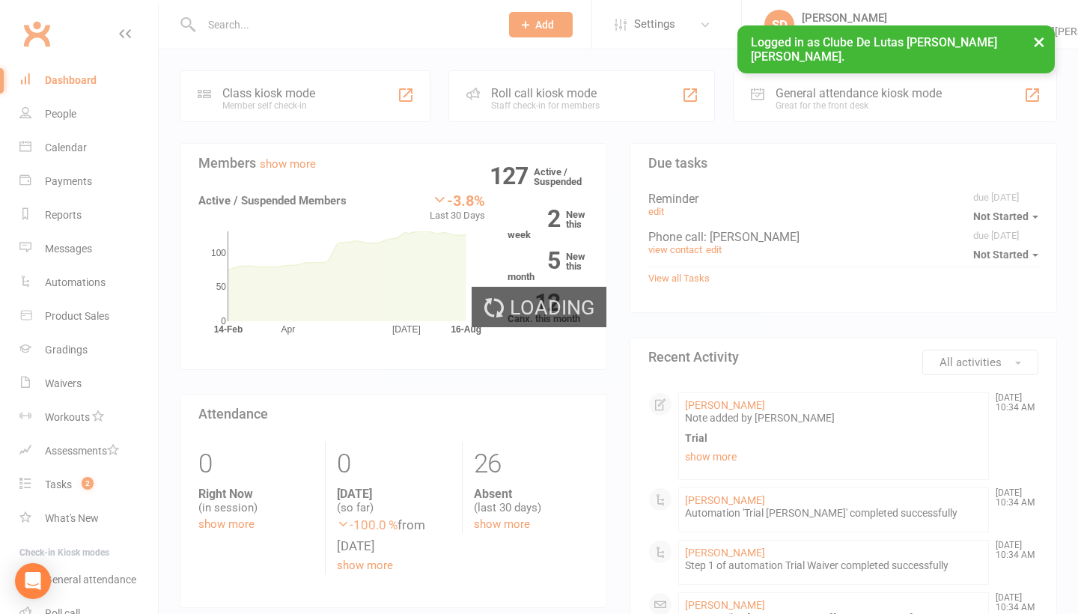
select select "100"
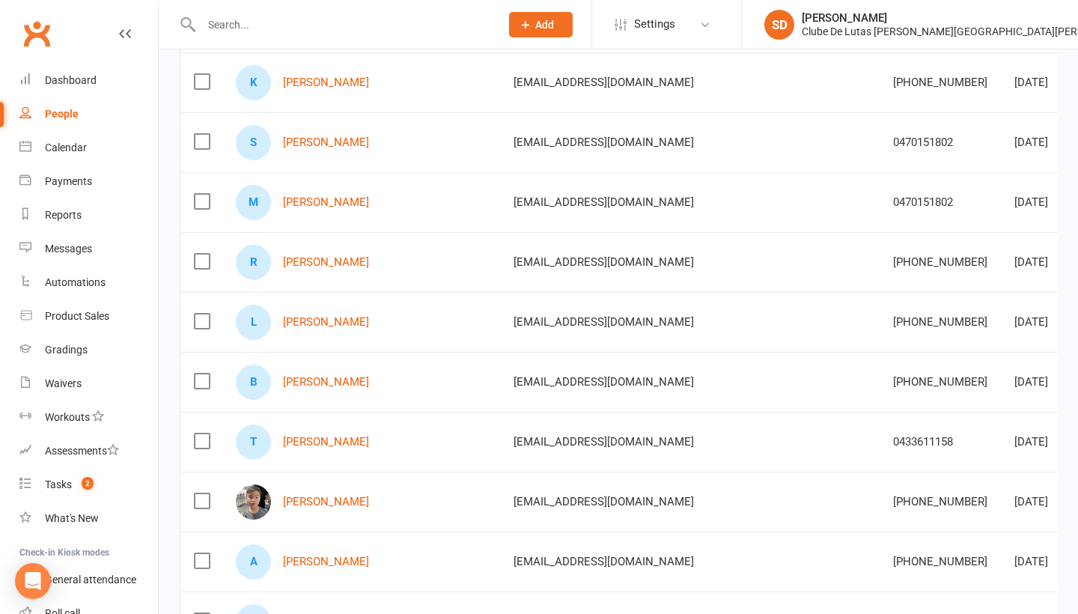
scroll to position [210, 0]
click at [317, 383] on link "[PERSON_NAME]" at bounding box center [326, 381] width 86 height 13
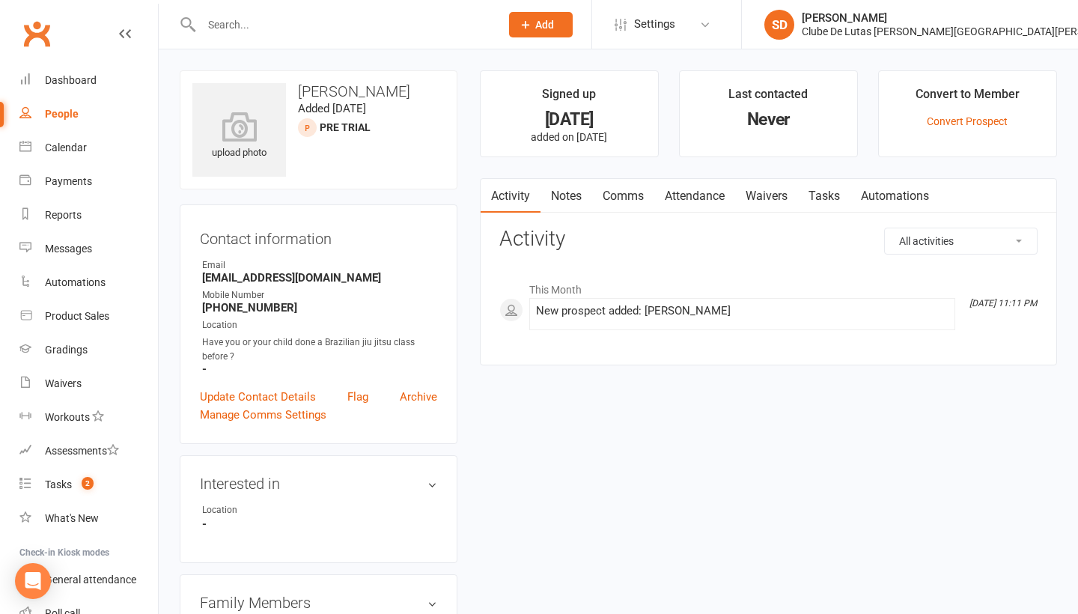
click at [635, 197] on link "Comms" at bounding box center [623, 196] width 62 height 34
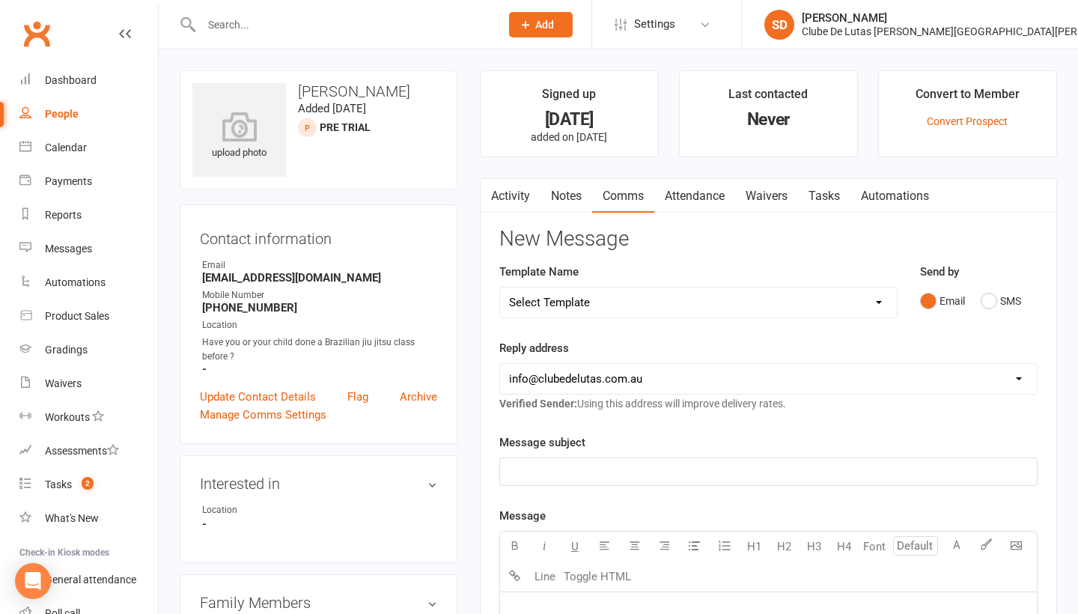
select select "118"
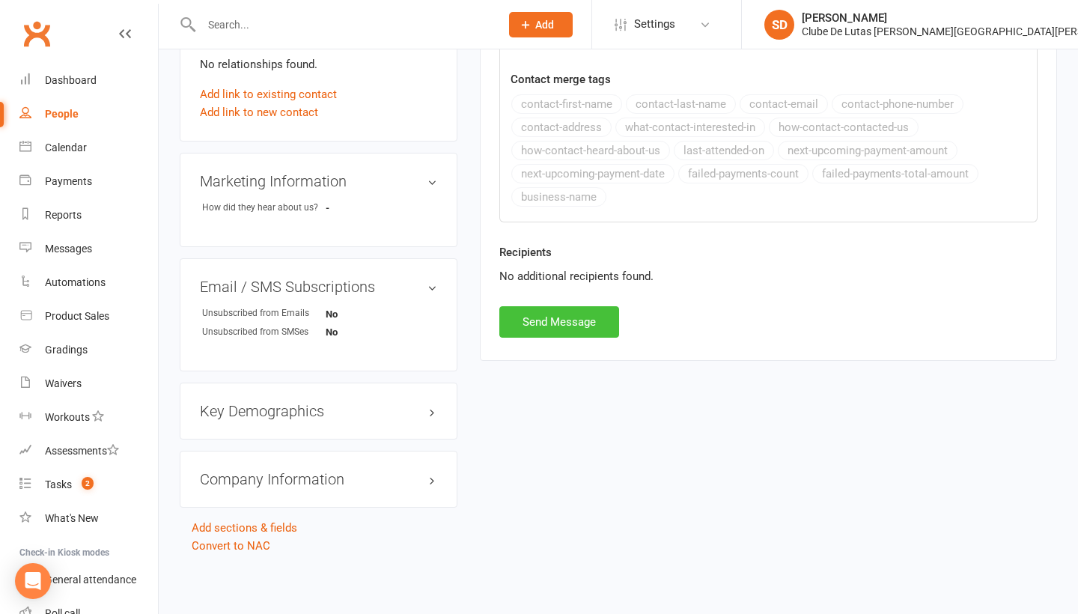
scroll to position [578, 0]
click at [580, 319] on button "Send Message" at bounding box center [559, 321] width 120 height 31
select select
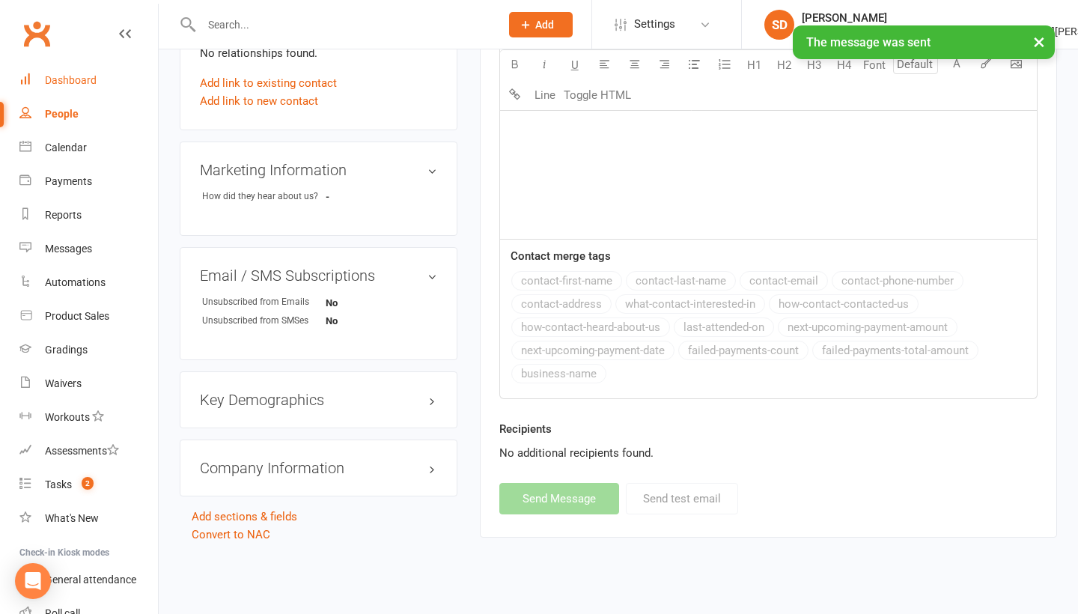
click at [105, 82] on link "Dashboard" at bounding box center [88, 81] width 139 height 34
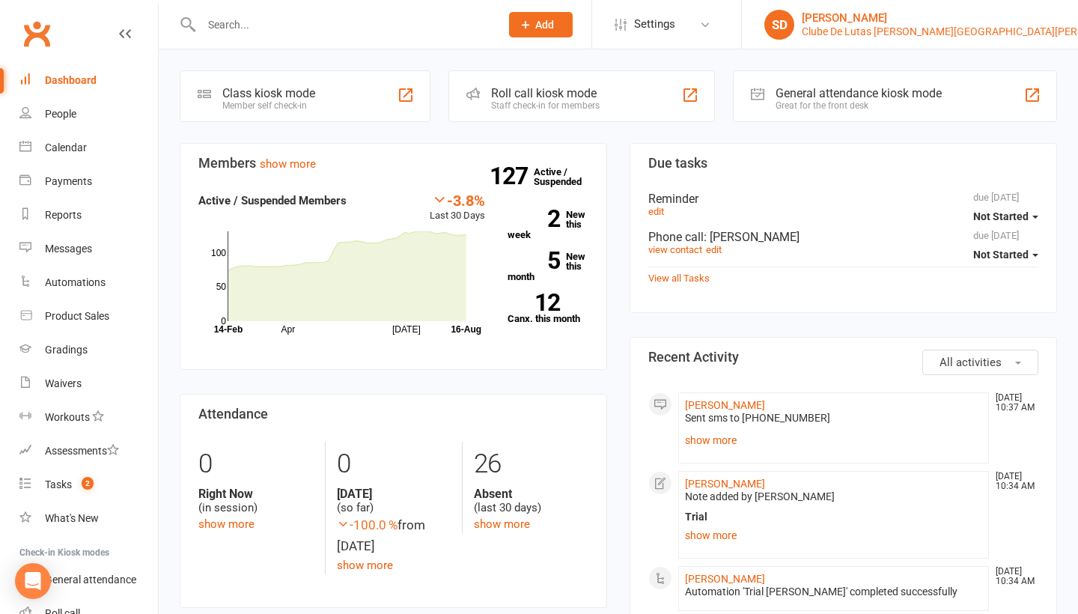
click at [1006, 37] on div "Clube De Lutas Rouse Hill" at bounding box center [968, 31] width 333 height 13
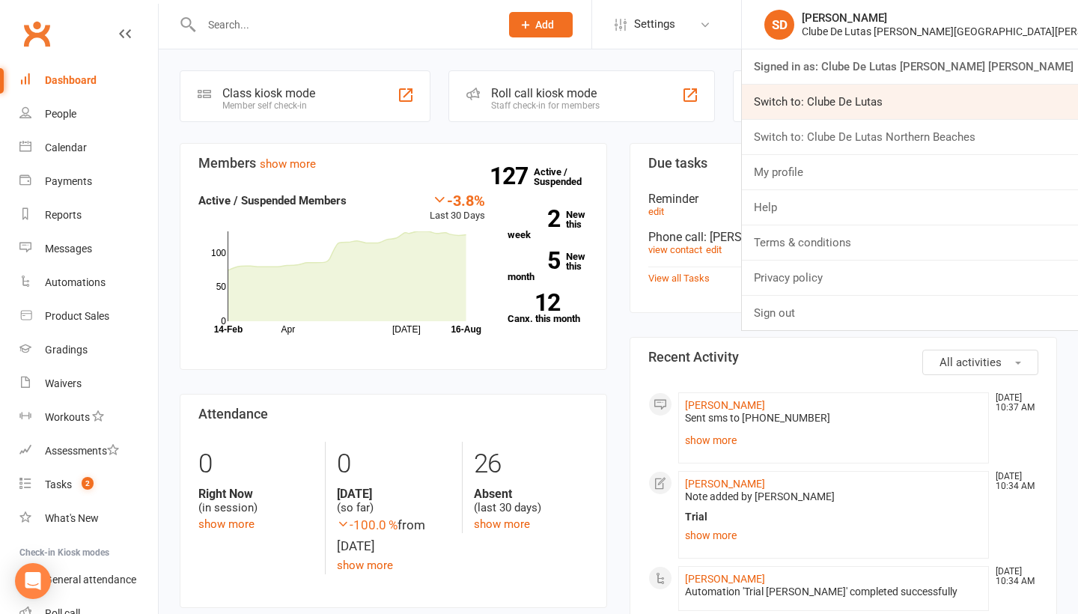
click at [992, 91] on link "Switch to: Clube De Lutas" at bounding box center [910, 102] width 336 height 34
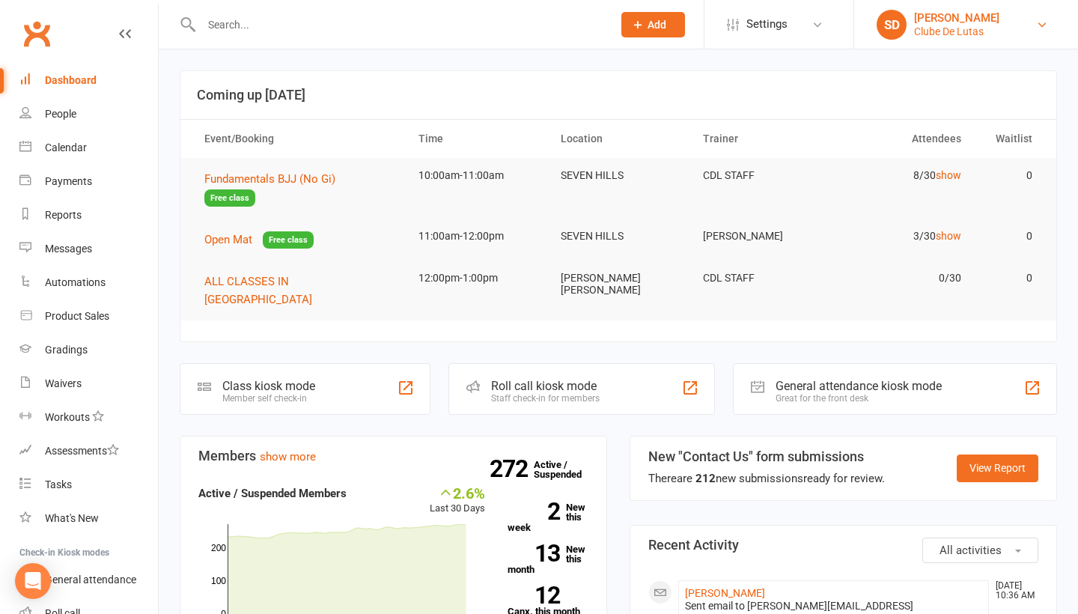
click at [1036, 11] on link "SD [PERSON_NAME] Clube [PERSON_NAME]" at bounding box center [966, 25] width 179 height 30
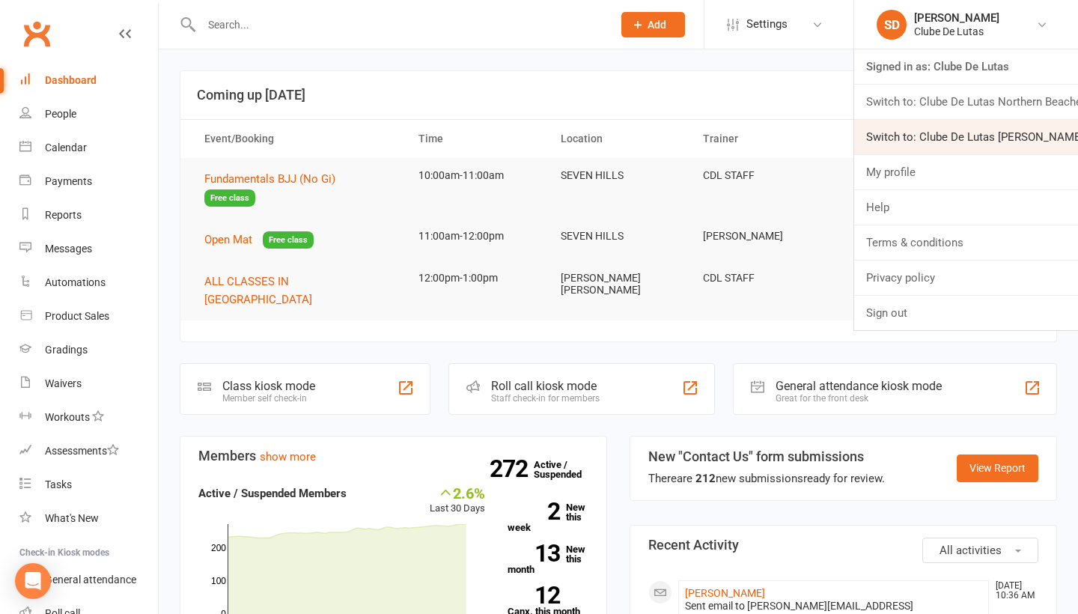
click at [987, 135] on link "Switch to: Clube De Lutas [PERSON_NAME] [PERSON_NAME]" at bounding box center [966, 137] width 224 height 34
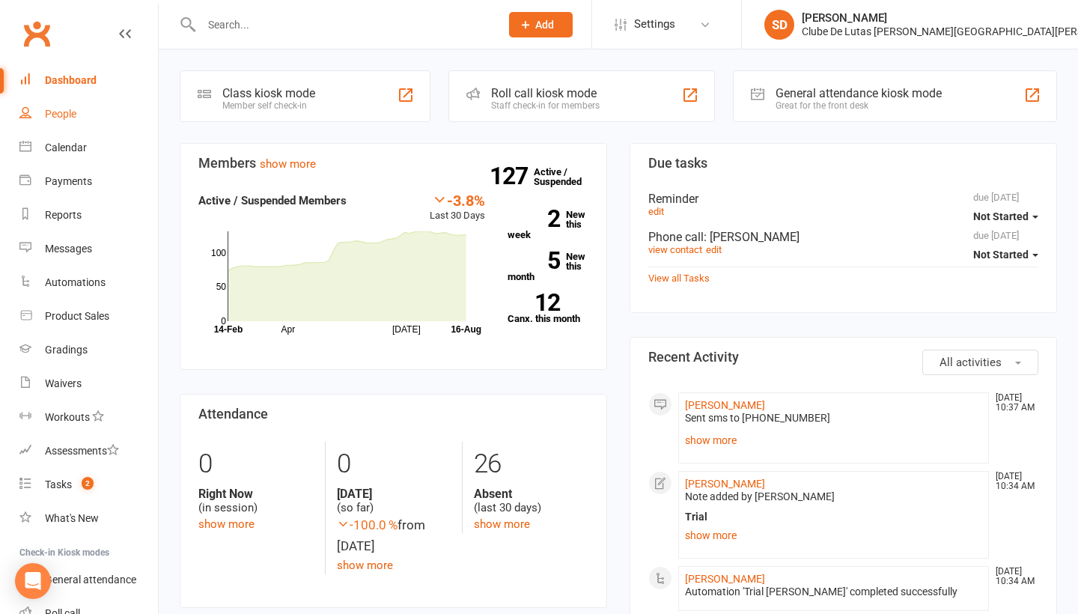
click at [75, 113] on div "People" at bounding box center [60, 114] width 31 height 12
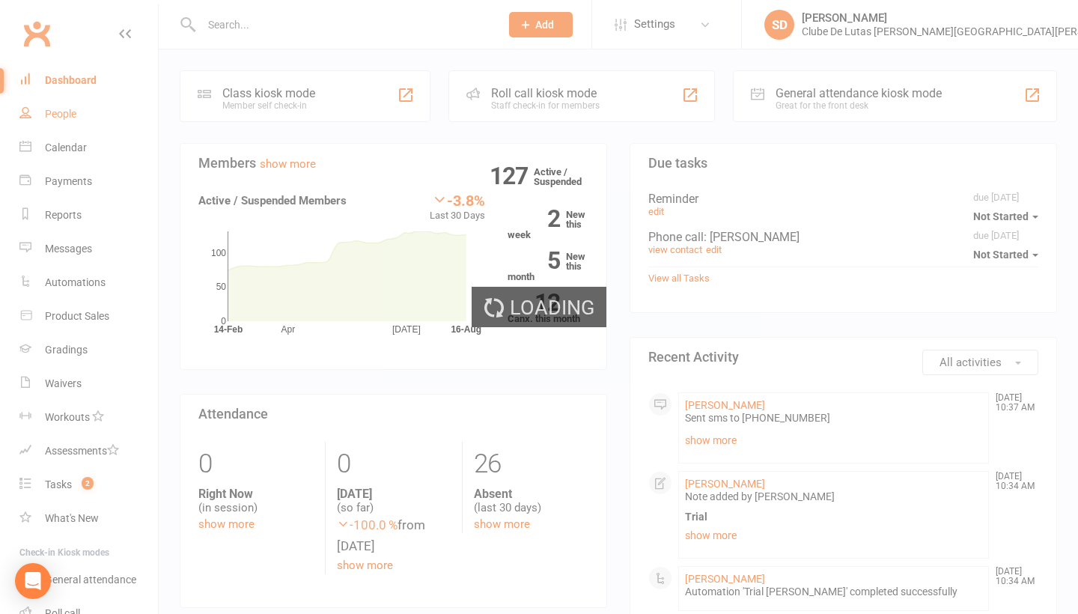
select select "100"
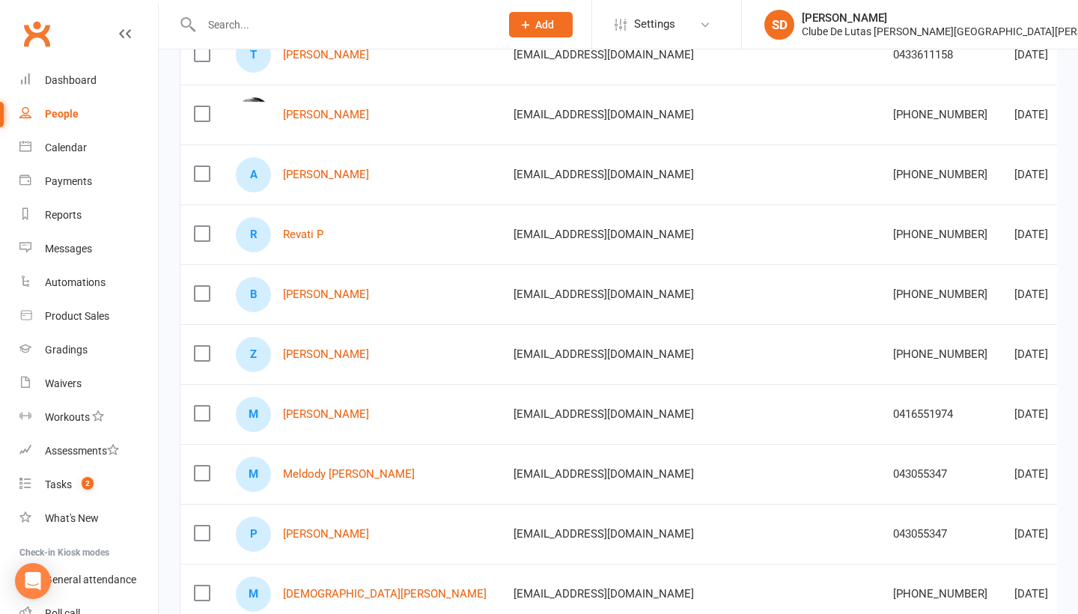
scroll to position [555, 0]
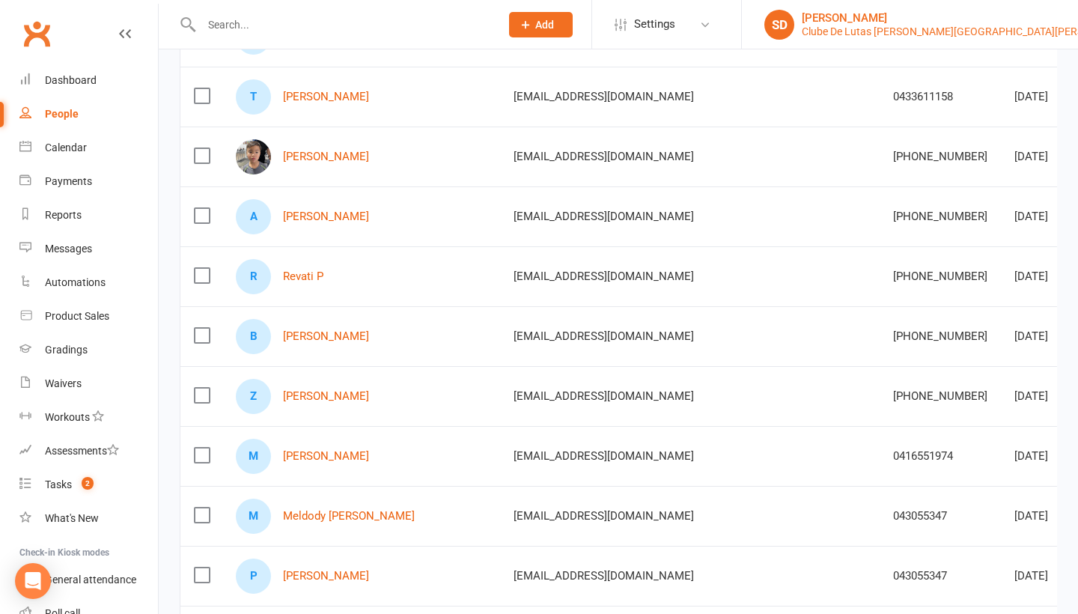
click at [1030, 31] on div "Clube De Lutas Rouse Hill" at bounding box center [968, 31] width 333 height 13
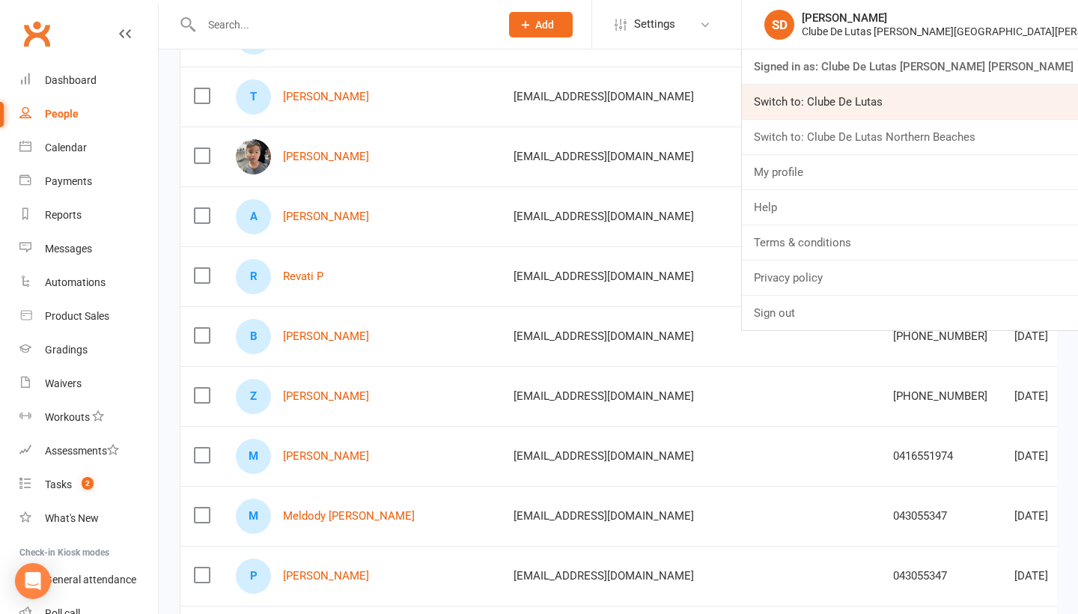
click at [995, 111] on link "Switch to: Clube De Lutas" at bounding box center [910, 102] width 336 height 34
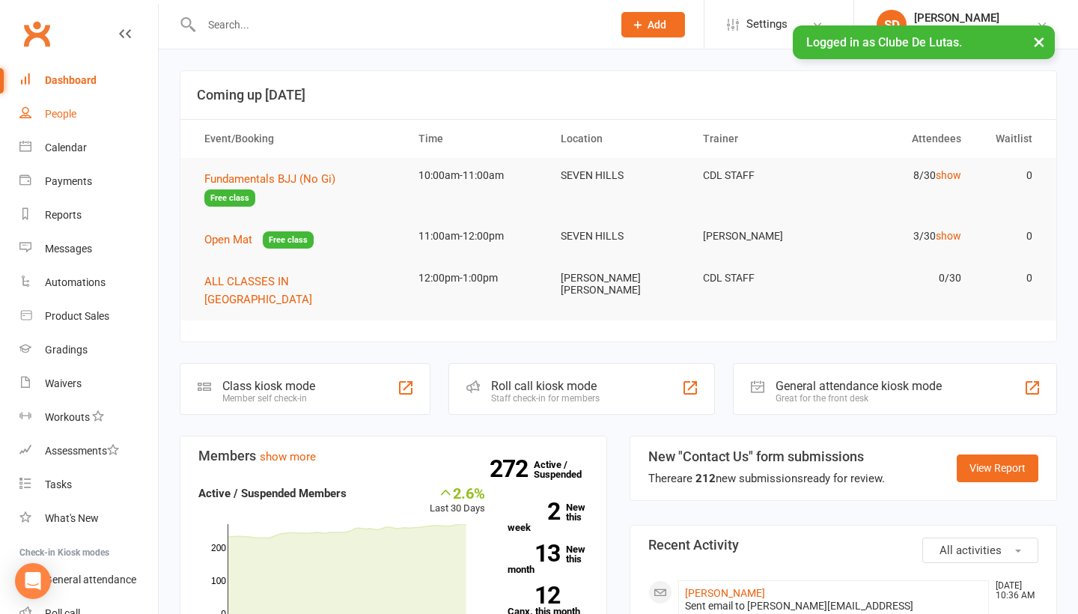
click at [58, 130] on link "People" at bounding box center [88, 114] width 139 height 34
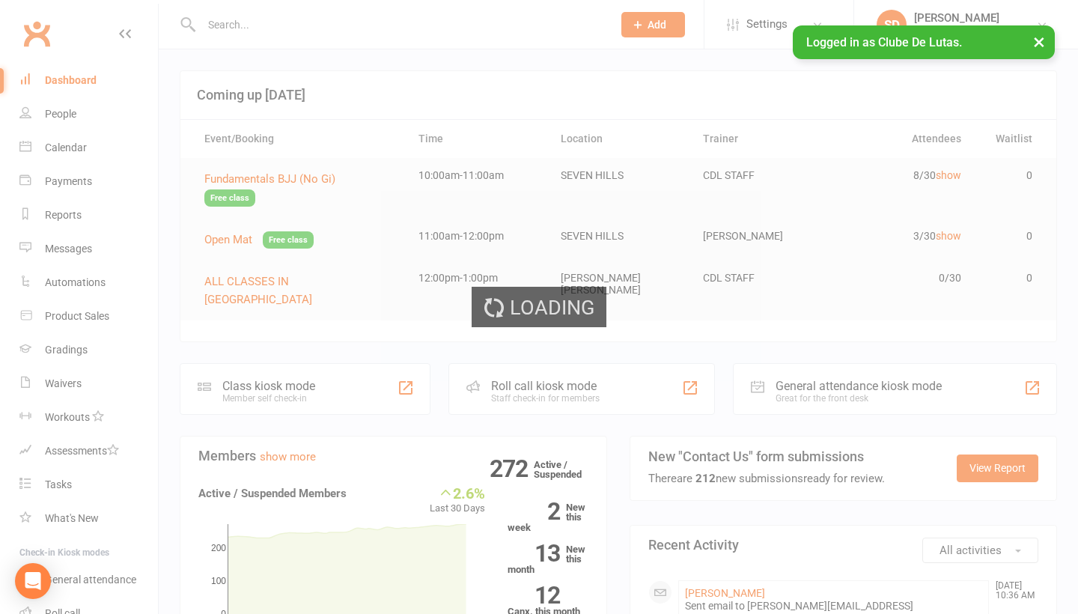
select select "100"
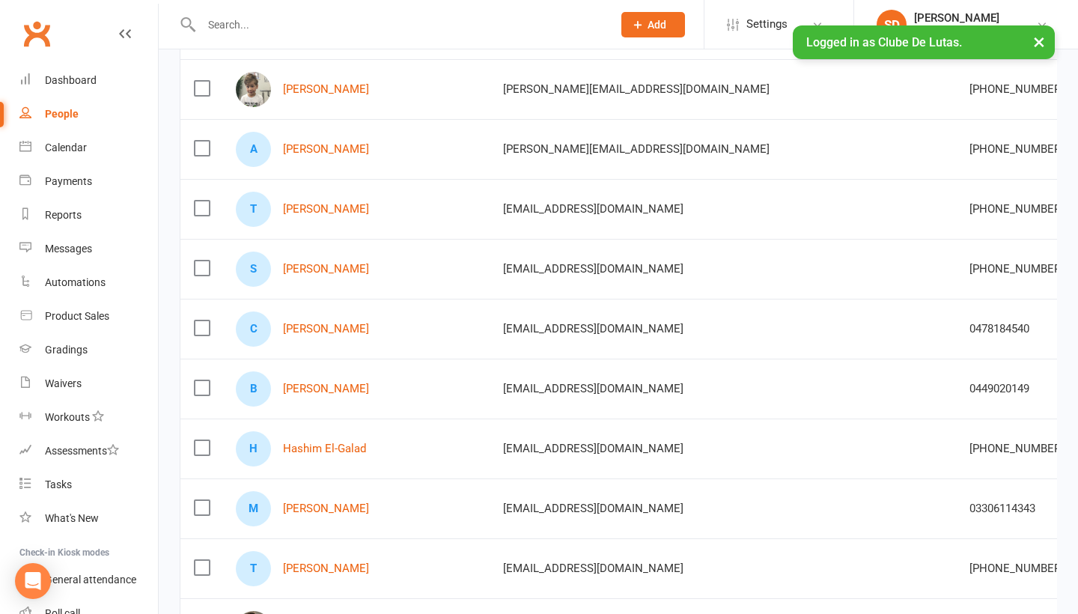
scroll to position [204, 0]
click at [302, 202] on link "[PERSON_NAME]" at bounding box center [326, 208] width 86 height 13
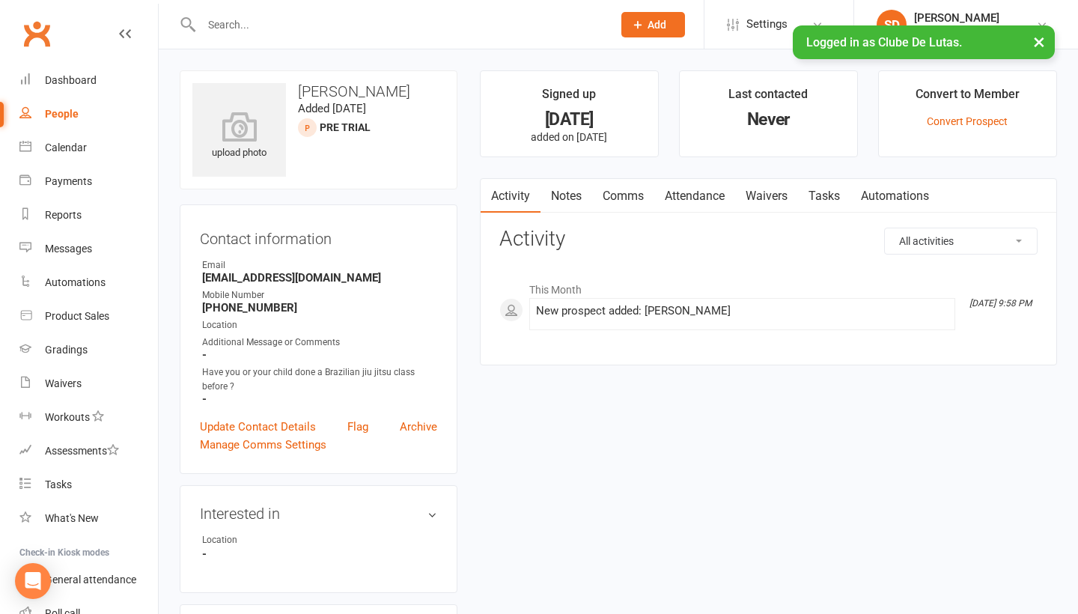
click at [701, 201] on link "Attendance" at bounding box center [694, 196] width 81 height 34
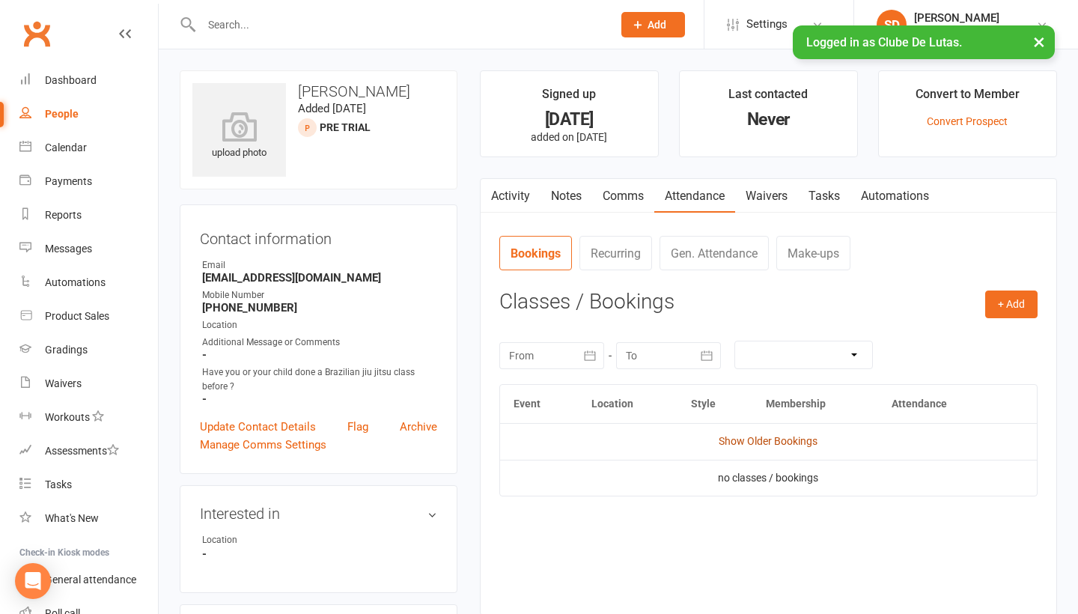
click at [789, 436] on link "Show Older Bookings" at bounding box center [768, 441] width 99 height 12
click at [66, 83] on div "Dashboard" at bounding box center [71, 80] width 52 height 12
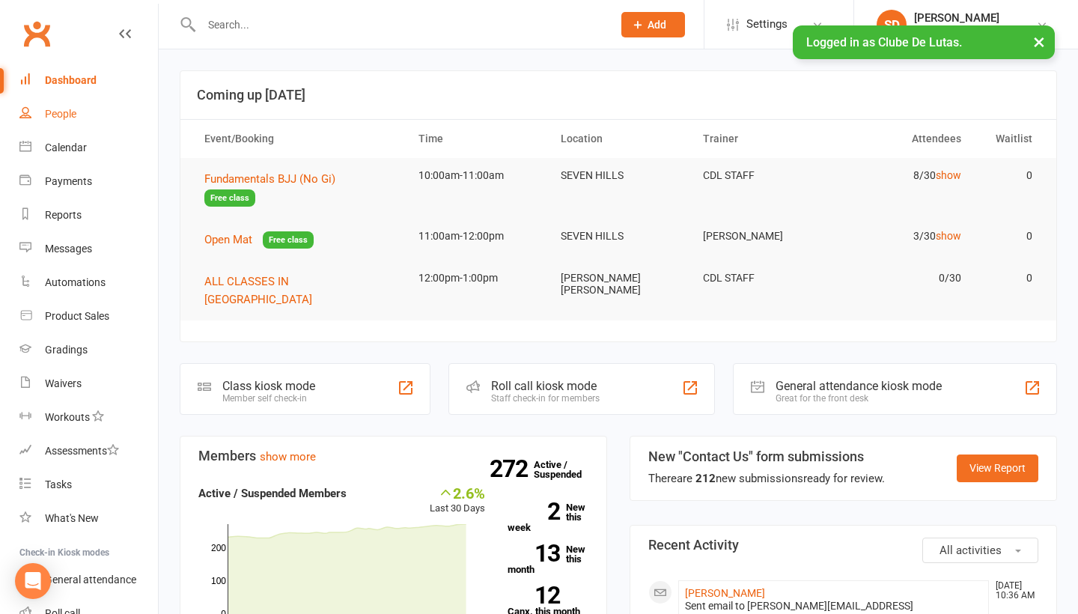
click at [79, 106] on link "People" at bounding box center [88, 114] width 139 height 34
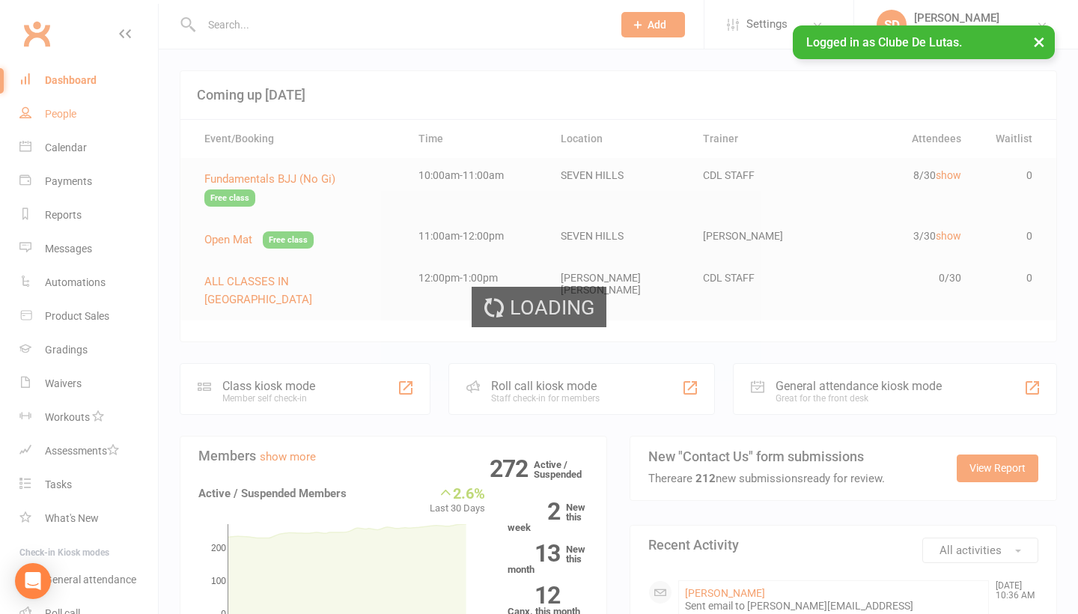
select select "100"
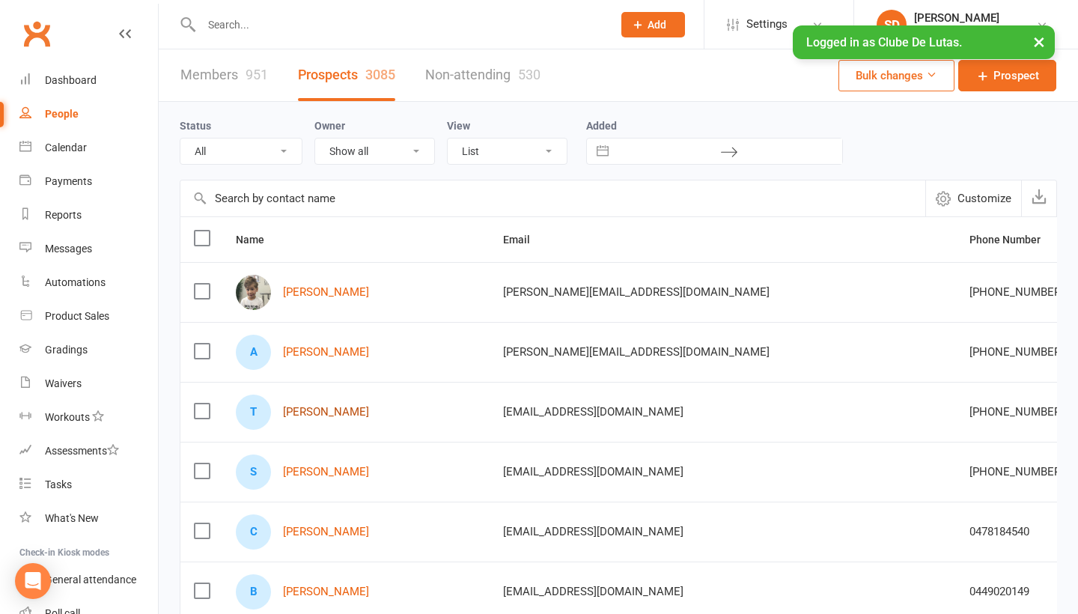
click at [320, 413] on link "Tim Sinclair" at bounding box center [326, 412] width 86 height 13
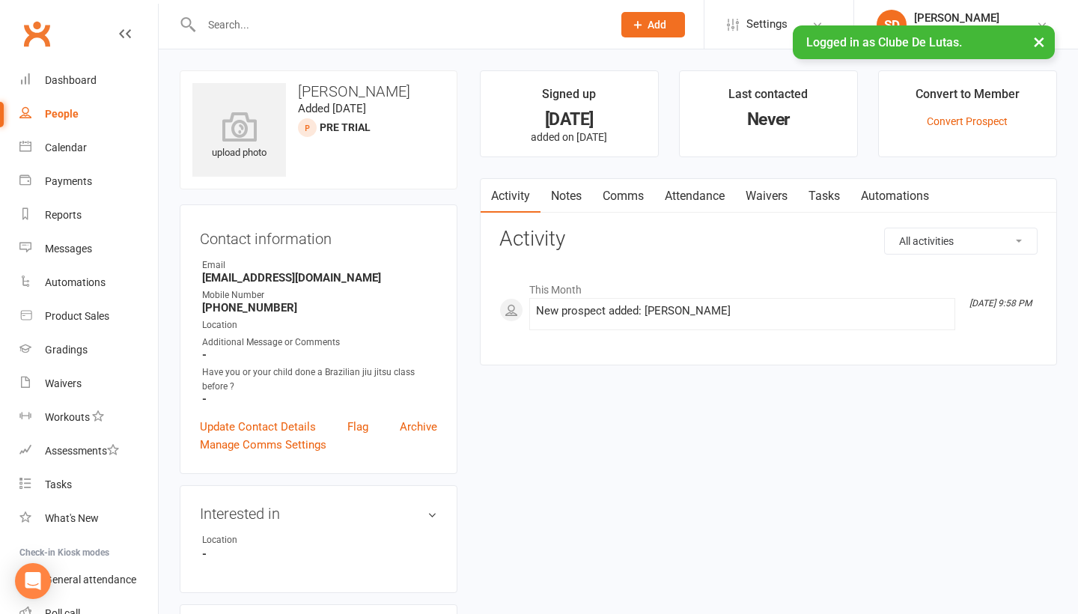
click at [652, 201] on link "Comms" at bounding box center [623, 196] width 62 height 34
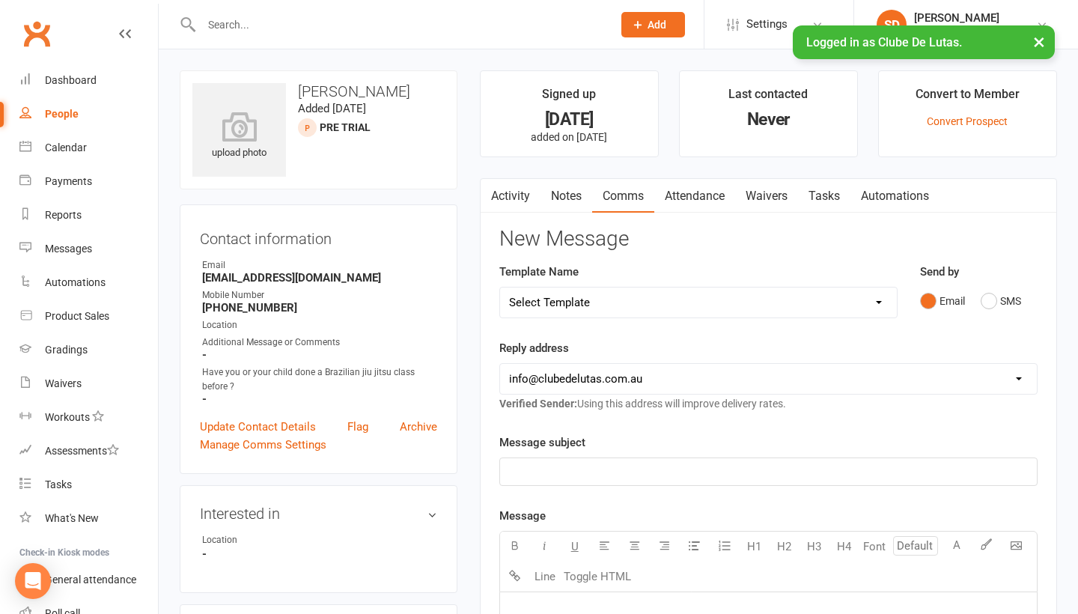
click at [565, 206] on link "Notes" at bounding box center [567, 196] width 52 height 34
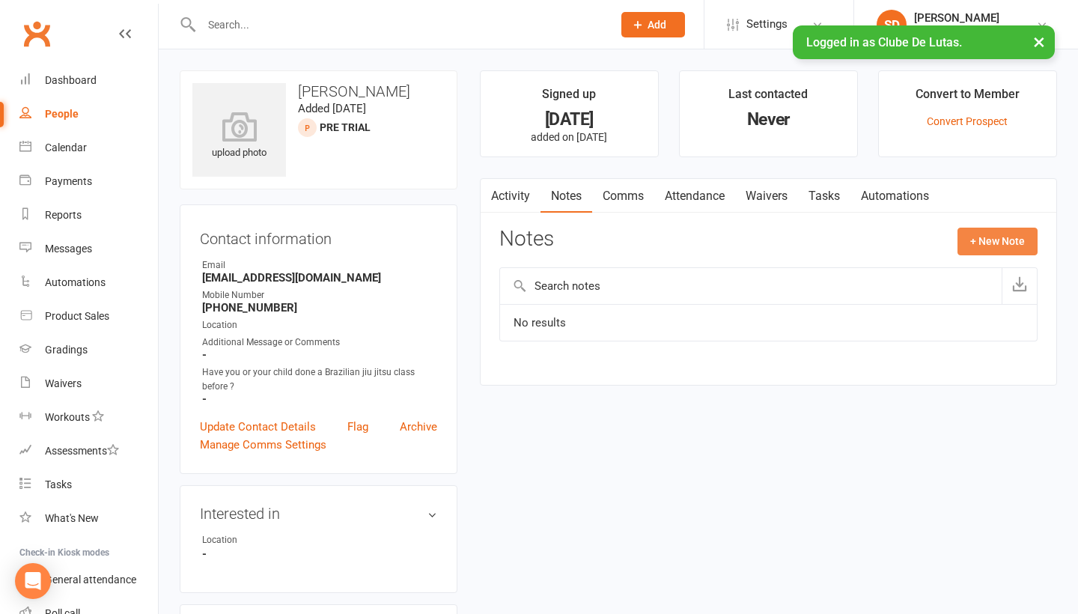
click at [1000, 234] on button "+ New Note" at bounding box center [998, 241] width 80 height 27
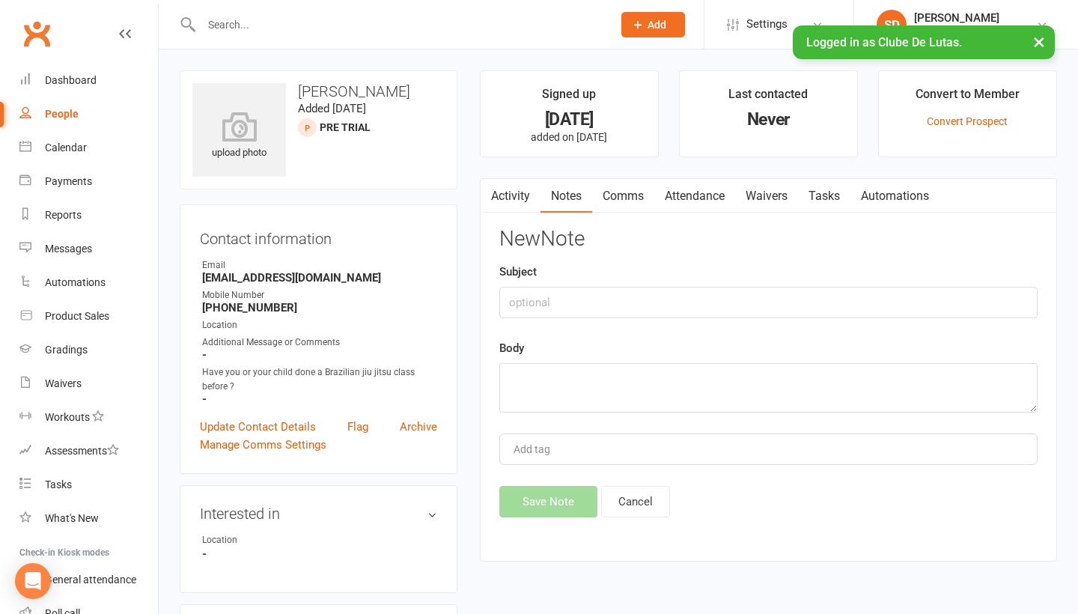
click at [655, 284] on div "Subject" at bounding box center [768, 290] width 538 height 55
click at [616, 312] on input "text" at bounding box center [768, 302] width 538 height 31
type input "Enquiry"
click at [592, 380] on textarea at bounding box center [768, 387] width 538 height 49
type textarea "No ans ,sent book a call sms"
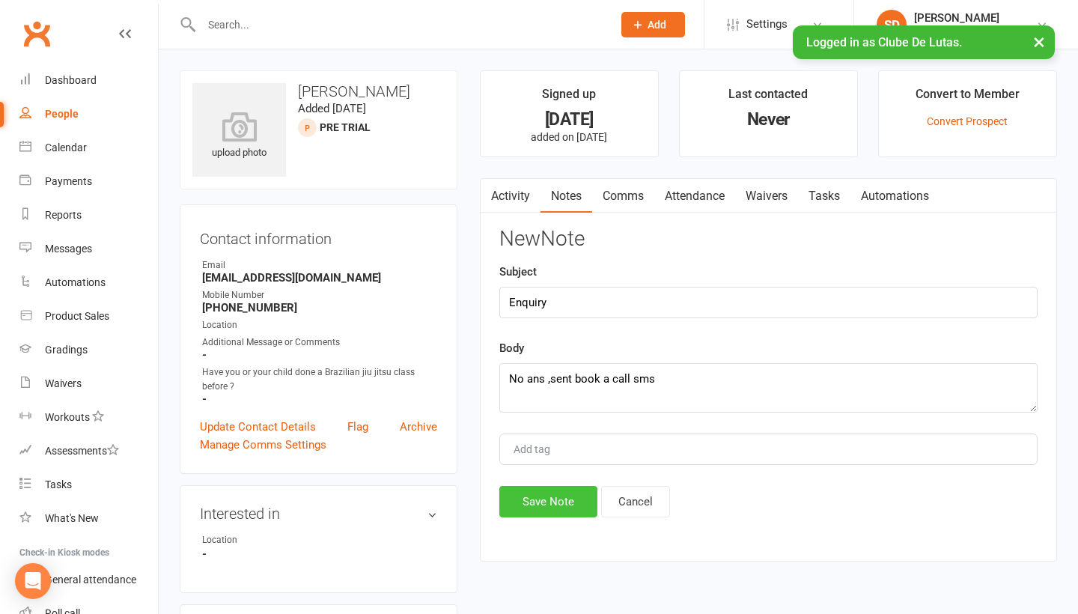
click at [529, 489] on button "Save Note" at bounding box center [548, 501] width 98 height 31
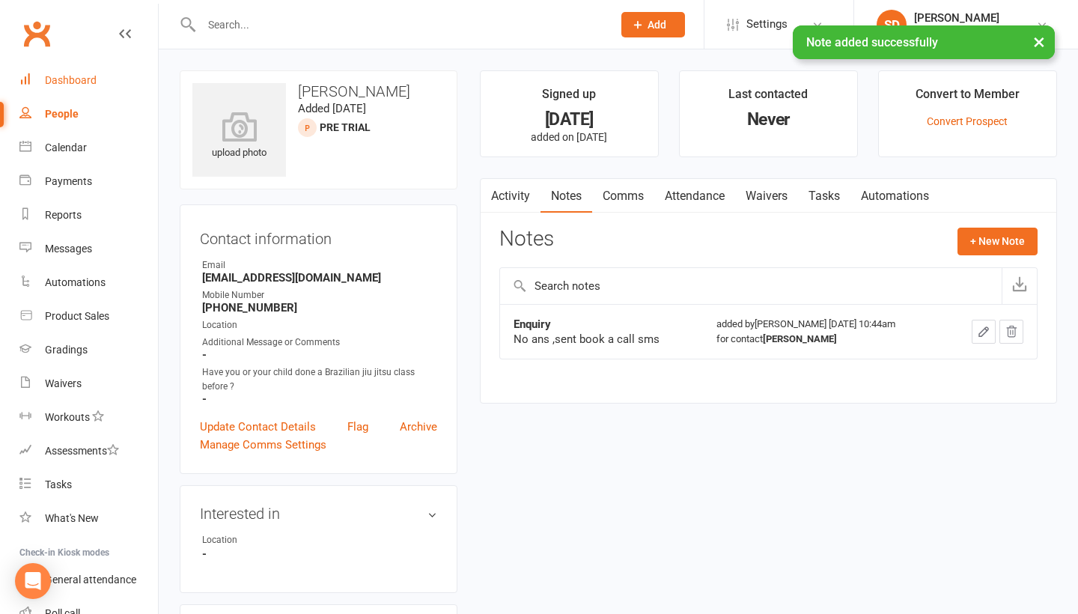
click at [60, 85] on div "Dashboard" at bounding box center [71, 80] width 52 height 12
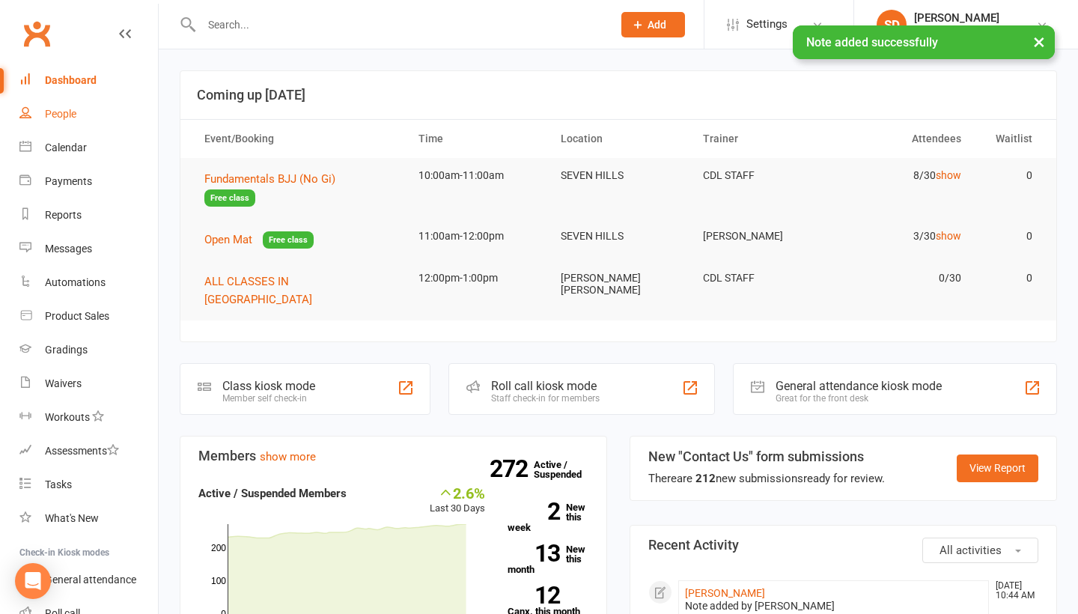
click at [65, 118] on div "People" at bounding box center [60, 114] width 31 height 12
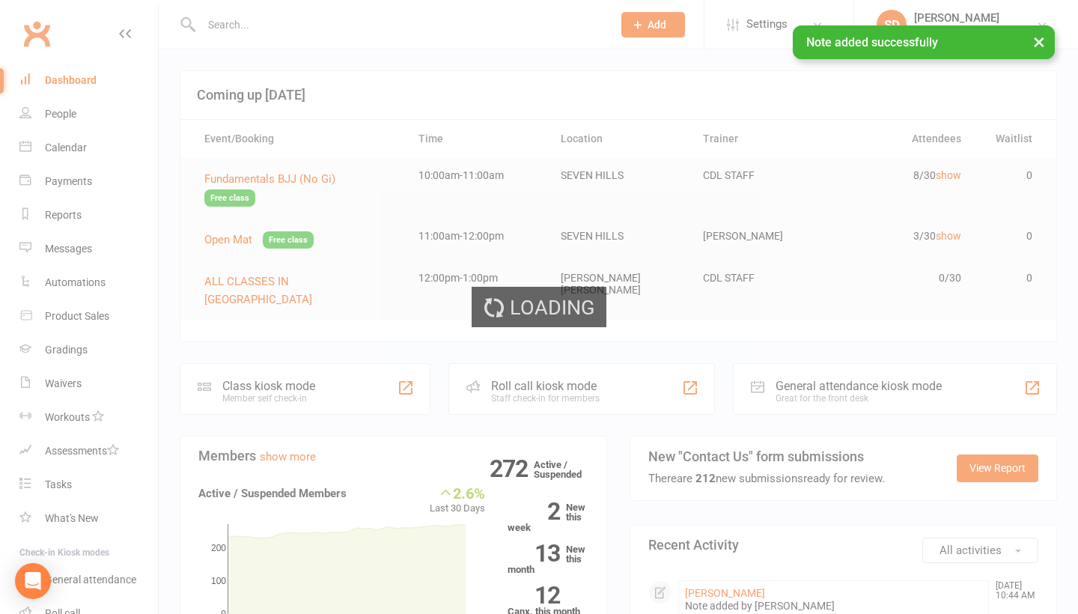
select select "100"
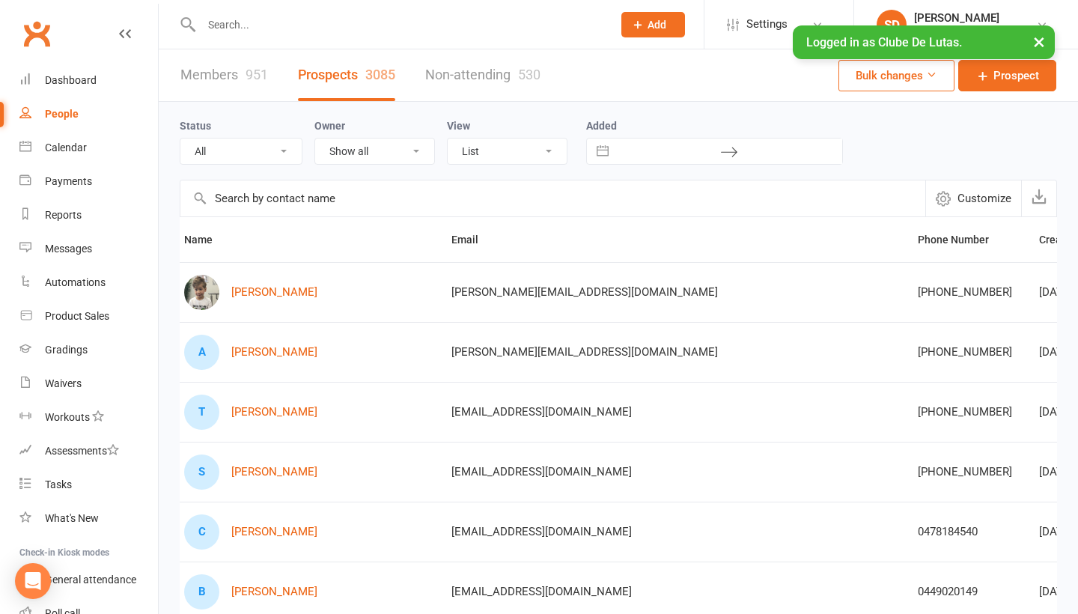
scroll to position [0, 50]
click at [268, 473] on link "Sujan Shrestha" at bounding box center [276, 472] width 86 height 13
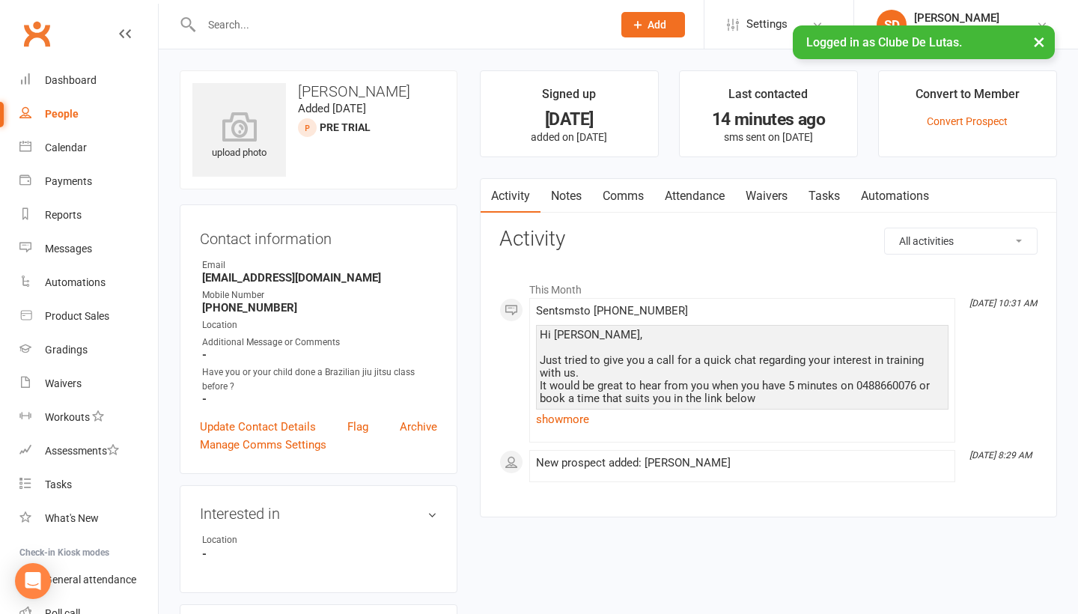
click at [635, 196] on link "Comms" at bounding box center [623, 196] width 62 height 34
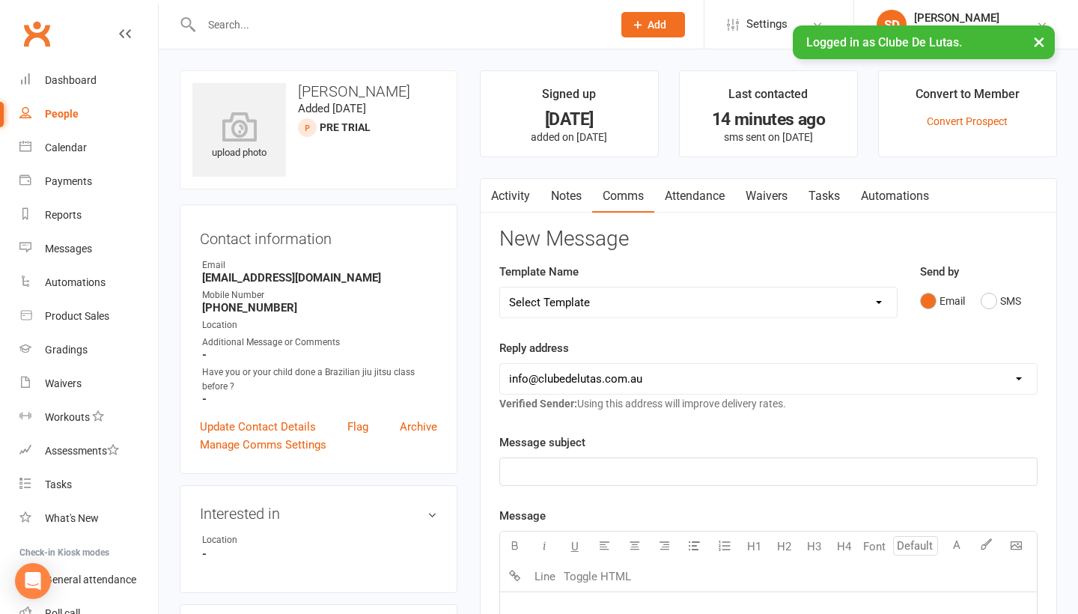
click at [582, 203] on link "Notes" at bounding box center [567, 196] width 52 height 34
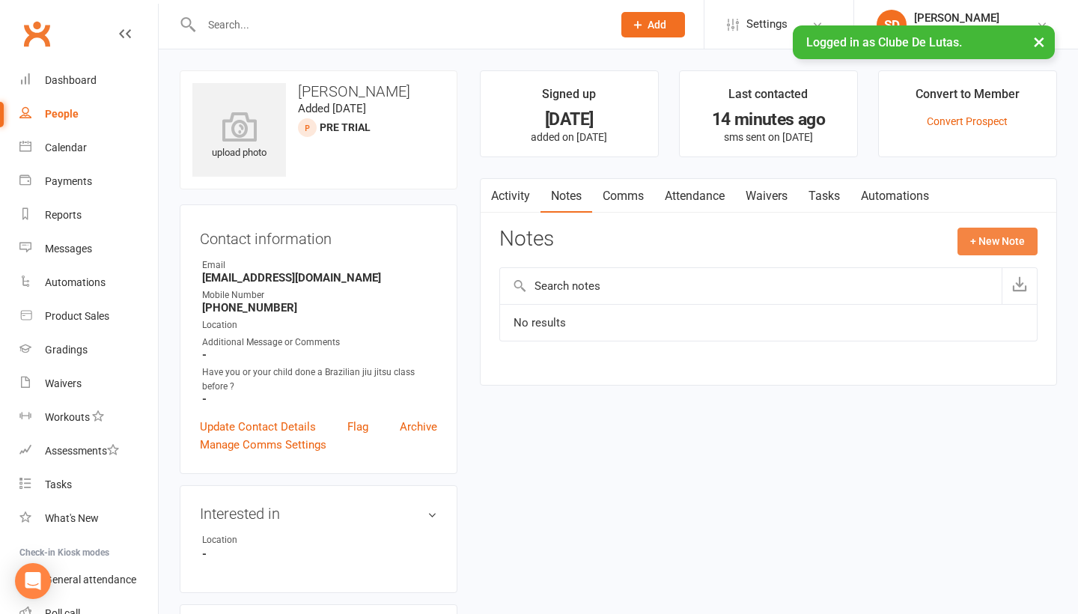
click at [975, 237] on button "+ New Note" at bounding box center [998, 241] width 80 height 27
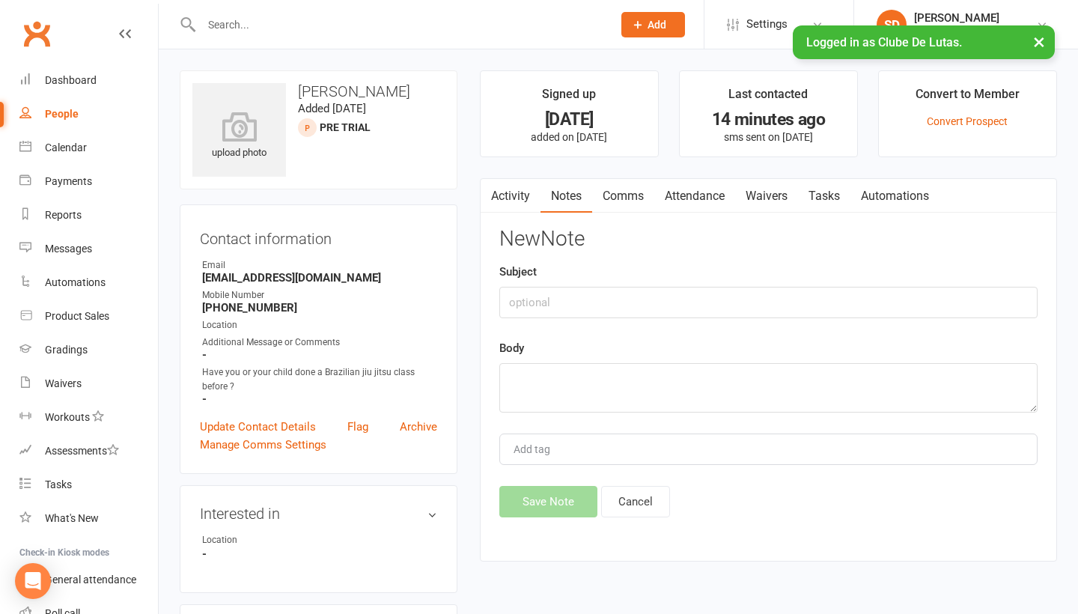
click at [552, 320] on div "New Note Subject Body Add tag Save Note Cancel" at bounding box center [768, 373] width 538 height 290
click at [555, 304] on input "text" at bounding box center [768, 302] width 538 height 31
type input "Enquiry"
click at [531, 354] on div "Body" at bounding box center [768, 375] width 538 height 73
click at [501, 394] on textarea at bounding box center [768, 387] width 538 height 49
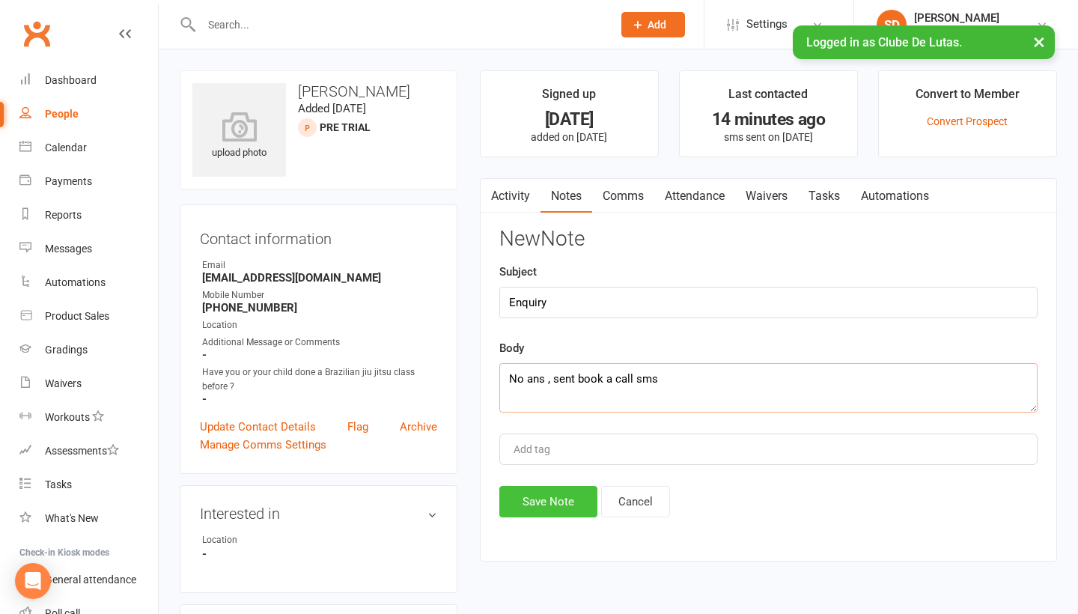
type textarea "No ans , sent book a call sms"
click at [525, 496] on button "Save Note" at bounding box center [548, 501] width 98 height 31
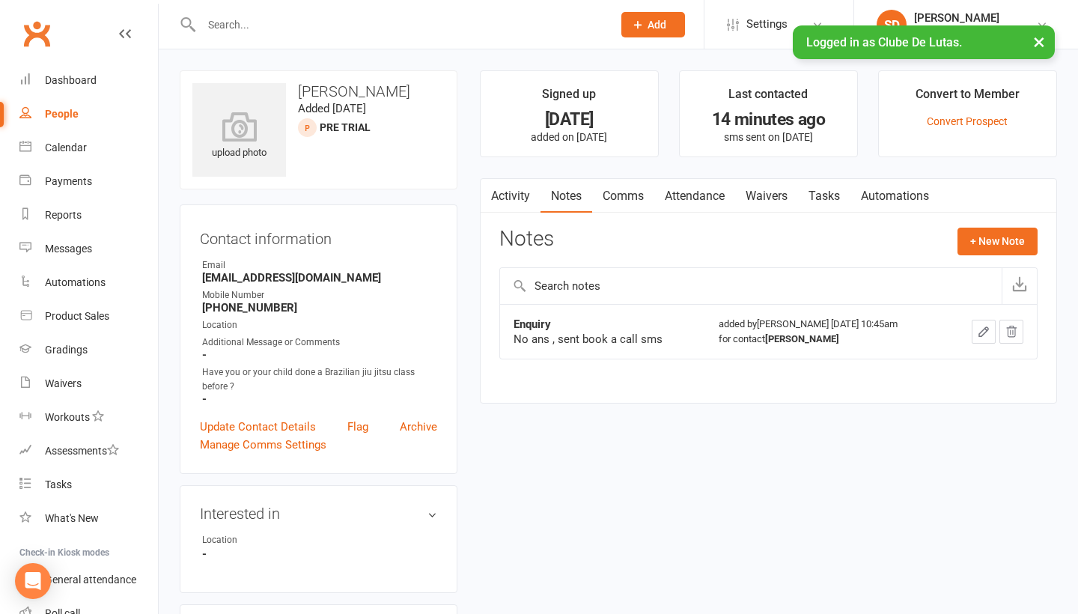
select select "100"
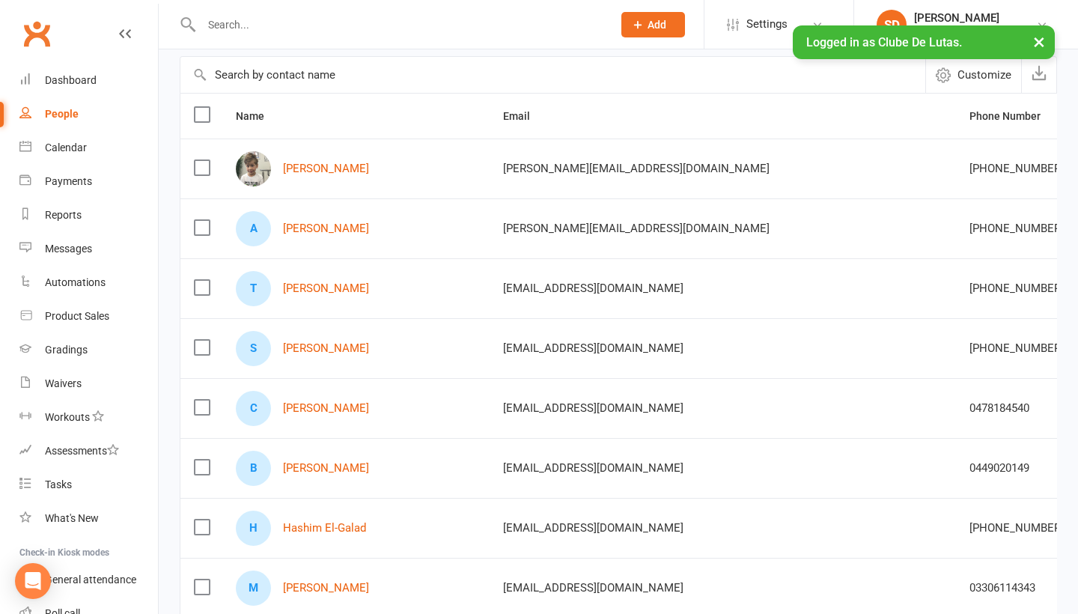
scroll to position [129, 0]
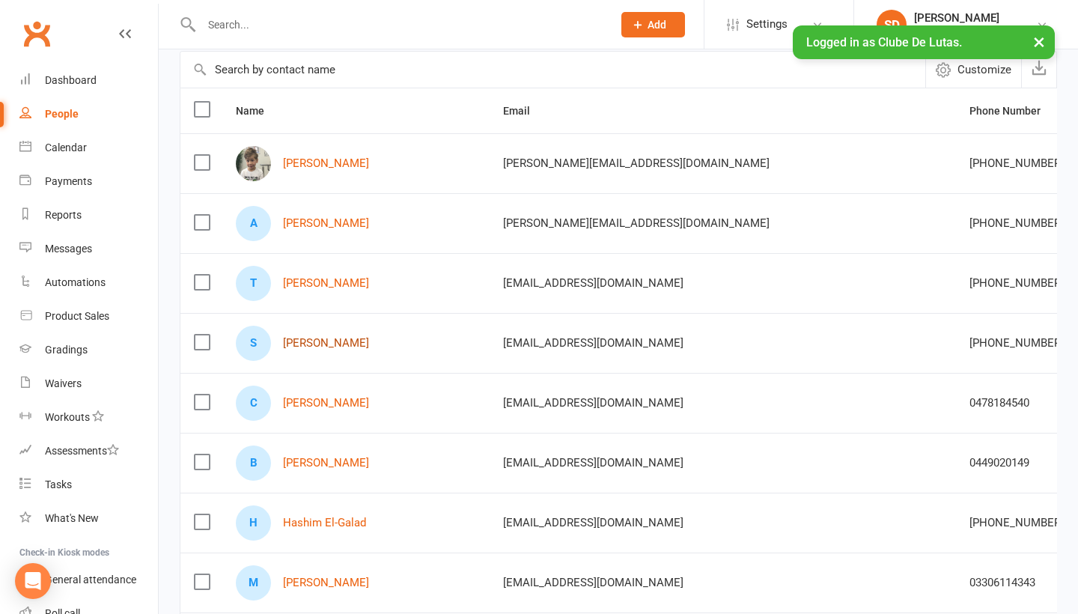
click at [327, 344] on link "Sujan Shrestha" at bounding box center [326, 343] width 86 height 13
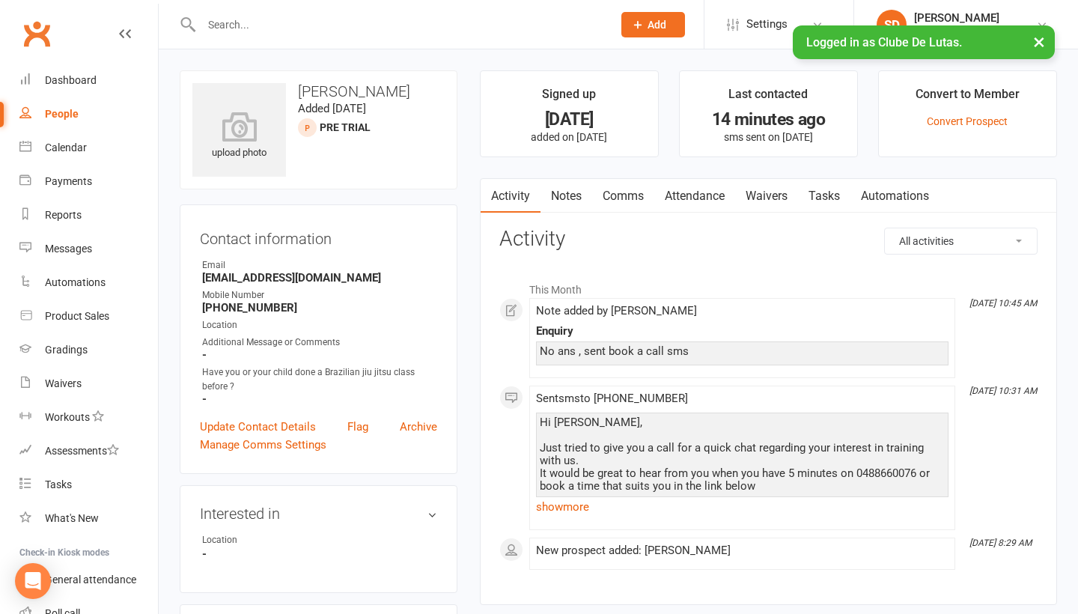
select select "100"
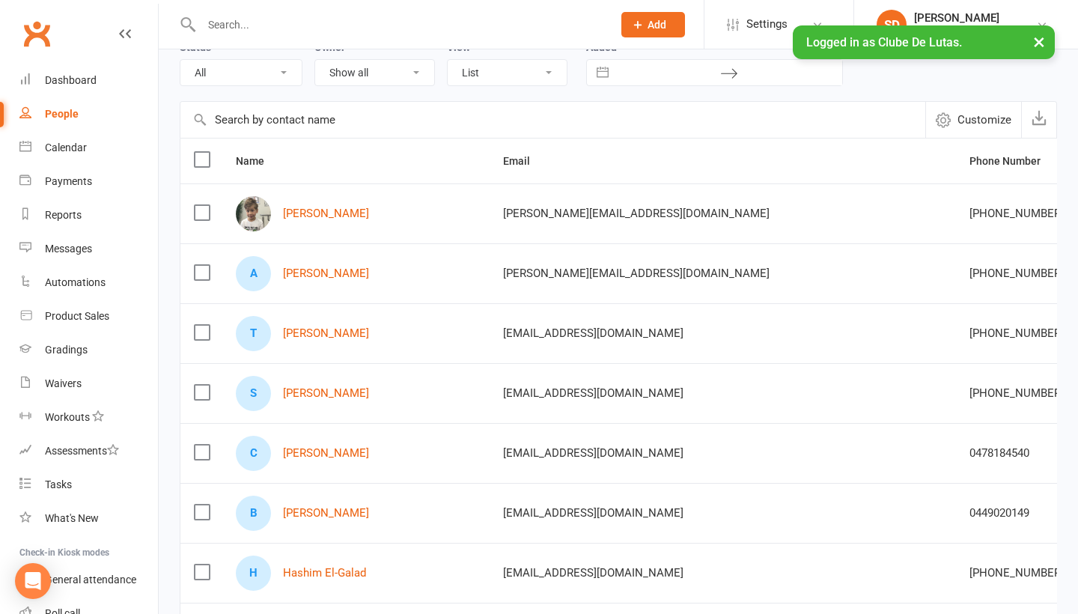
scroll to position [79, 0]
click at [363, 445] on div "C Christopher Sarmienzo" at bounding box center [356, 452] width 240 height 35
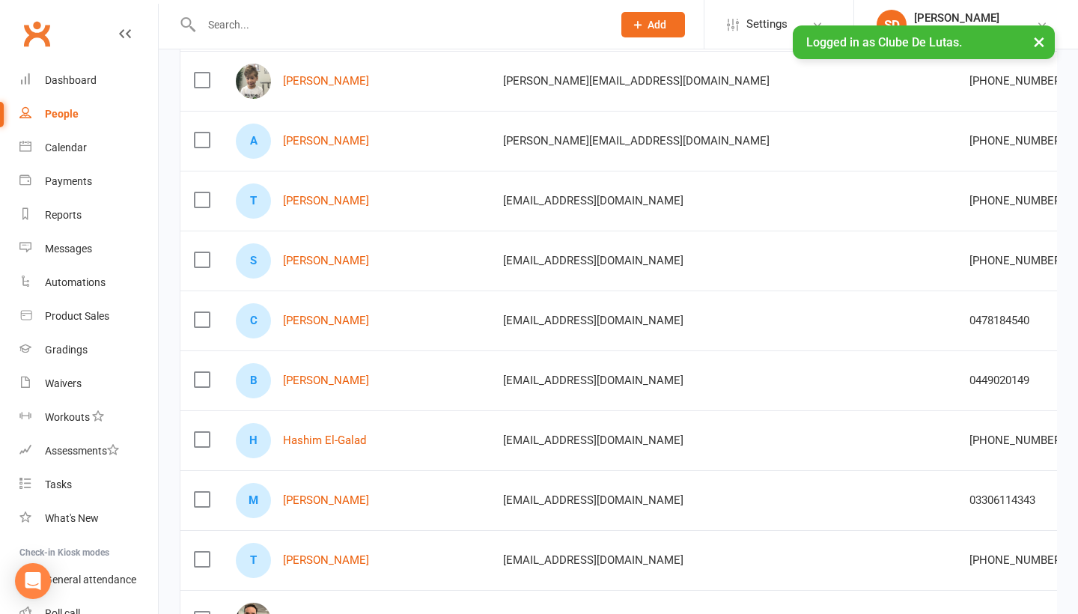
scroll to position [216, 0]
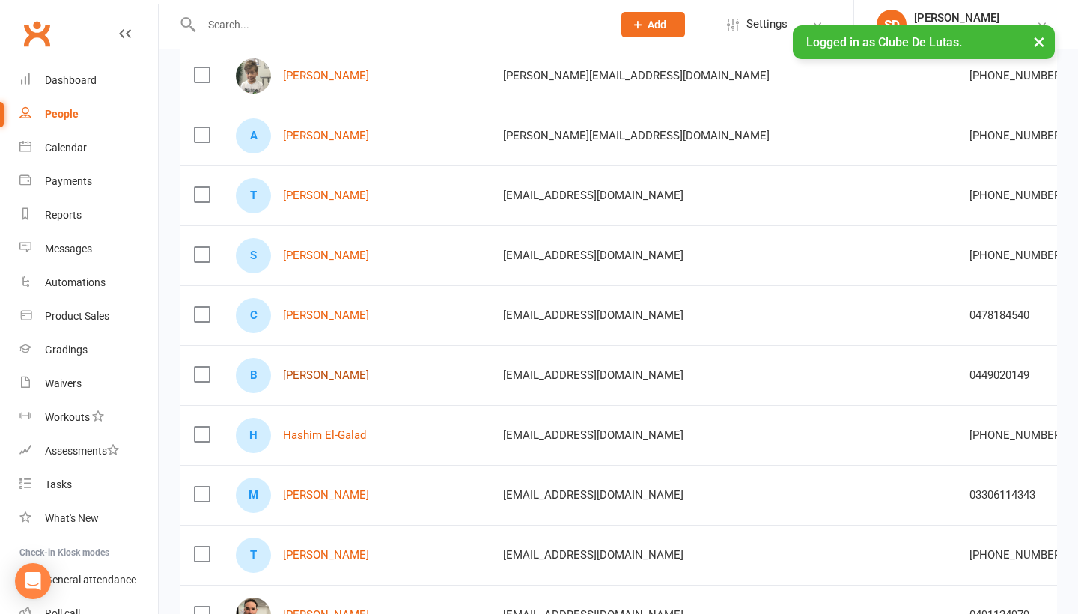
click at [366, 382] on link "Benjamin Shakshouk" at bounding box center [326, 375] width 86 height 13
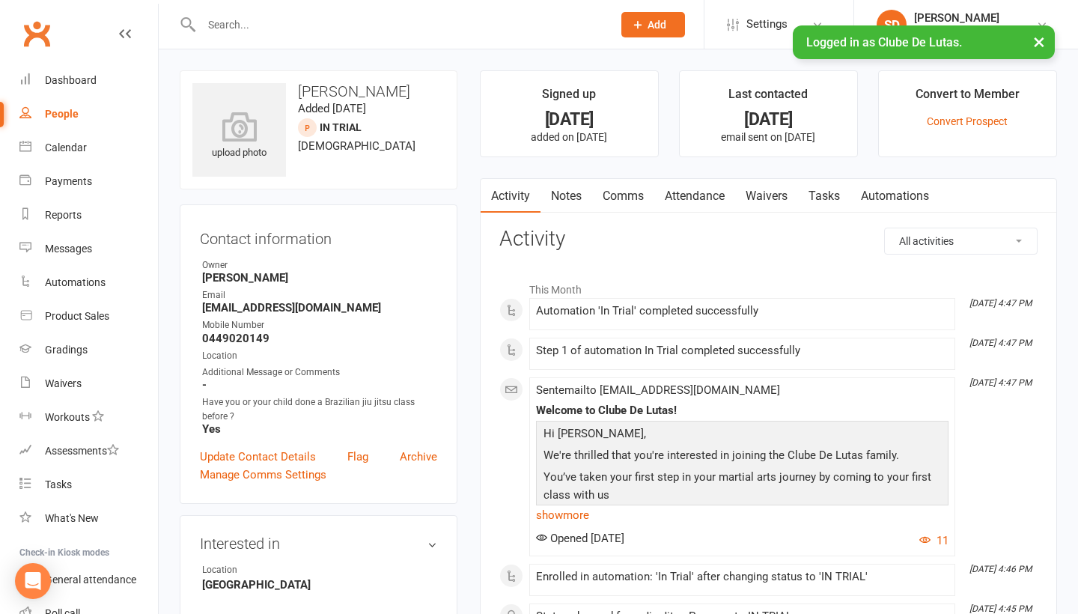
click at [712, 197] on link "Attendance" at bounding box center [694, 196] width 81 height 34
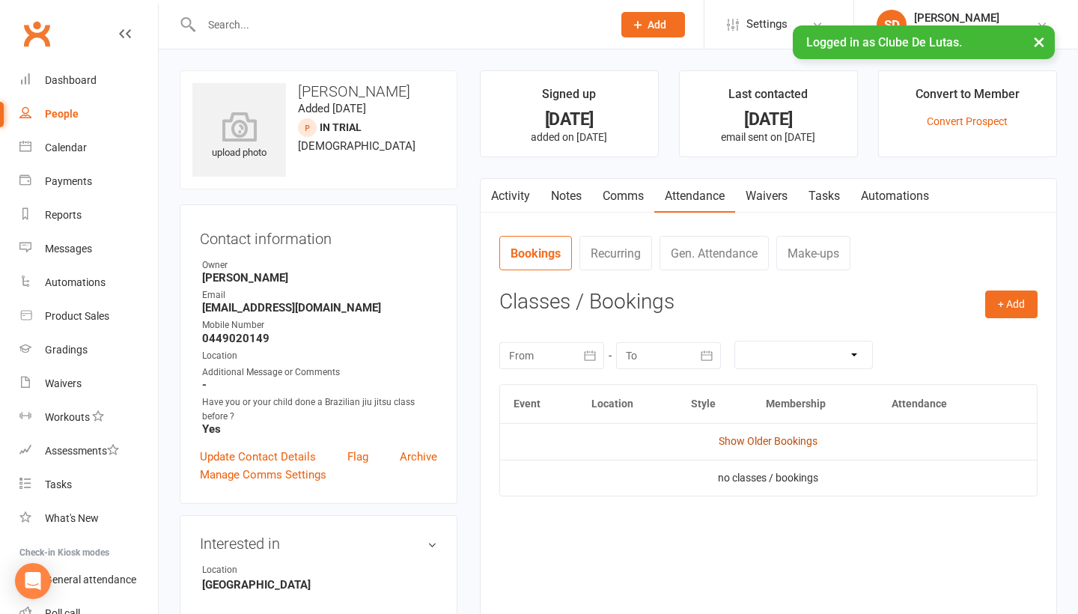
click at [776, 439] on link "Show Older Bookings" at bounding box center [768, 441] width 99 height 12
click at [776, 439] on link "Hide Older Bookings" at bounding box center [769, 441] width 94 height 12
click at [776, 439] on link "Show Older Bookings" at bounding box center [768, 441] width 99 height 12
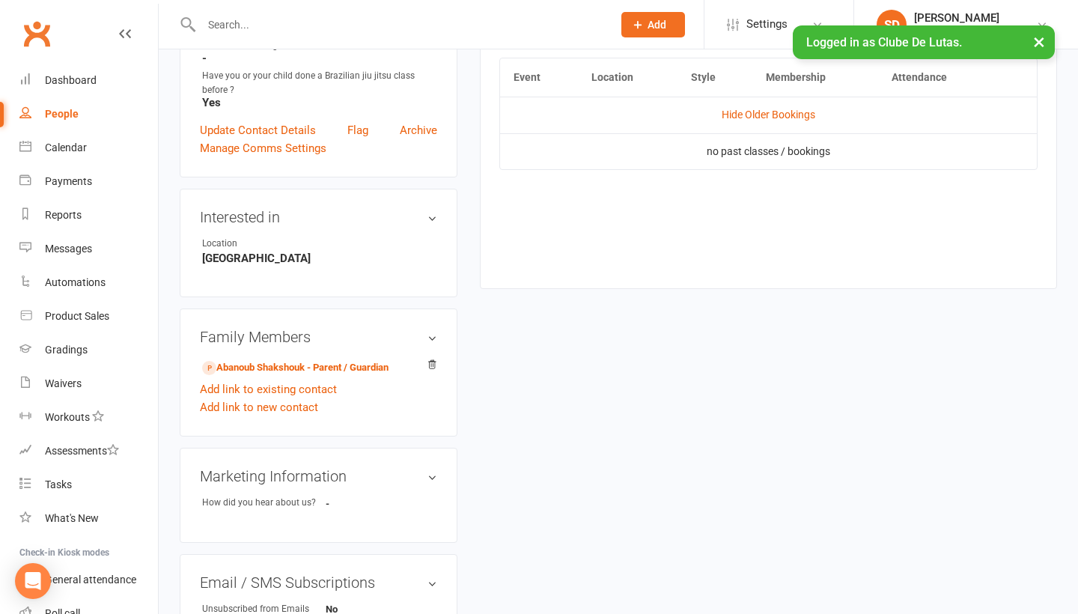
scroll to position [365, 0]
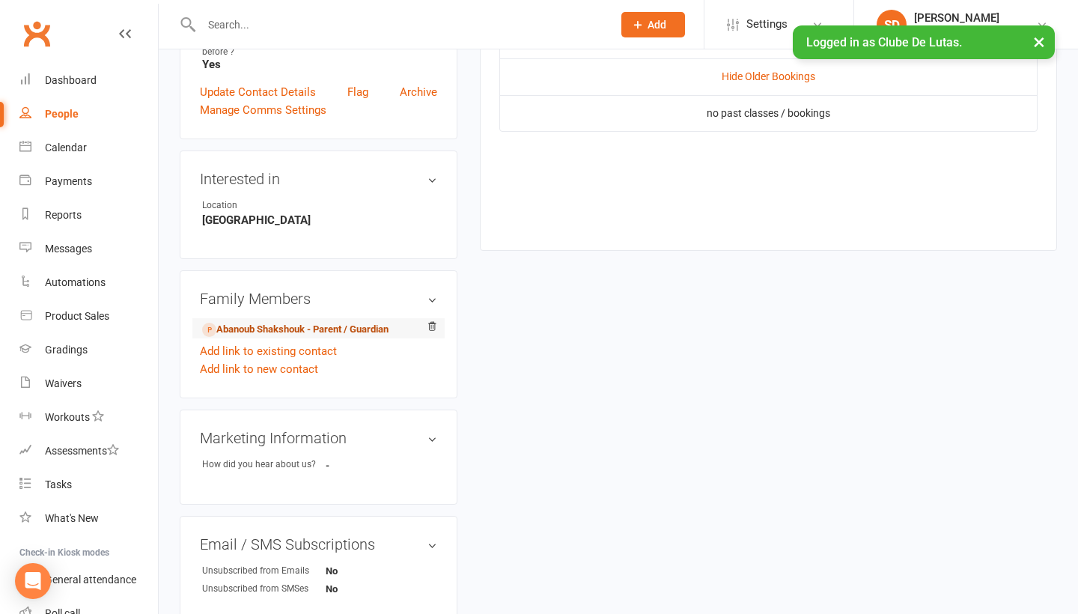
click at [296, 332] on link "Abanoub Shakshouk - Parent / Guardian" at bounding box center [295, 330] width 186 height 16
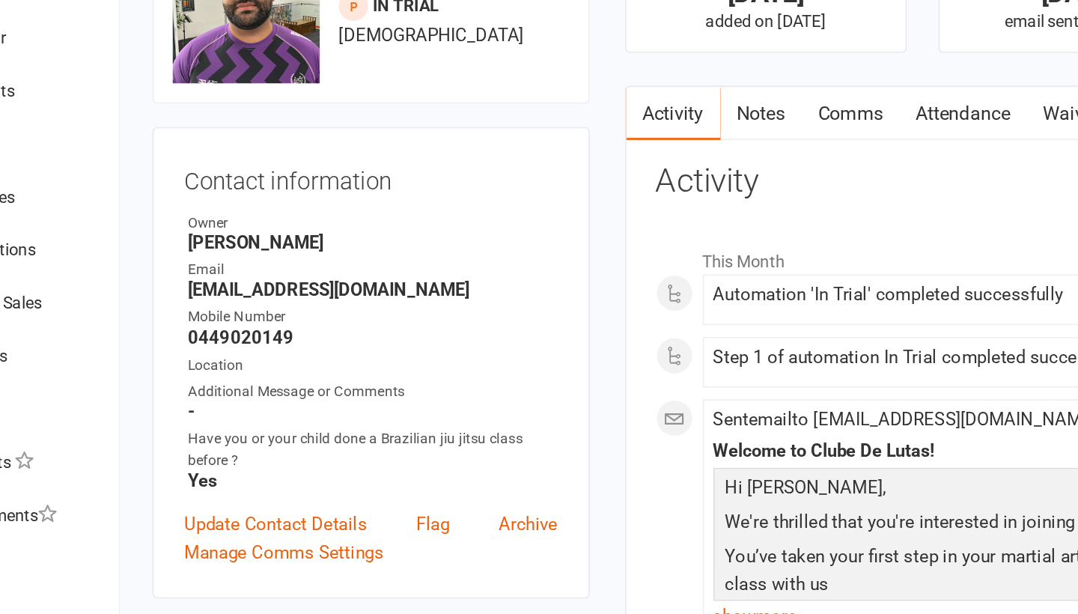
click at [592, 179] on link "Comms" at bounding box center [623, 196] width 62 height 34
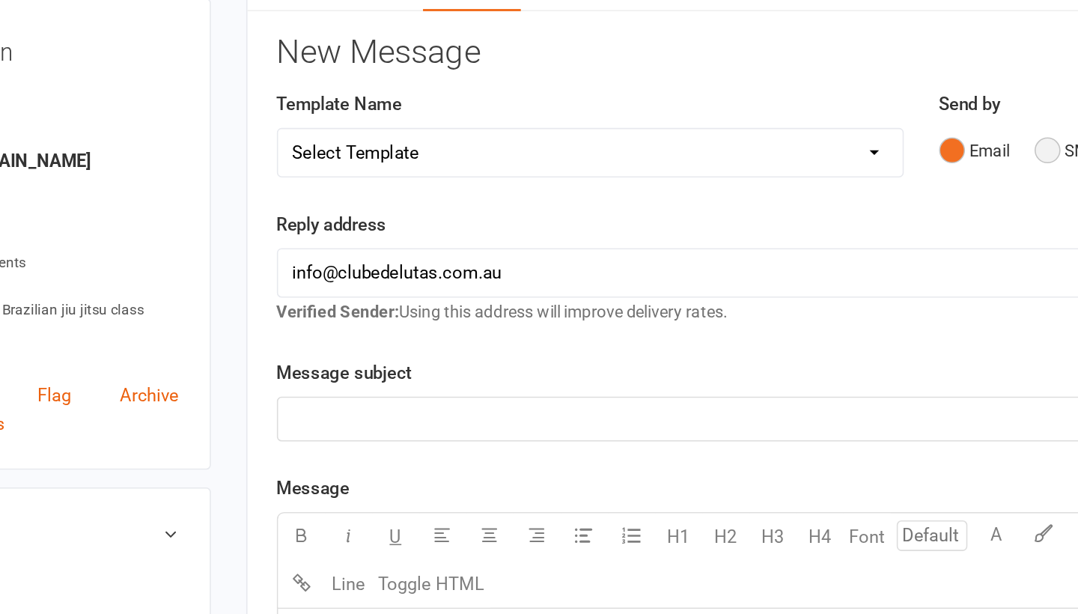
click at [981, 287] on button "SMS" at bounding box center [1001, 301] width 40 height 28
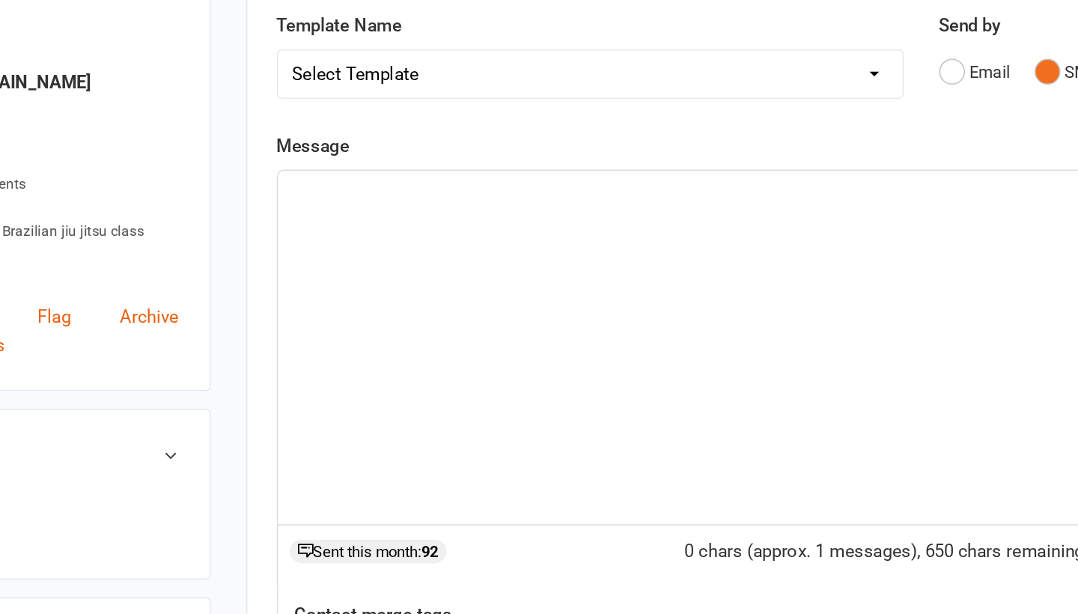
scroll to position [40, 0]
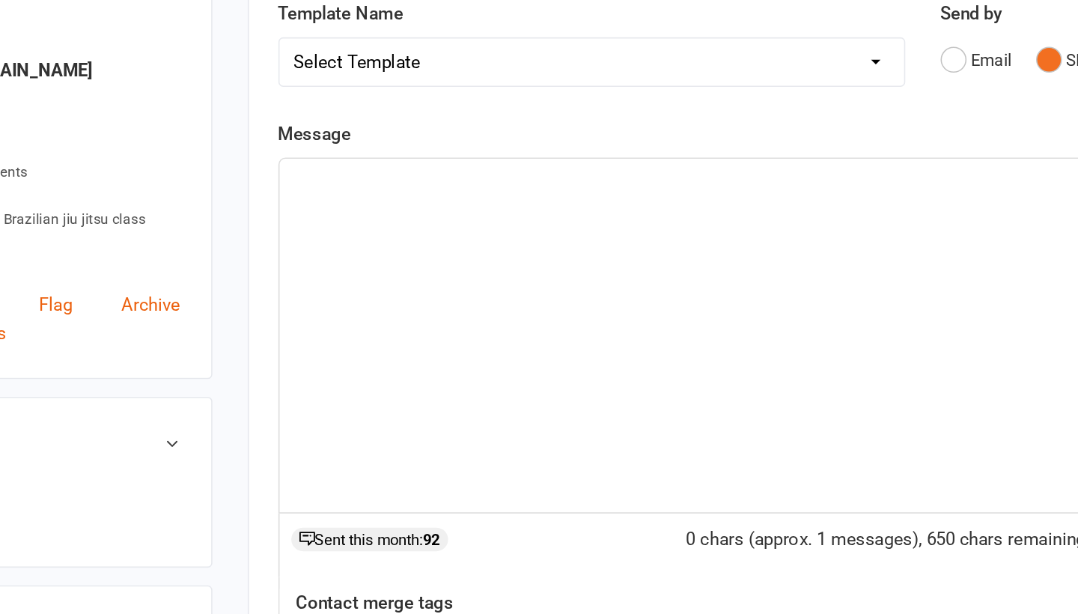
click at [500, 324] on div "﻿" at bounding box center [768, 436] width 537 height 225
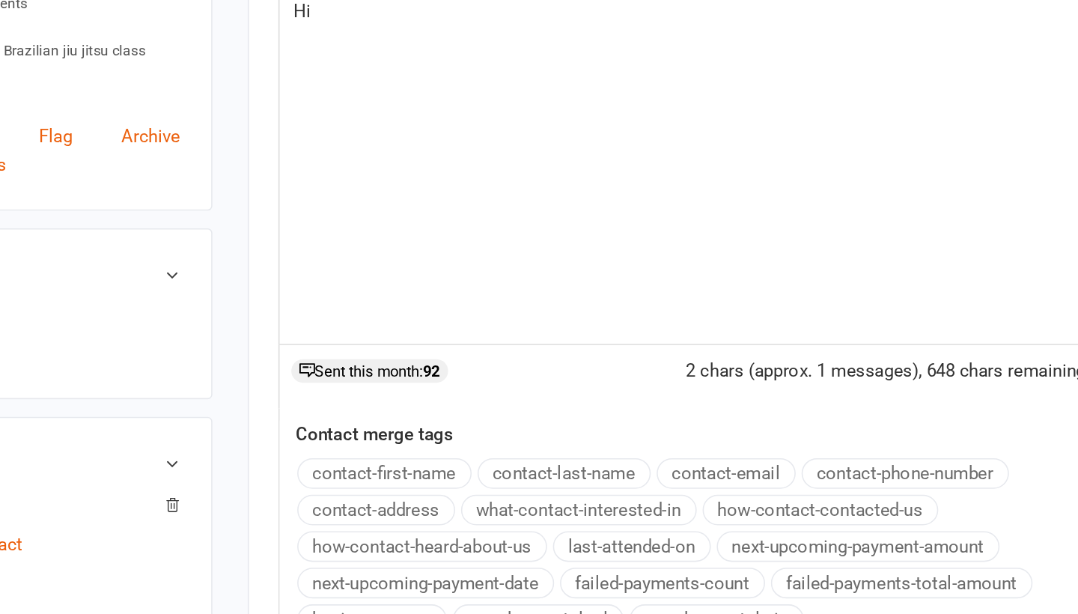
scroll to position [149, 0]
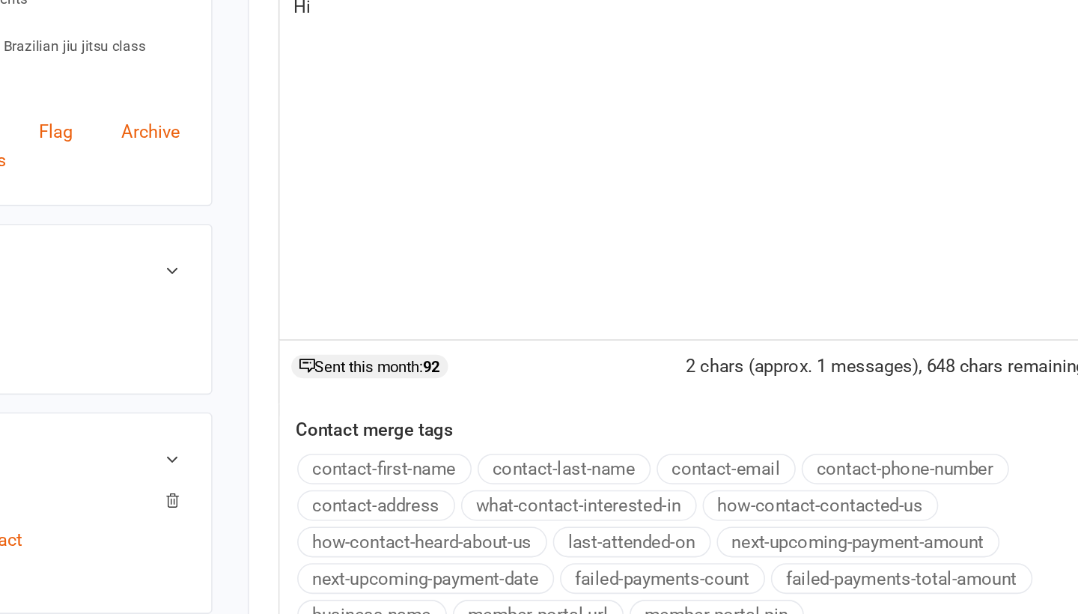
click at [499, 295] on div "Message Hi 2 chars (approx. 1 messages), 648 chars remaining. Sent this month: …" at bounding box center [768, 415] width 538 height 450
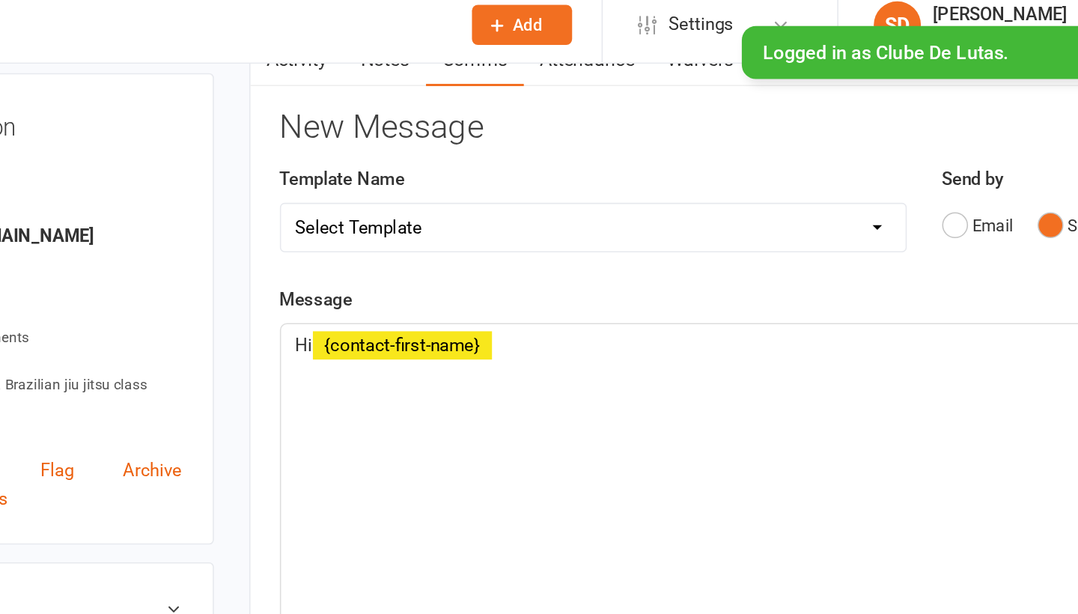
scroll to position [67, 0]
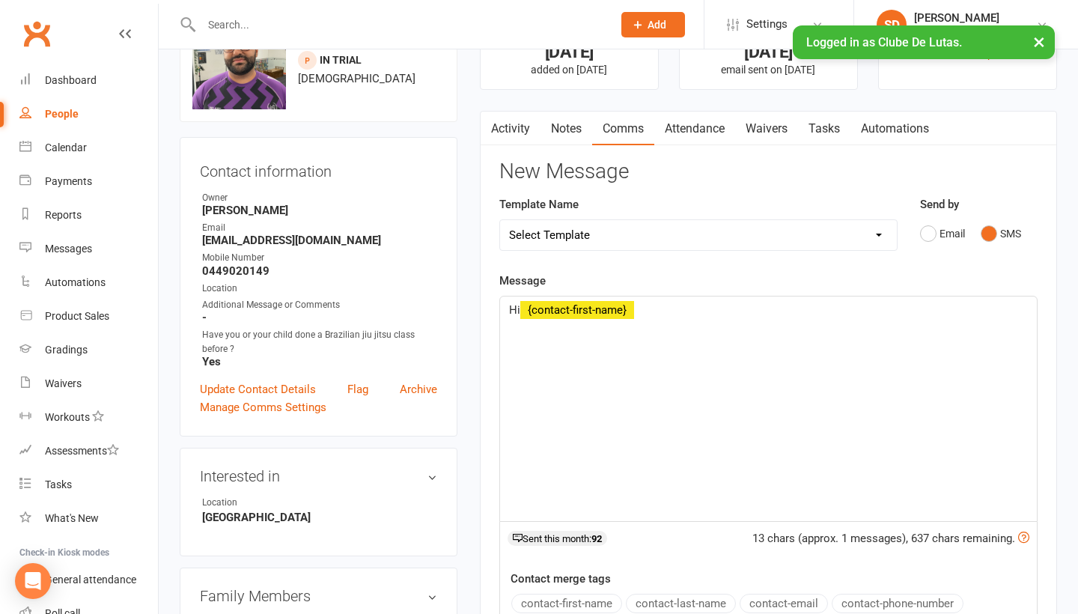
click at [653, 314] on p "Hi ﻿ {contact-first-name}" at bounding box center [768, 310] width 519 height 18
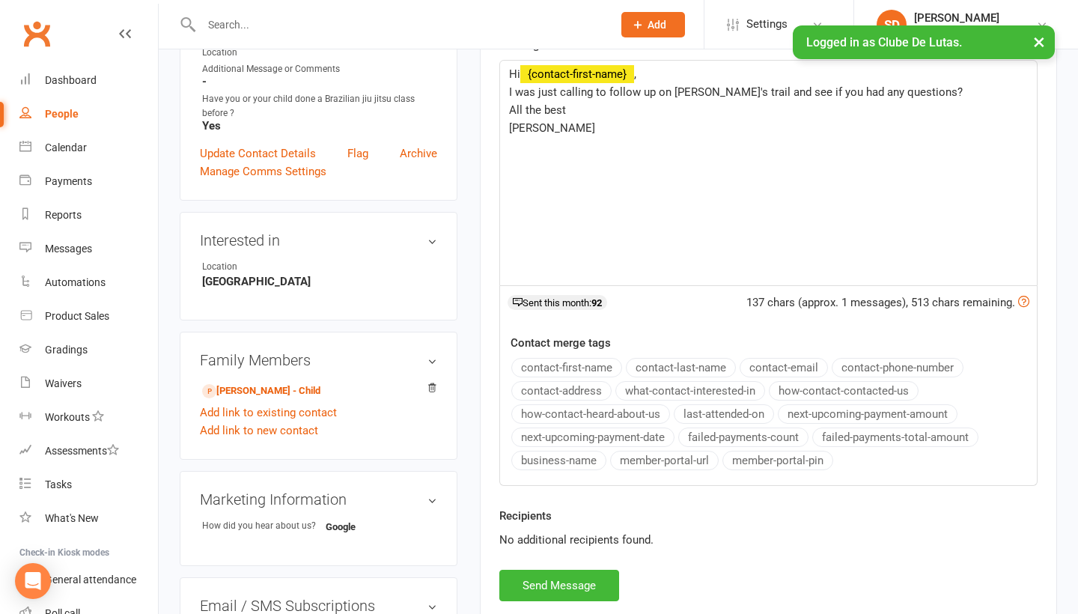
scroll to position [356, 0]
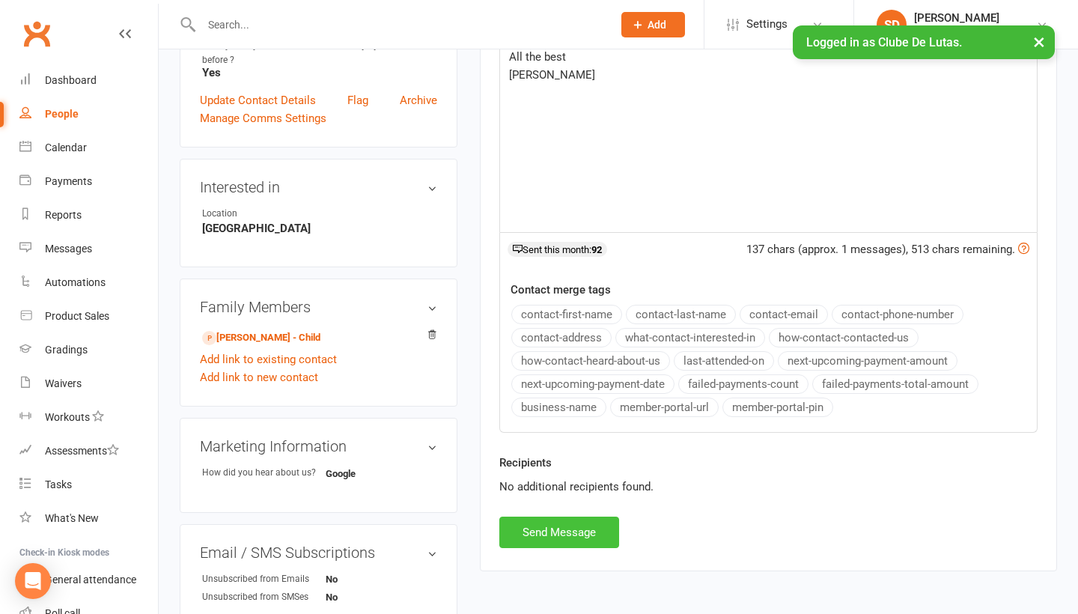
click at [534, 541] on button "Send Message" at bounding box center [559, 532] width 120 height 31
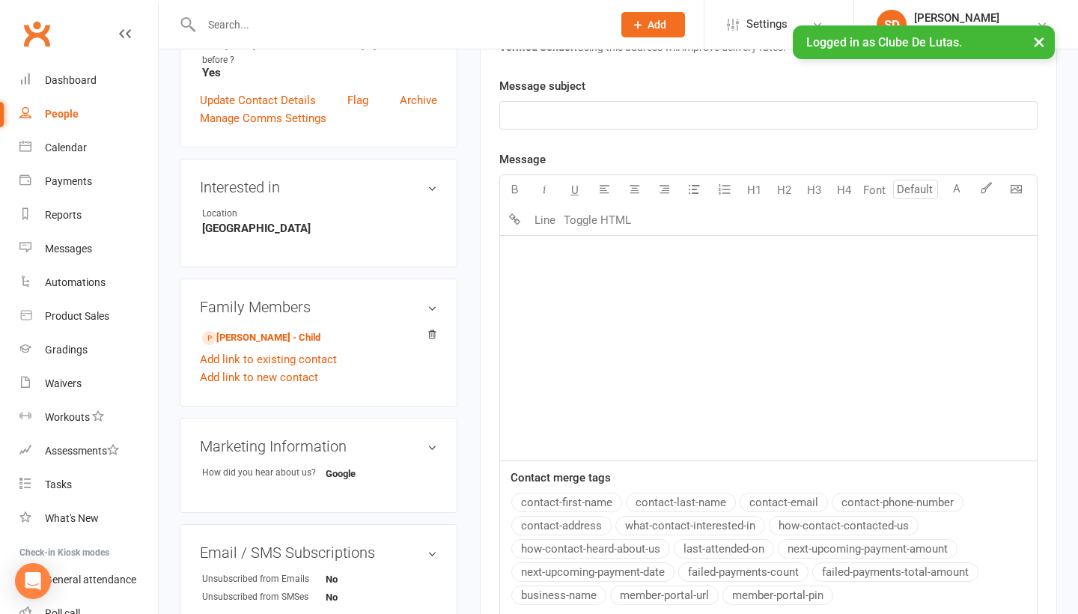
click at [1039, 46] on button "×" at bounding box center [1039, 41] width 27 height 32
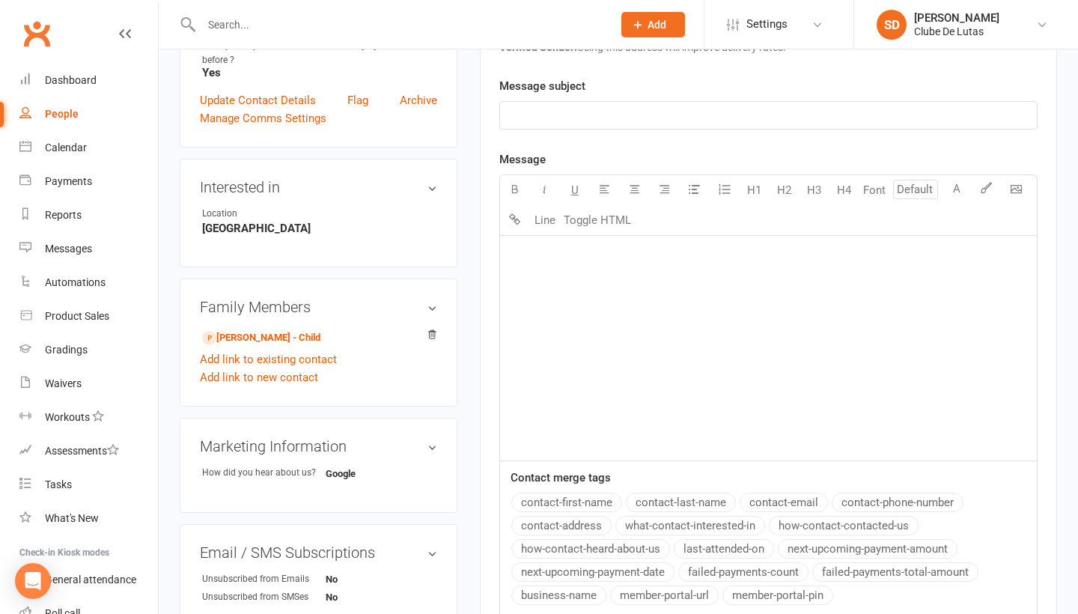
click at [311, 14] on input "text" at bounding box center [399, 24] width 405 height 21
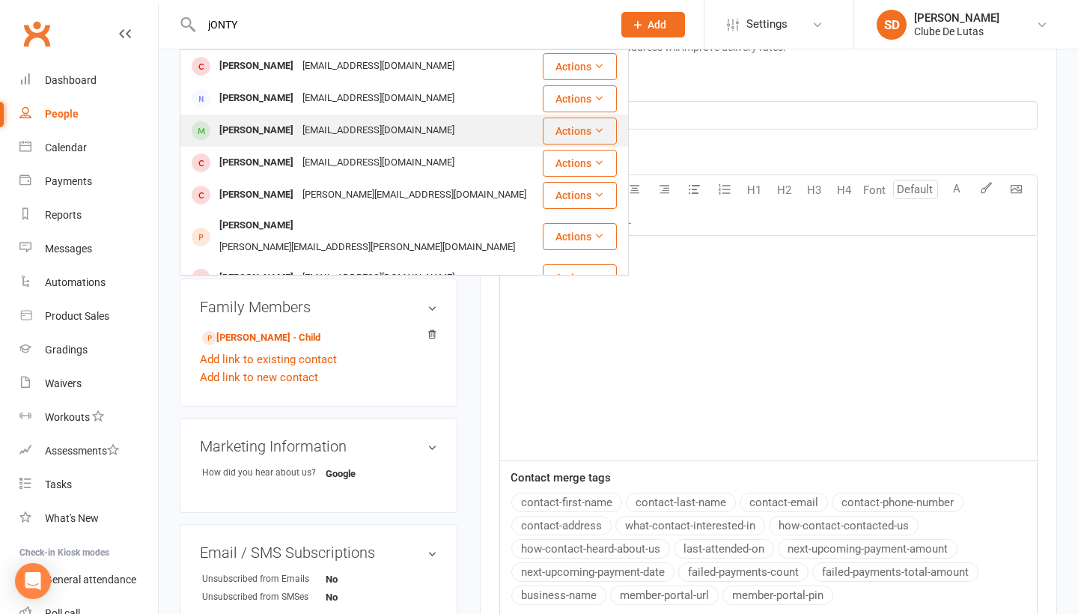
type input "jONTY"
click at [311, 134] on div "jontydeeb@yahoo.com.au" at bounding box center [378, 131] width 161 height 22
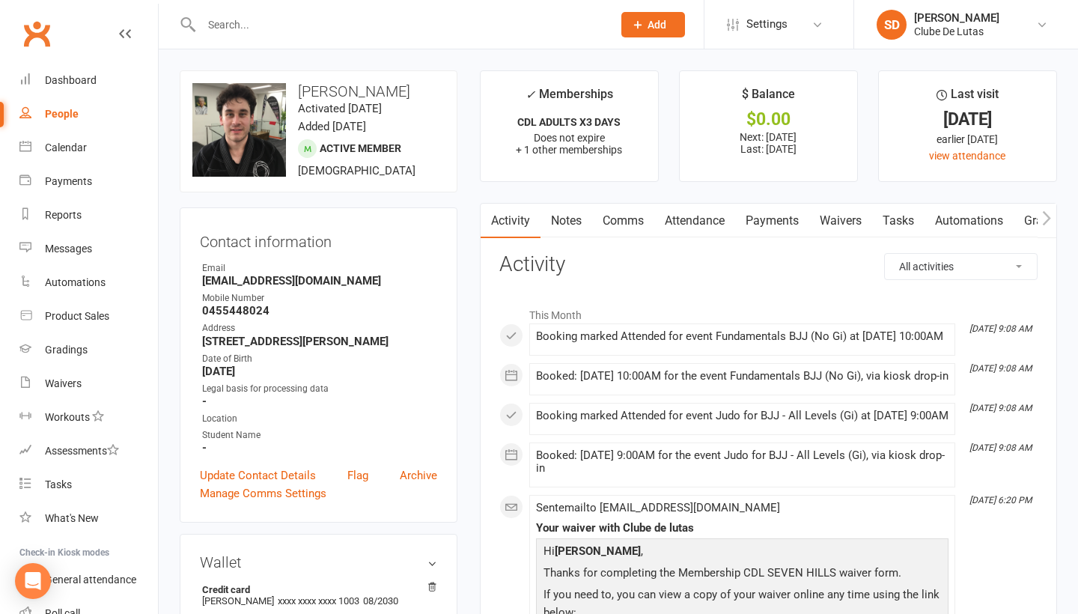
scroll to position [92, 0]
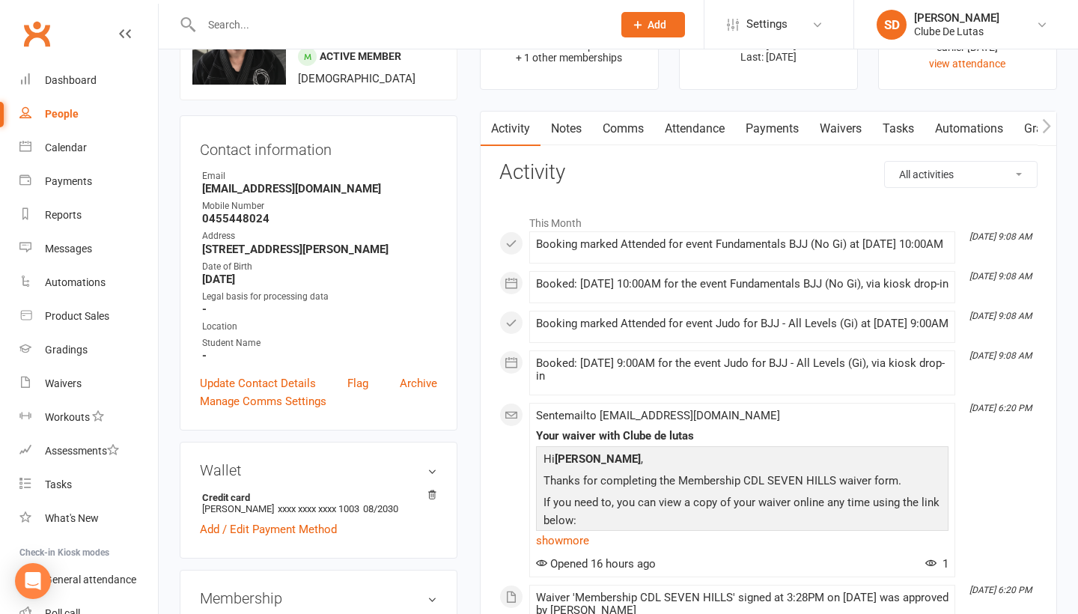
click at [838, 121] on link "Waivers" at bounding box center [840, 129] width 63 height 34
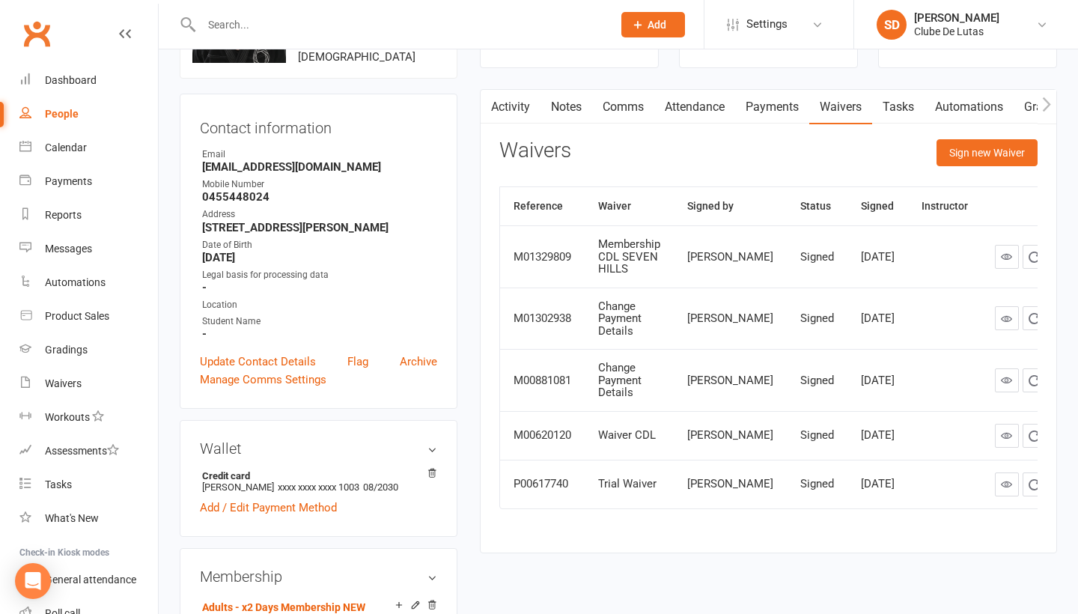
scroll to position [99, 0]
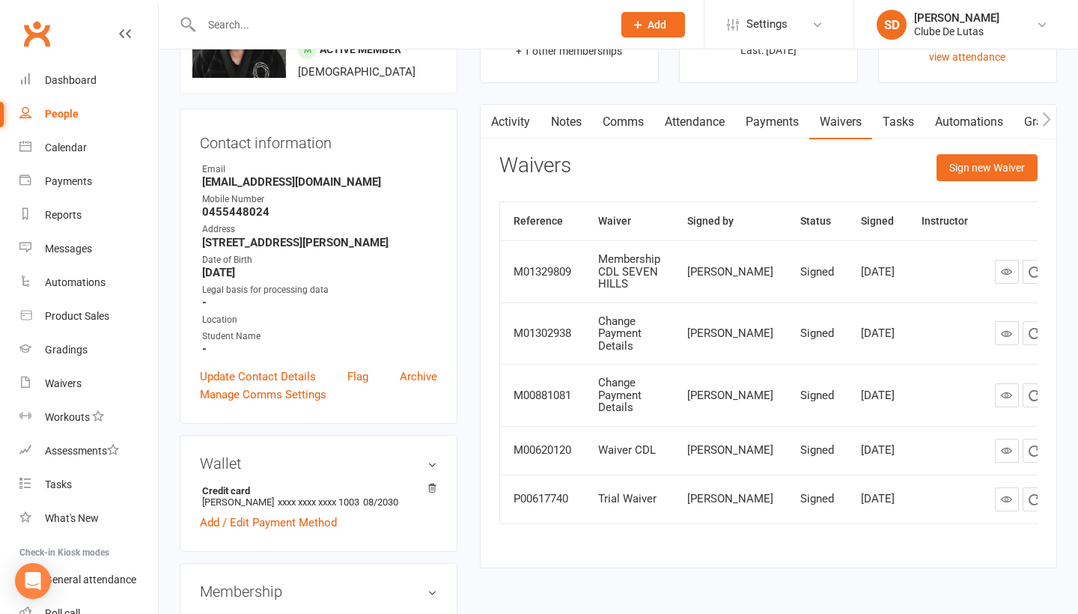
click at [761, 124] on link "Payments" at bounding box center [772, 122] width 74 height 34
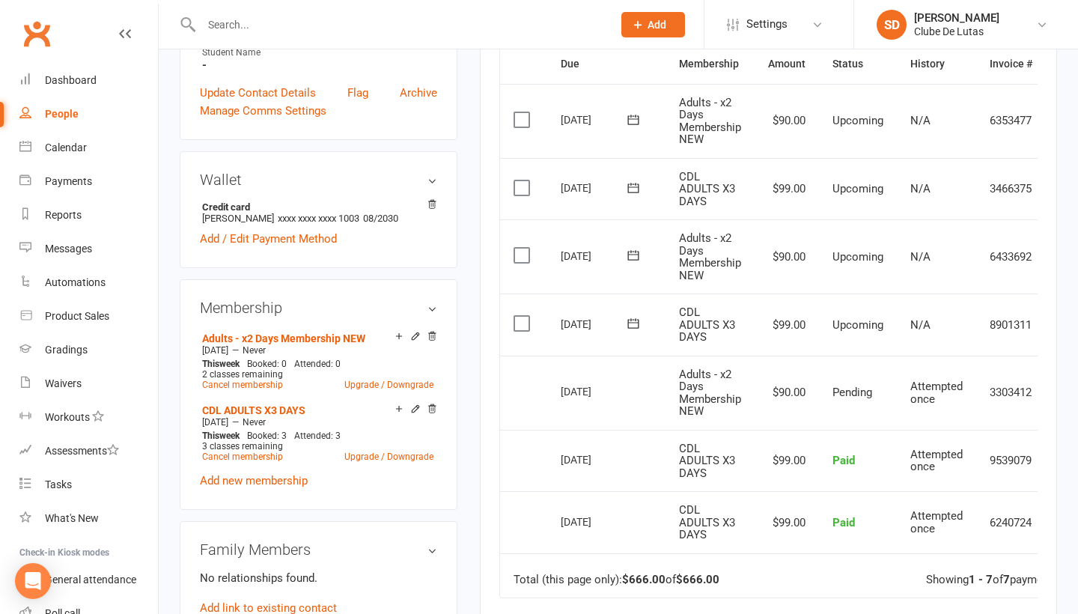
scroll to position [421, 0]
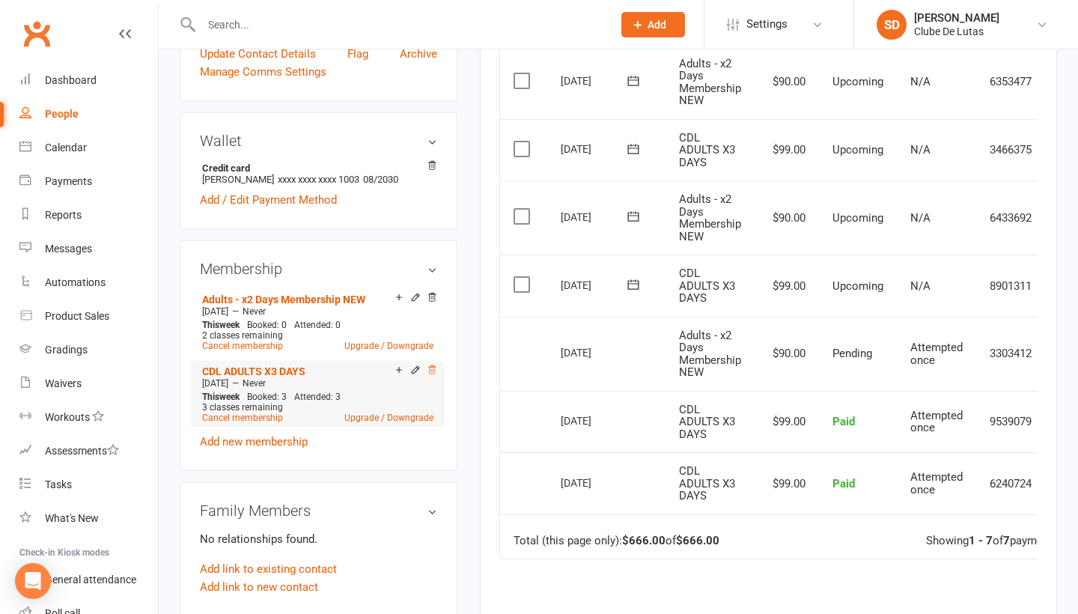
click at [432, 369] on icon at bounding box center [432, 370] width 10 height 10
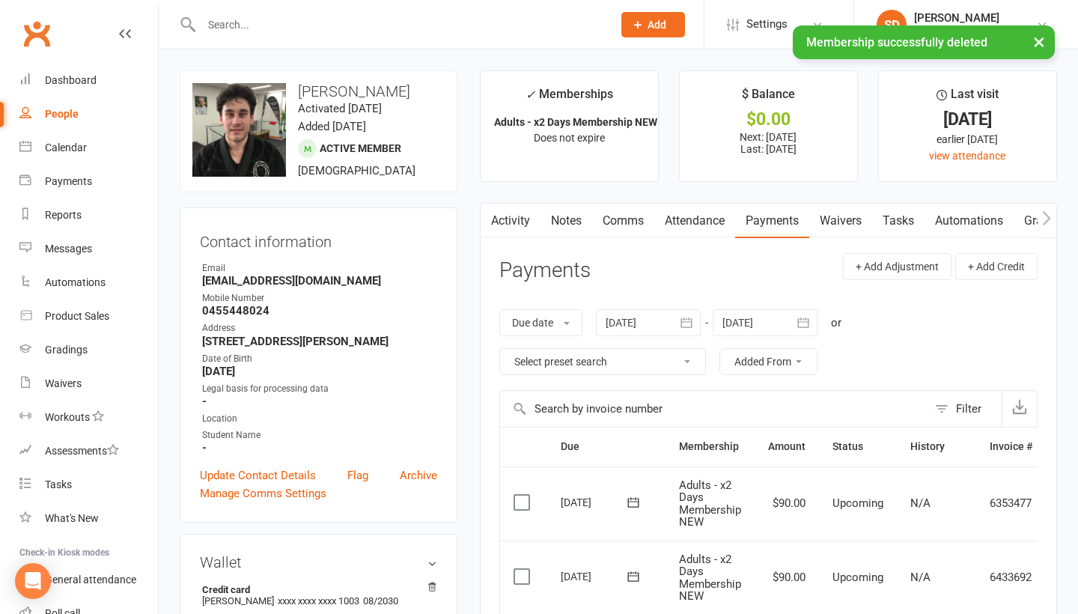
scroll to position [0, 0]
click at [852, 222] on link "Waivers" at bounding box center [840, 221] width 63 height 34
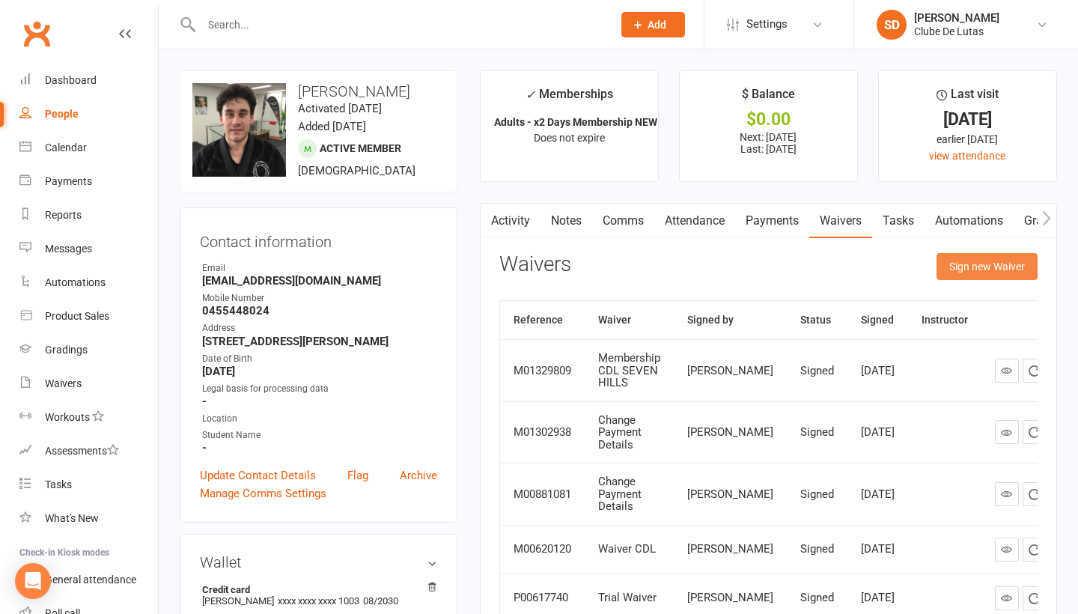
click at [955, 276] on button "Sign new Waiver" at bounding box center [987, 266] width 101 height 27
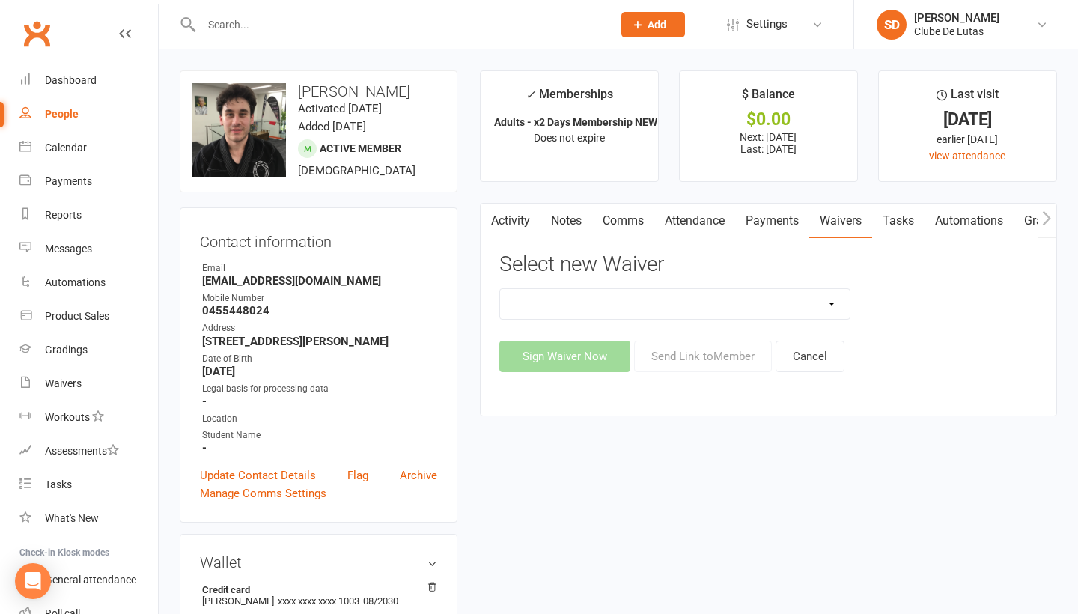
select select "5054"
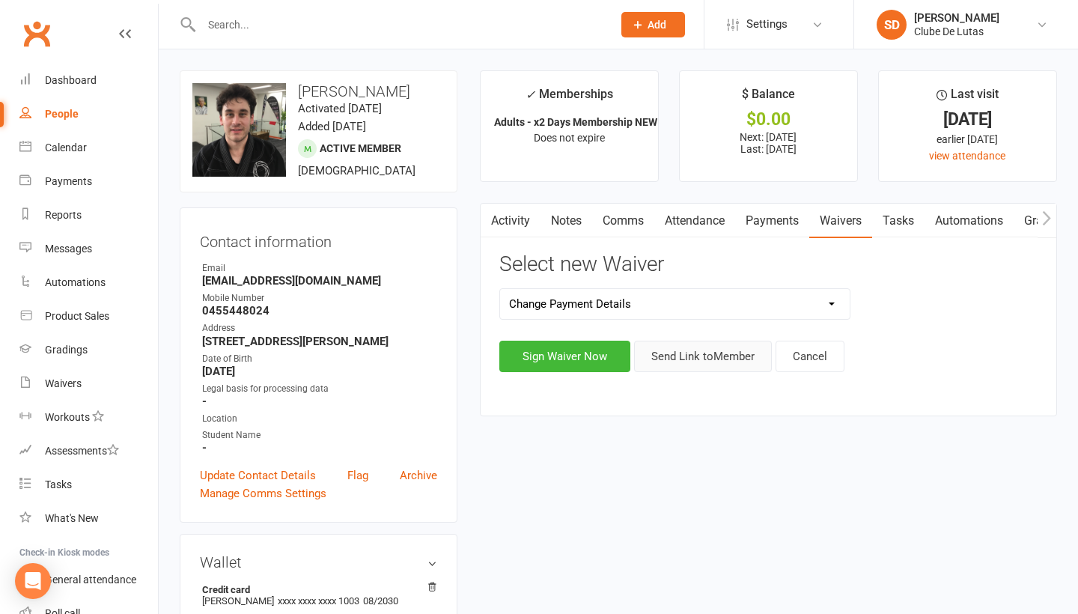
click at [708, 350] on button "Send Link to Member" at bounding box center [703, 356] width 138 height 31
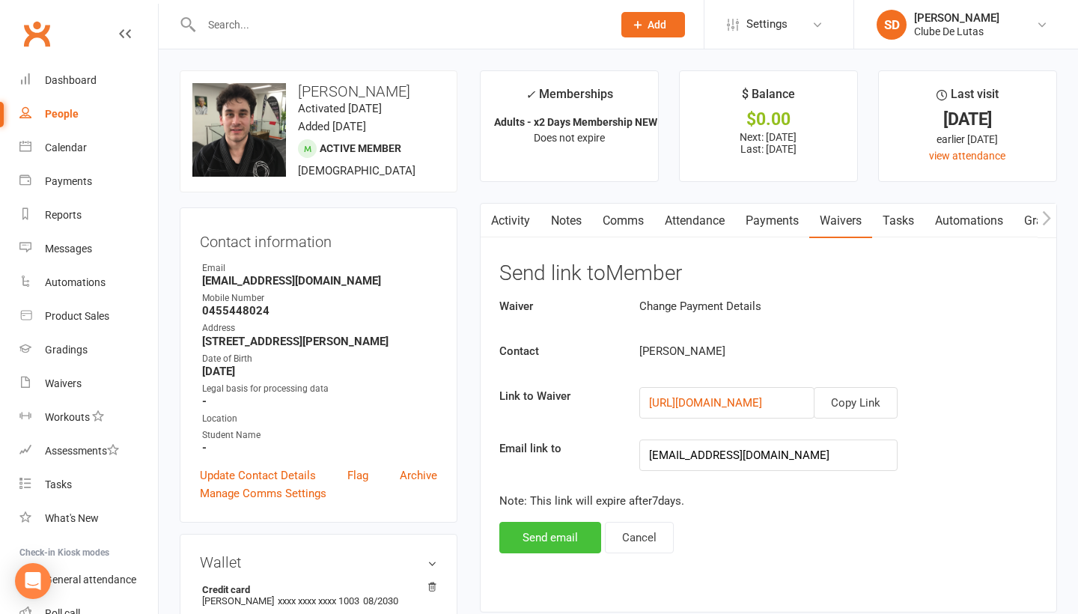
click at [538, 525] on button "Send email" at bounding box center [550, 537] width 102 height 31
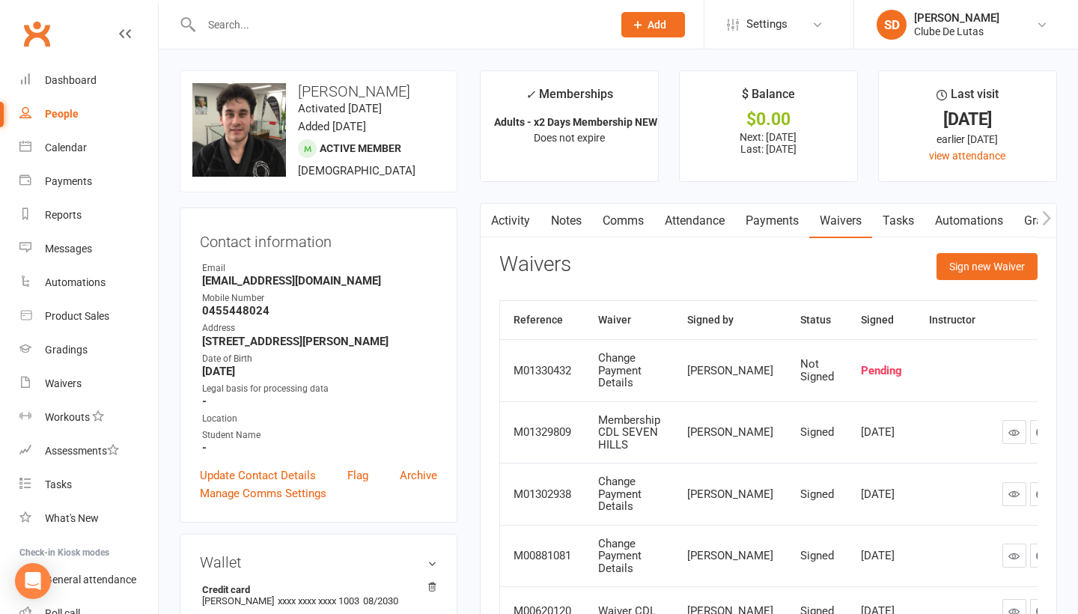
click at [776, 220] on link "Payments" at bounding box center [772, 221] width 74 height 34
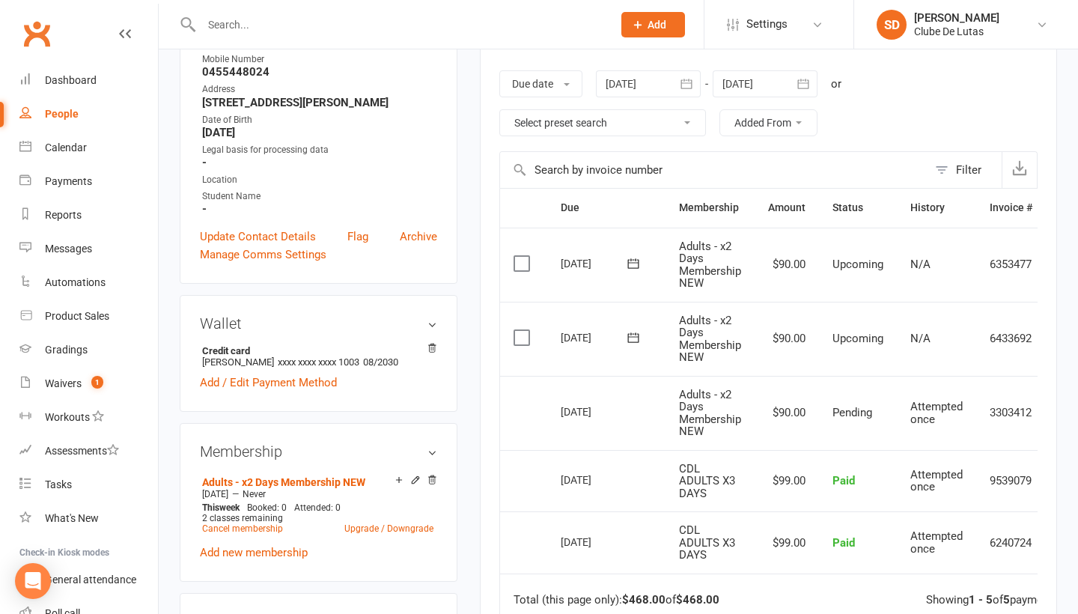
scroll to position [259, 0]
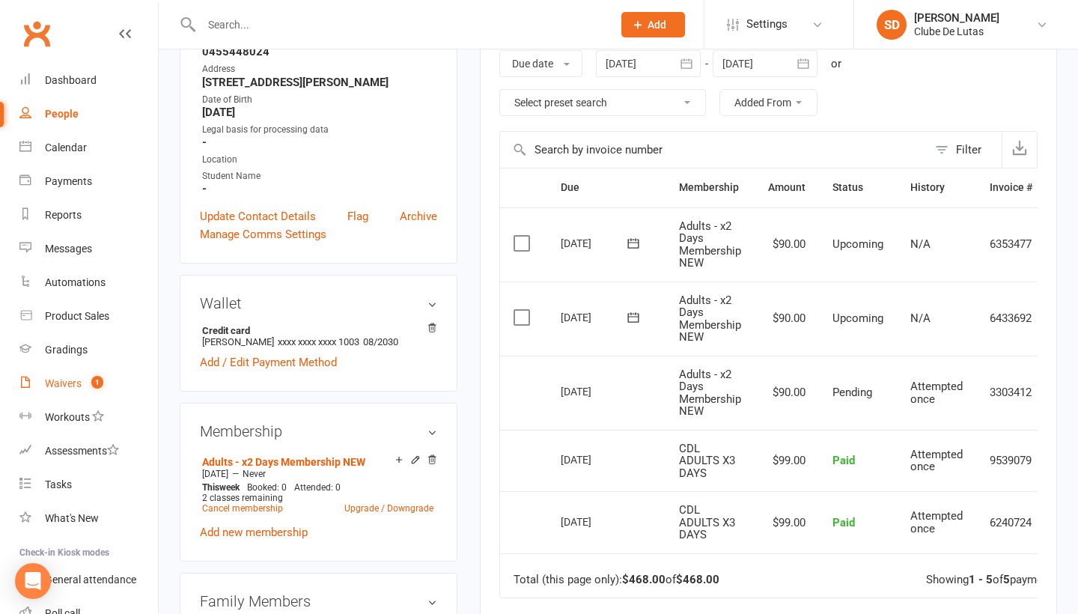
click at [98, 387] on span "1" at bounding box center [97, 382] width 12 height 13
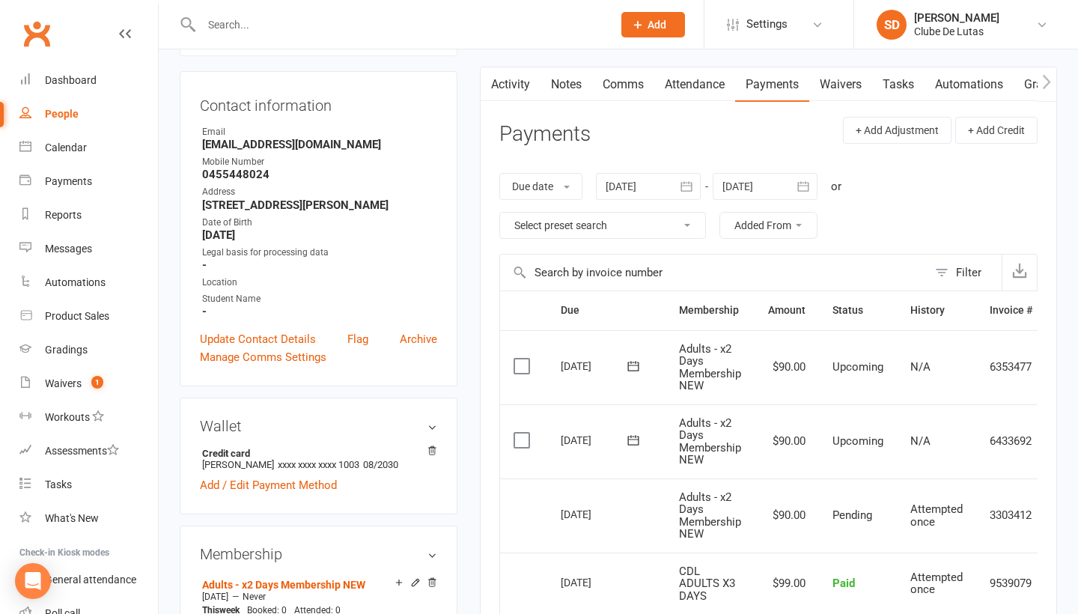
scroll to position [374, 0]
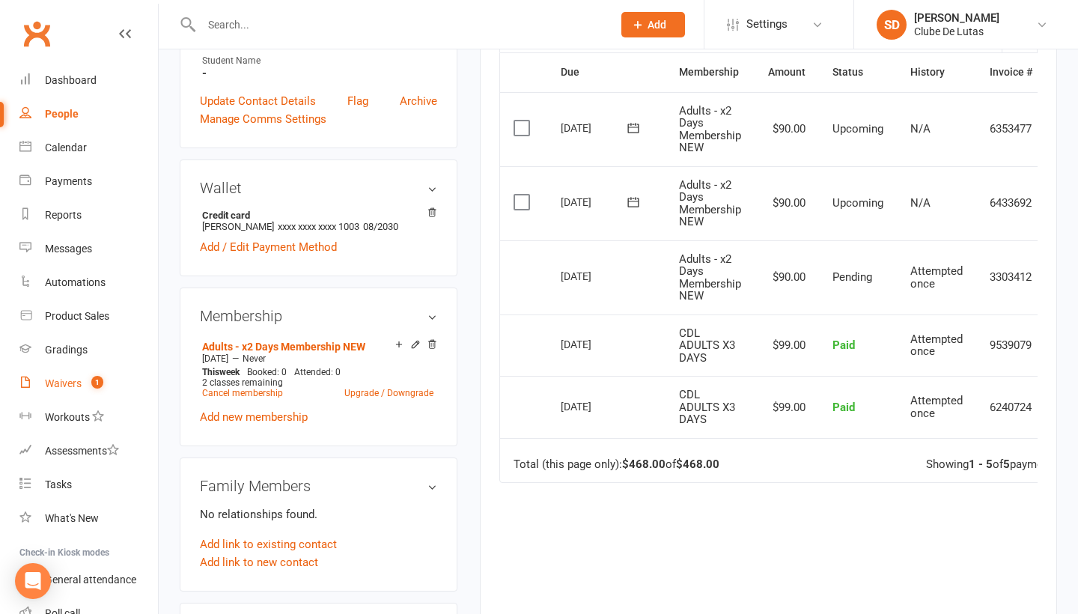
click at [78, 383] on div "Waivers" at bounding box center [63, 383] width 37 height 12
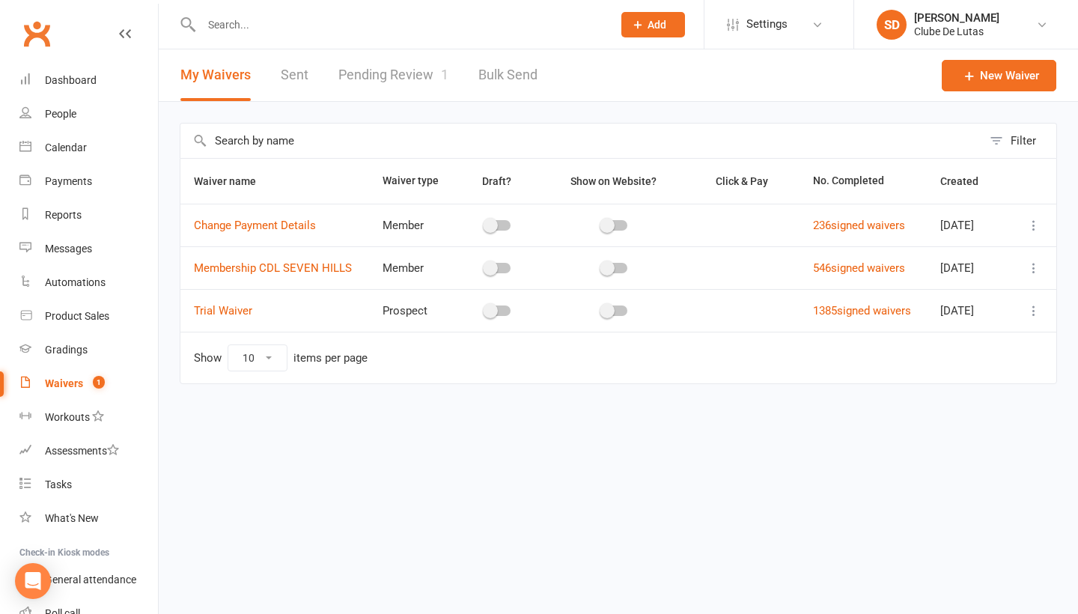
click at [375, 80] on link "Pending Review 1" at bounding box center [393, 75] width 110 height 52
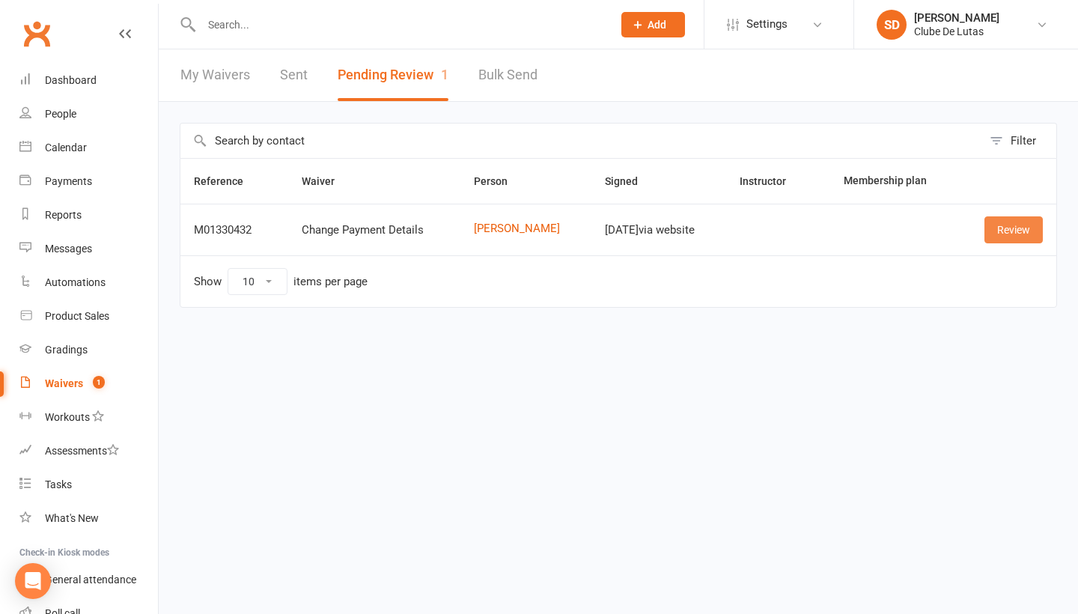
click at [1018, 232] on link "Review" at bounding box center [1013, 229] width 58 height 27
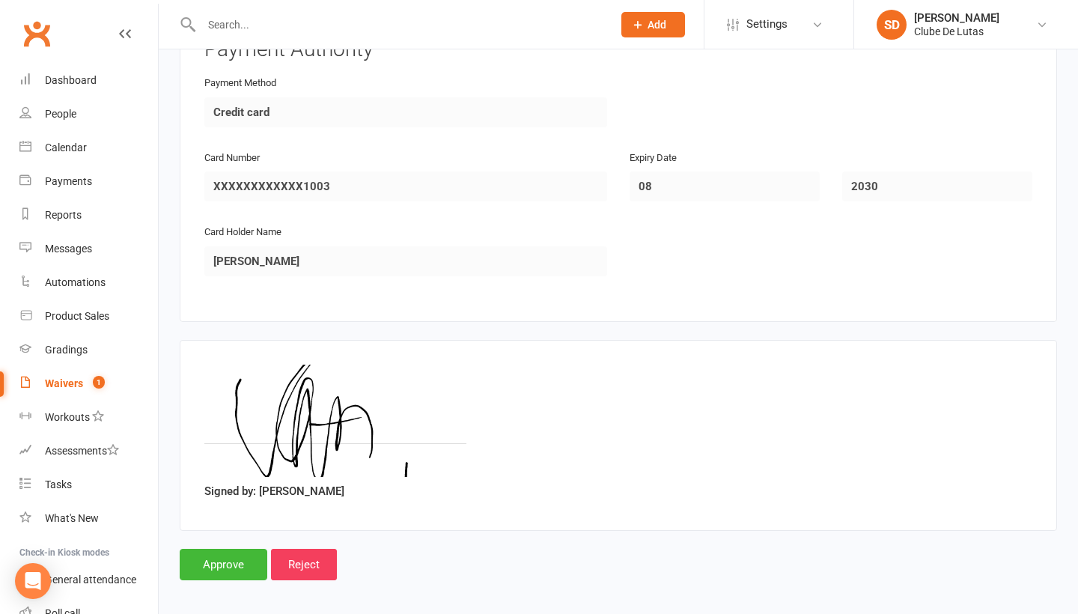
scroll to position [722, 0]
click at [228, 550] on input "Approve" at bounding box center [224, 565] width 88 height 31
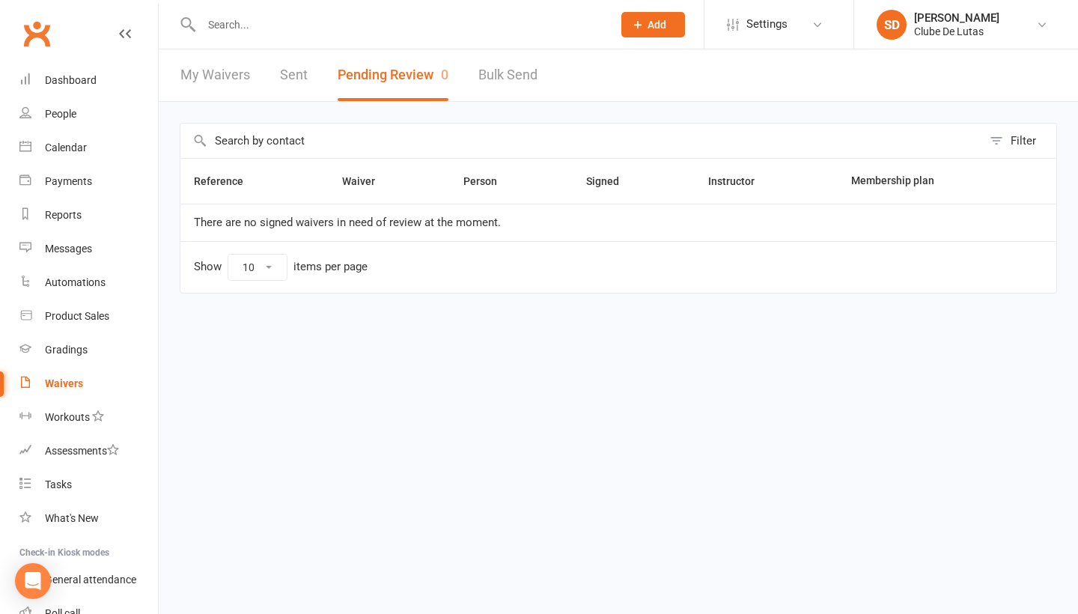
click at [365, 16] on input "text" at bounding box center [399, 24] width 405 height 21
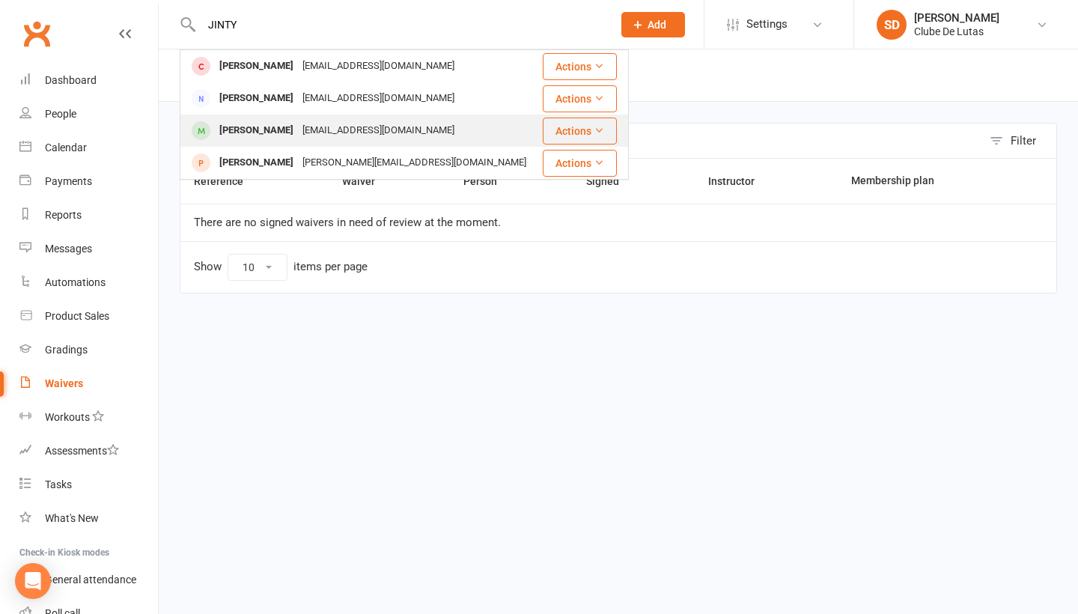
type input "JINTY"
click at [299, 118] on div "Jonty Deeb jontydeeb@yahoo.com.au" at bounding box center [360, 130] width 359 height 31
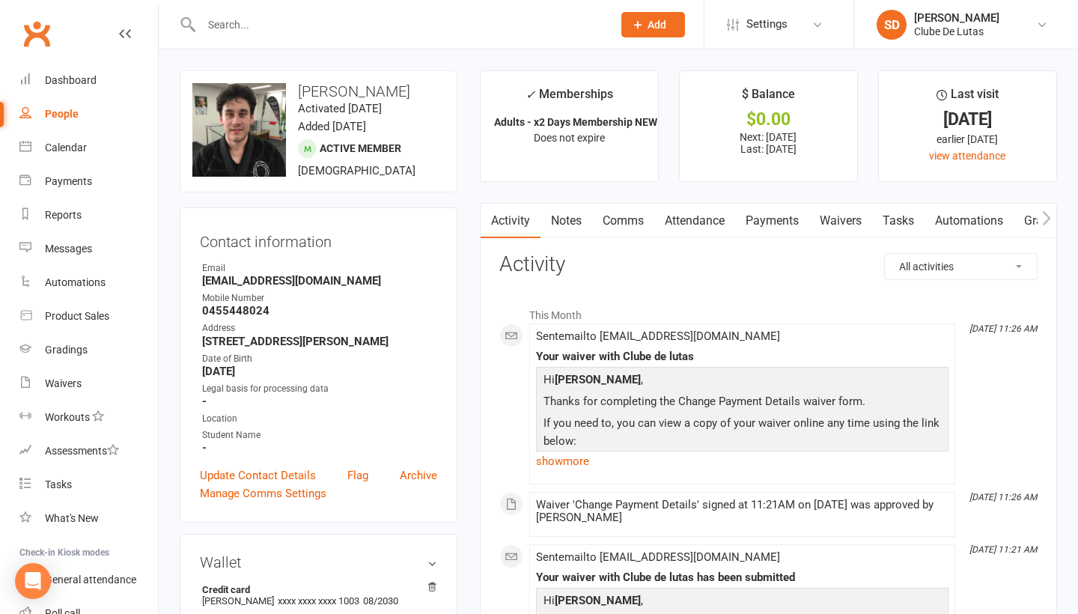
click at [784, 222] on link "Payments" at bounding box center [772, 221] width 74 height 34
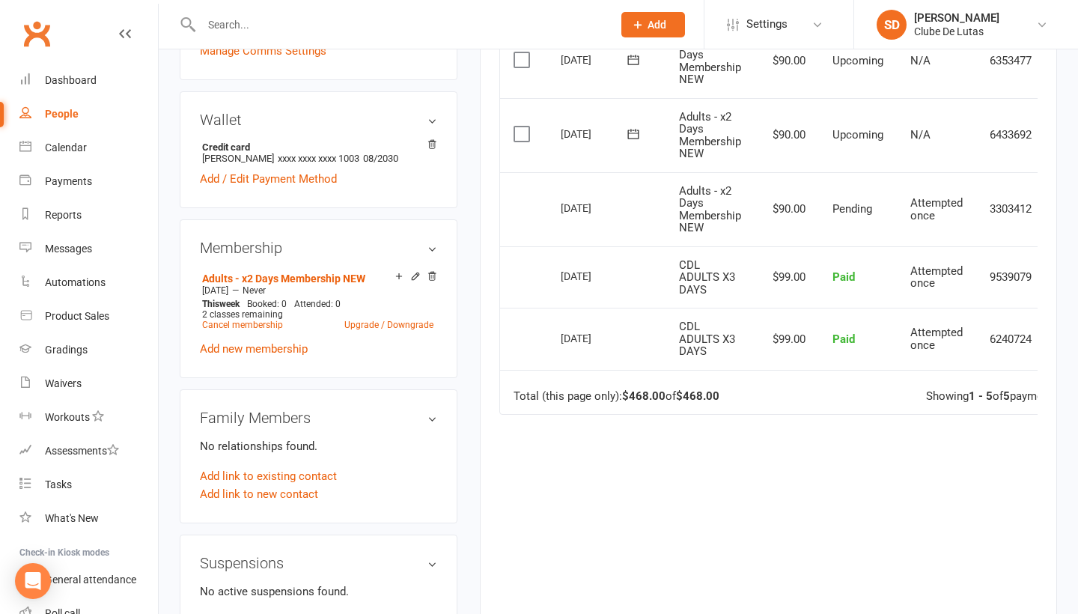
scroll to position [470, 0]
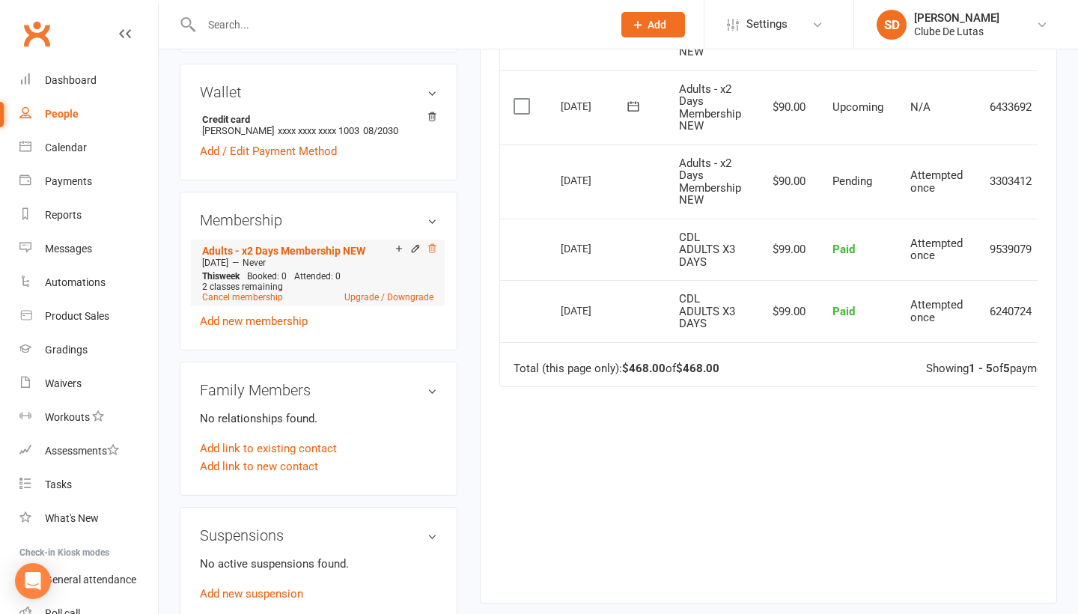
click at [427, 246] on icon at bounding box center [432, 248] width 10 height 10
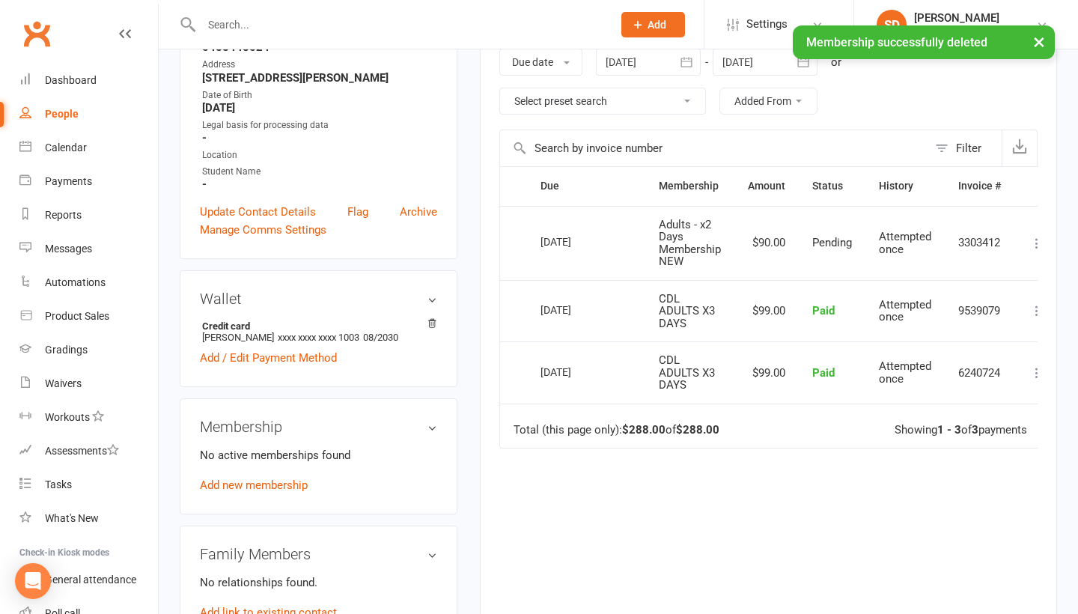
scroll to position [262, 0]
click at [269, 485] on link "Add new membership" at bounding box center [254, 483] width 108 height 13
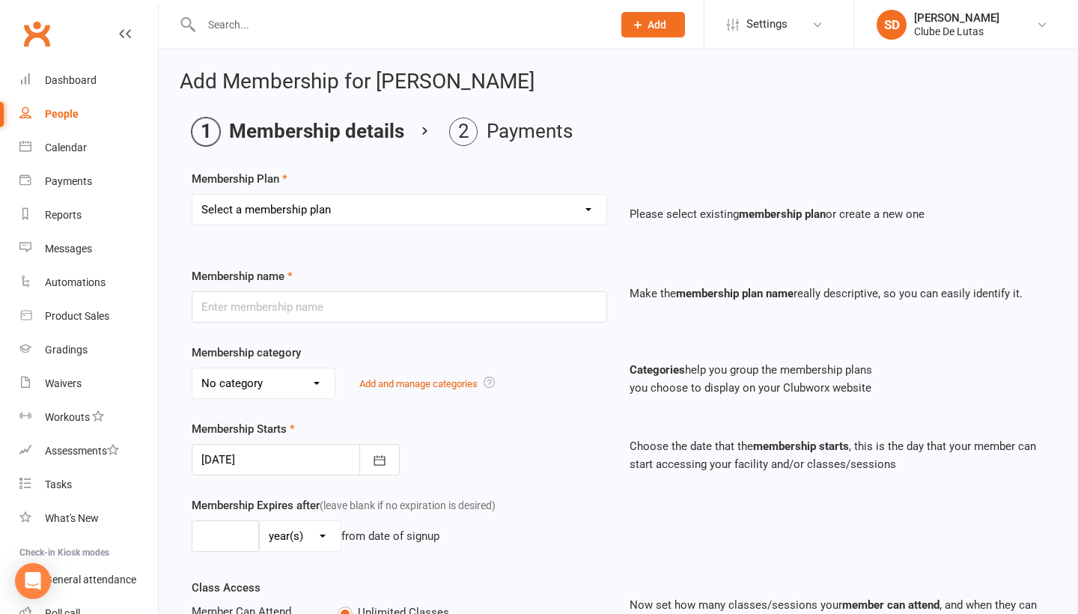
select select "2"
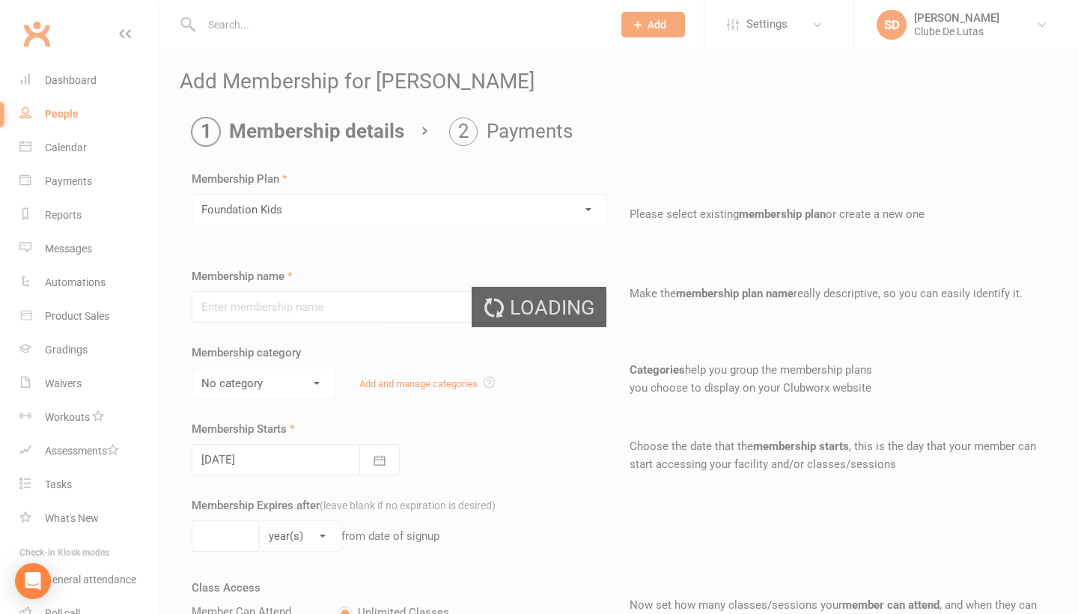
type input "Foundation Kids"
select select "6"
type input "0"
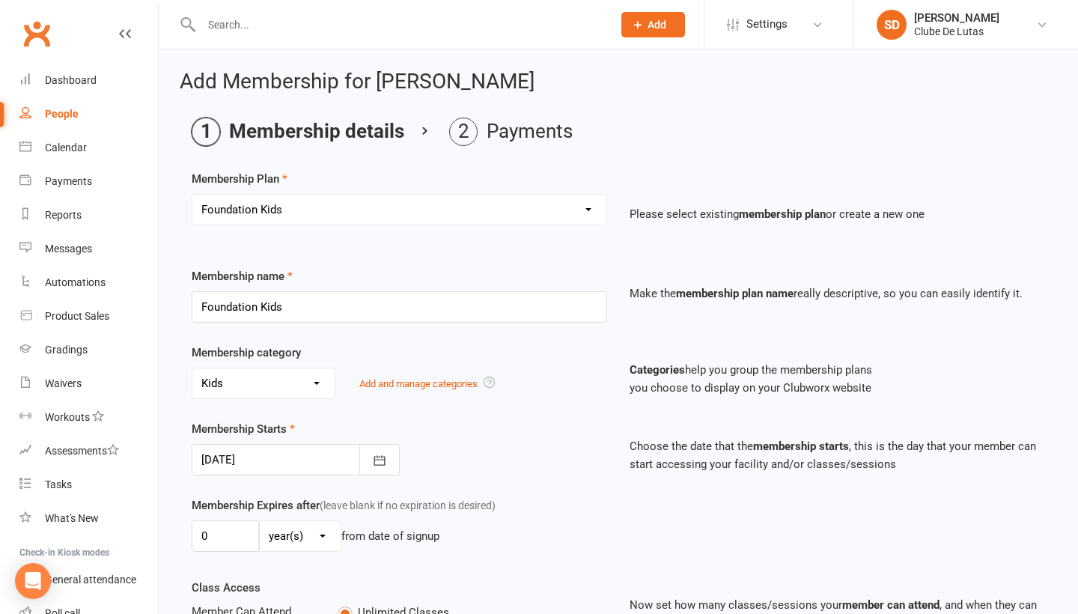
select select "3"
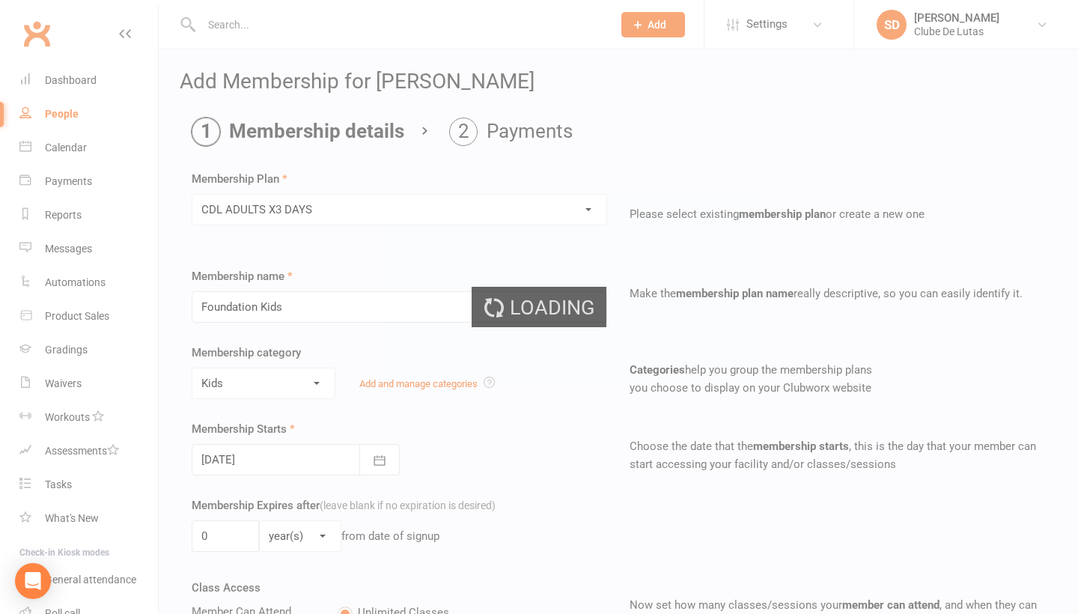
type input "CDL ADULTS X3 DAYS"
select select "0"
type input "6"
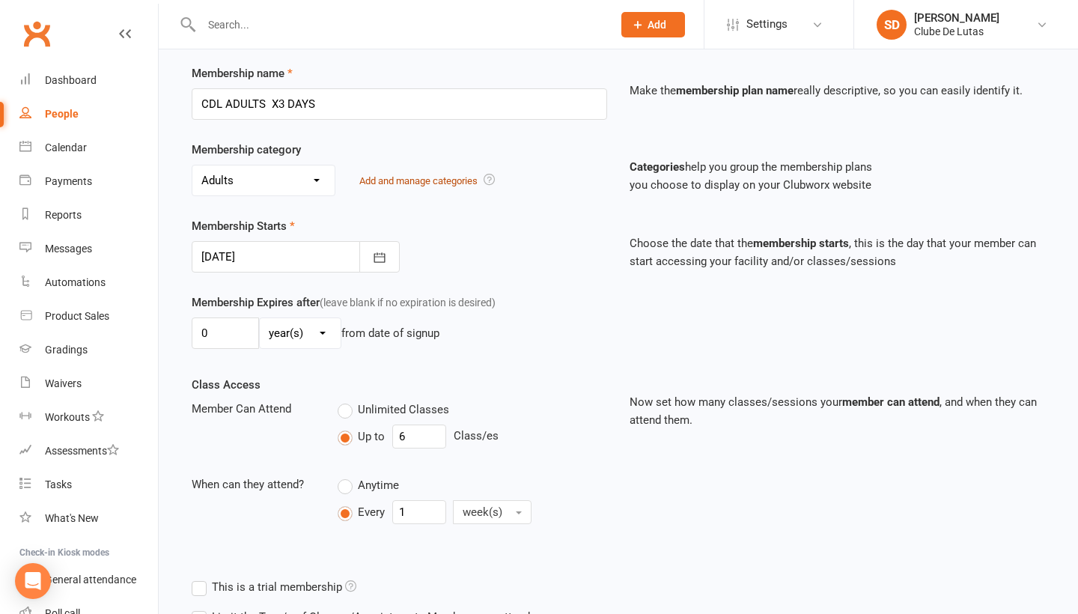
scroll to position [233, 0]
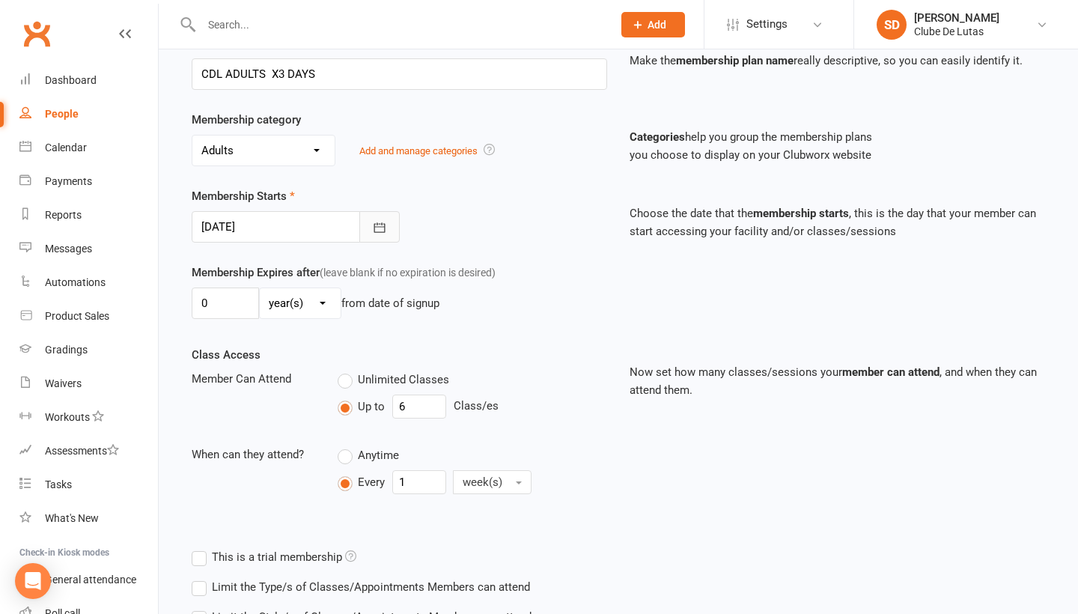
click at [383, 228] on icon "button" at bounding box center [379, 227] width 15 height 15
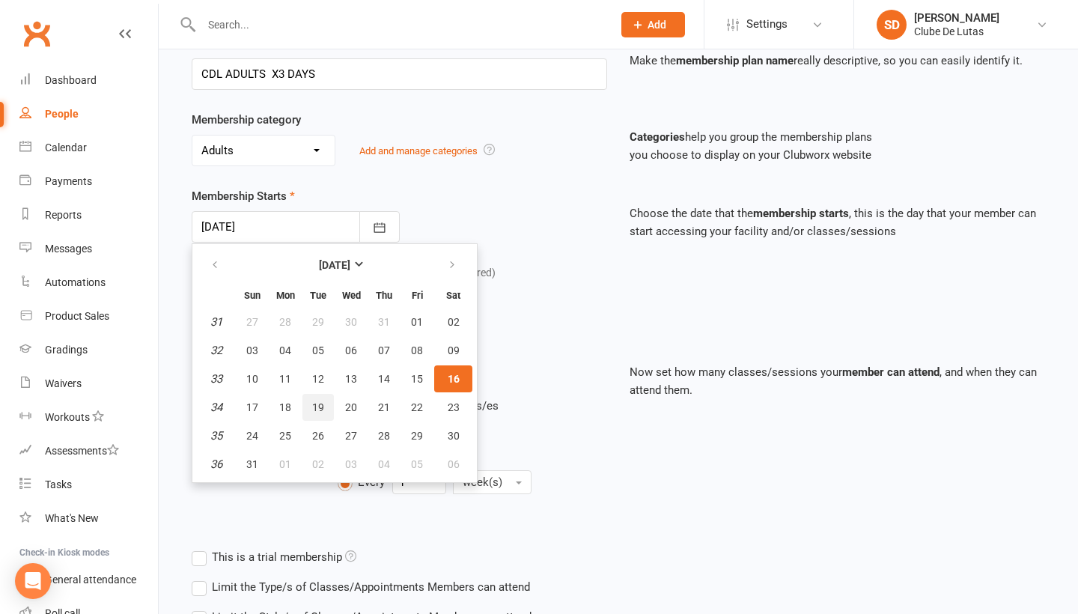
click at [317, 409] on span "19" at bounding box center [318, 407] width 12 height 12
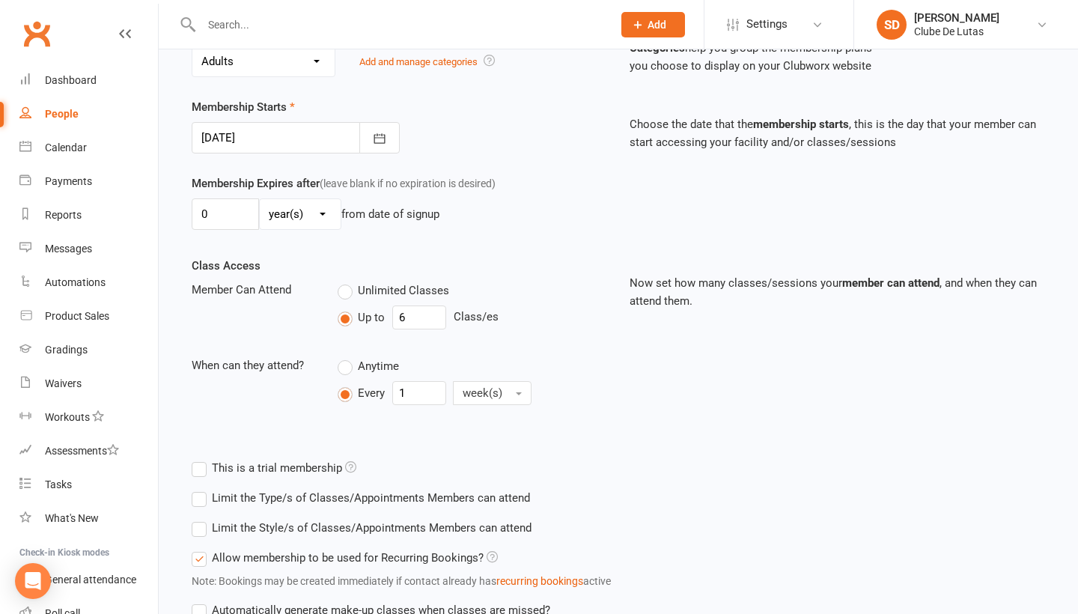
scroll to position [320, 0]
click at [380, 137] on icon "button" at bounding box center [379, 140] width 15 height 15
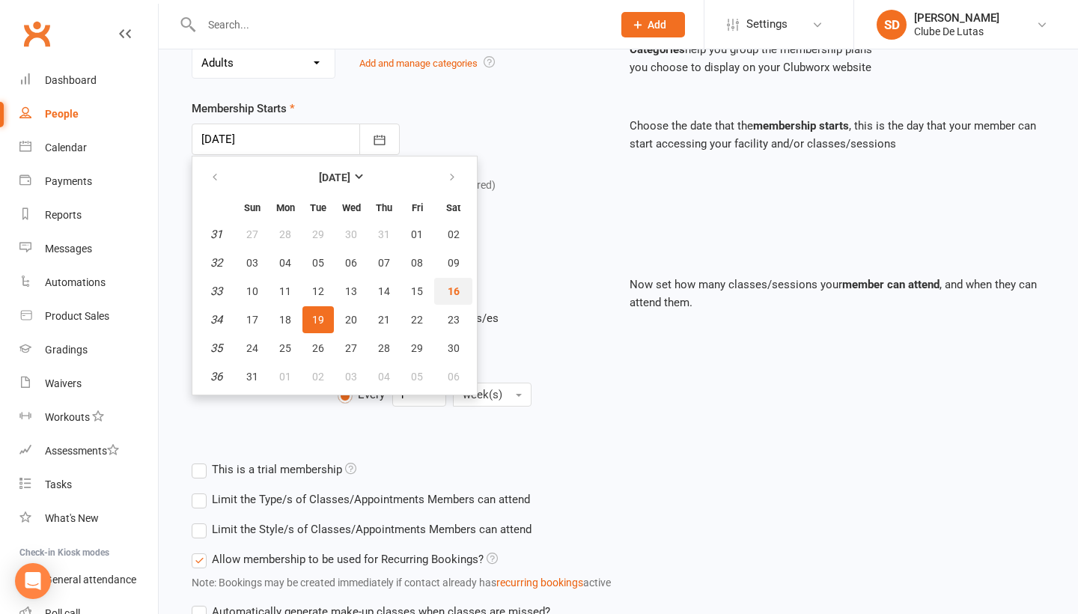
click at [457, 292] on span "16" at bounding box center [454, 291] width 12 height 12
type input "16 Aug 2025"
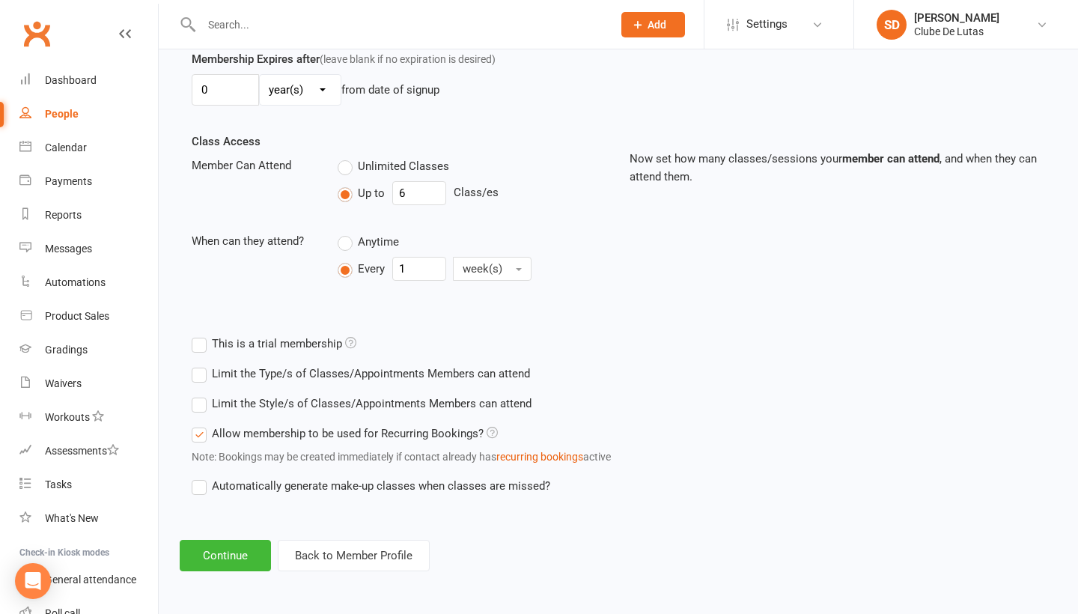
scroll to position [458, 0]
click at [228, 550] on button "Continue" at bounding box center [225, 555] width 91 height 31
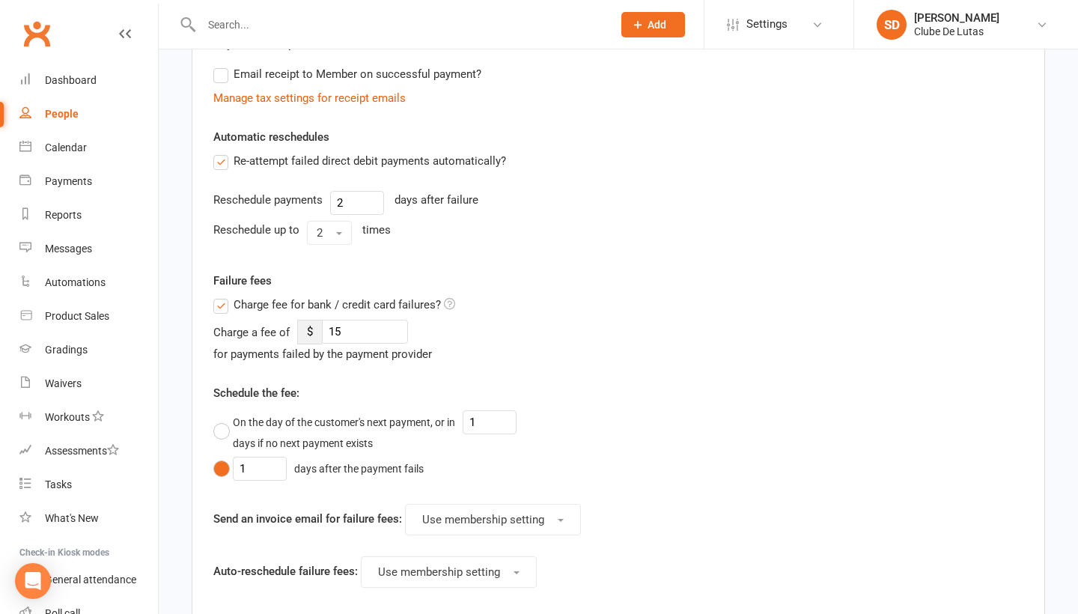
scroll to position [0, 0]
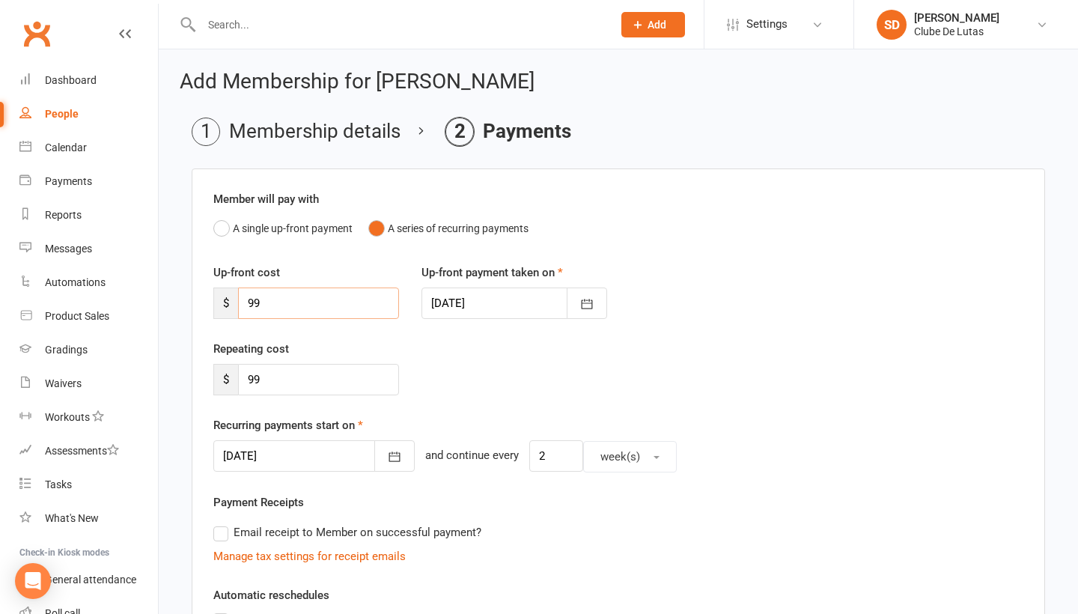
click at [295, 308] on input "99" at bounding box center [318, 302] width 161 height 31
type input "9"
click at [584, 299] on icon "button" at bounding box center [586, 303] width 15 height 15
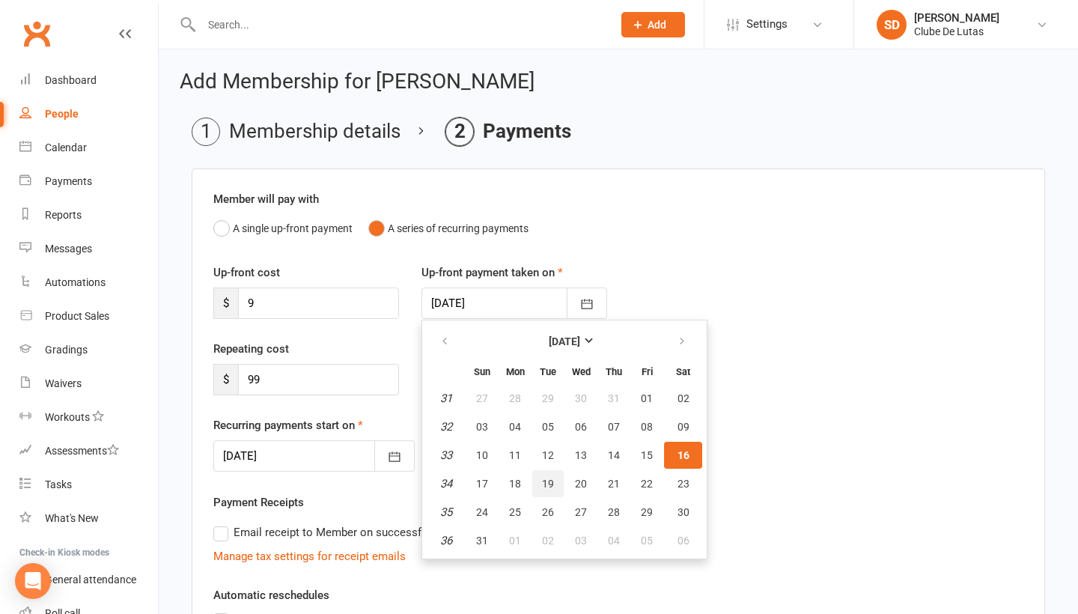
click at [547, 478] on span "19" at bounding box center [548, 484] width 12 height 12
type input "19 Aug 2025"
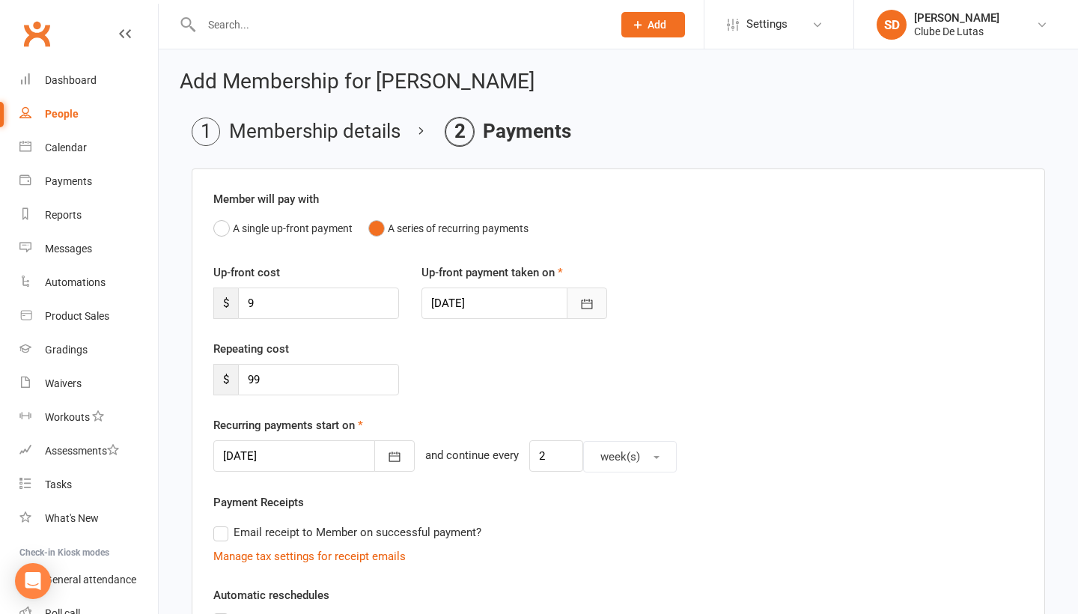
click at [594, 304] on icon "button" at bounding box center [586, 303] width 15 height 15
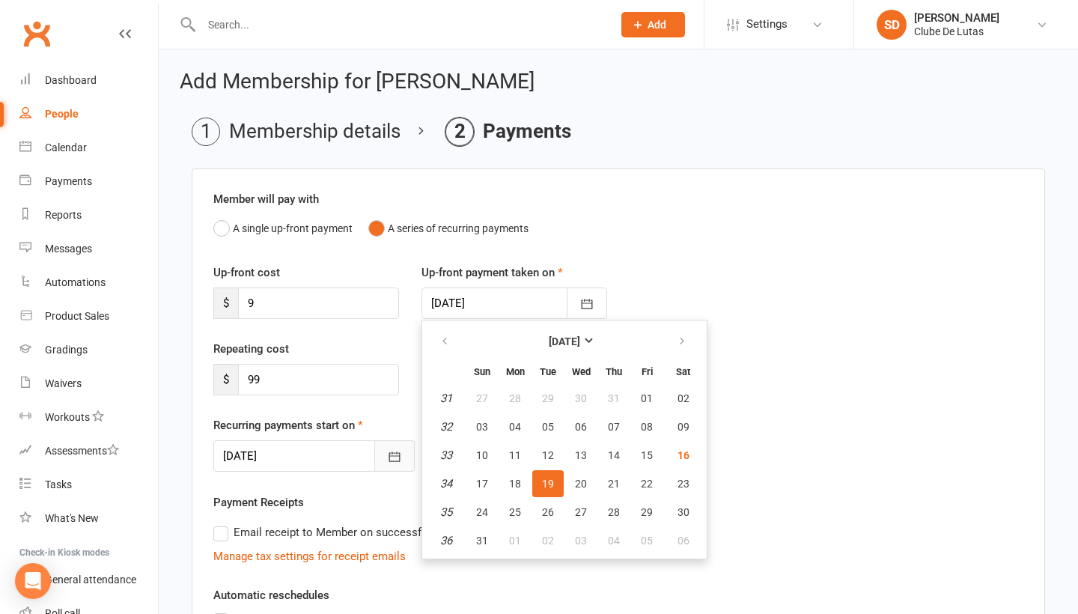
click at [389, 450] on icon "button" at bounding box center [394, 456] width 15 height 15
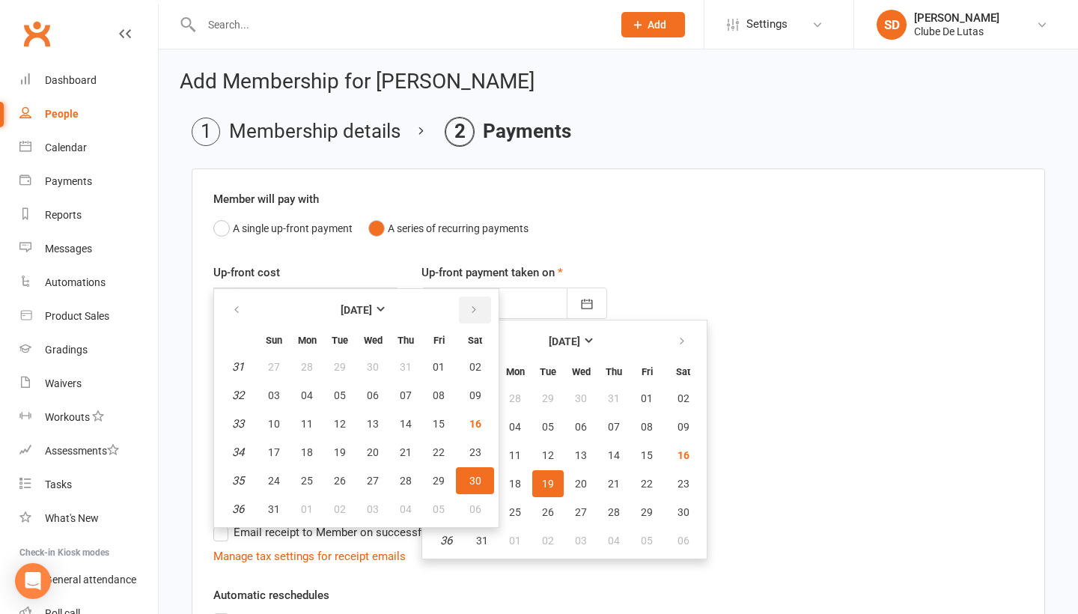
click at [476, 311] on icon "button" at bounding box center [474, 310] width 10 height 12
click at [343, 371] on span "02" at bounding box center [340, 367] width 12 height 12
type input "02 Sep 2025"
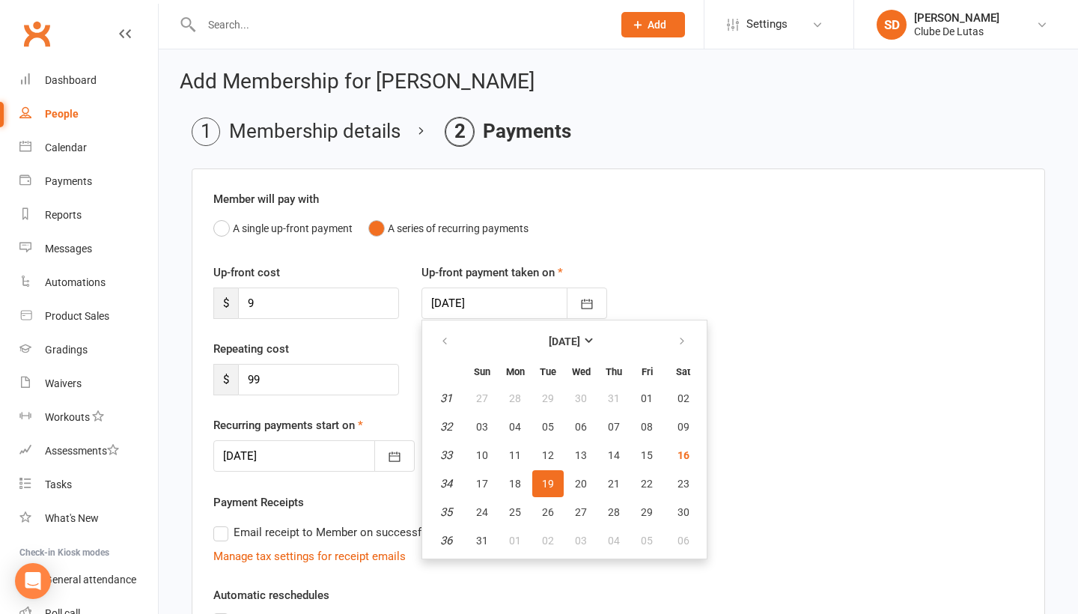
click at [788, 375] on div "Repeating cost $ 99" at bounding box center [618, 378] width 833 height 76
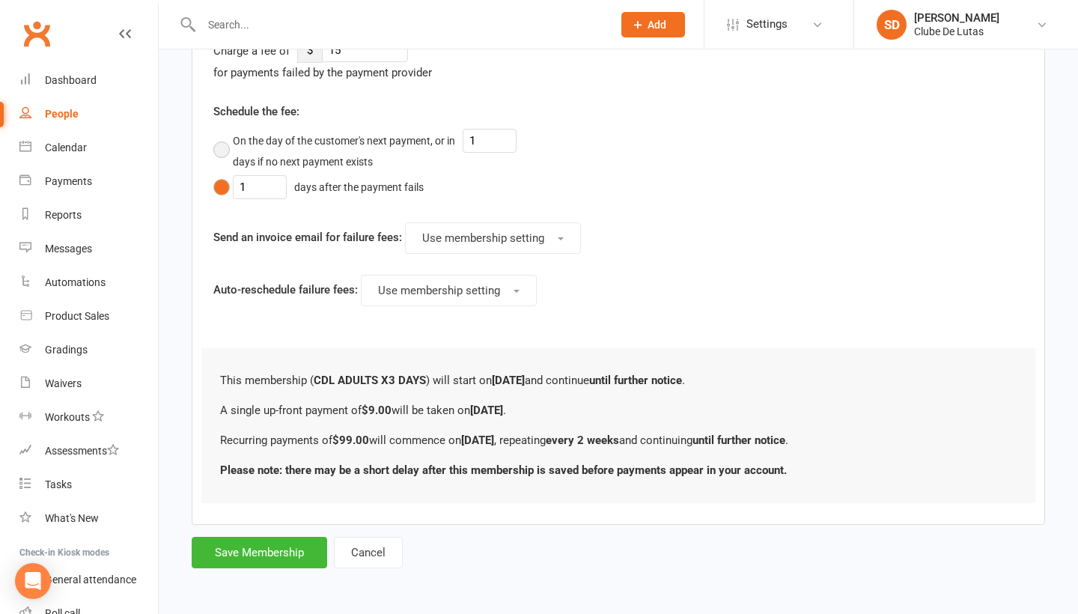
scroll to position [751, 0]
click at [231, 537] on button "Save Membership" at bounding box center [260, 552] width 136 height 31
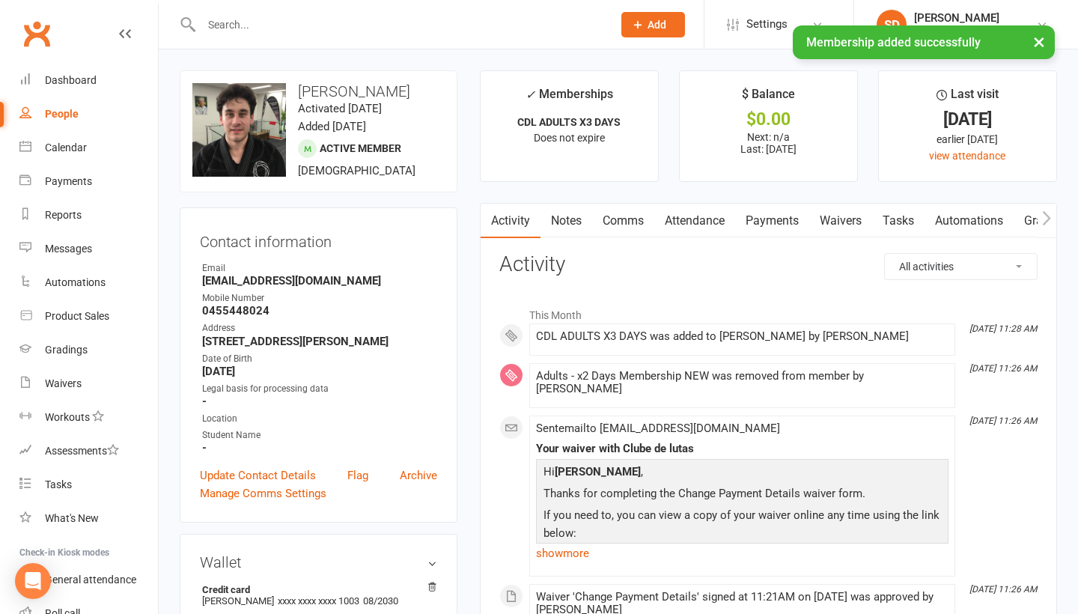
click at [781, 220] on link "Payments" at bounding box center [772, 221] width 74 height 34
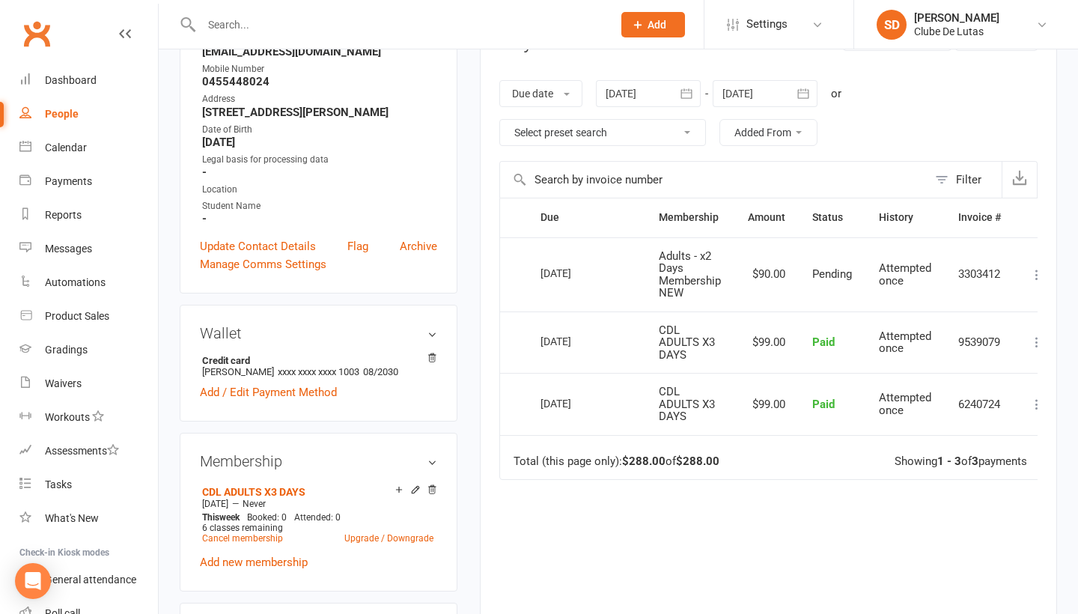
scroll to position [211, 0]
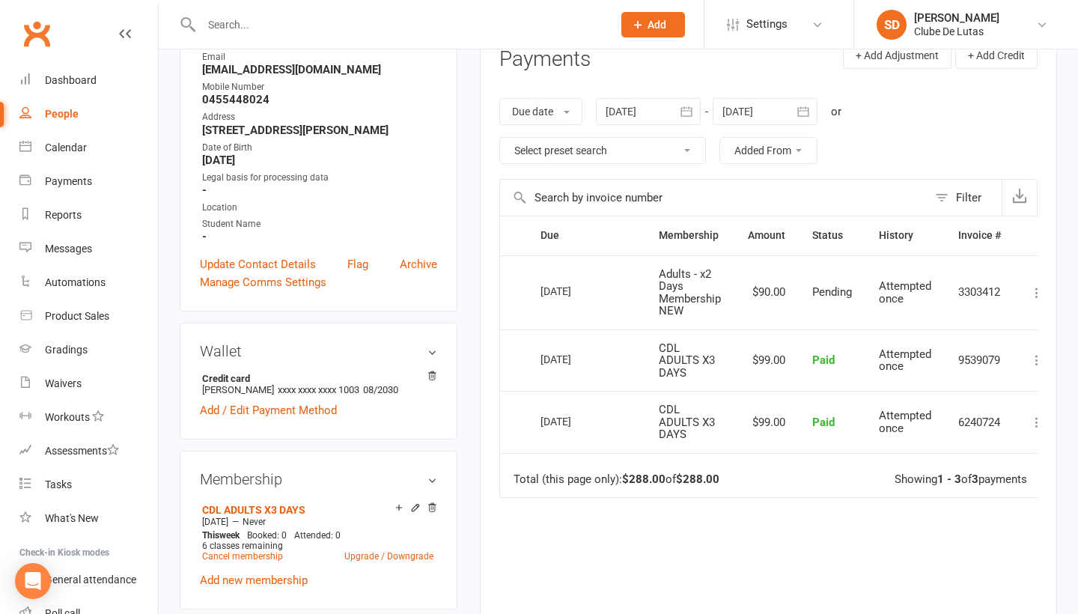
click at [809, 107] on icon "button" at bounding box center [803, 111] width 11 height 10
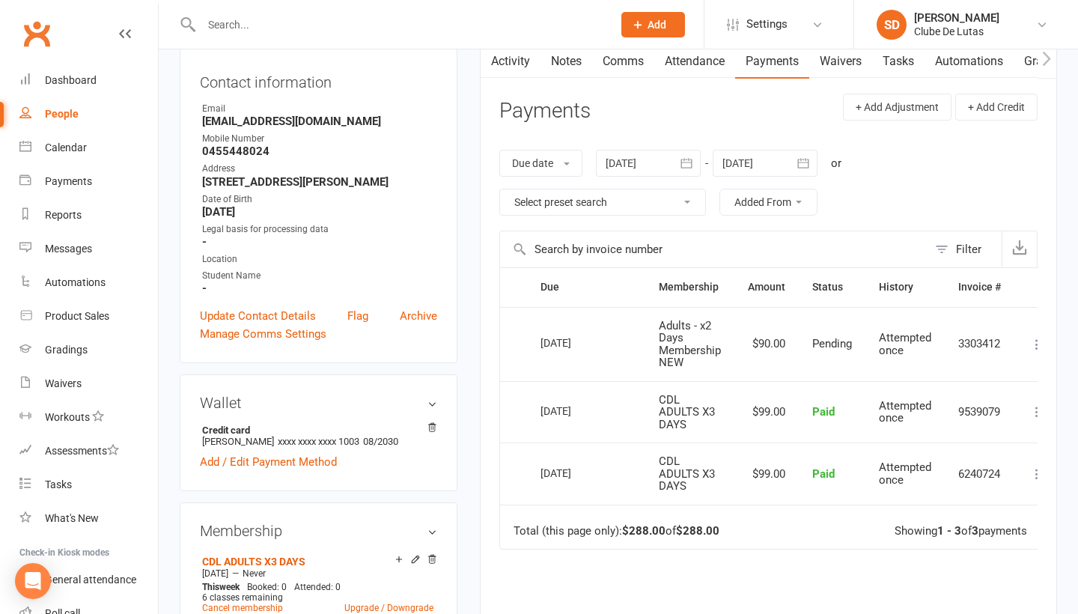
scroll to position [131, 0]
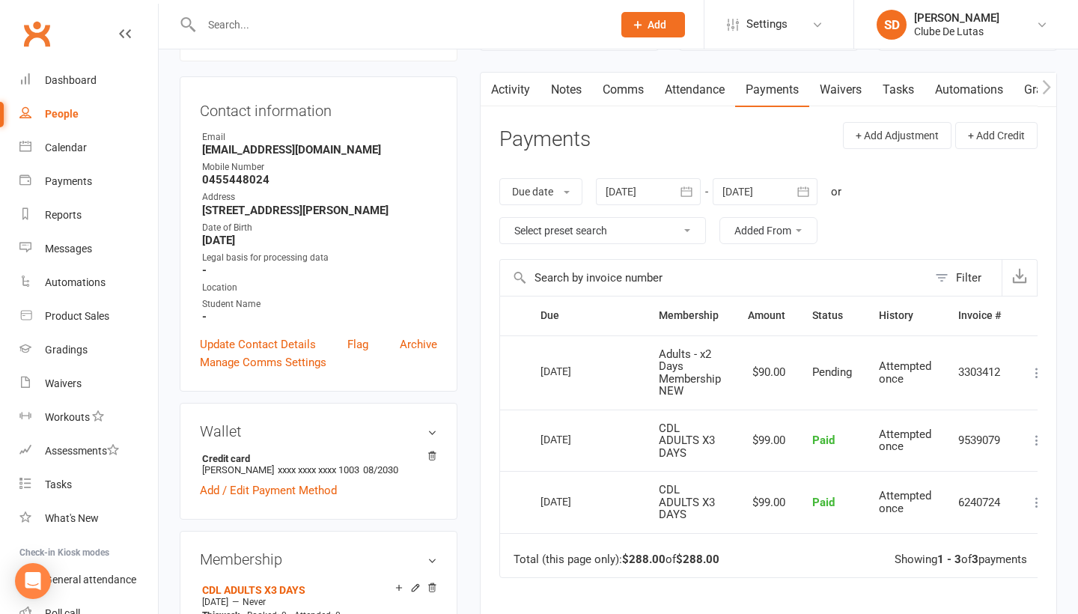
click at [805, 188] on icon "button" at bounding box center [803, 191] width 15 height 15
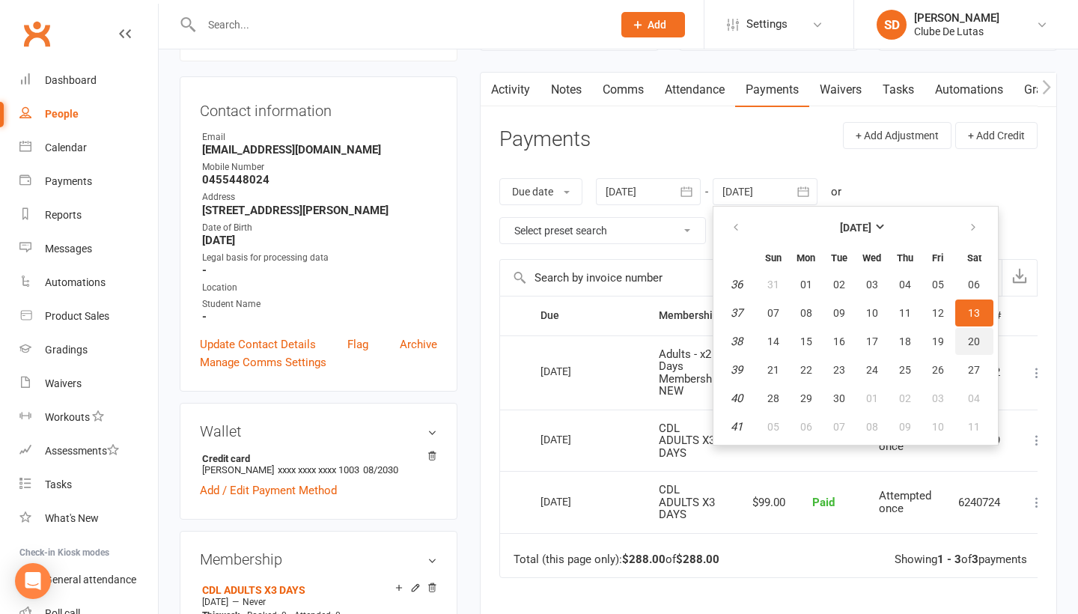
click at [961, 345] on button "20" at bounding box center [974, 341] width 38 height 27
type input "20 Sep 2025"
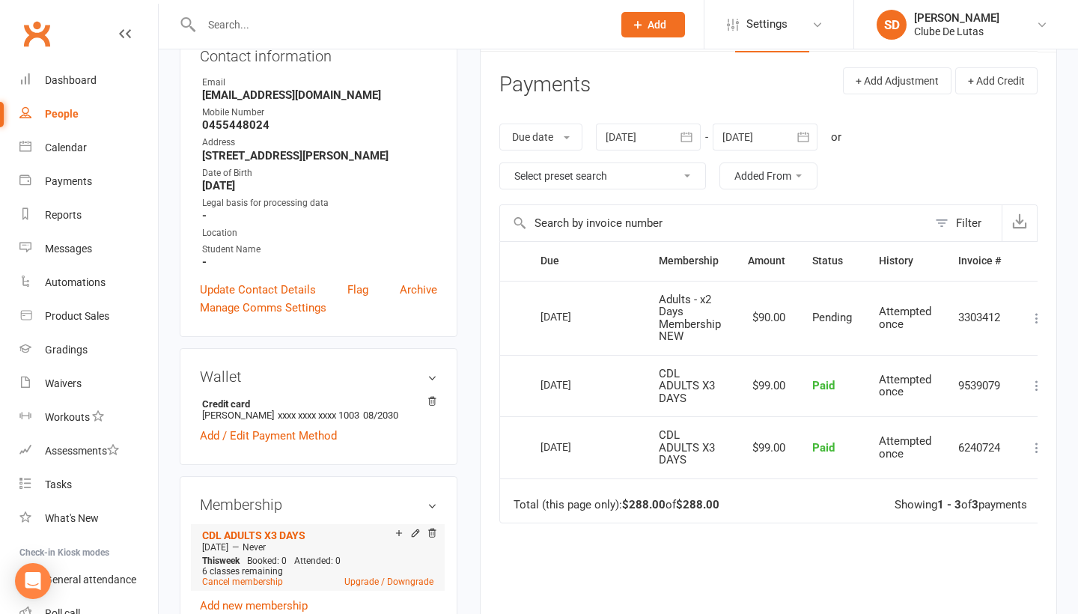
scroll to position [64, 0]
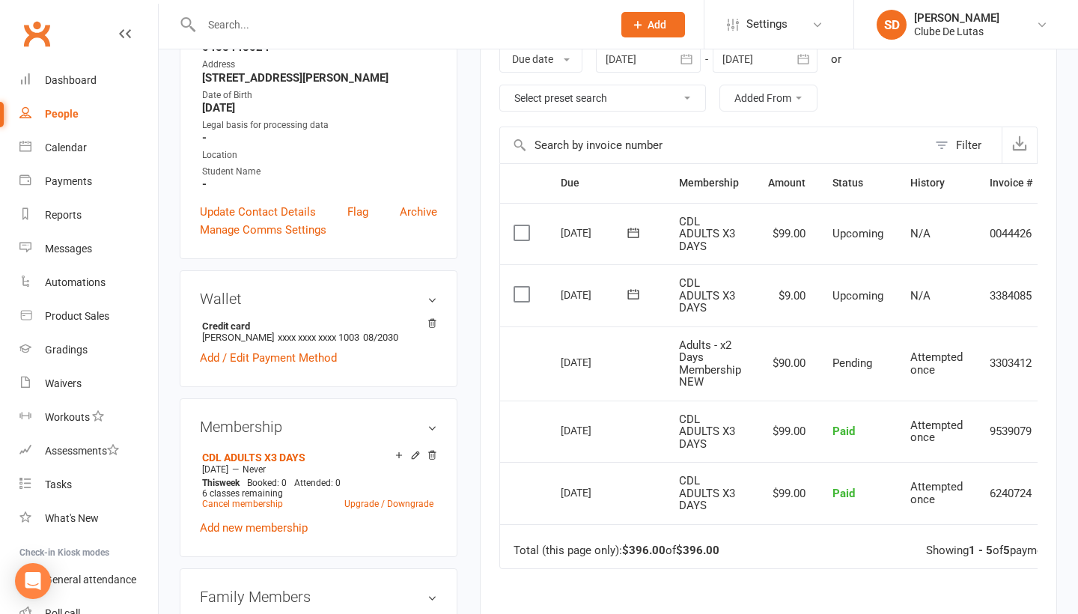
scroll to position [284, 0]
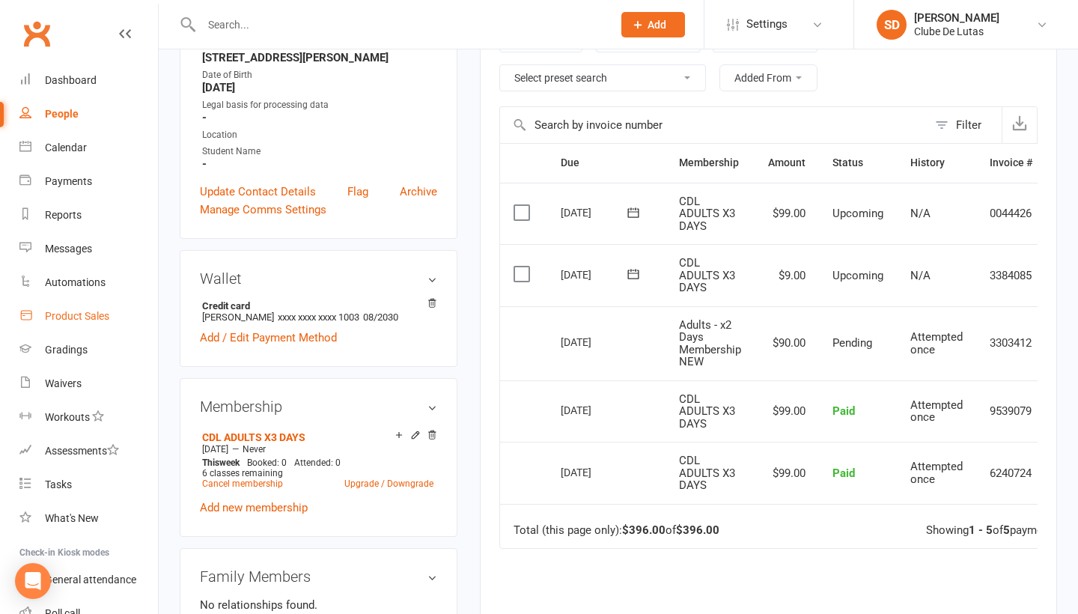
click at [79, 316] on div "Product Sales" at bounding box center [77, 316] width 64 height 12
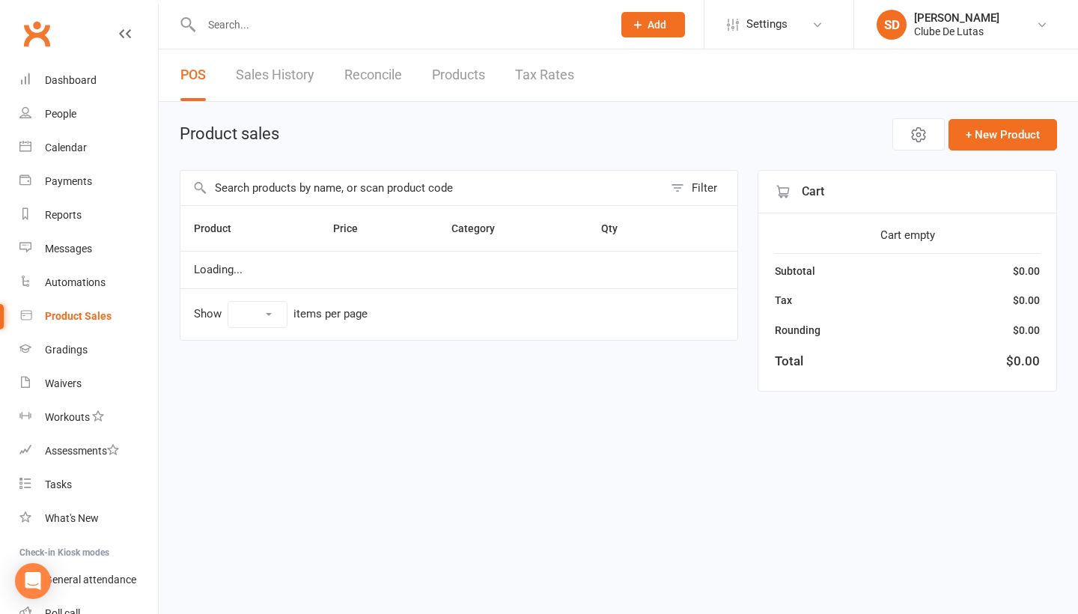
select select "10"
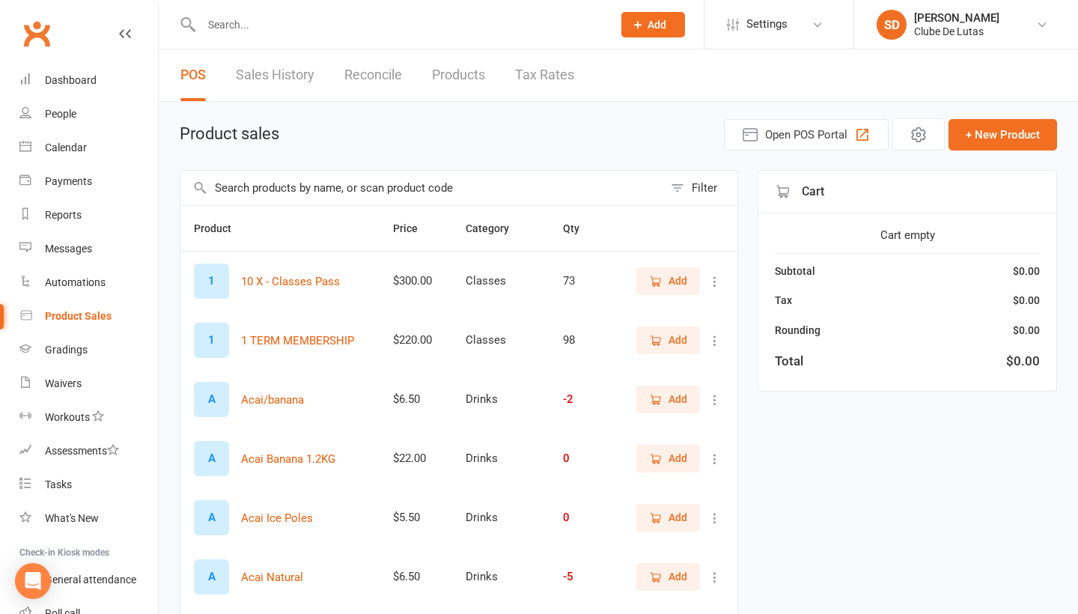
click at [299, 200] on input "text" at bounding box center [421, 188] width 483 height 34
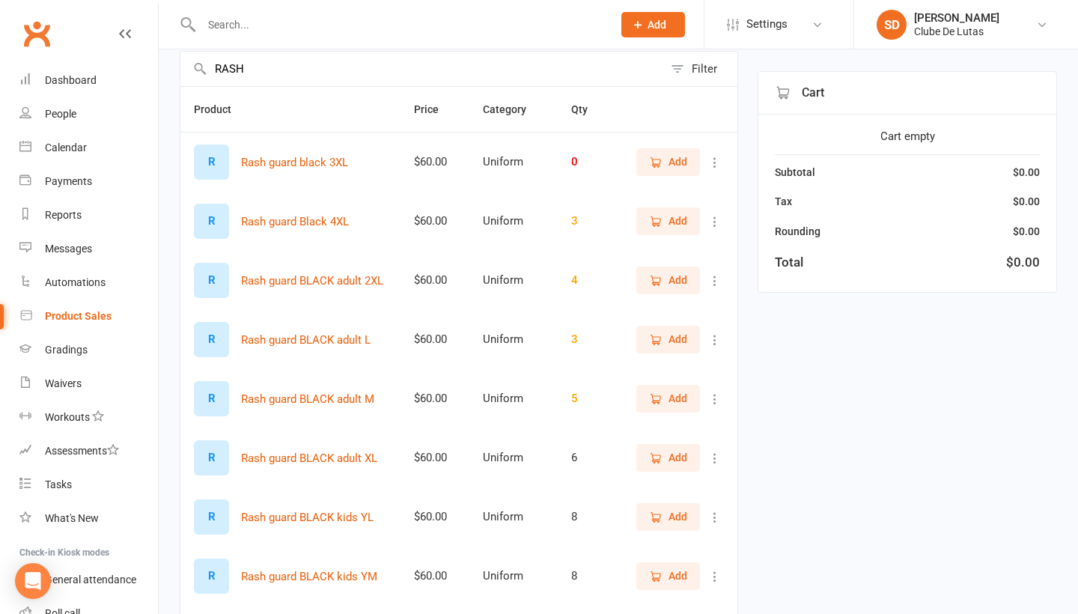
scroll to position [135, 0]
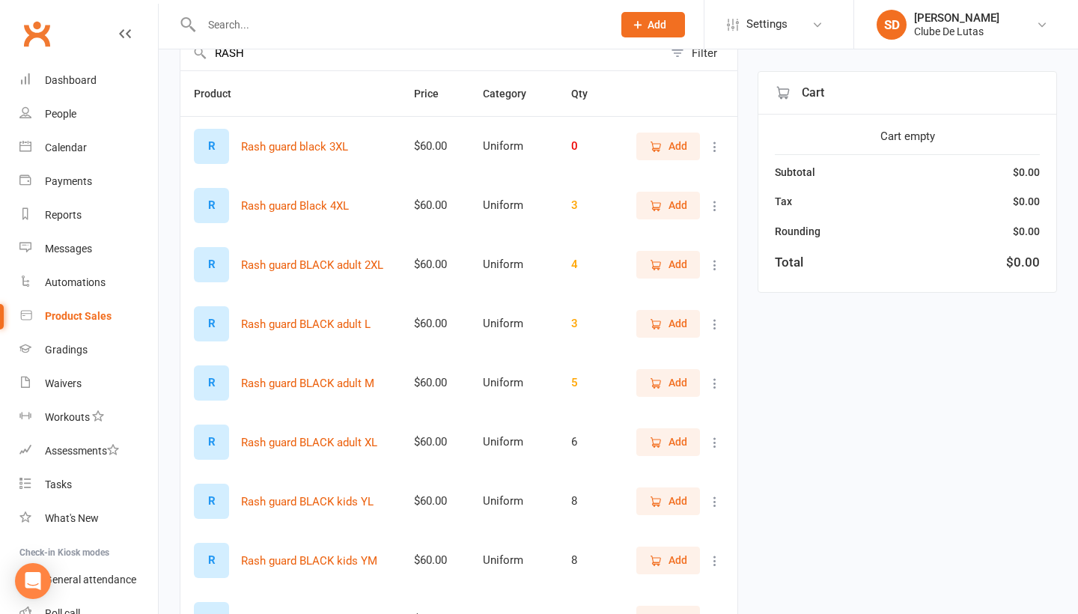
type input "RASH"
click at [672, 323] on span "Add" at bounding box center [678, 323] width 19 height 16
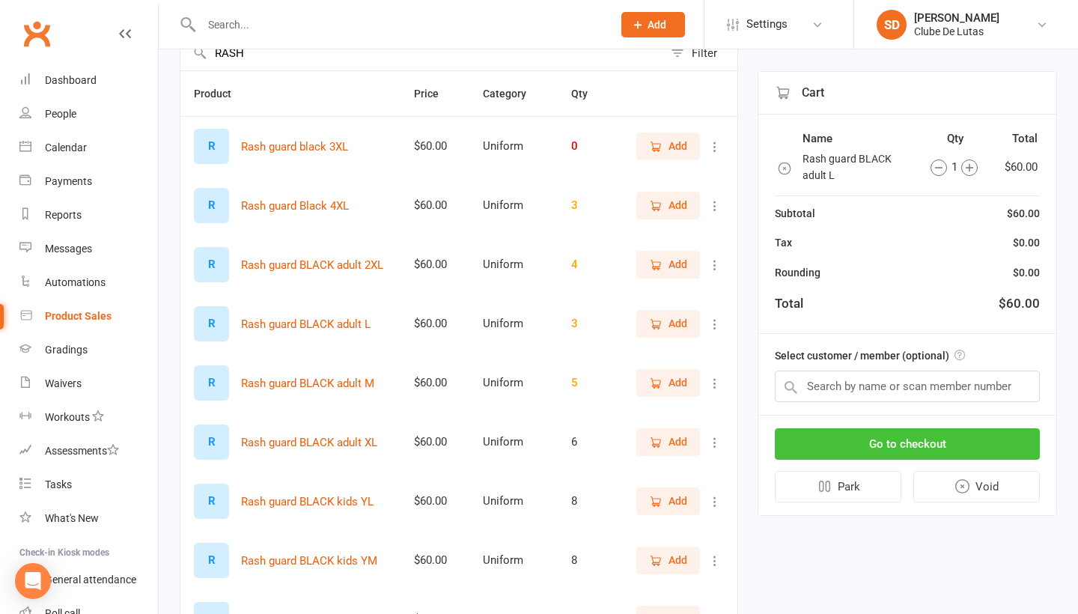
click at [922, 449] on button "Go to checkout" at bounding box center [907, 443] width 265 height 31
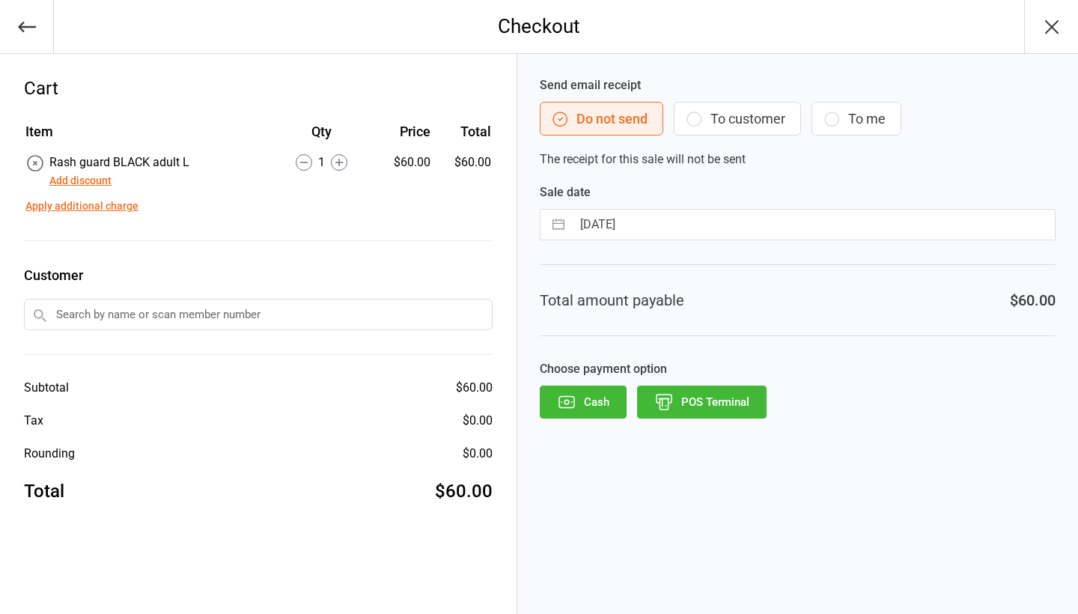
click at [713, 412] on button "POS Terminal" at bounding box center [702, 402] width 130 height 33
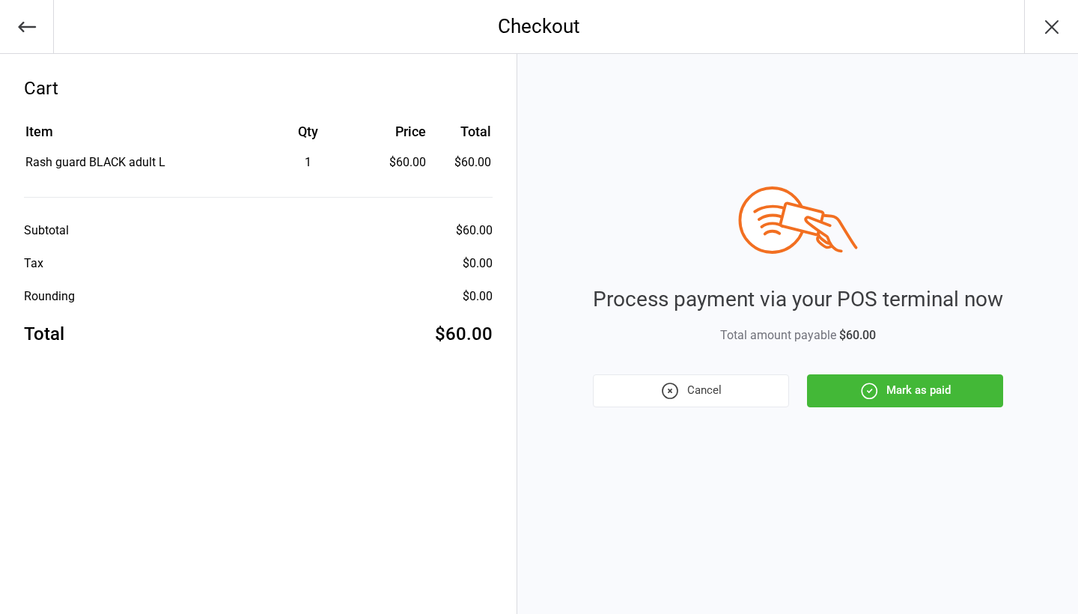
click at [919, 396] on button "Mark as paid" at bounding box center [905, 390] width 196 height 33
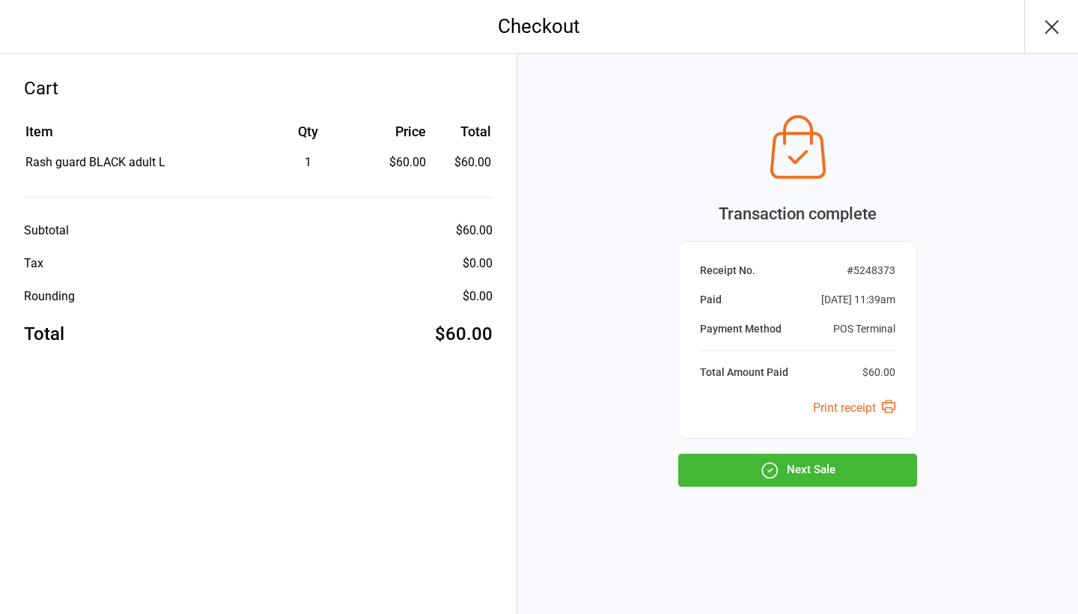
click at [819, 471] on button "Next Sale" at bounding box center [797, 470] width 239 height 33
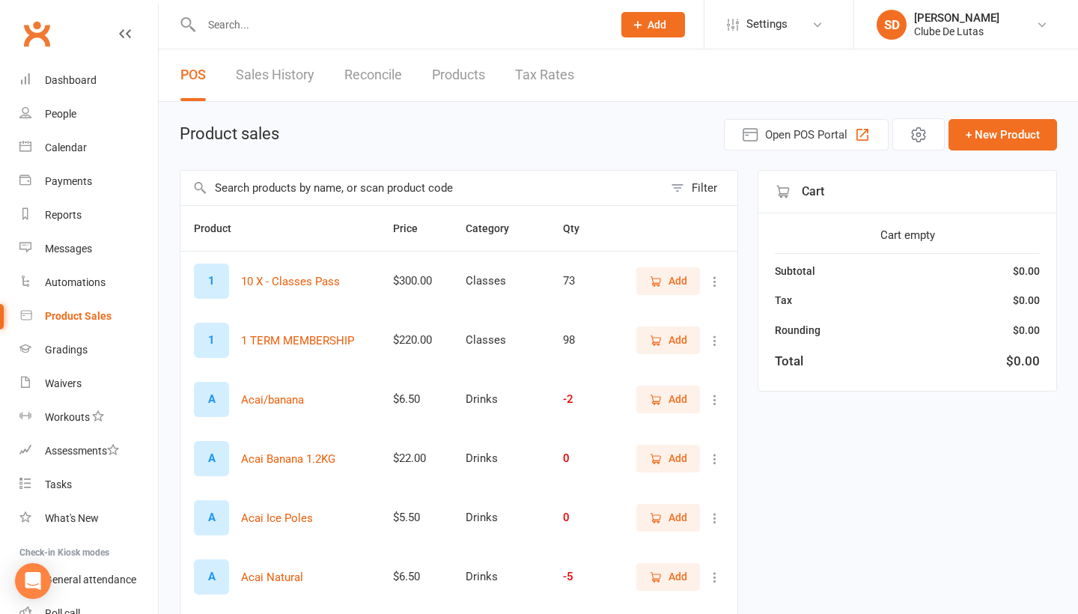
click at [402, 184] on input "text" at bounding box center [421, 188] width 483 height 34
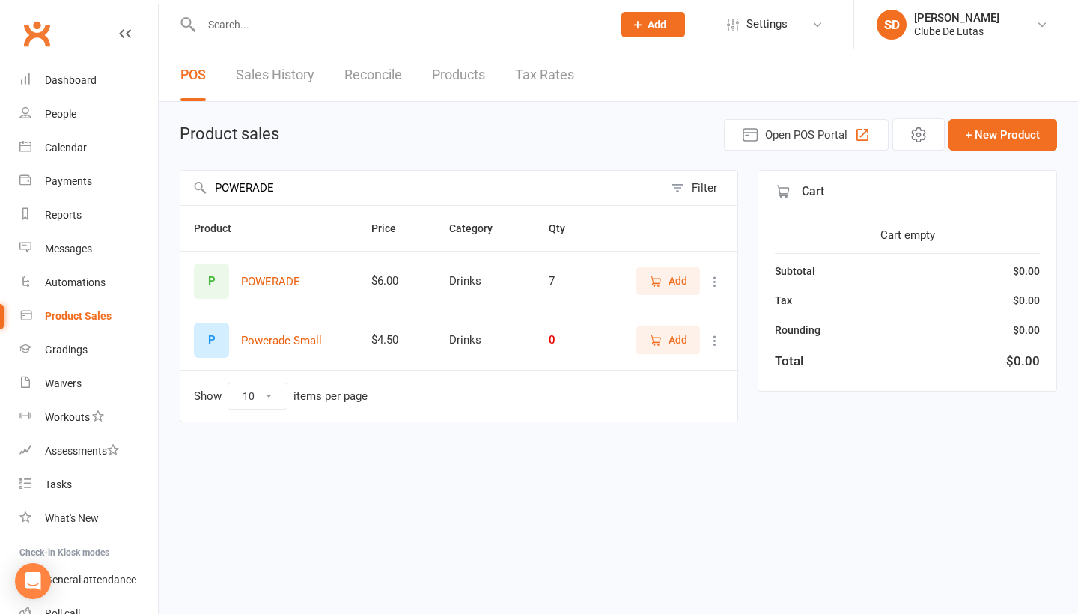
type input "POWERADE"
click at [684, 276] on span "Add" at bounding box center [678, 281] width 19 height 16
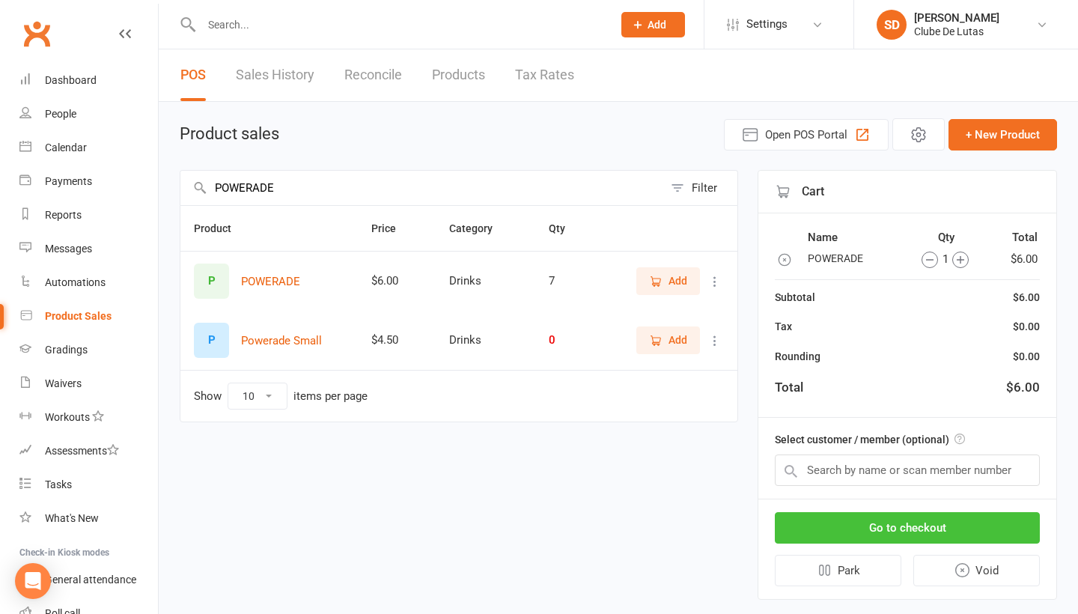
click at [896, 535] on button "Go to checkout" at bounding box center [907, 527] width 265 height 31
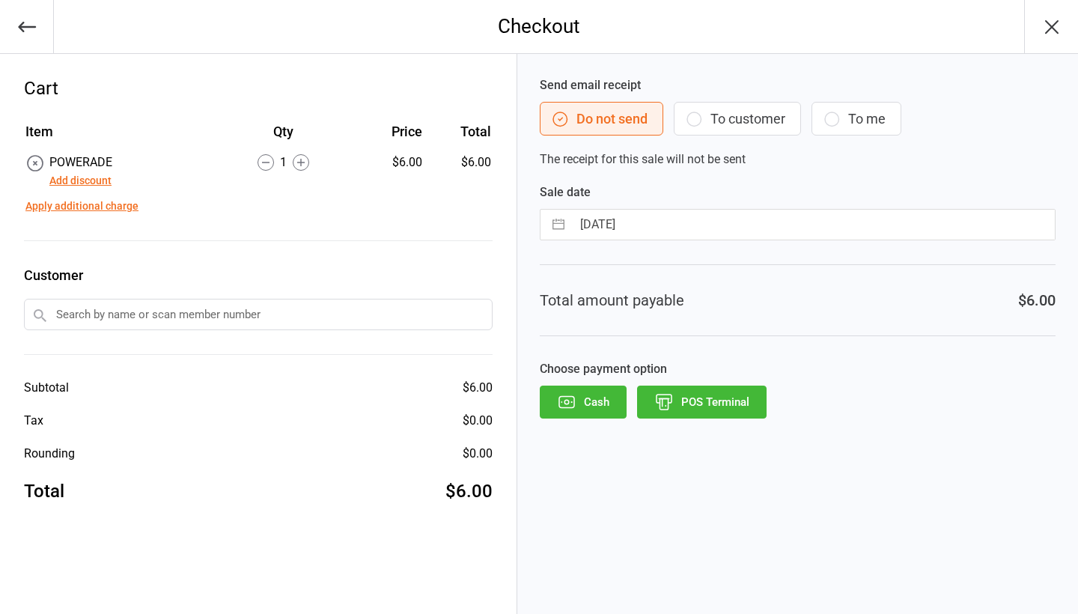
click at [738, 407] on button "POS Terminal" at bounding box center [702, 402] width 130 height 33
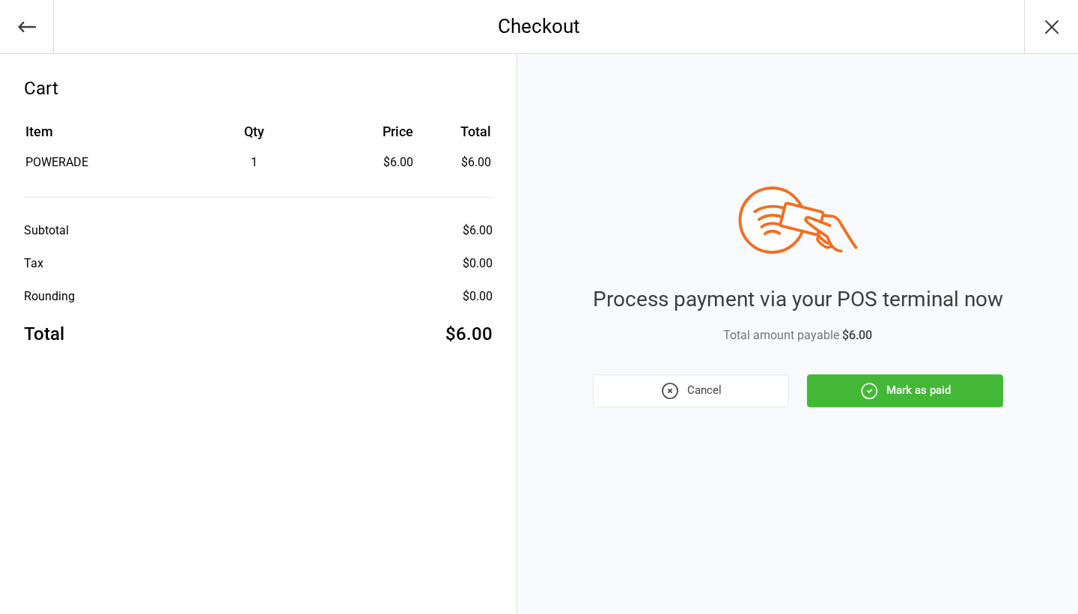
click at [901, 390] on button "Mark as paid" at bounding box center [905, 390] width 196 height 33
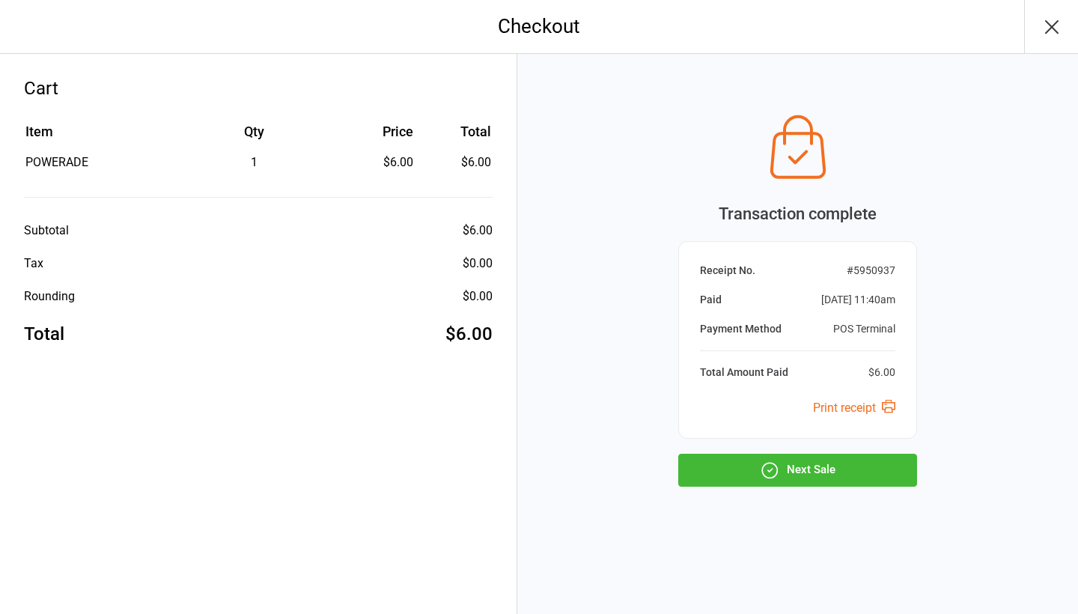
click at [842, 474] on button "Next Sale" at bounding box center [797, 470] width 239 height 33
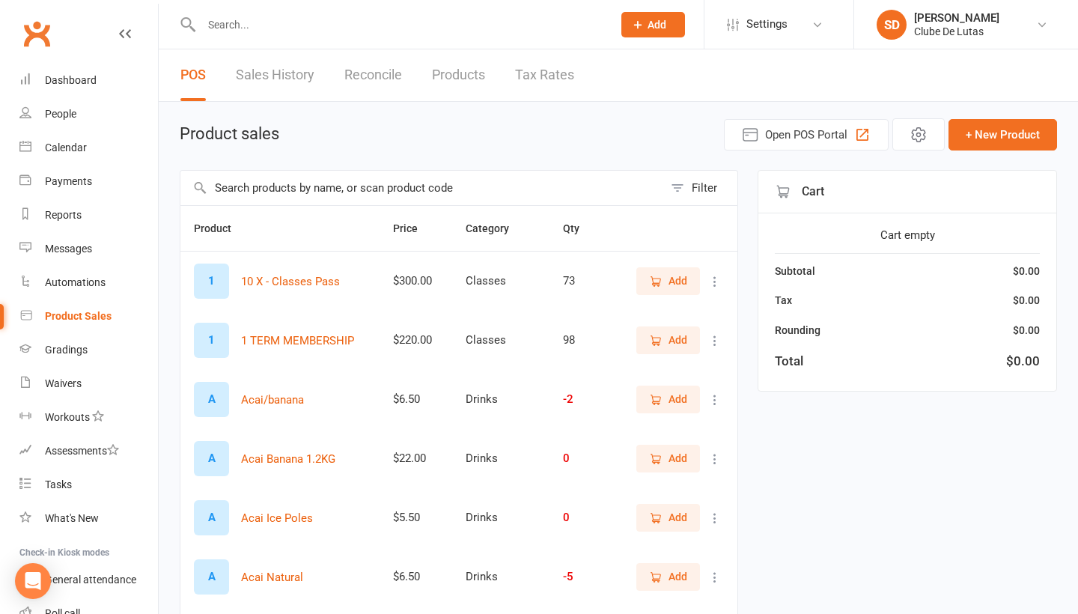
click at [350, 190] on input "text" at bounding box center [421, 188] width 483 height 34
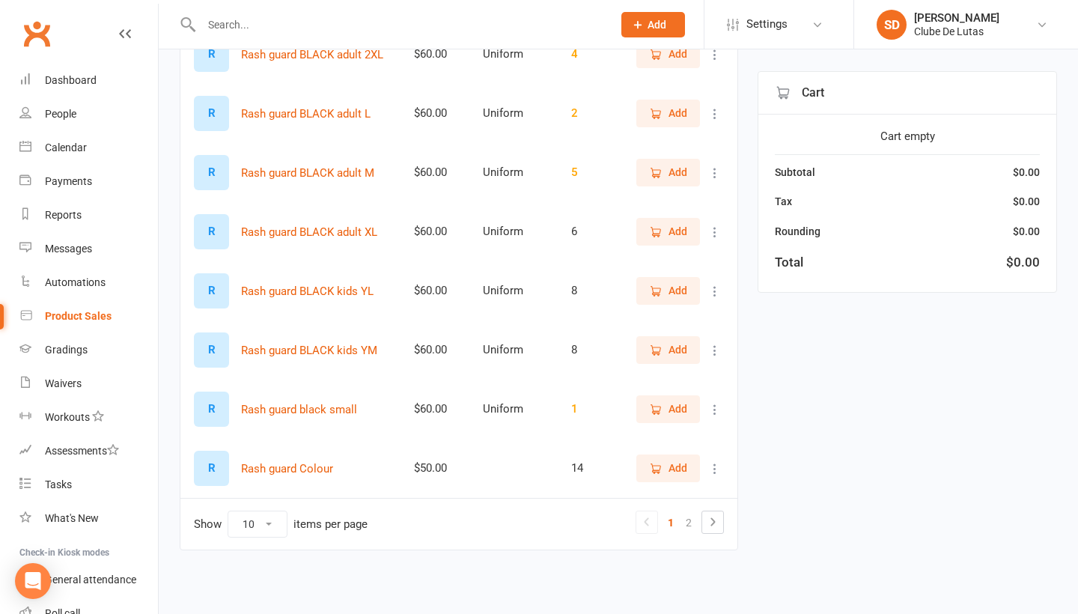
scroll to position [358, 0]
click at [687, 515] on link "2" at bounding box center [689, 522] width 18 height 21
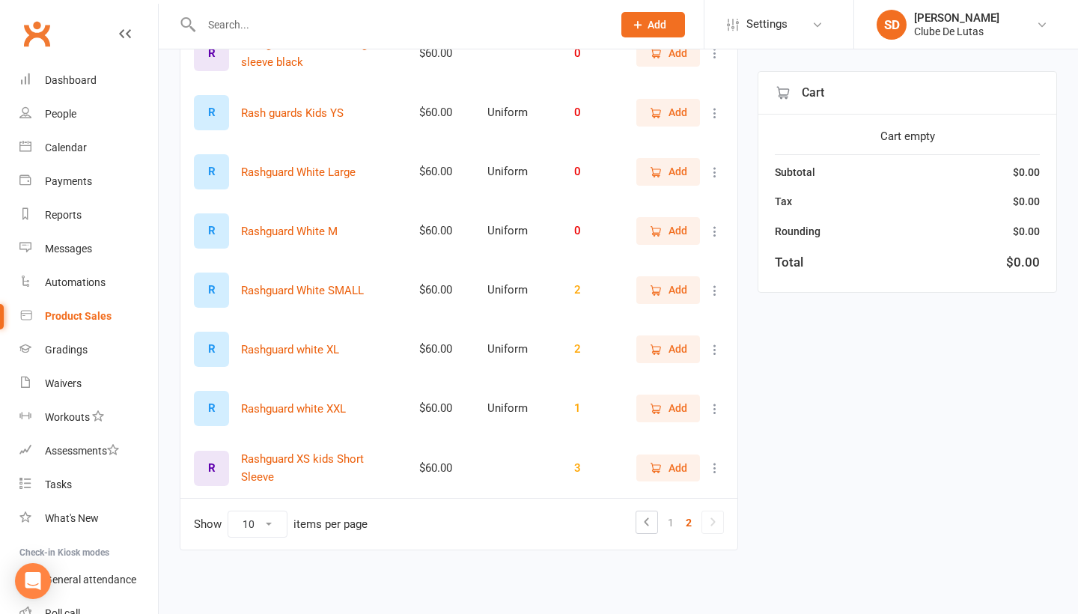
scroll to position [241, 0]
click at [671, 512] on link "1" at bounding box center [671, 522] width 18 height 21
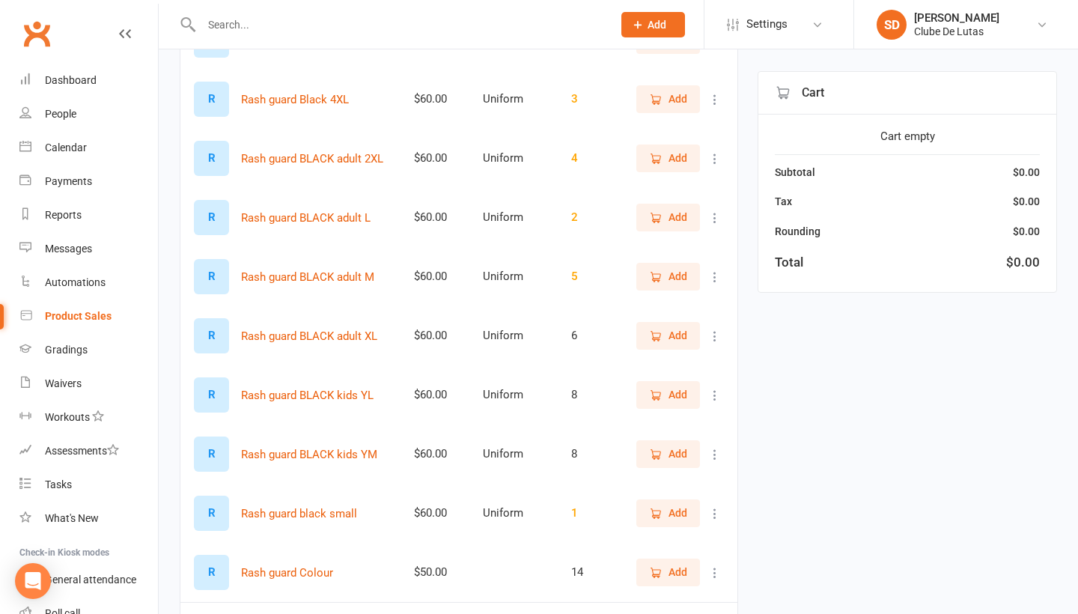
click at [643, 396] on button "Add" at bounding box center [668, 394] width 64 height 27
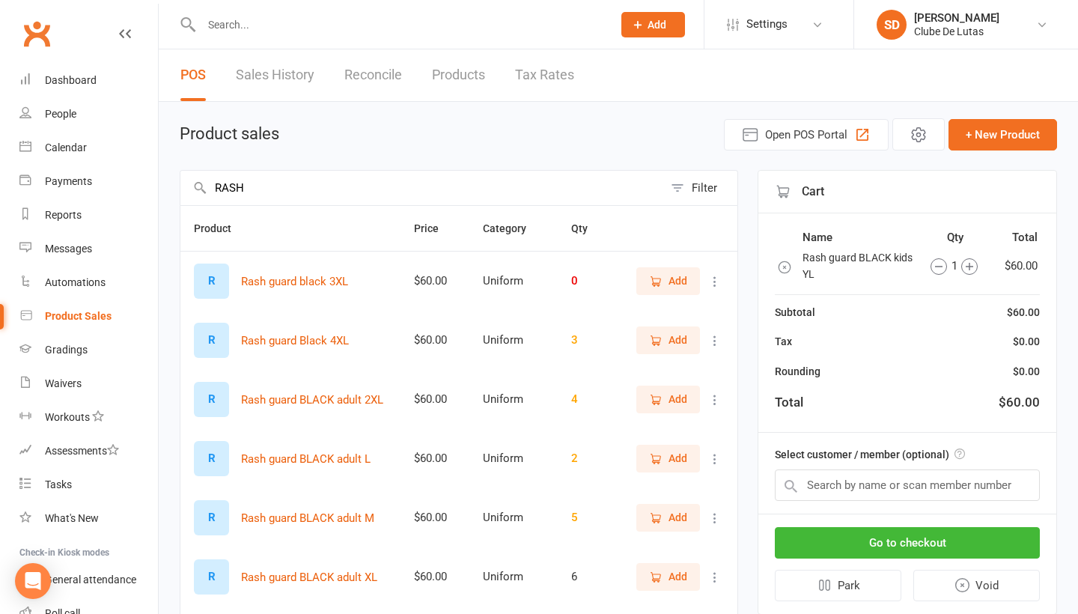
click at [308, 177] on input "RASH" at bounding box center [421, 188] width 483 height 34
click at [279, 186] on input "RASH" at bounding box center [421, 188] width 483 height 34
type input "R"
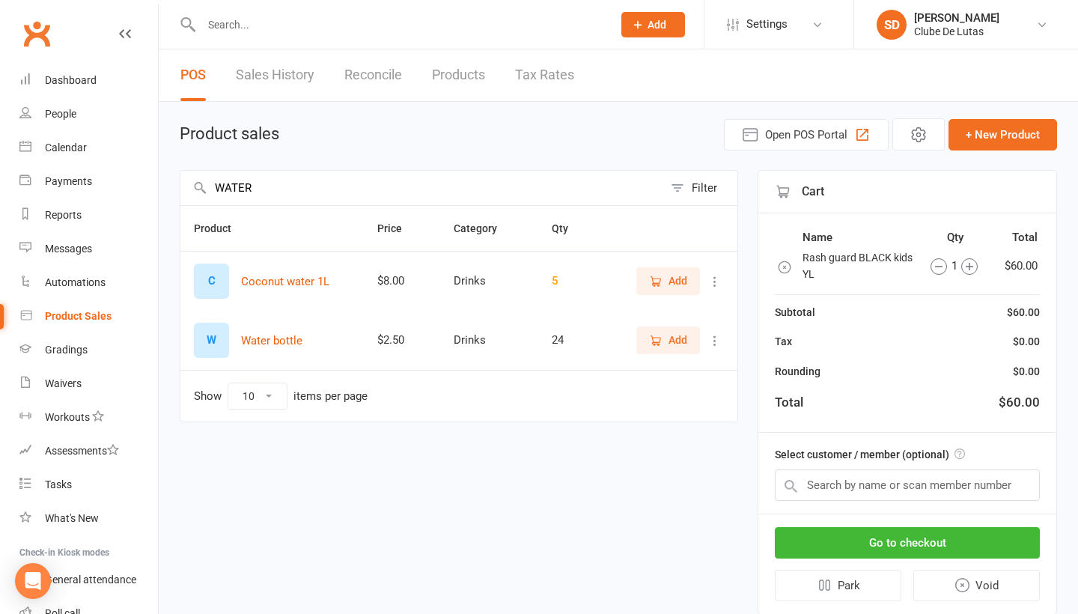
type input "WATER"
click at [650, 341] on icon "button" at bounding box center [655, 340] width 13 height 13
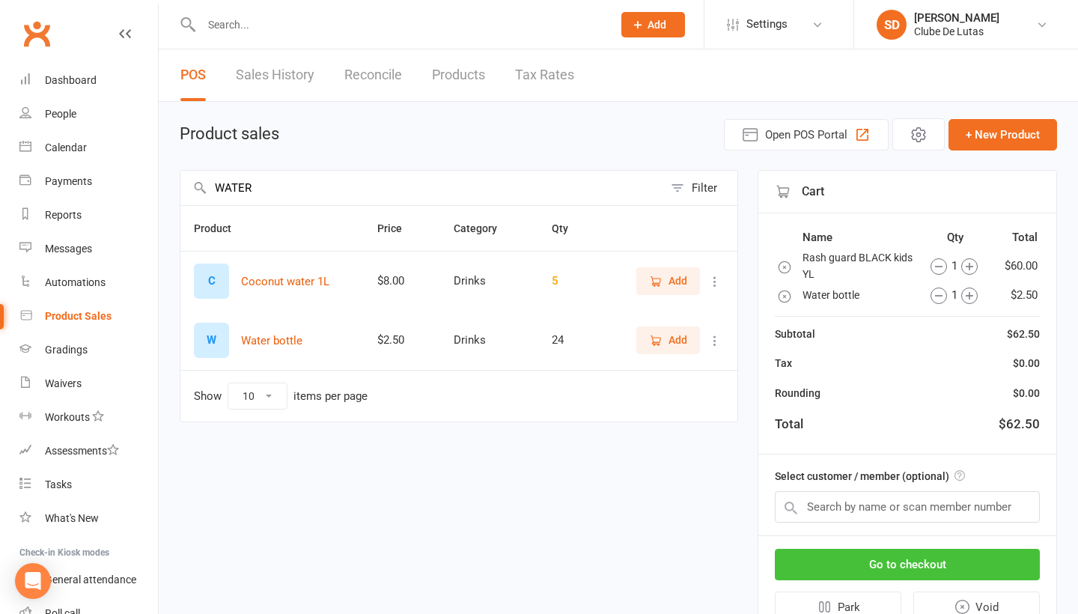
click at [926, 576] on button "Go to checkout" at bounding box center [907, 564] width 265 height 31
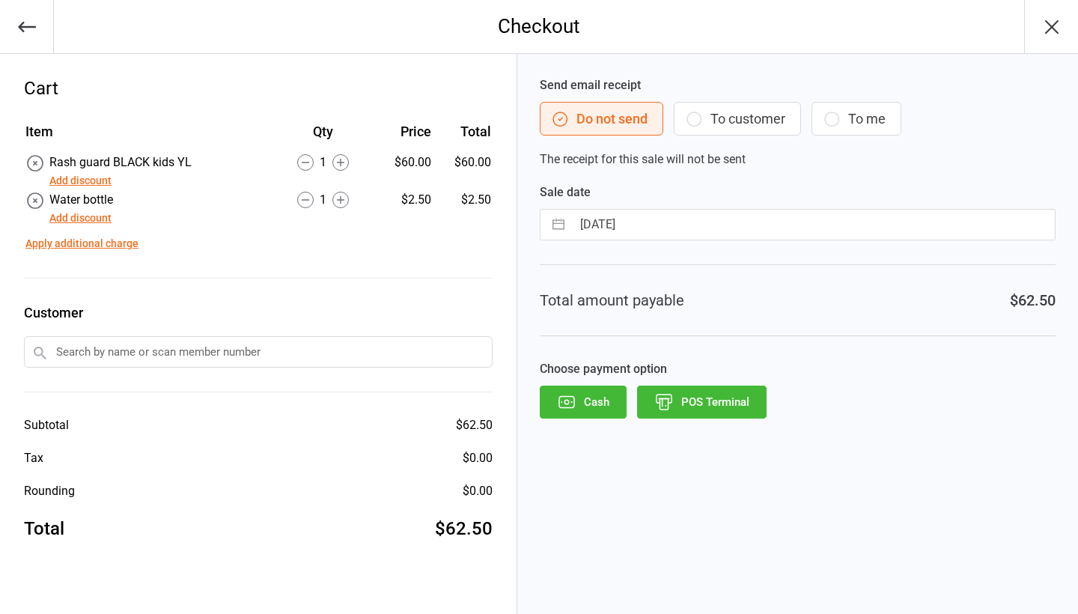
click at [703, 398] on button "POS Terminal" at bounding box center [702, 402] width 130 height 33
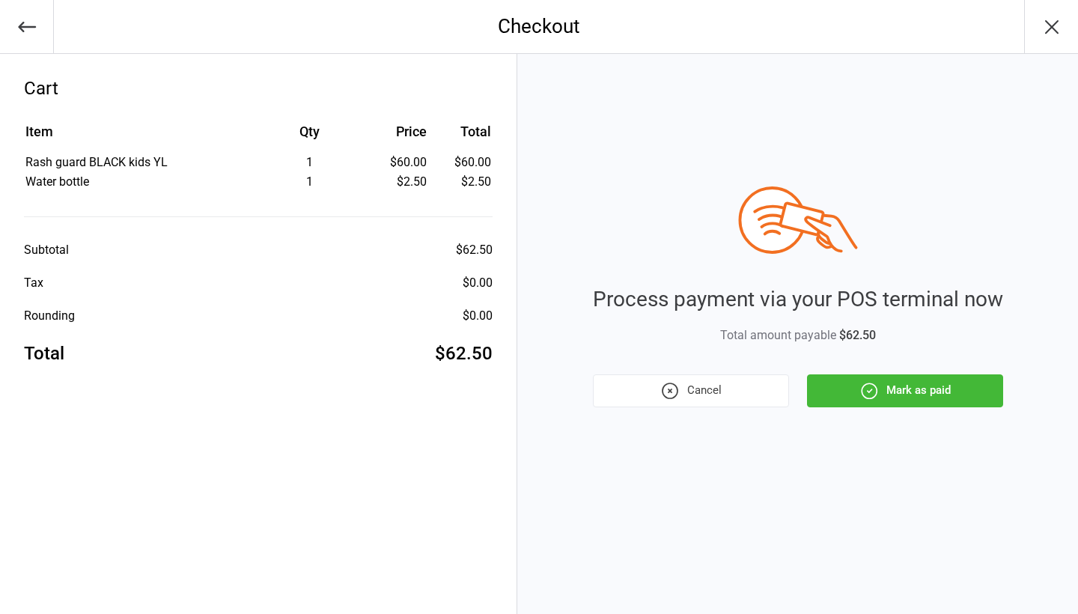
click at [895, 396] on button "Mark as paid" at bounding box center [905, 390] width 196 height 33
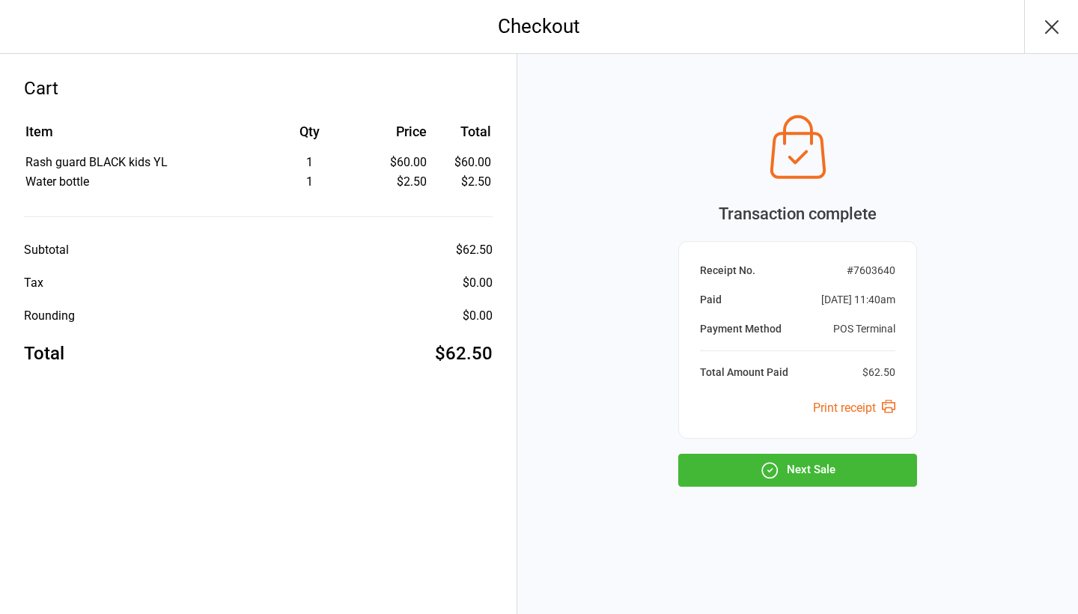
click at [787, 454] on button "Next Sale" at bounding box center [797, 470] width 239 height 33
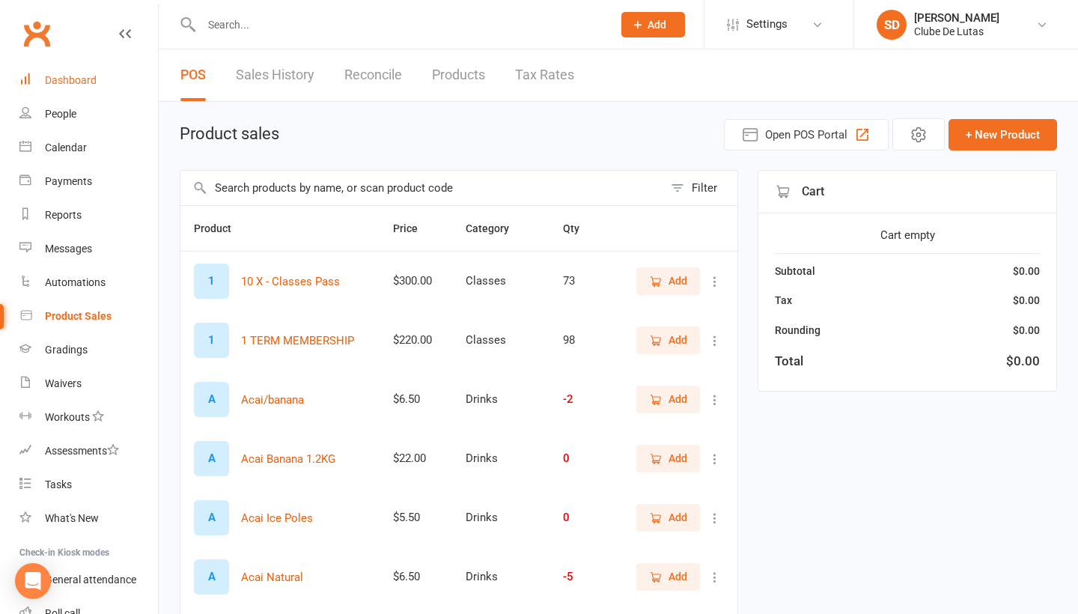
click at [72, 81] on div "Dashboard" at bounding box center [71, 80] width 52 height 12
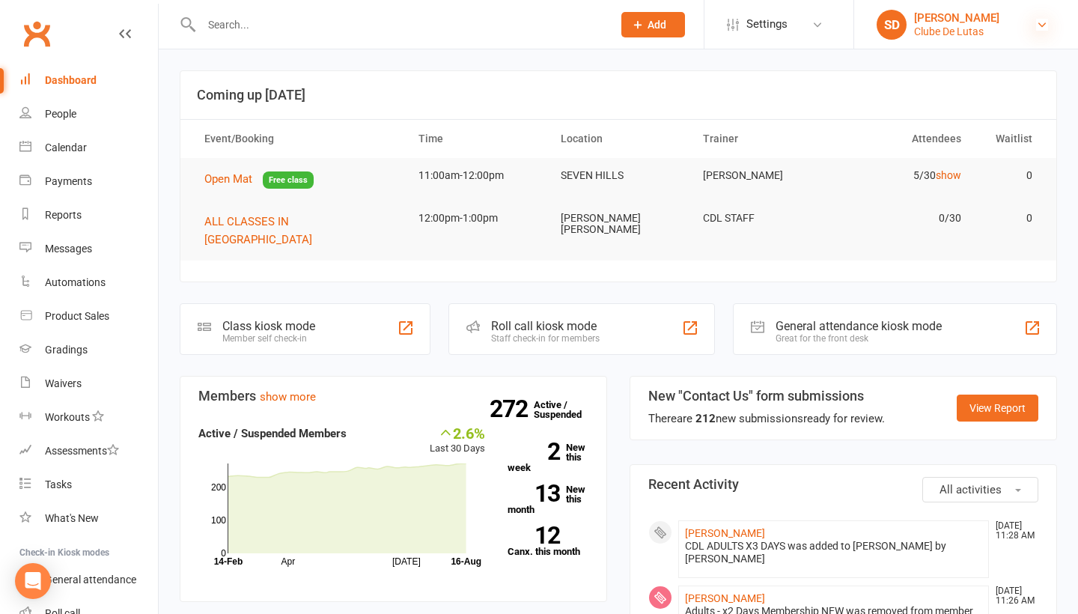
click at [1041, 26] on icon at bounding box center [1042, 25] width 12 height 12
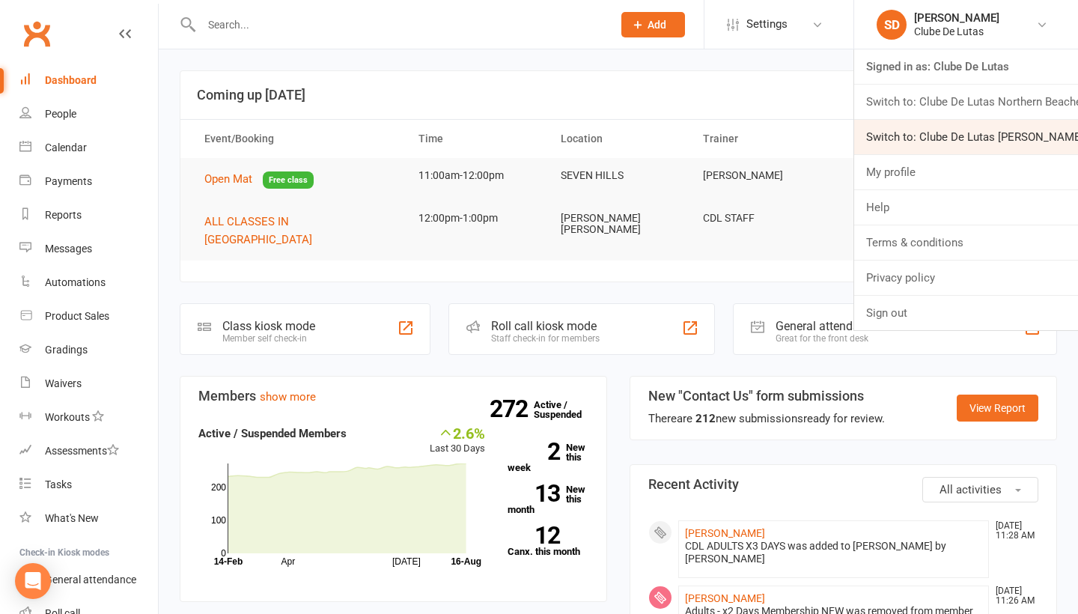
click at [983, 130] on link "Switch to: Clube De Lutas [PERSON_NAME] [PERSON_NAME]" at bounding box center [966, 137] width 224 height 34
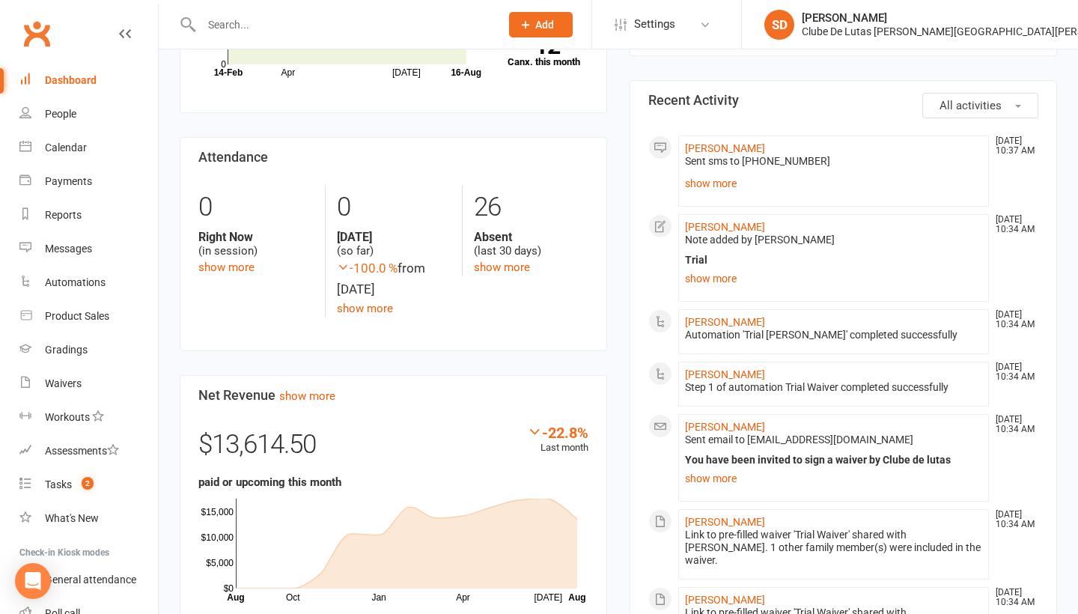
scroll to position [255, 0]
click at [64, 121] on link "People" at bounding box center [88, 114] width 139 height 34
select select "100"
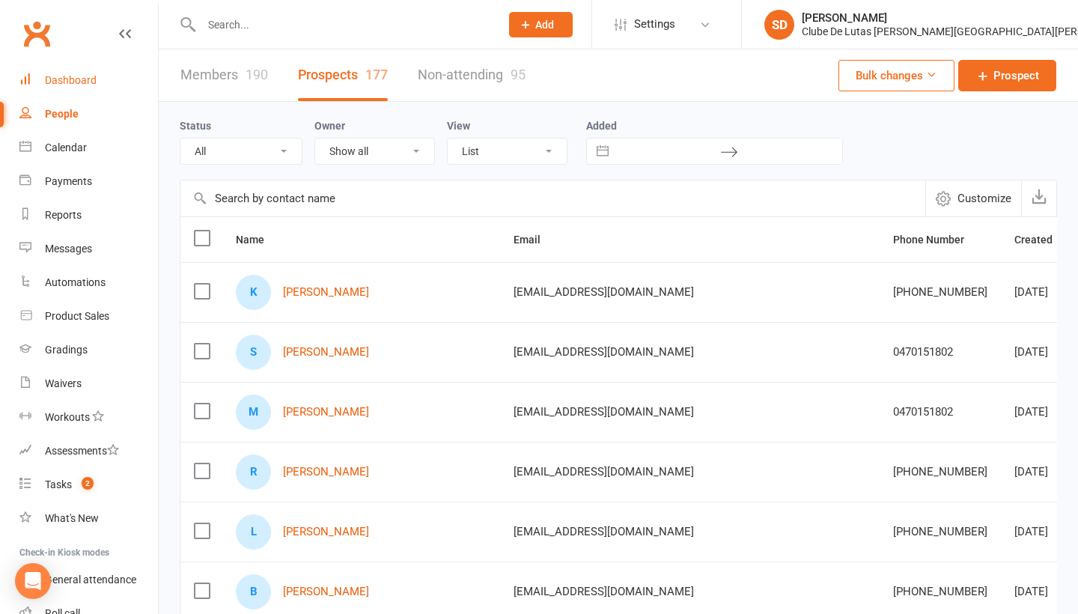
click at [95, 79] on div "Dashboard" at bounding box center [71, 80] width 52 height 12
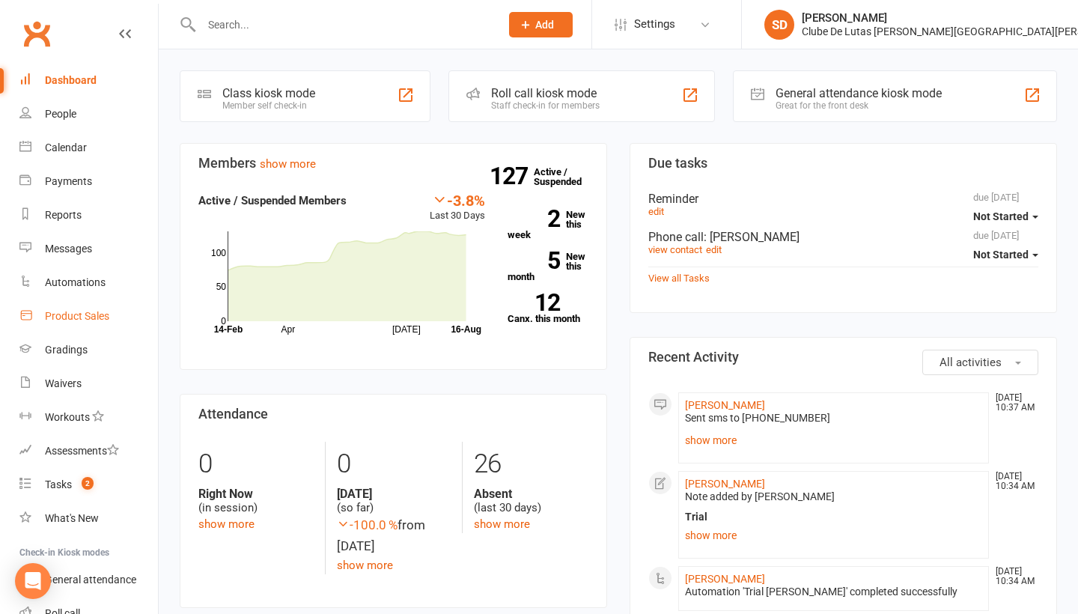
click at [44, 313] on link "Product Sales" at bounding box center [88, 316] width 139 height 34
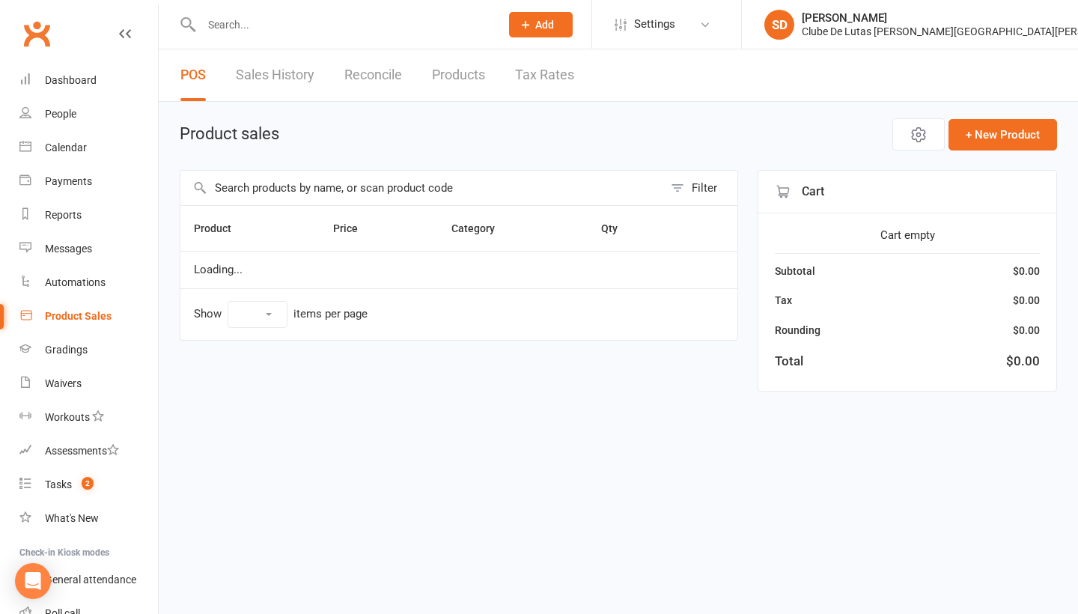
select select "100"
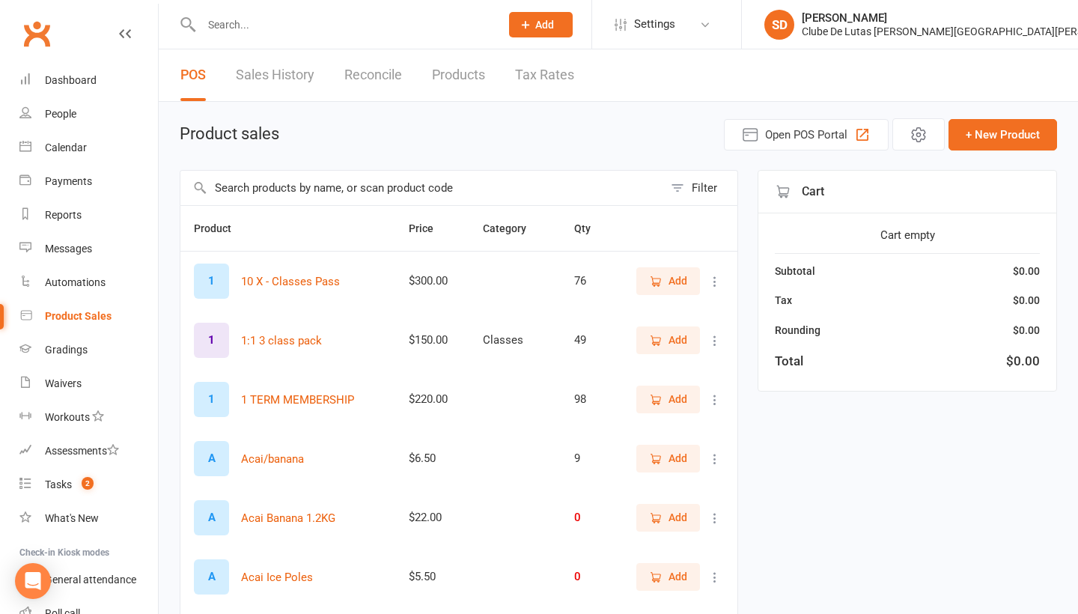
click at [299, 75] on link "Sales History" at bounding box center [275, 75] width 79 height 52
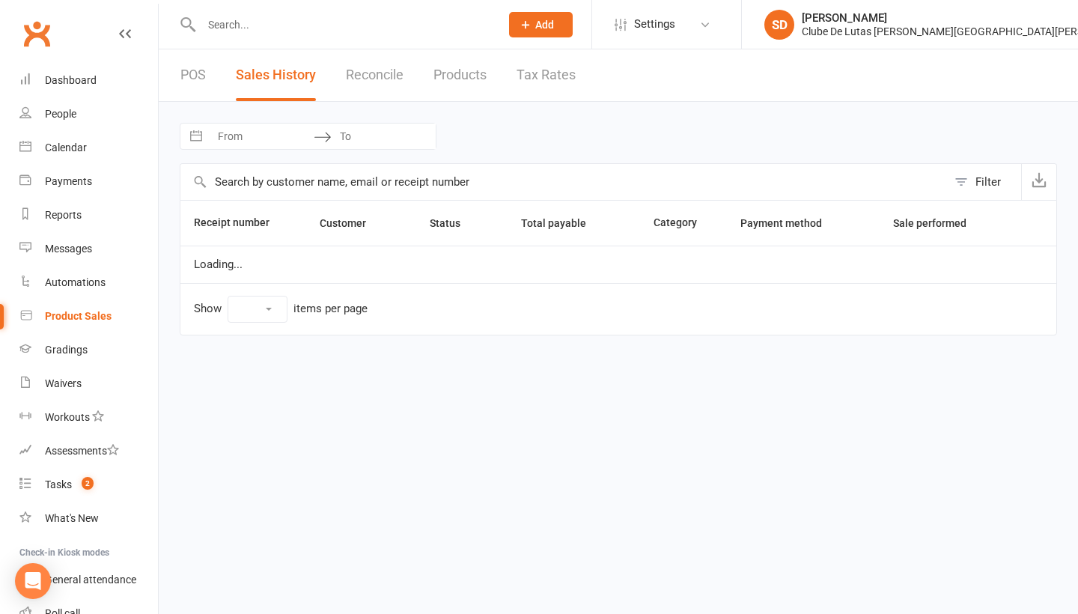
select select "100"
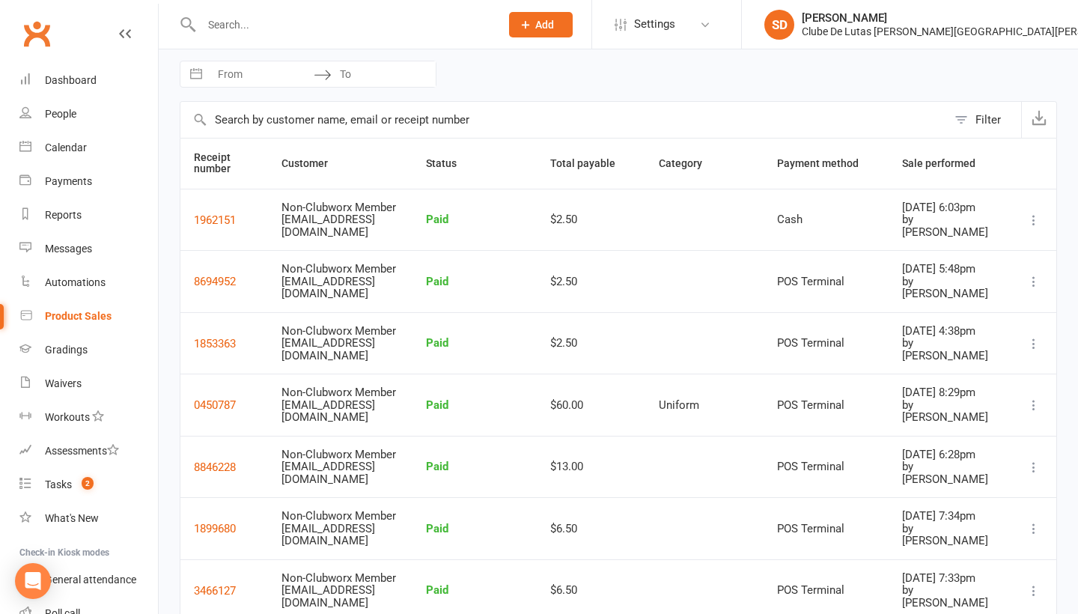
scroll to position [82, 0]
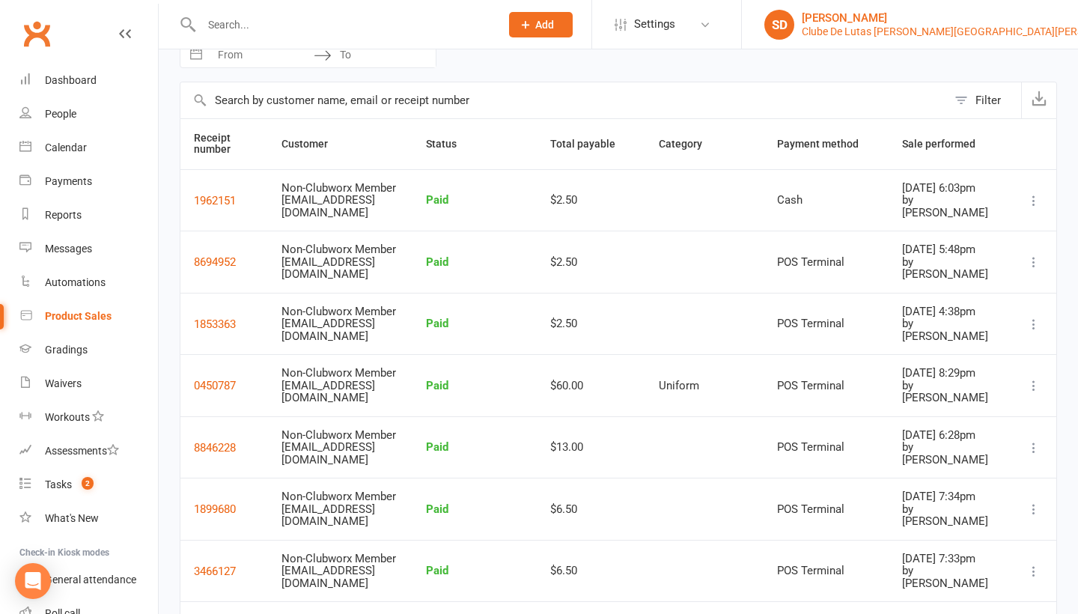
click at [1015, 31] on div "Clube De Lutas Rouse Hill" at bounding box center [968, 31] width 333 height 13
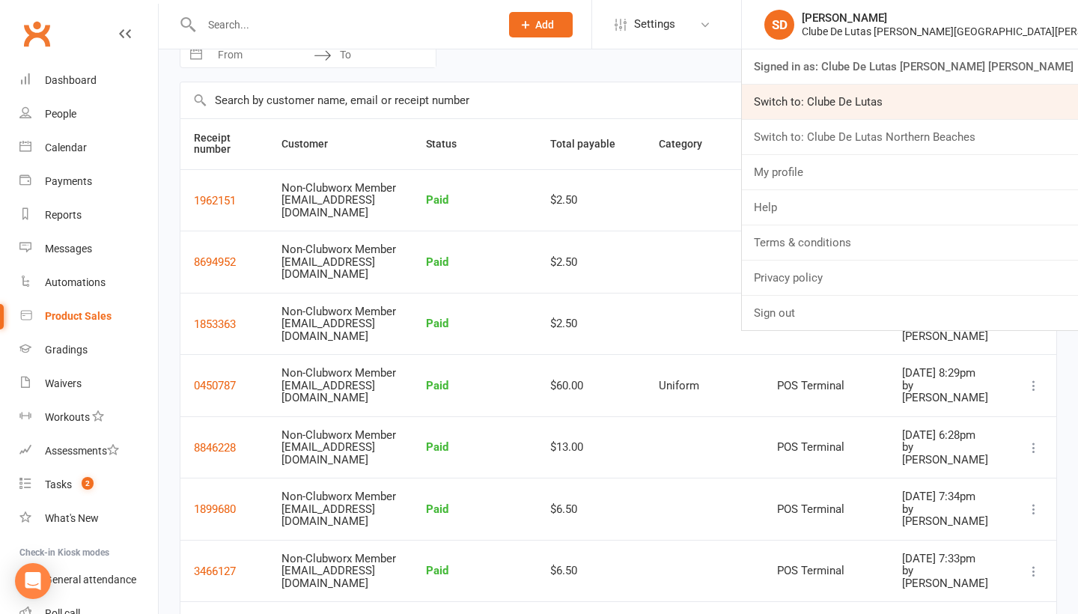
click at [984, 109] on link "Switch to: Clube De Lutas" at bounding box center [910, 102] width 336 height 34
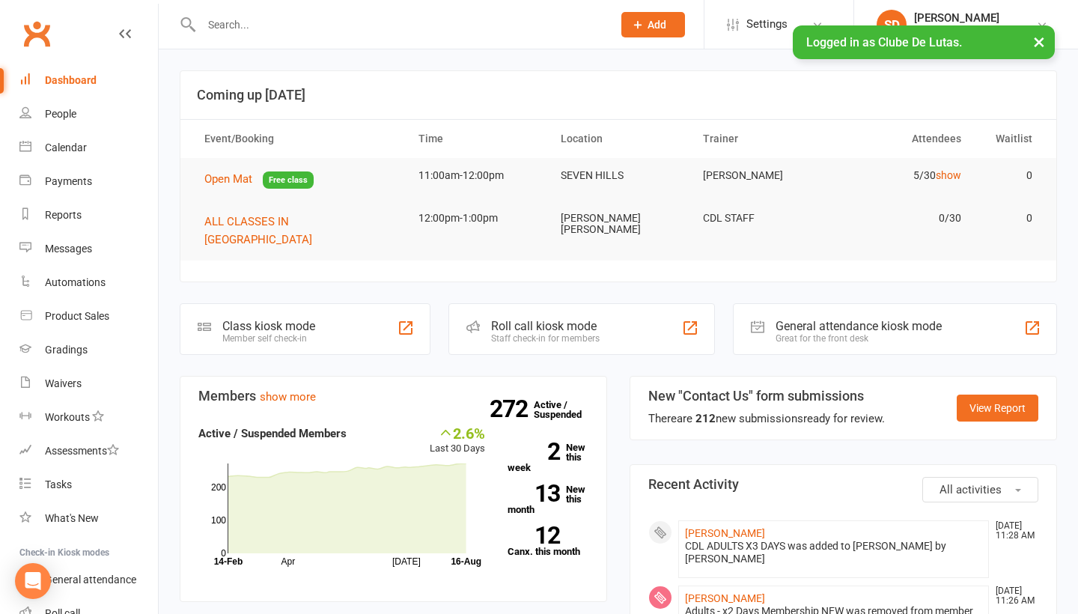
click at [416, 35] on div at bounding box center [391, 24] width 422 height 49
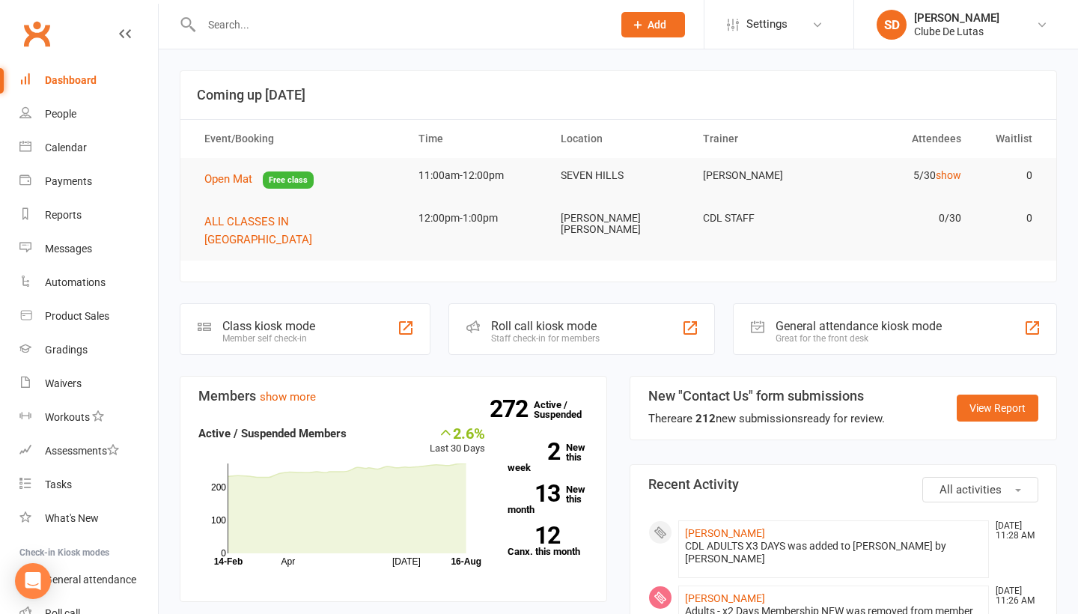
click at [365, 40] on div at bounding box center [391, 24] width 422 height 49
click at [349, 34] on input "text" at bounding box center [399, 24] width 405 height 21
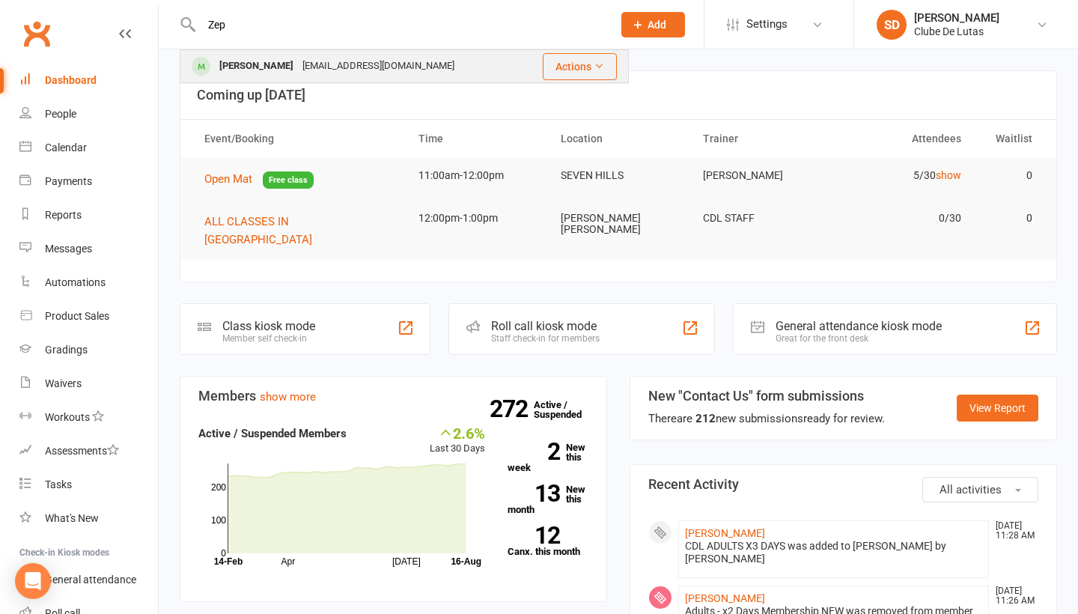
type input "Zep"
click at [320, 71] on div "Pouzeppelin@gmail.com" at bounding box center [378, 66] width 161 height 22
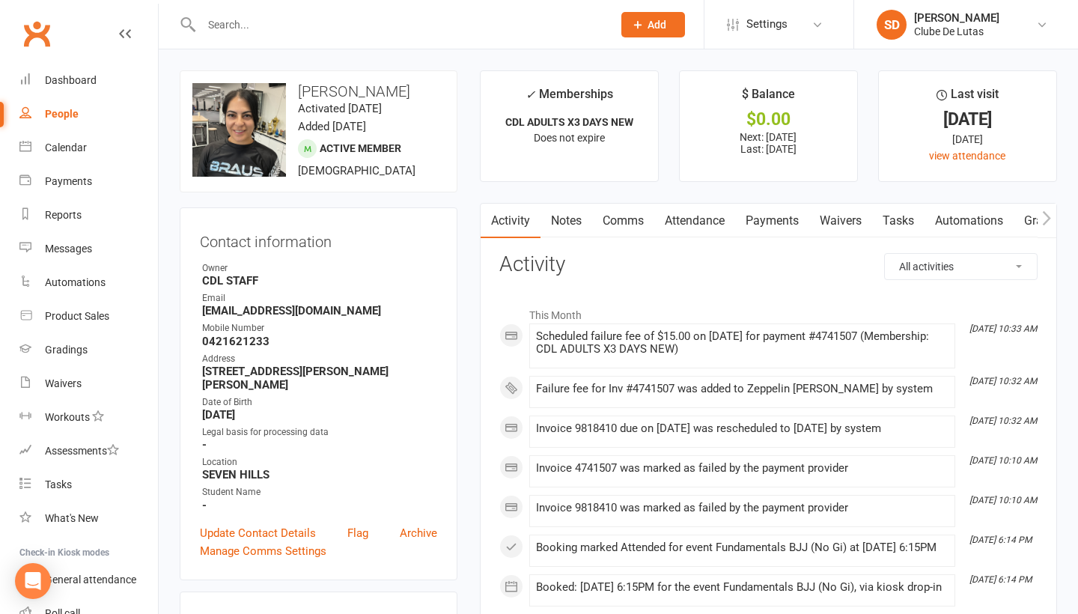
click at [779, 220] on link "Payments" at bounding box center [772, 221] width 74 height 34
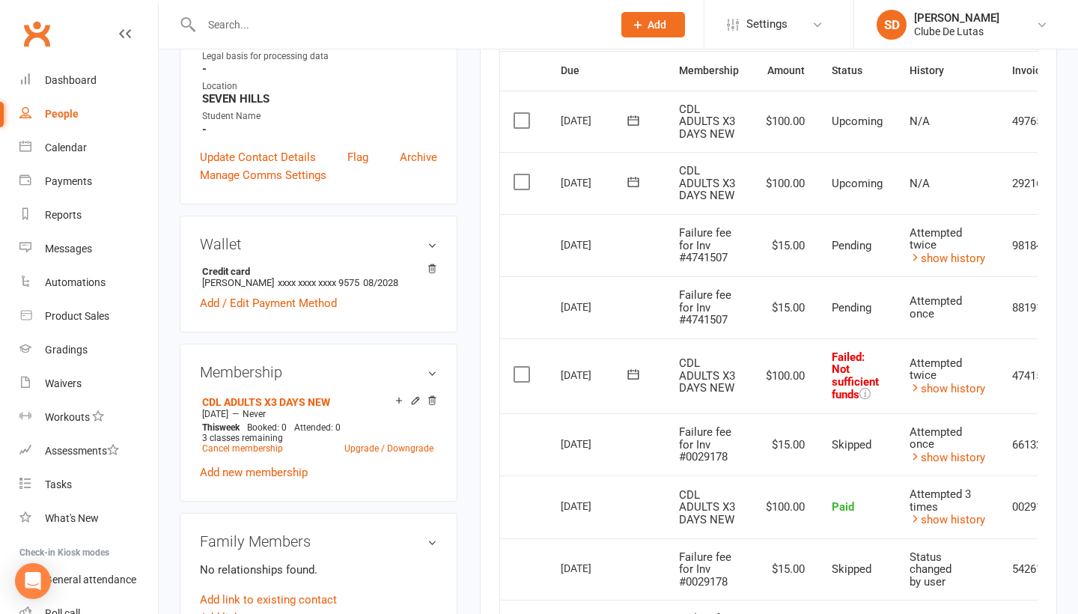
scroll to position [378, 0]
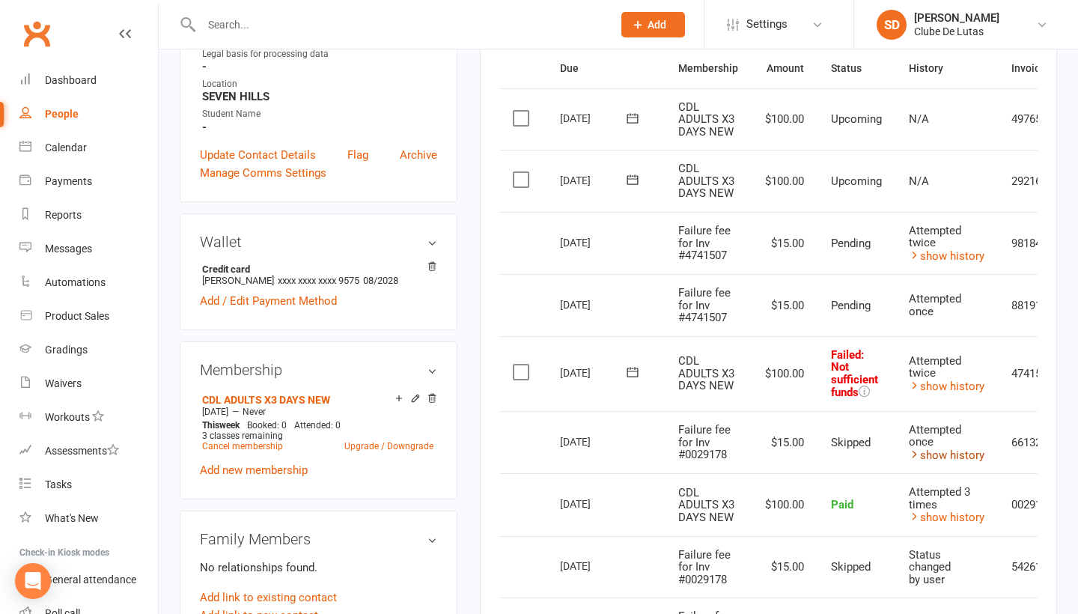
click at [952, 450] on link "show history" at bounding box center [947, 454] width 76 height 13
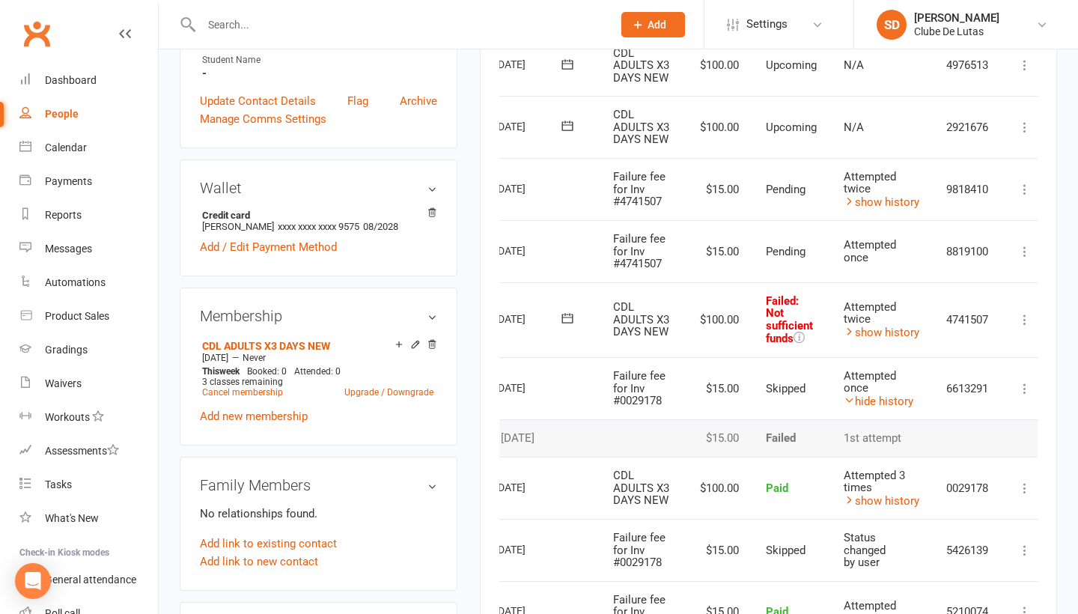
scroll to position [0, 59]
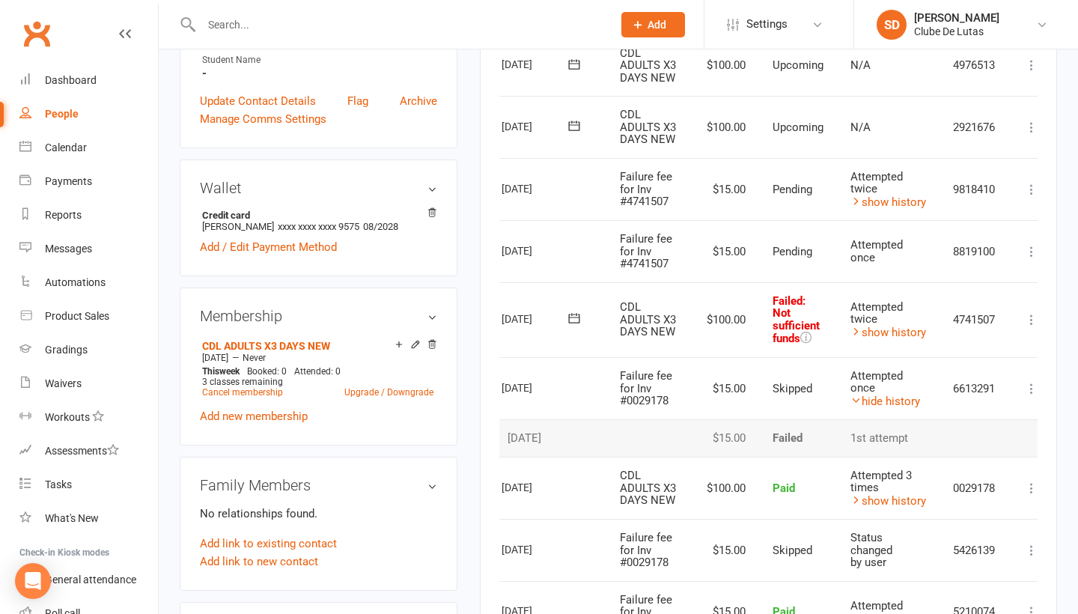
click at [1038, 246] on div "Activity Notes Comms Attendance Payments Waivers Tasks Automations Gradings / P…" at bounding box center [768, 369] width 577 height 1196
click at [1036, 248] on icon at bounding box center [1031, 251] width 15 height 15
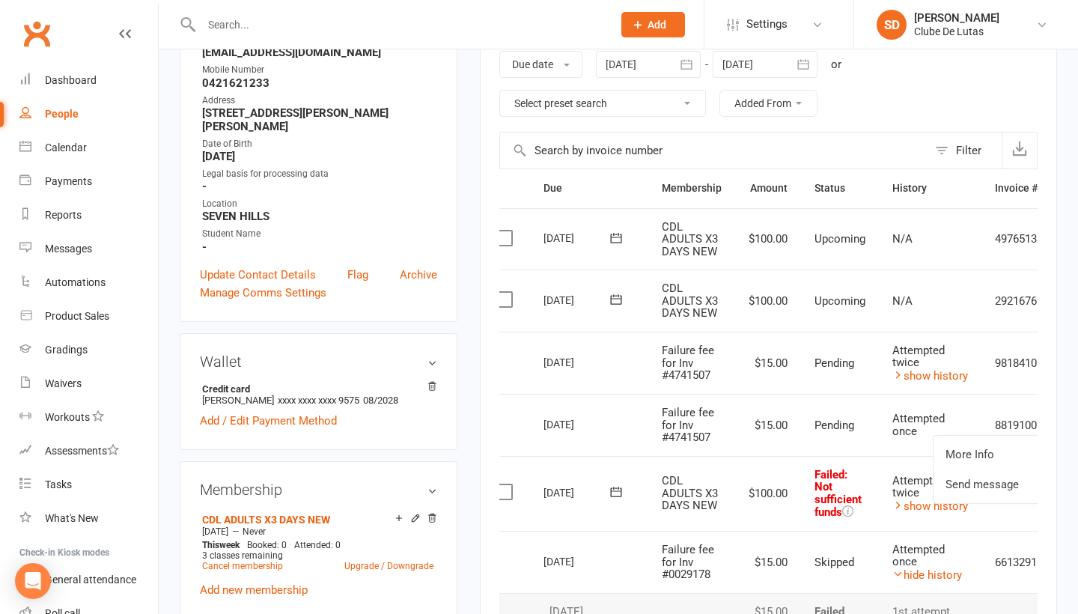
scroll to position [308, 0]
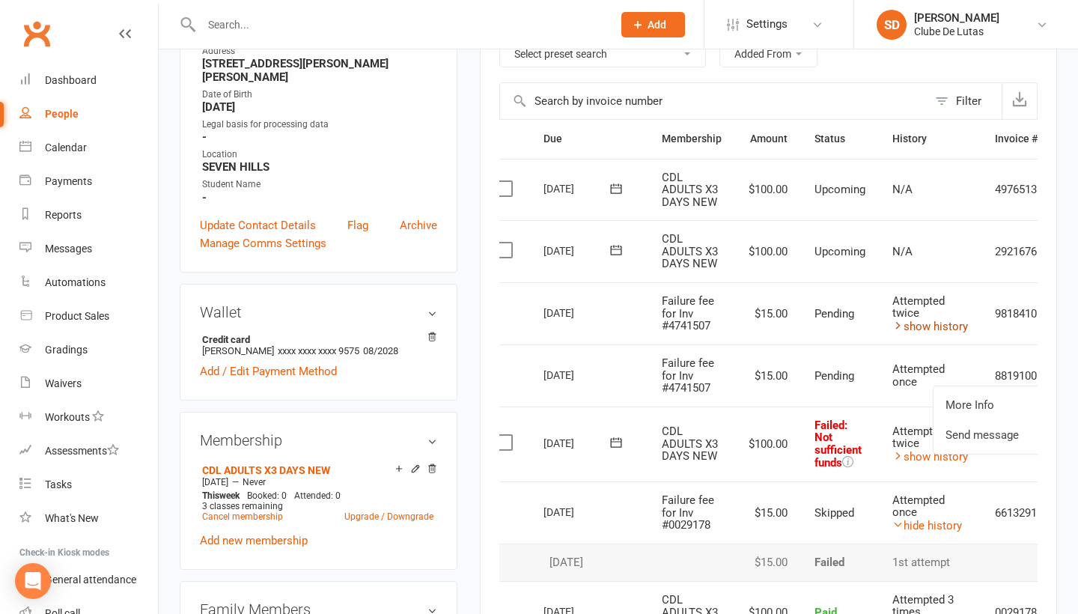
click at [948, 320] on link "show history" at bounding box center [930, 326] width 76 height 13
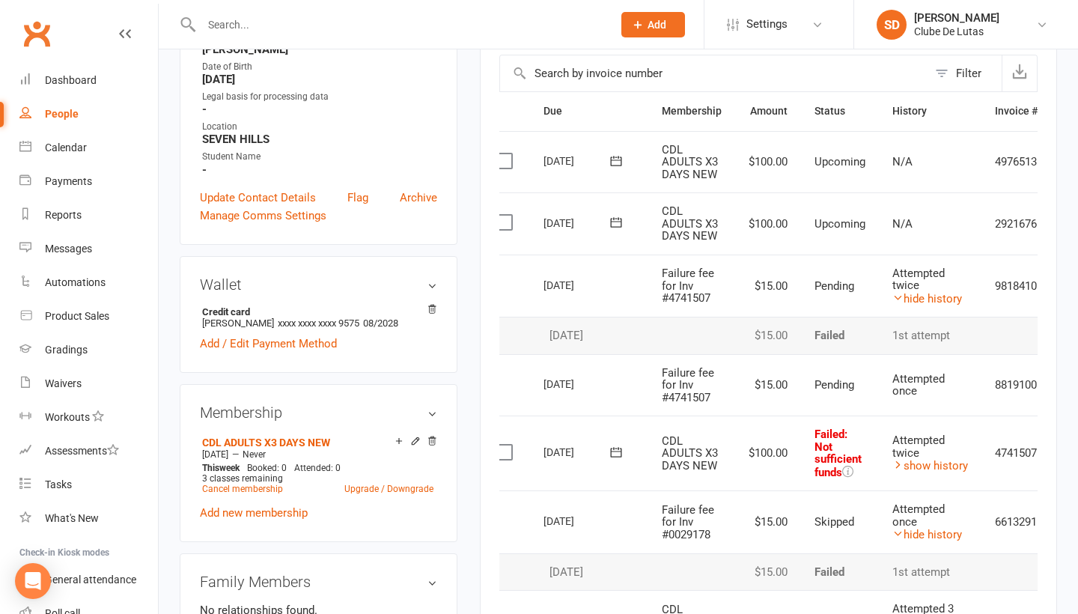
scroll to position [343, 0]
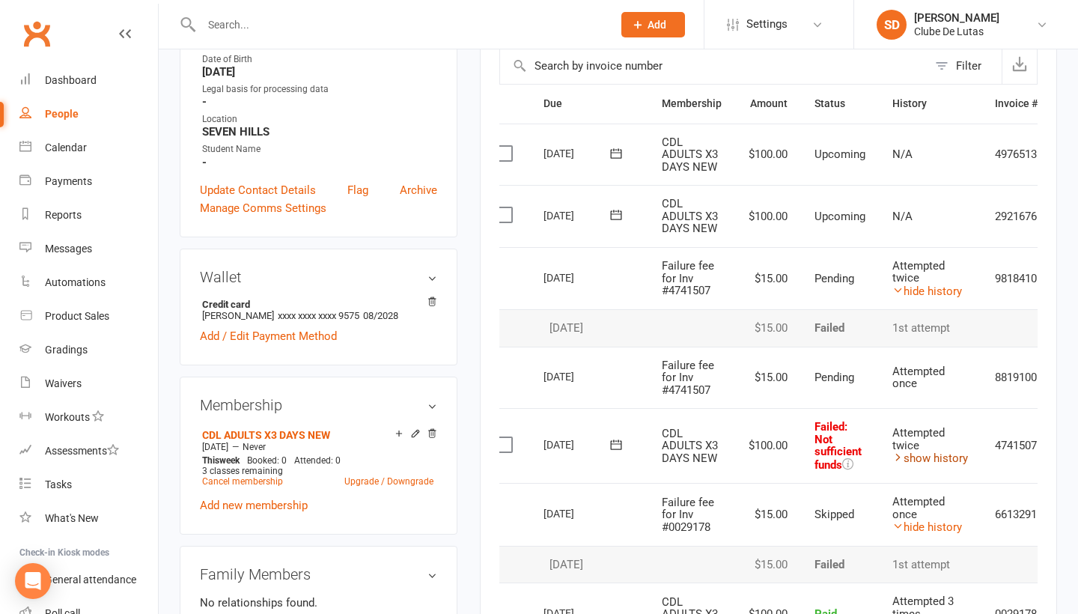
click at [925, 452] on link "show history" at bounding box center [930, 457] width 76 height 13
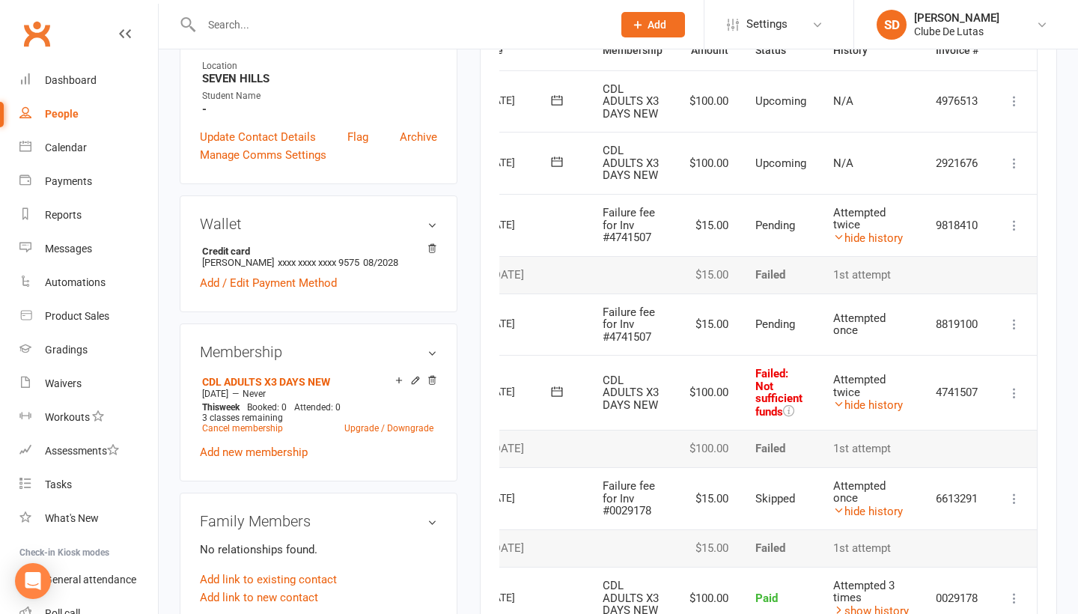
scroll to position [0, 81]
click at [1028, 216] on td "More Info Send message" at bounding box center [1014, 225] width 45 height 63
click at [1015, 218] on icon at bounding box center [1014, 225] width 15 height 15
click at [1013, 387] on icon at bounding box center [1014, 393] width 15 height 15
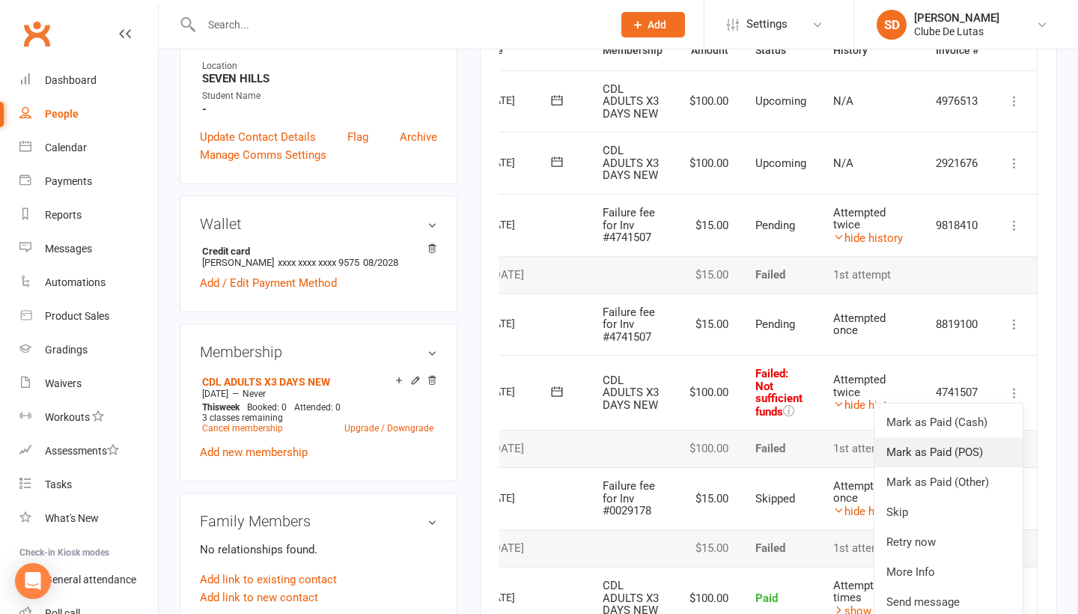
click at [981, 445] on link "Mark as Paid (POS)" at bounding box center [948, 452] width 148 height 30
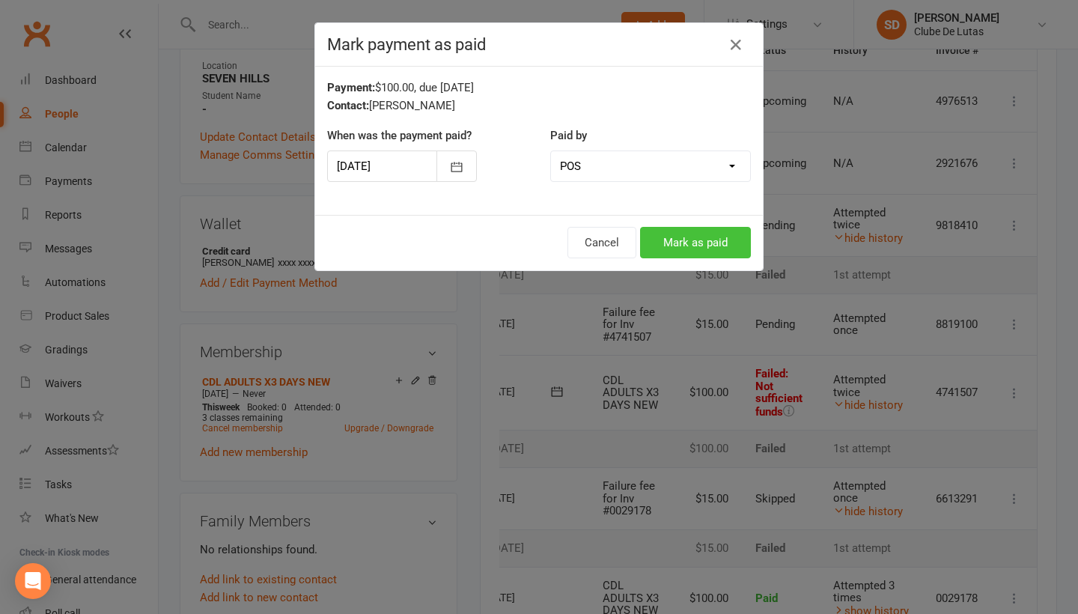
click at [723, 248] on button "Mark as paid" at bounding box center [695, 242] width 111 height 31
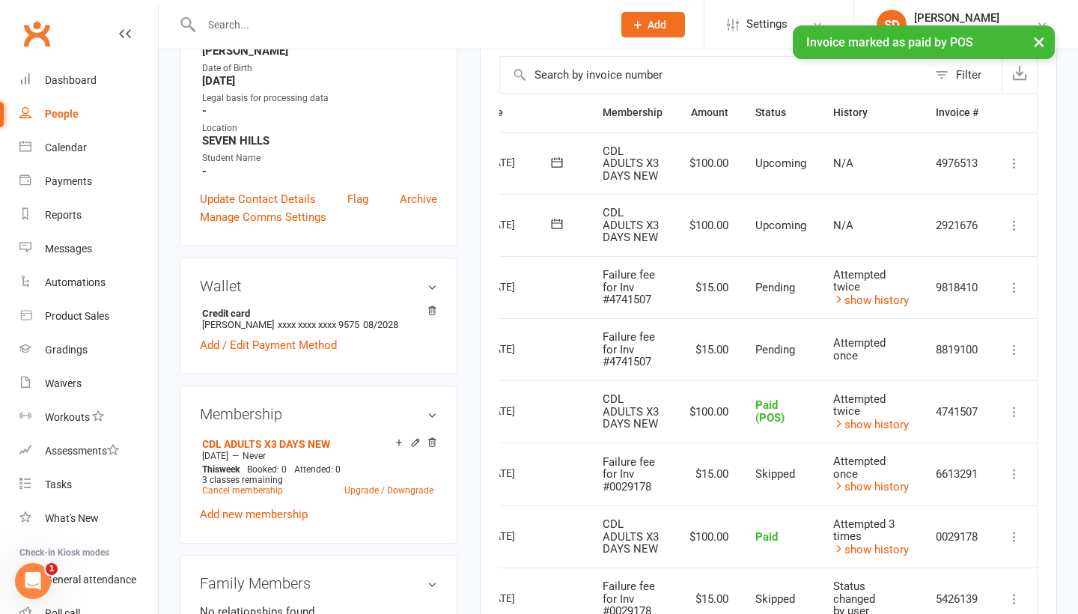
scroll to position [332, 0]
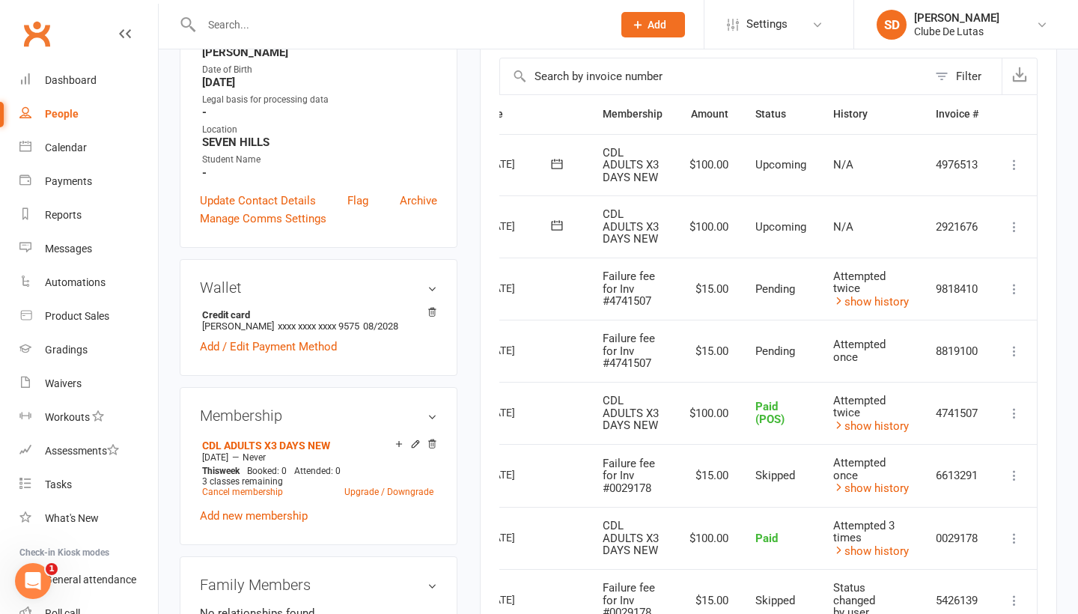
click at [23, 585] on icon "Open Intercom Messenger" at bounding box center [33, 581] width 25 height 25
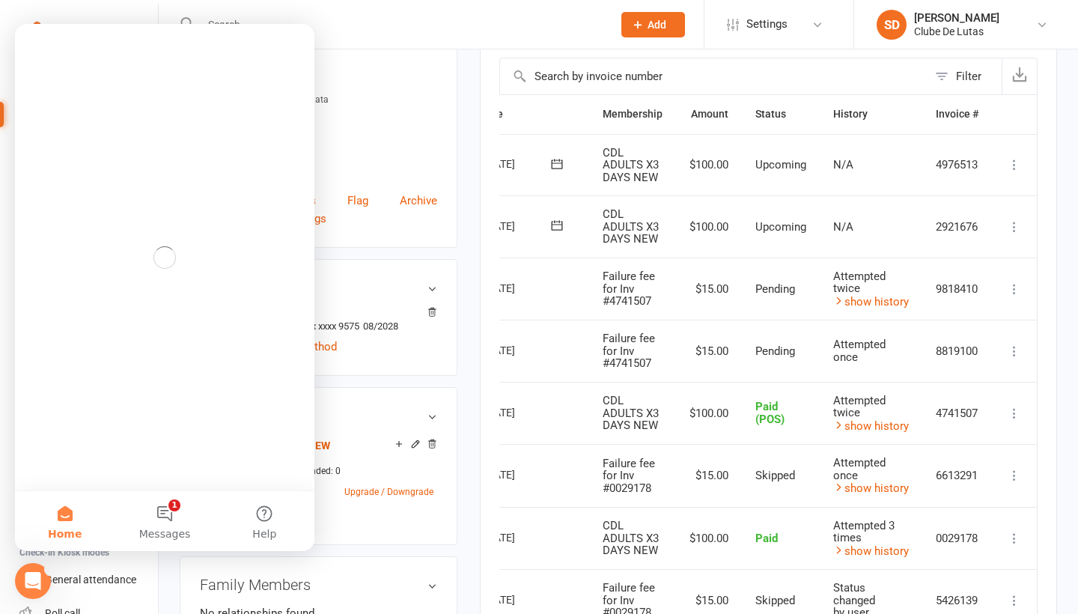
scroll to position [0, 0]
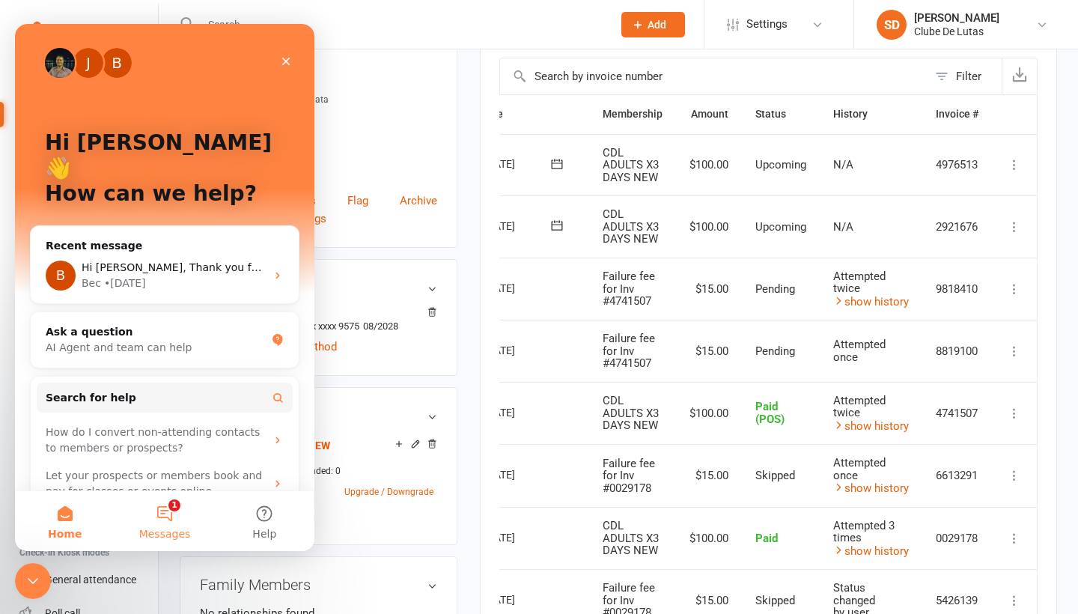
click at [177, 512] on button "1 Messages" at bounding box center [165, 521] width 100 height 60
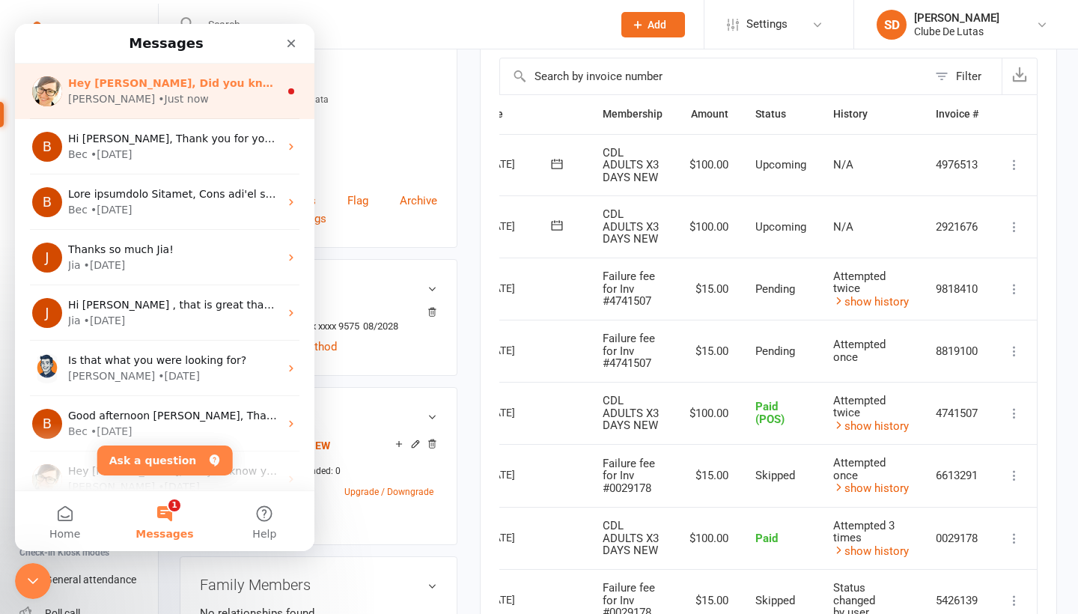
click at [181, 86] on span "Hey Siobhan, Did you know your members can retry a failed payment from the Club…" at bounding box center [920, 83] width 1705 height 12
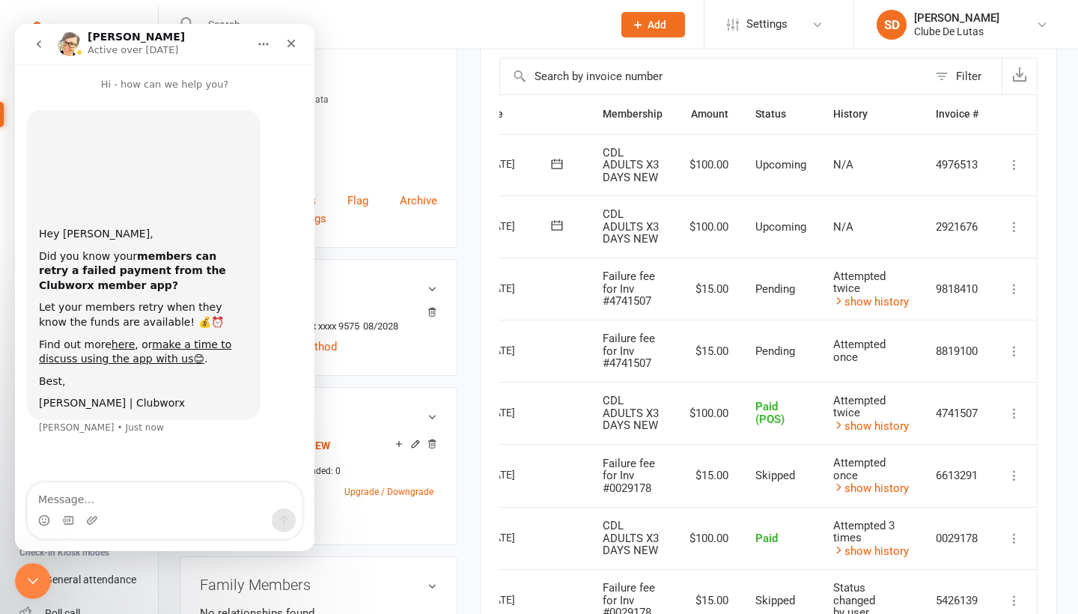
scroll to position [216, 0]
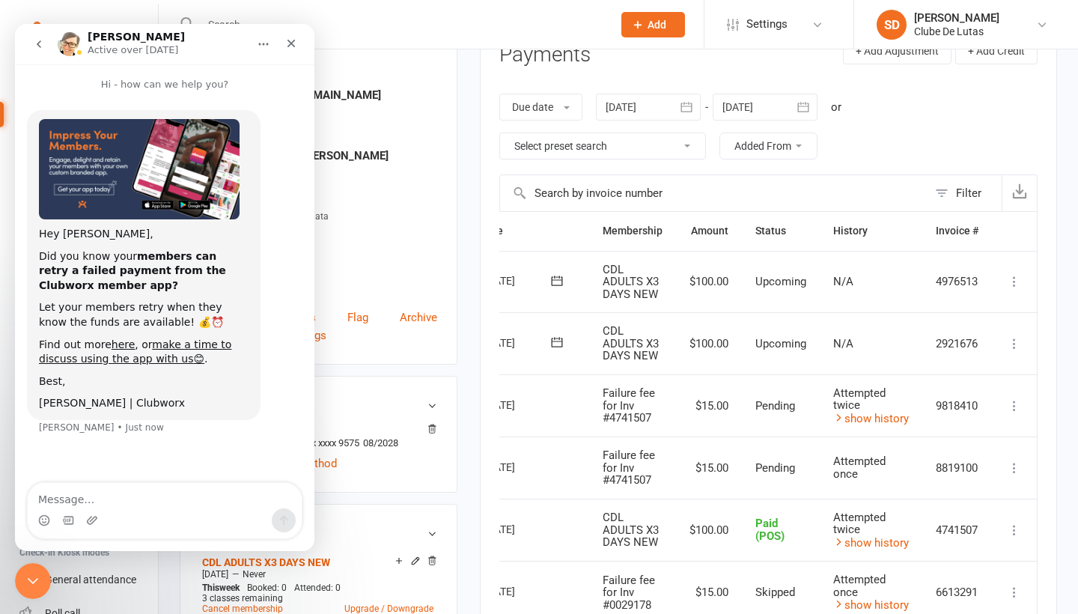
click at [34, 579] on icon "Close Intercom Messenger" at bounding box center [33, 581] width 18 height 18
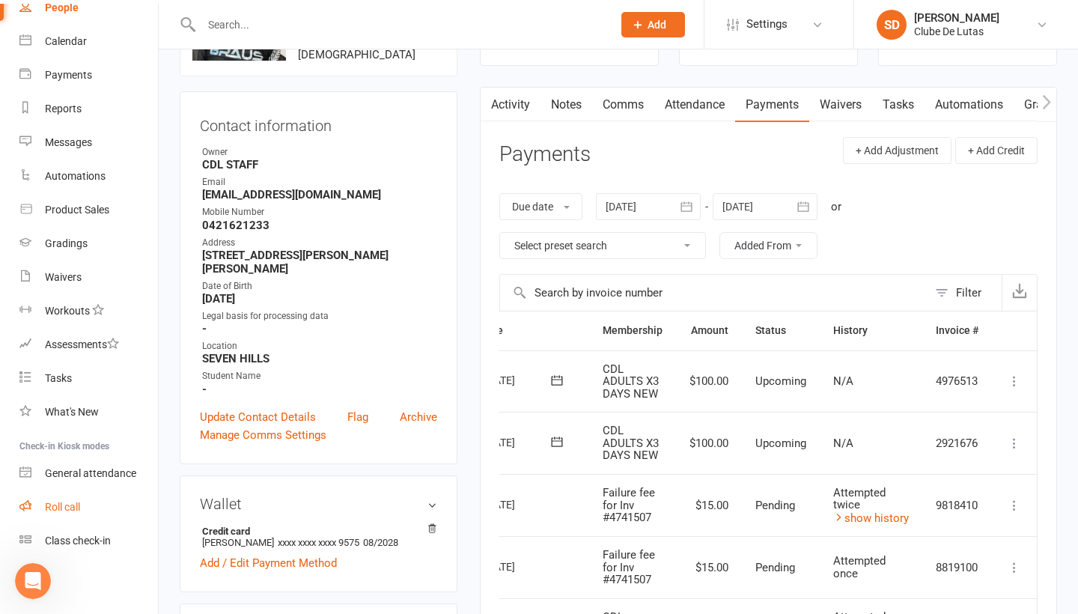
scroll to position [106, 0]
click at [88, 540] on div "Class check-in" at bounding box center [78, 541] width 66 height 12
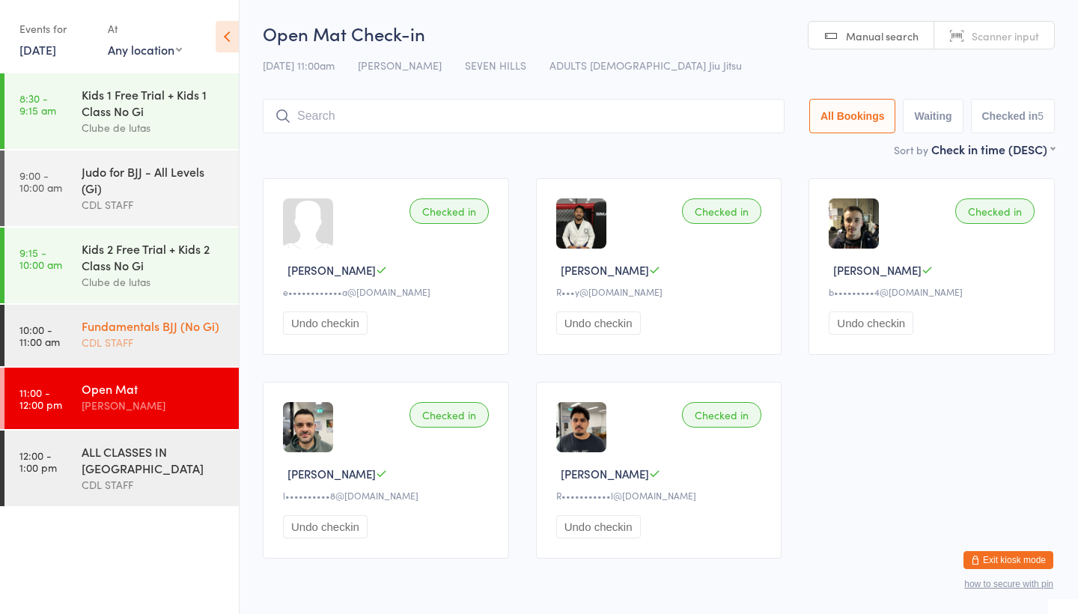
click at [174, 321] on div "Fundamentals BJJ (No Gi)" at bounding box center [154, 325] width 144 height 16
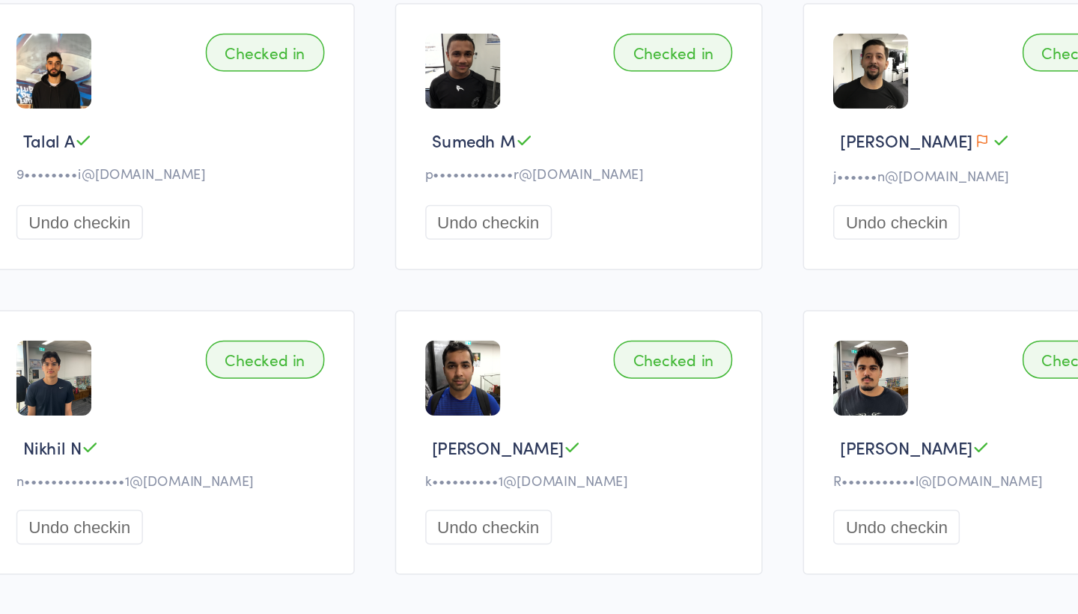
scroll to position [82, 0]
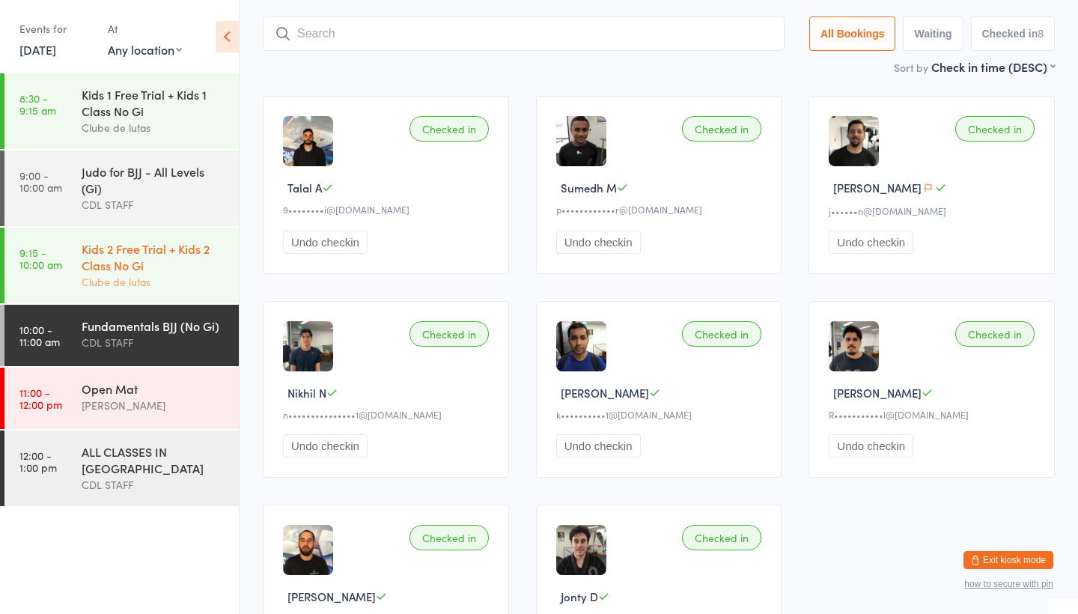
click at [208, 271] on div "Kids 2 Free Trial + Kids 2 Class No Gi" at bounding box center [154, 256] width 144 height 33
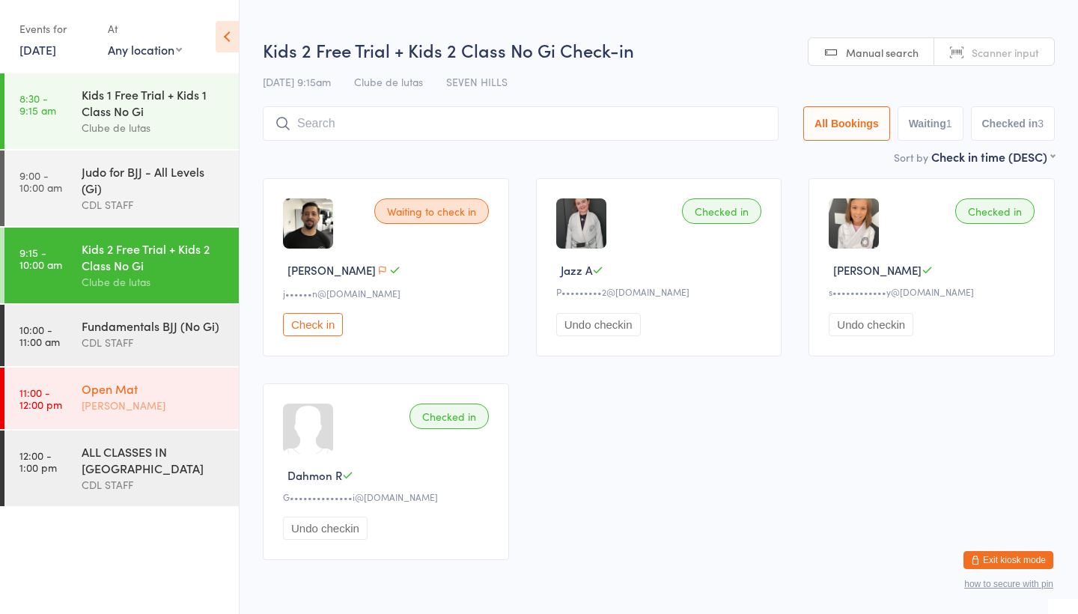
click at [140, 389] on div "Open Mat" at bounding box center [154, 388] width 144 height 16
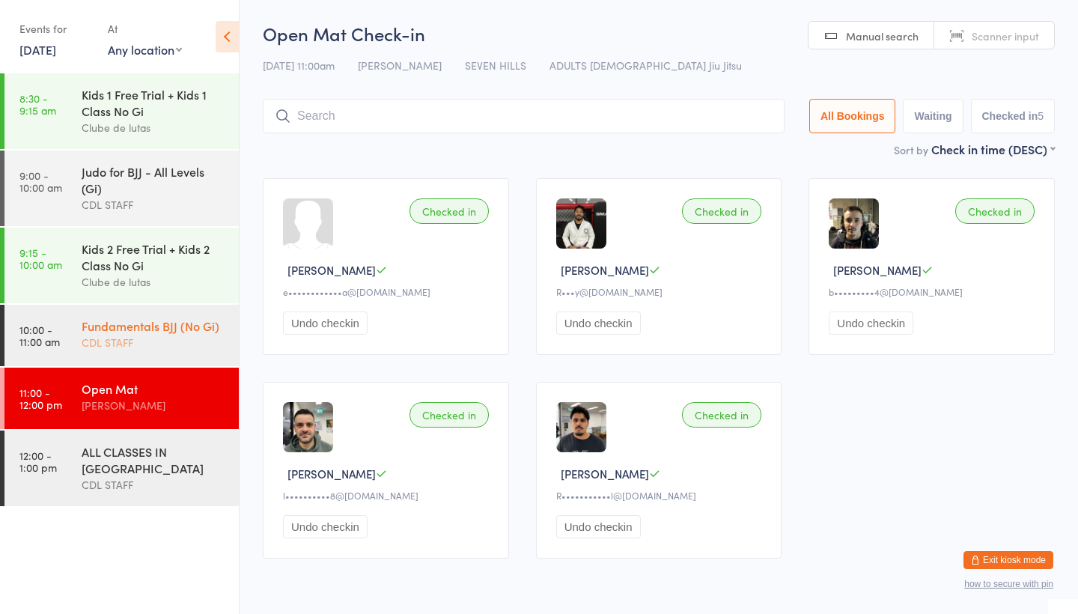
click at [109, 339] on div "CDL STAFF" at bounding box center [154, 342] width 144 height 17
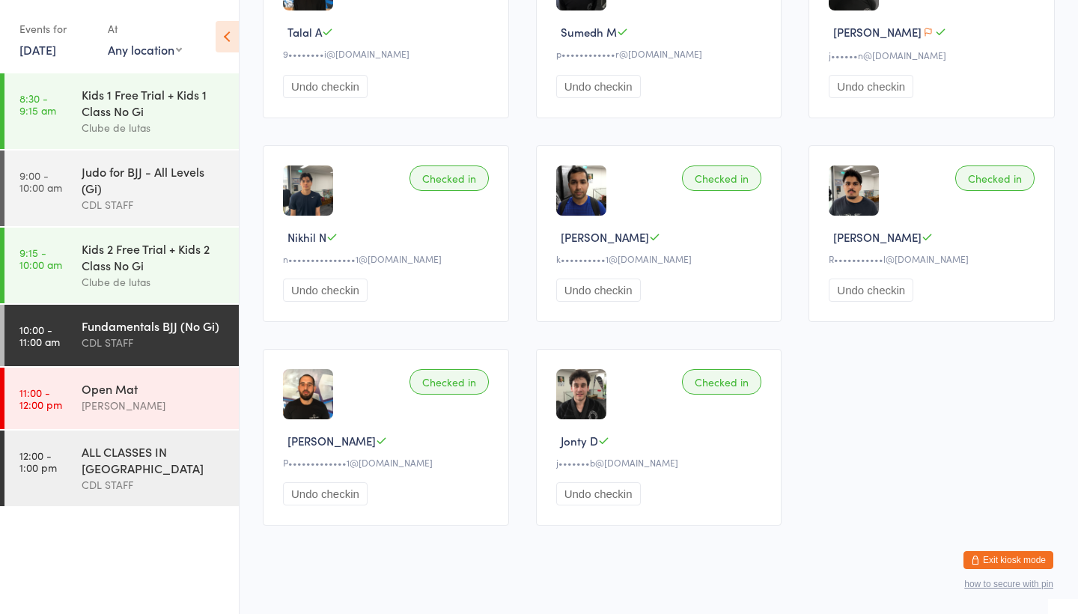
scroll to position [240, 0]
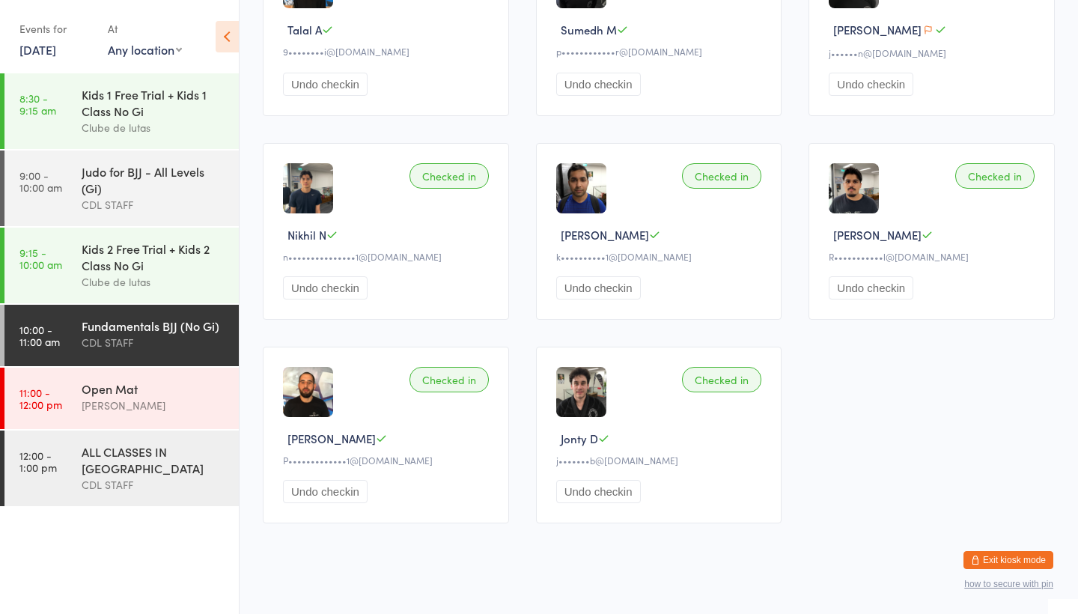
click at [1016, 561] on button "Exit kiosk mode" at bounding box center [1009, 560] width 90 height 18
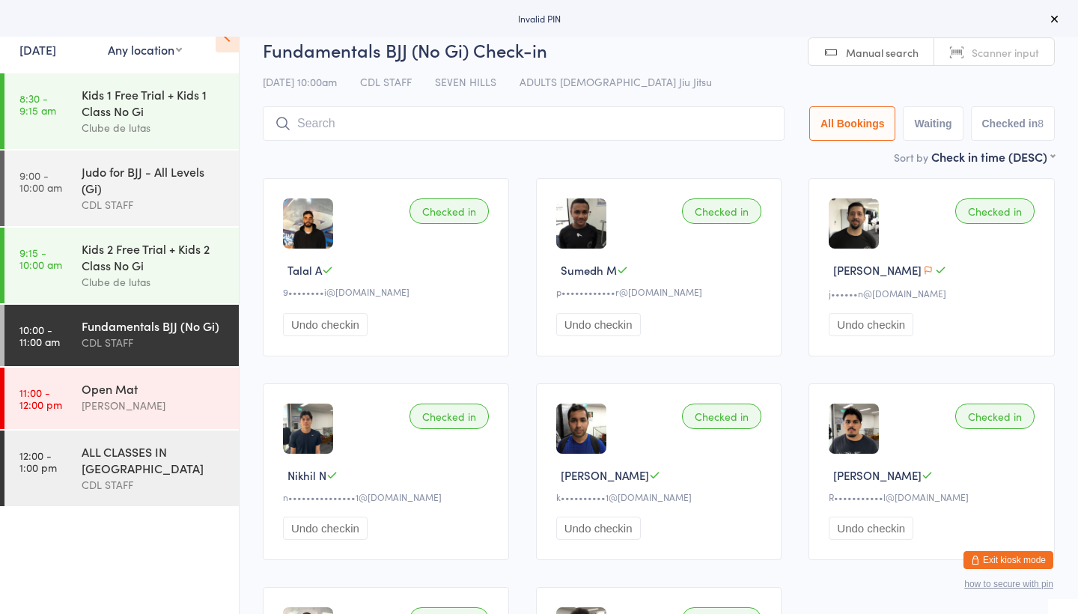
click at [993, 551] on button "Exit kiosk mode" at bounding box center [1009, 560] width 90 height 18
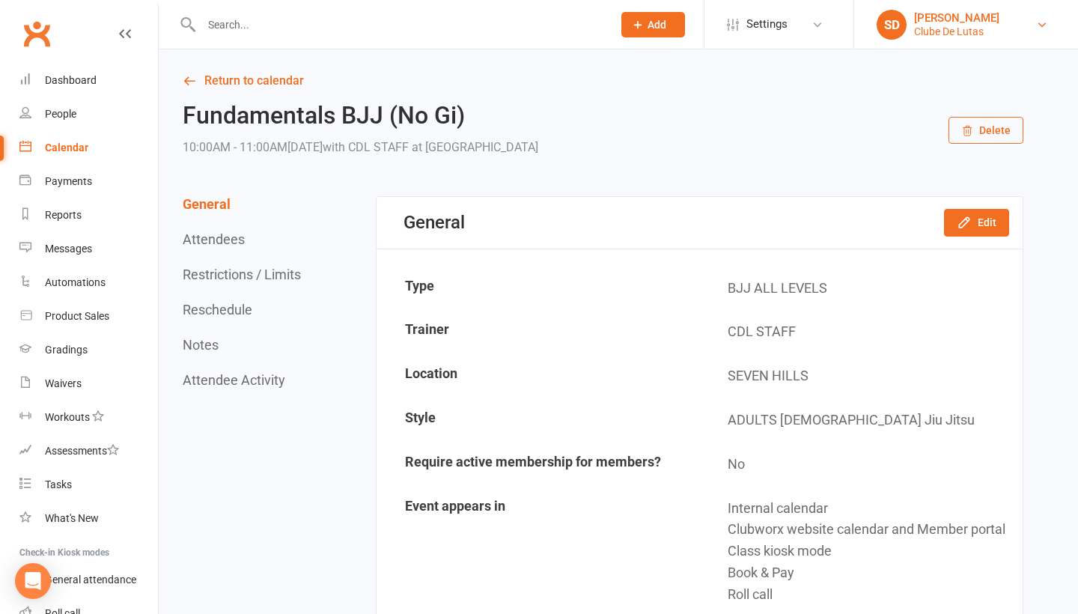
click at [981, 28] on div "Clube De Lutas" at bounding box center [956, 31] width 85 height 13
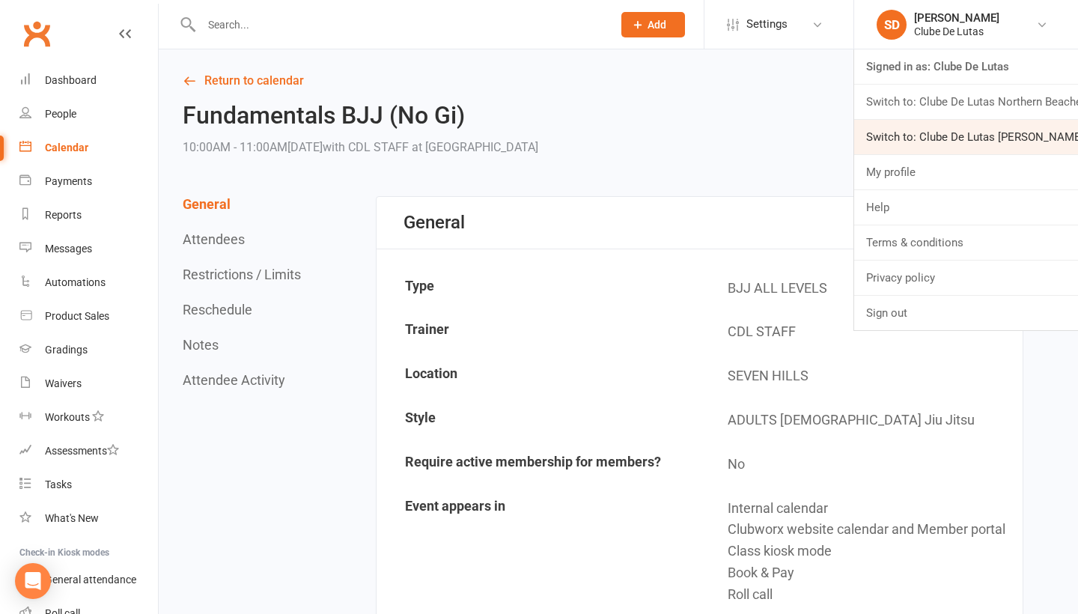
click at [930, 144] on link "Switch to: Clube De Lutas [PERSON_NAME] [PERSON_NAME]" at bounding box center [966, 137] width 224 height 34
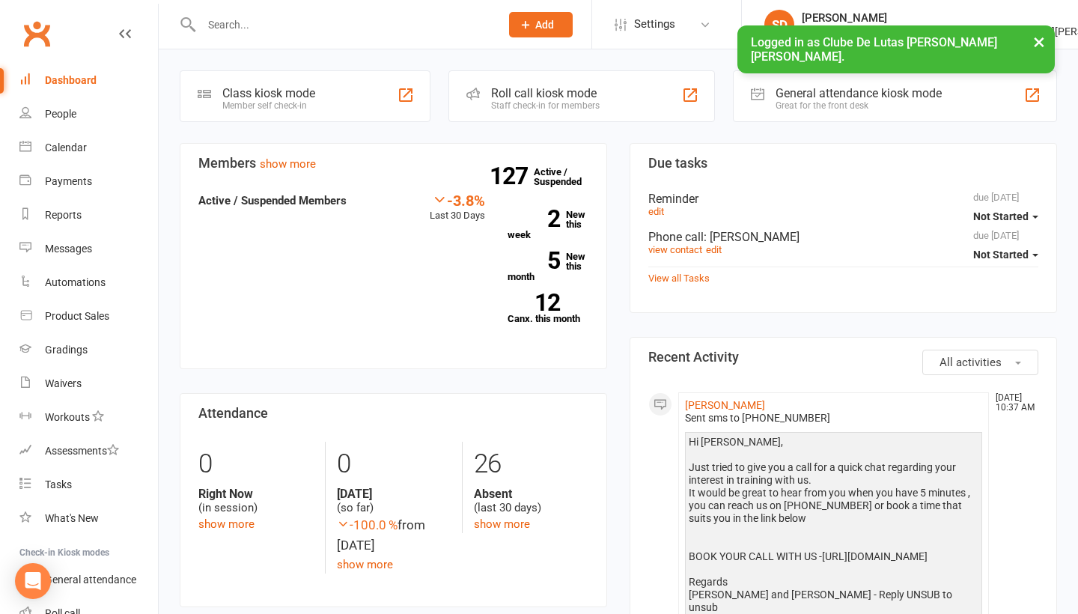
click at [373, 38] on div at bounding box center [335, 24] width 310 height 49
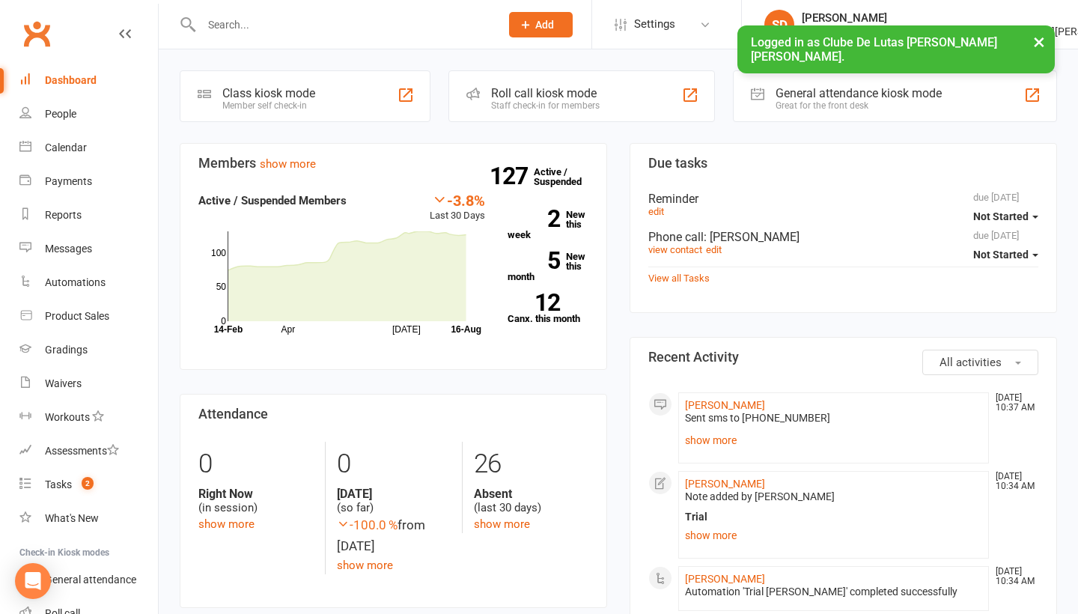
click at [353, 31] on input "text" at bounding box center [343, 24] width 293 height 21
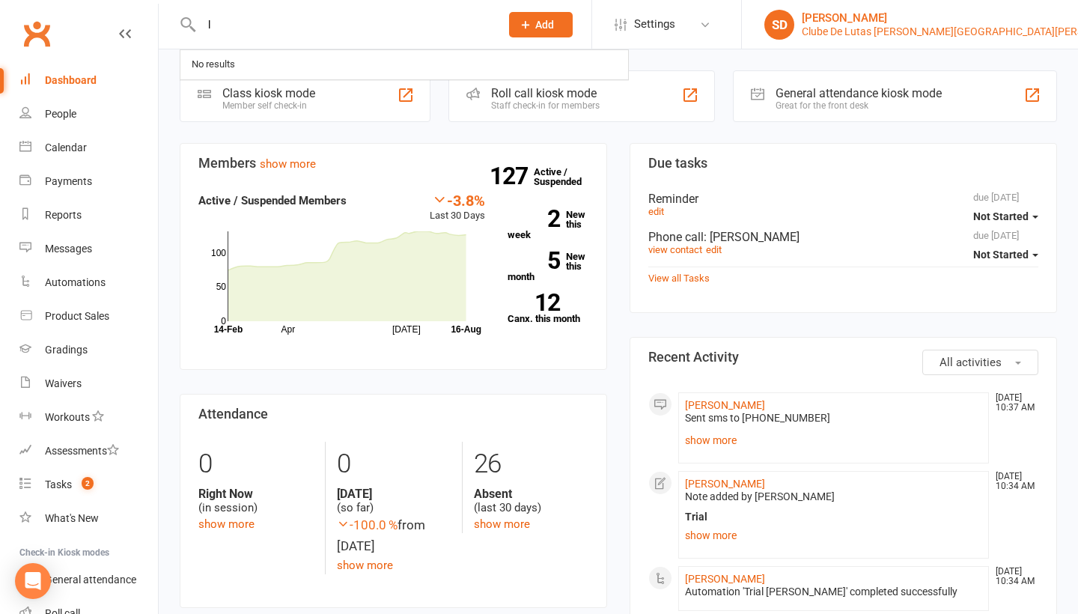
type input "l"
click at [983, 24] on div "[PERSON_NAME]" at bounding box center [968, 17] width 333 height 13
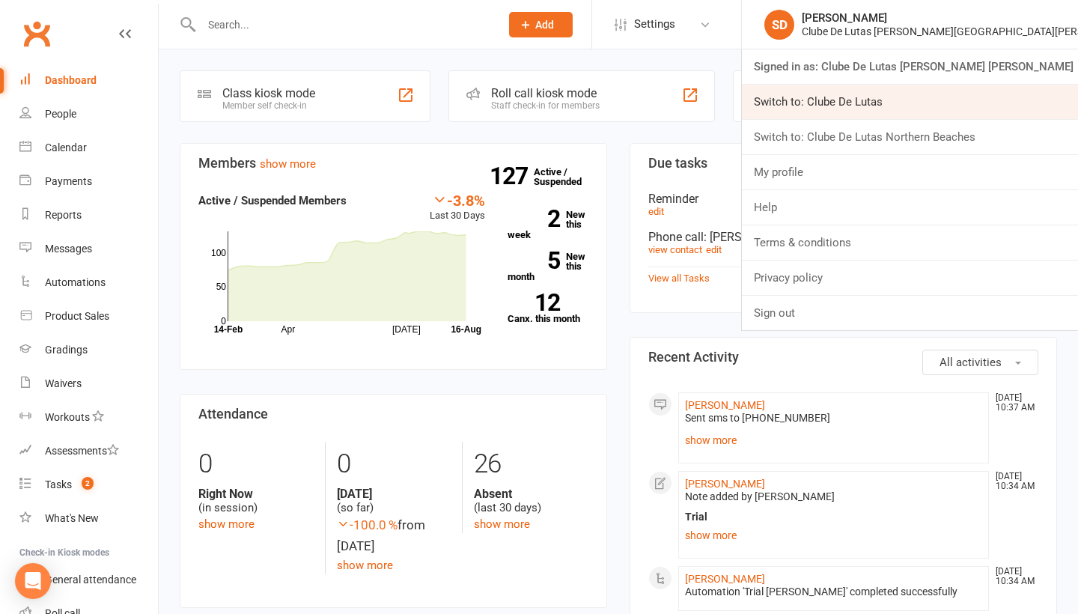
click at [952, 114] on link "Switch to: Clube De Lutas" at bounding box center [910, 102] width 336 height 34
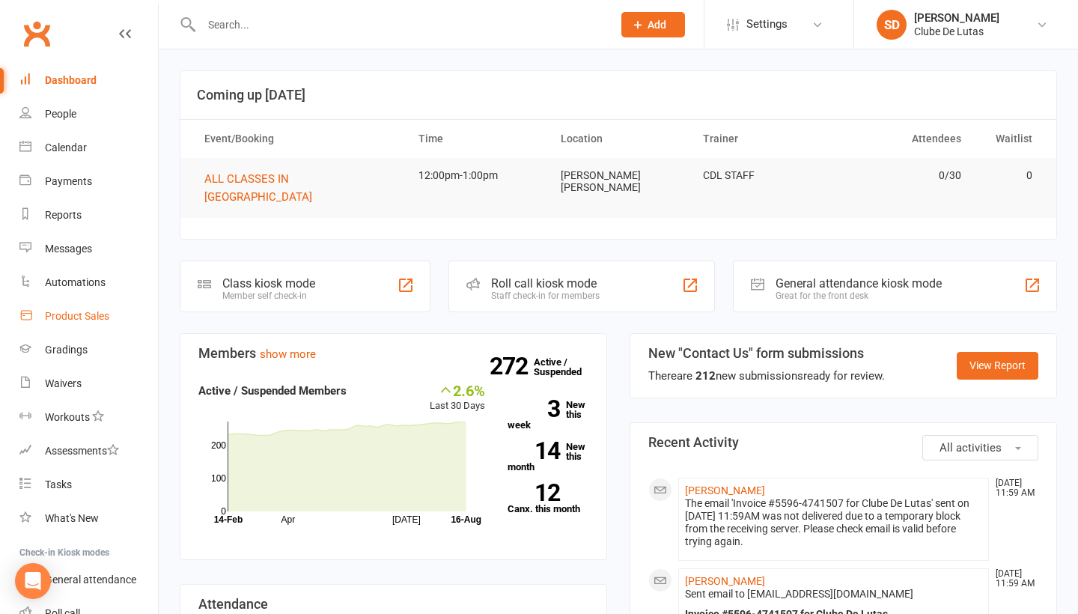
click at [71, 314] on div "Product Sales" at bounding box center [77, 316] width 64 height 12
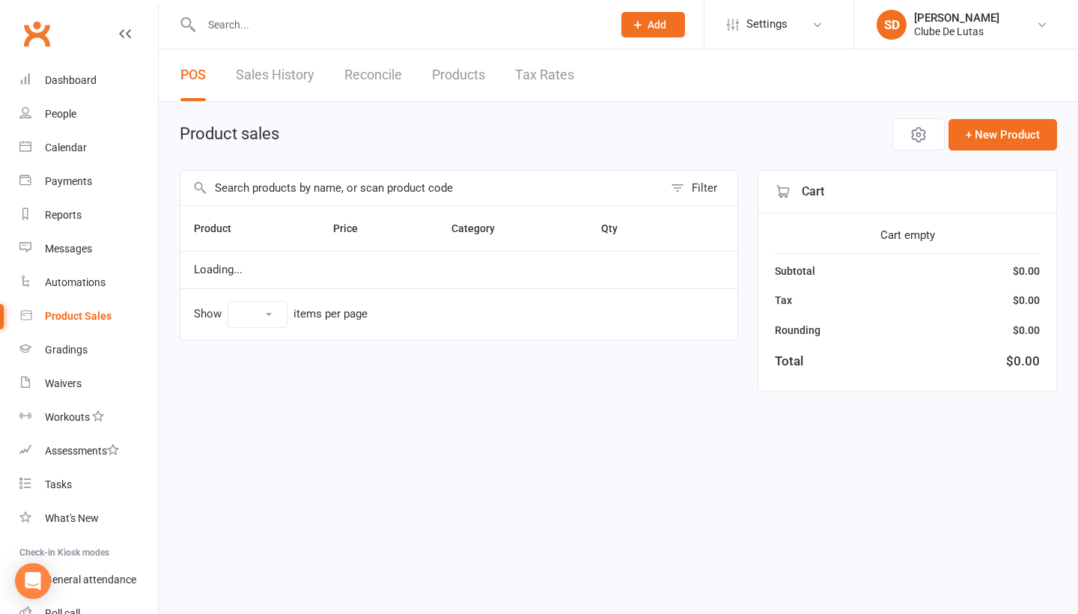
select select "10"
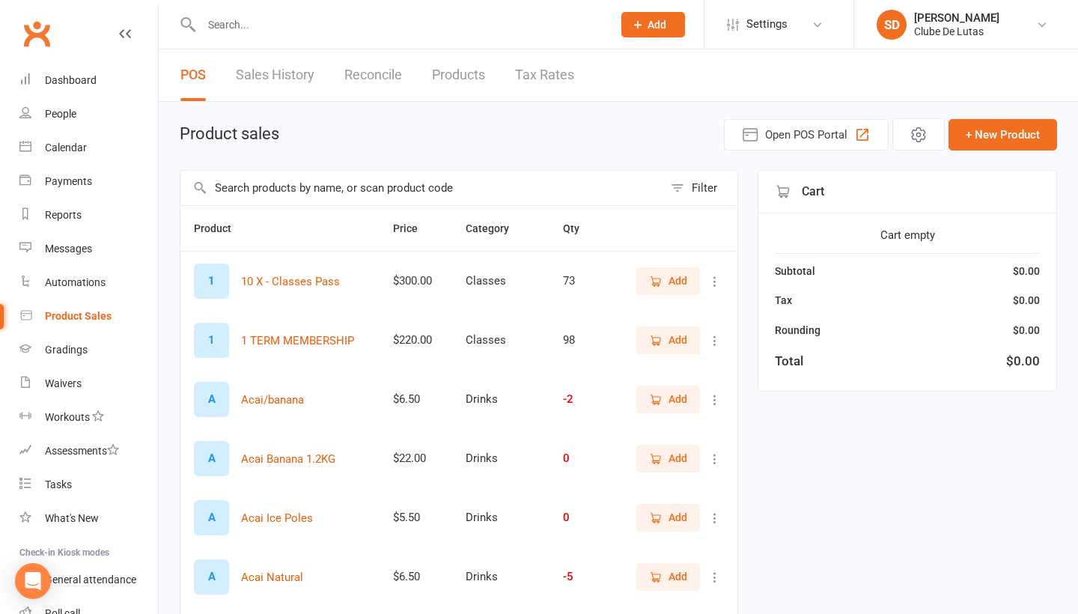
click at [333, 181] on input "text" at bounding box center [421, 188] width 483 height 34
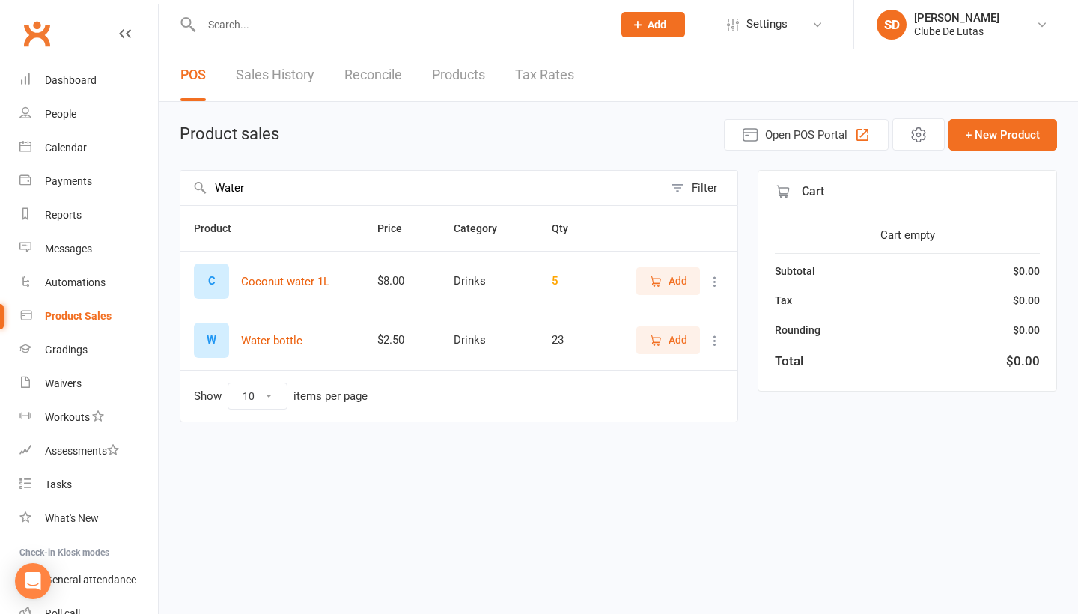
type input "Water"
click at [675, 347] on span "Add" at bounding box center [678, 340] width 19 height 16
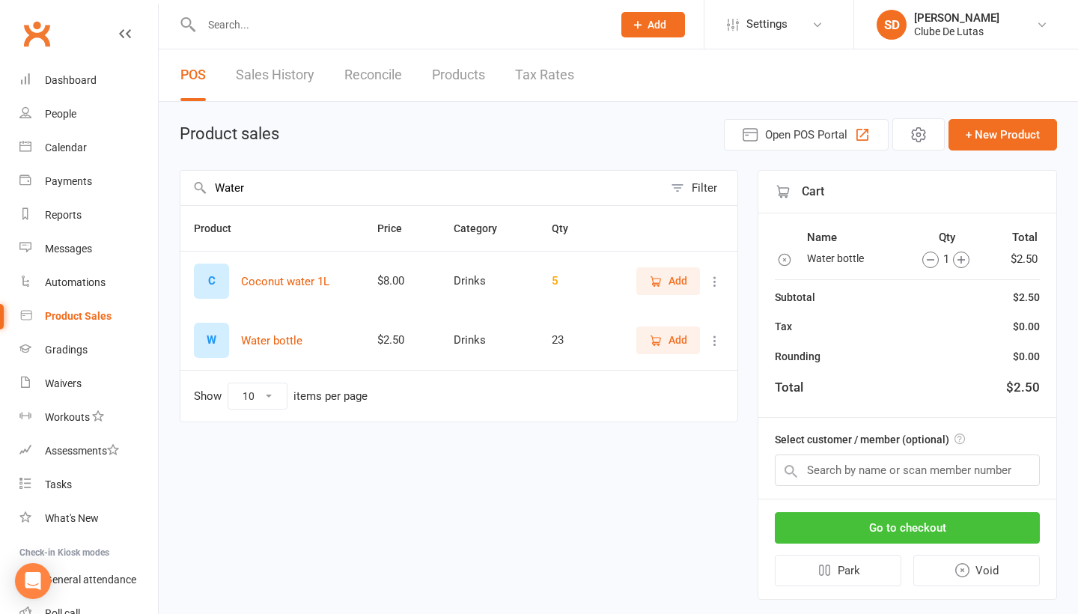
click at [916, 523] on button "Go to checkout" at bounding box center [907, 527] width 265 height 31
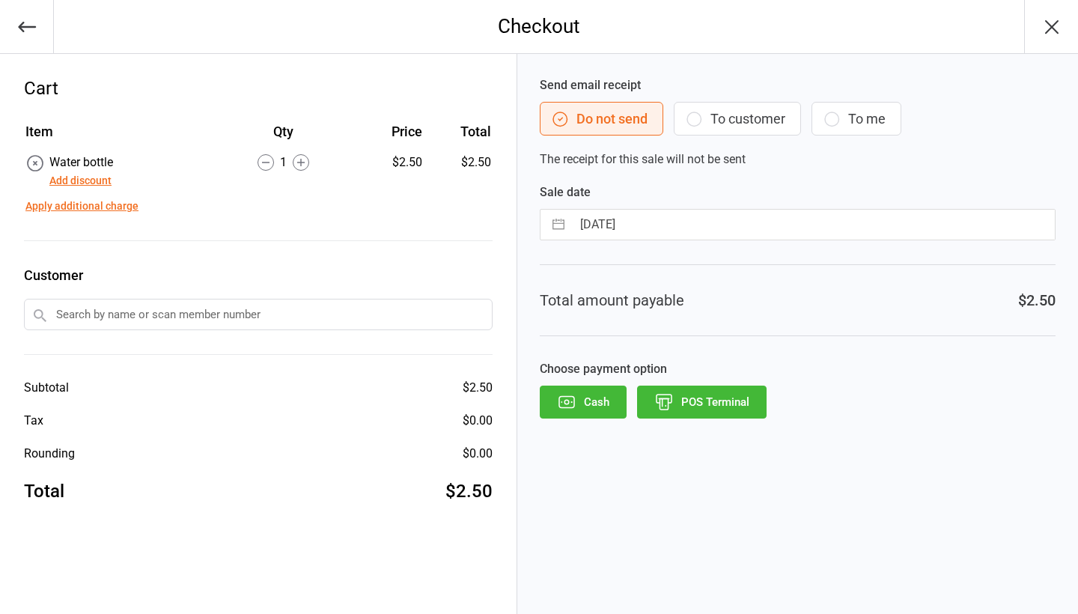
click at [721, 386] on button "POS Terminal" at bounding box center [702, 402] width 130 height 33
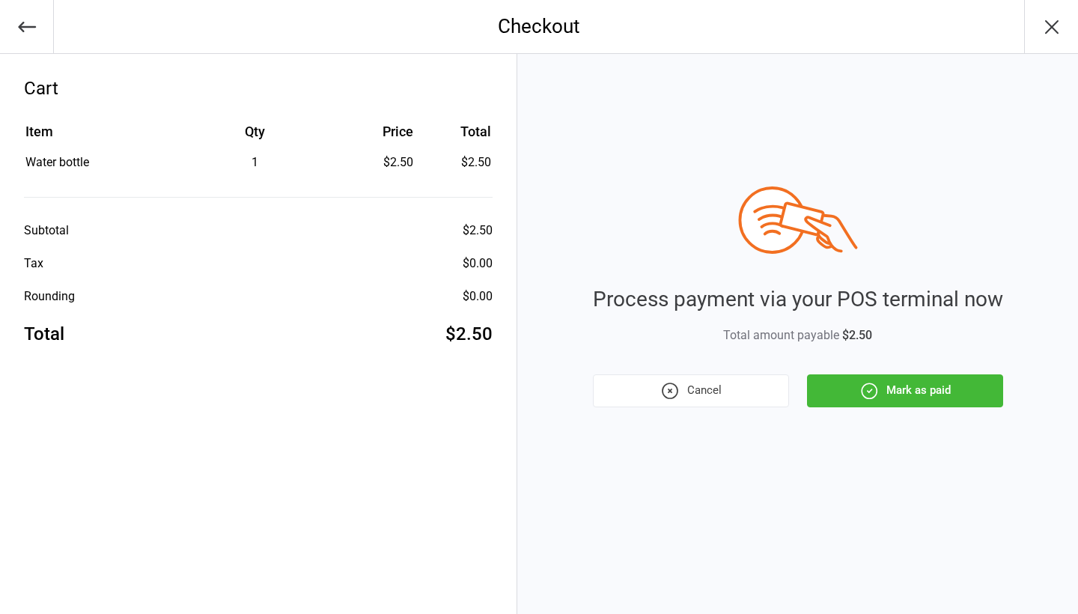
click at [1038, 34] on button "button" at bounding box center [1051, 26] width 54 height 53
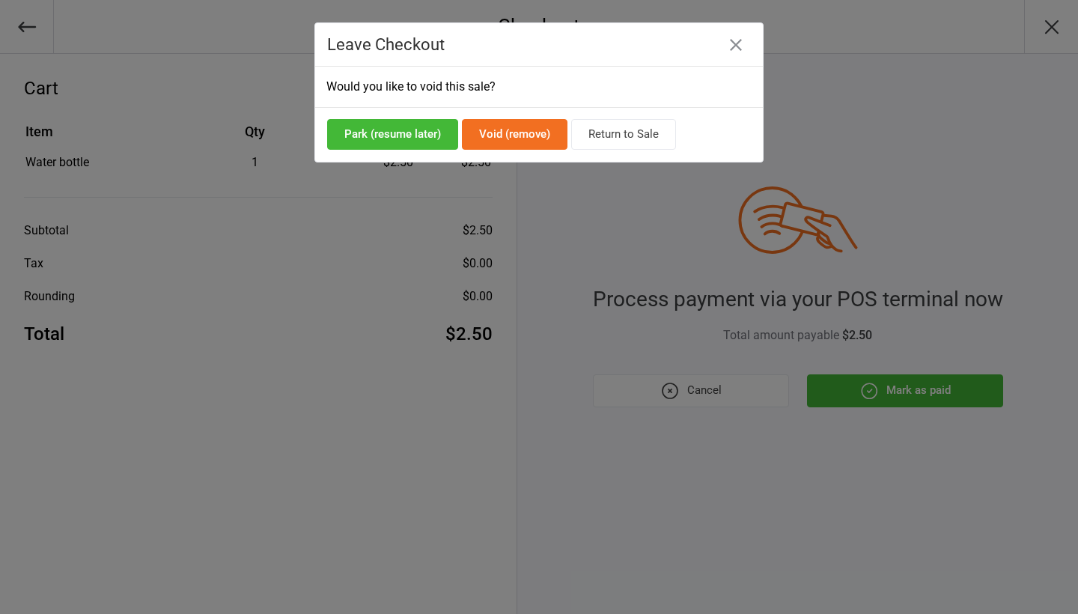
click at [724, 44] on button "button" at bounding box center [736, 45] width 24 height 24
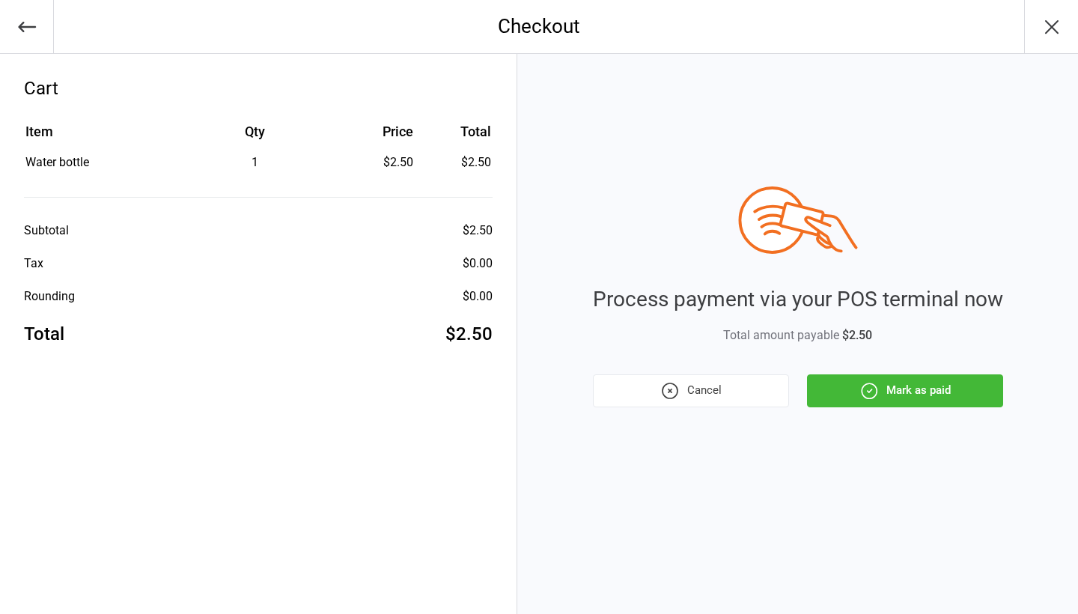
click at [916, 384] on button "Mark as paid" at bounding box center [905, 390] width 196 height 33
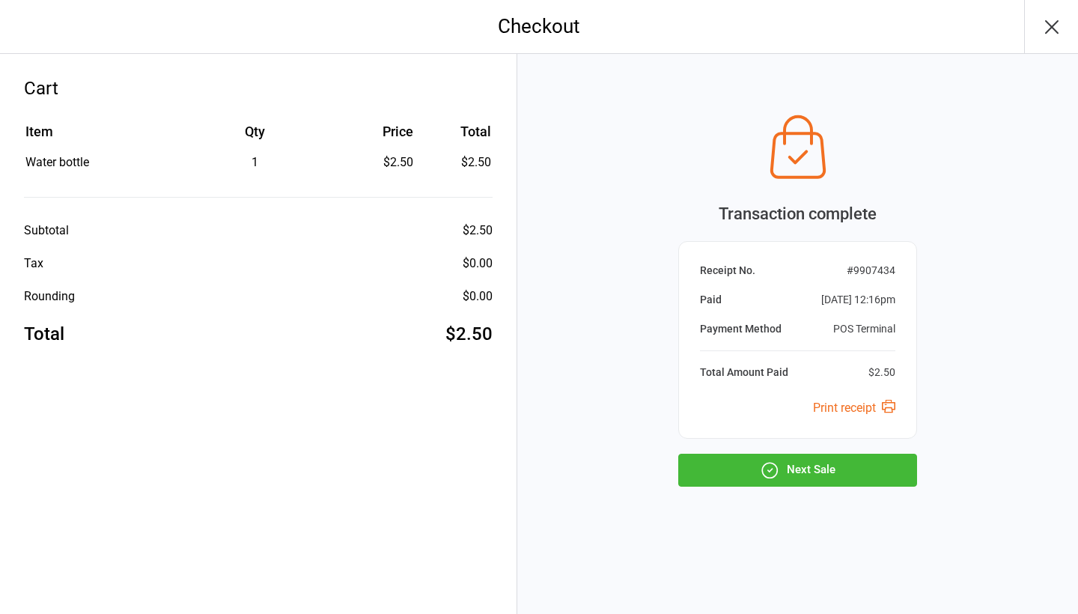
click at [821, 472] on button "Next Sale" at bounding box center [797, 470] width 239 height 33
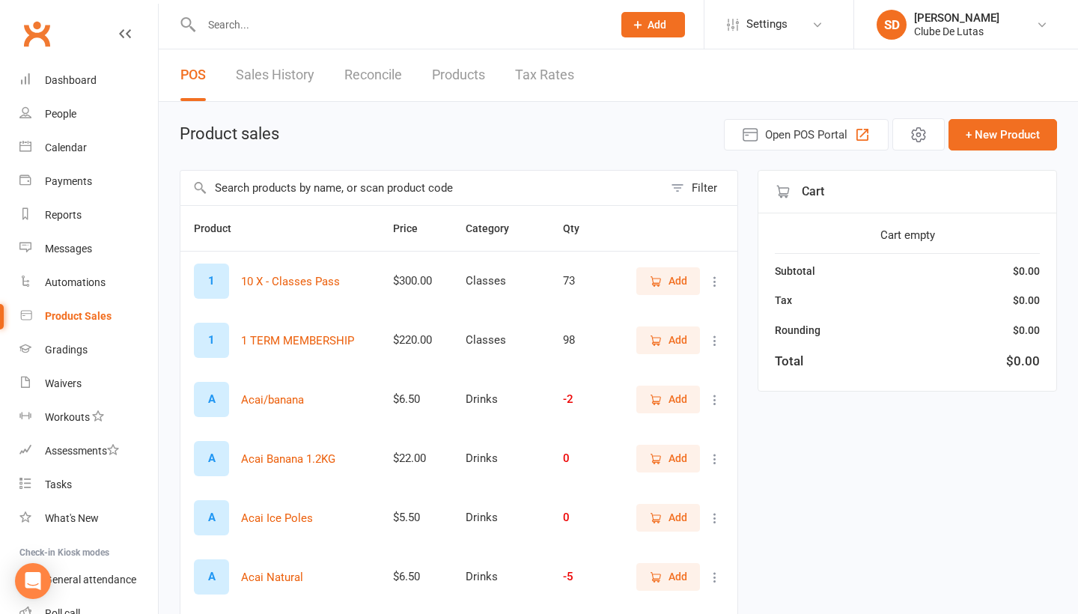
click at [373, 26] on input "text" at bounding box center [399, 24] width 405 height 21
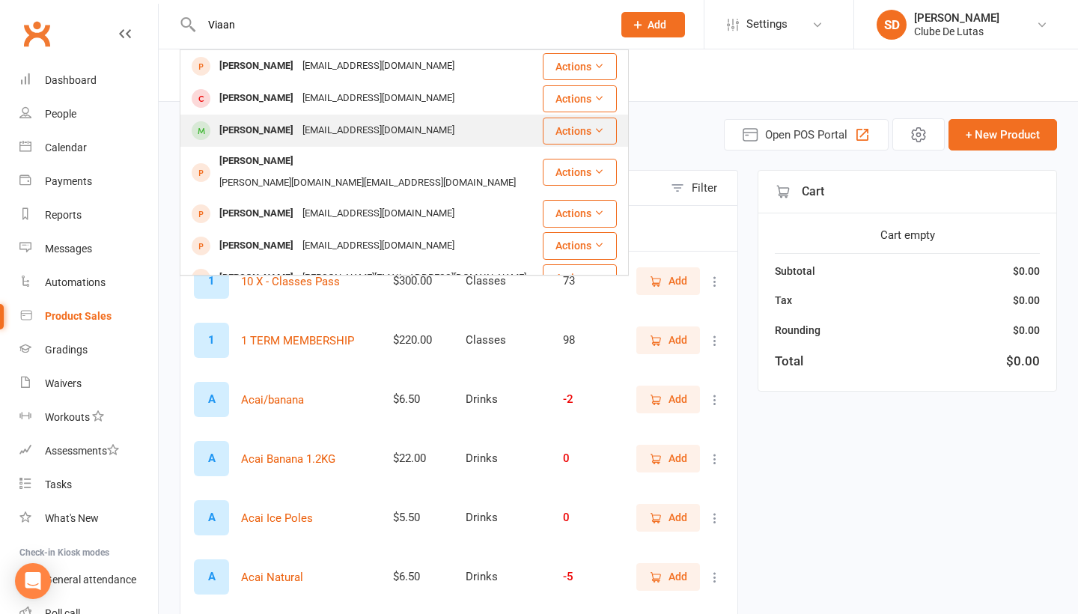
type input "Viaan"
click at [325, 134] on div "[EMAIL_ADDRESS][DOMAIN_NAME]" at bounding box center [378, 131] width 161 height 22
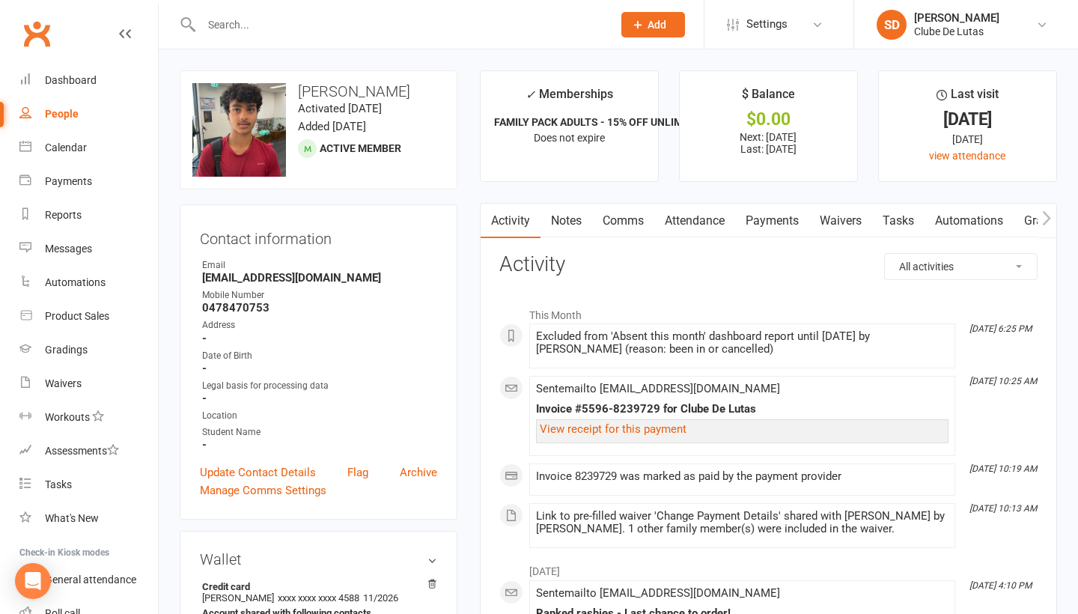
click at [755, 225] on link "Payments" at bounding box center [772, 221] width 74 height 34
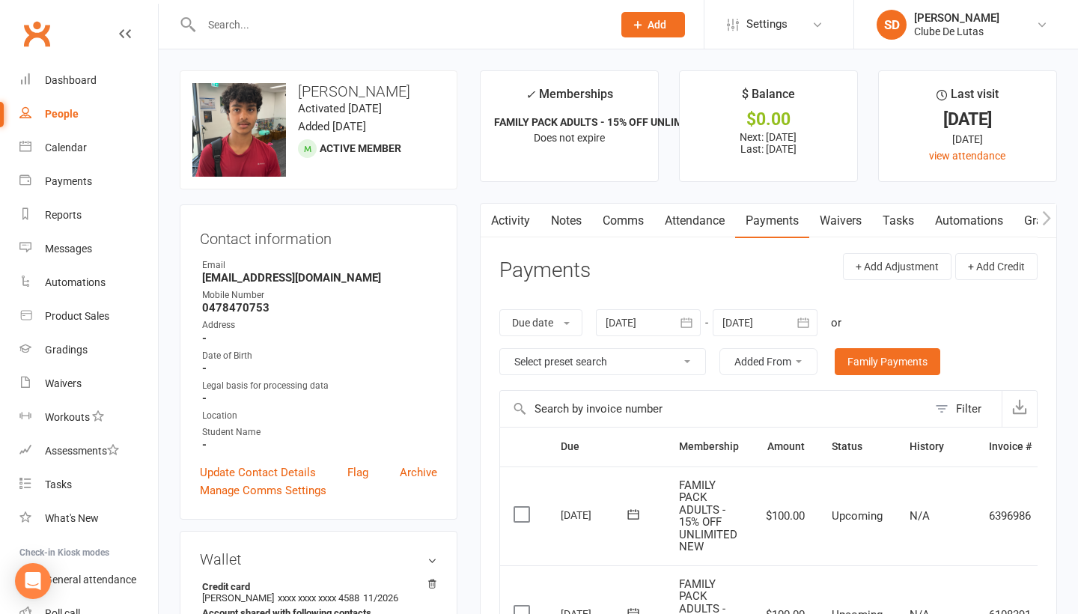
click at [704, 224] on link "Attendance" at bounding box center [694, 221] width 81 height 34
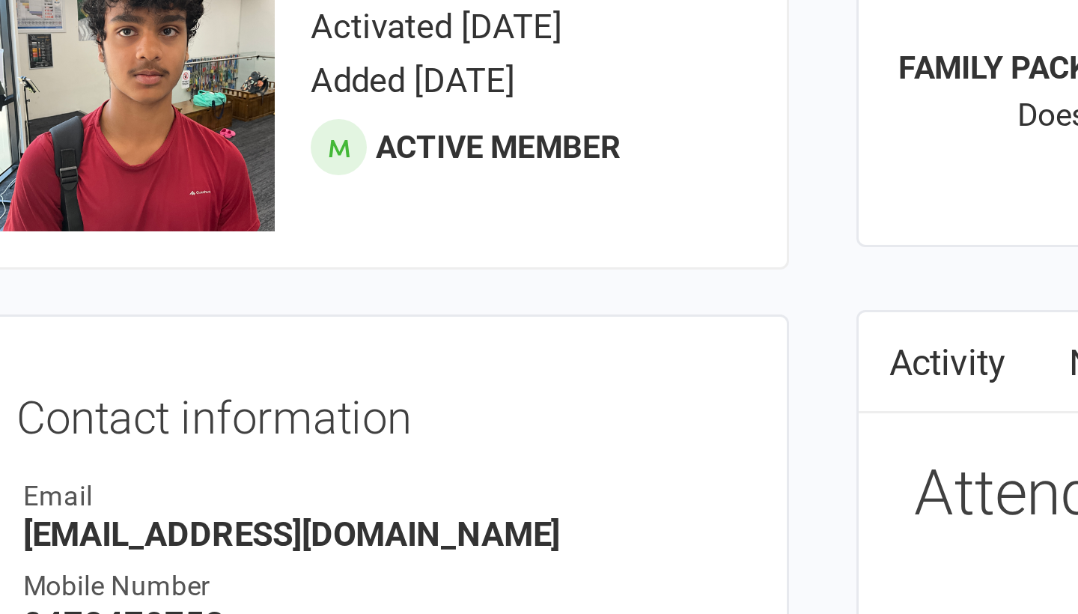
click at [180, 73] on div "upload photo change photo [PERSON_NAME] Activated [DATE] Added [DATE] Active me…" at bounding box center [319, 129] width 278 height 119
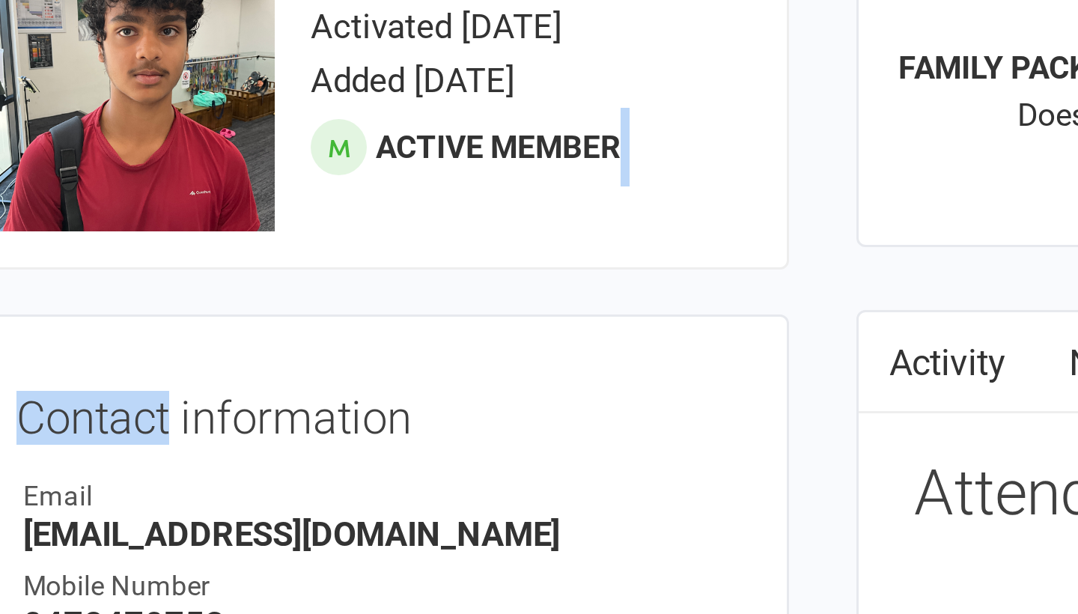
drag, startPoint x: 142, startPoint y: 73, endPoint x: 180, endPoint y: 94, distance: 42.9
click at [180, 94] on contact-information "upload photo change photo [PERSON_NAME] Activated [DATE] Added [DATE] Active me…" at bounding box center [319, 294] width 278 height 449
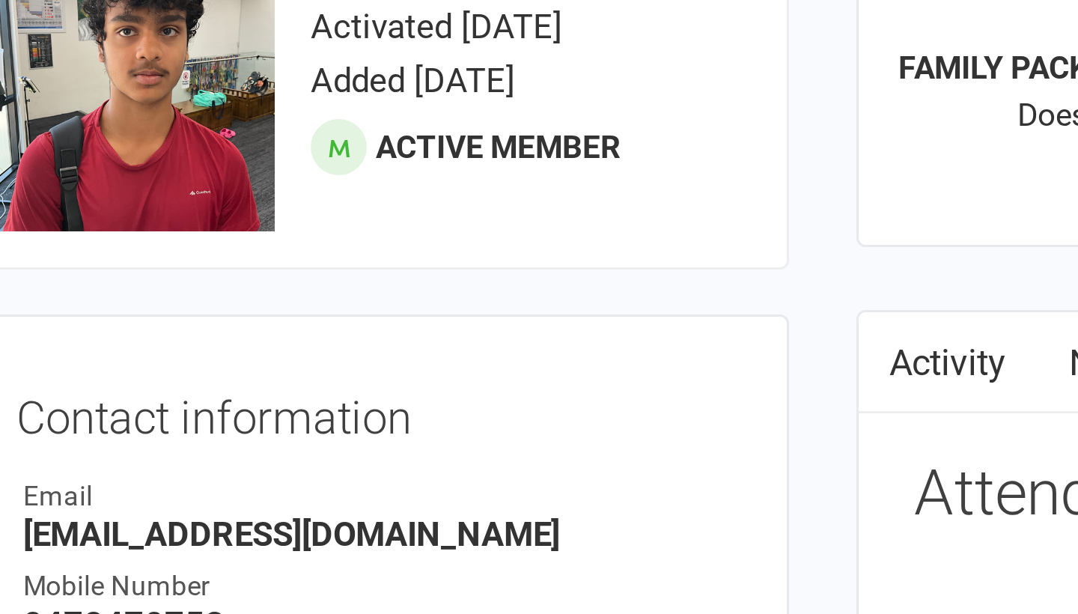
click at [237, 225] on h3 "Contact information" at bounding box center [318, 236] width 237 height 22
